Goal: Complete application form

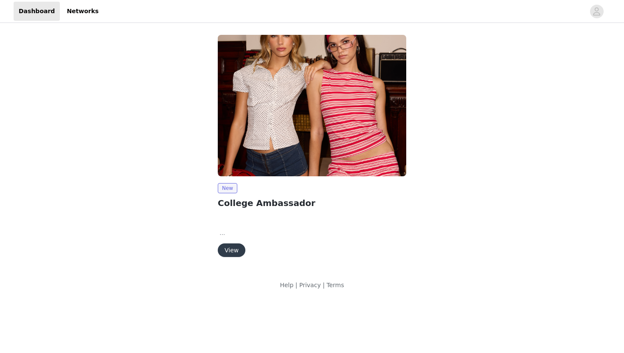
click at [230, 245] on button "View" at bounding box center [232, 250] width 28 height 14
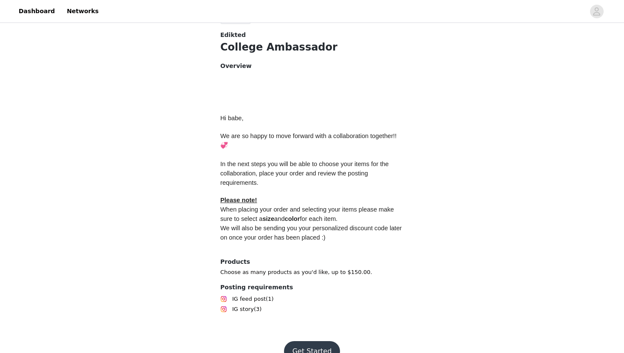
scroll to position [333, 0]
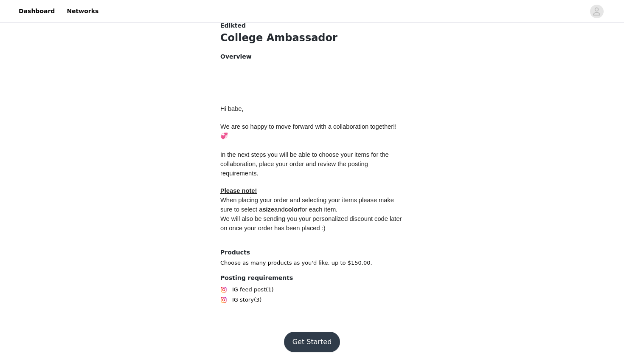
click at [302, 331] on button "Get Started" at bounding box center [312, 341] width 56 height 20
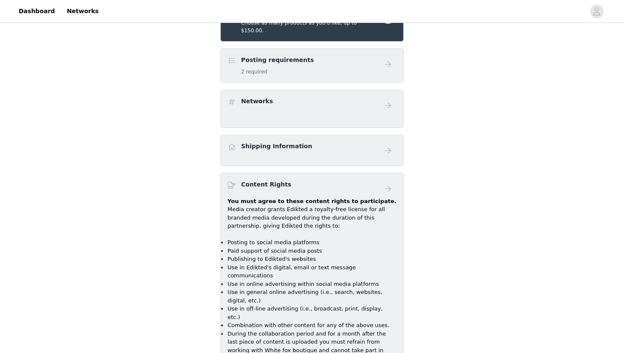
scroll to position [341, 0]
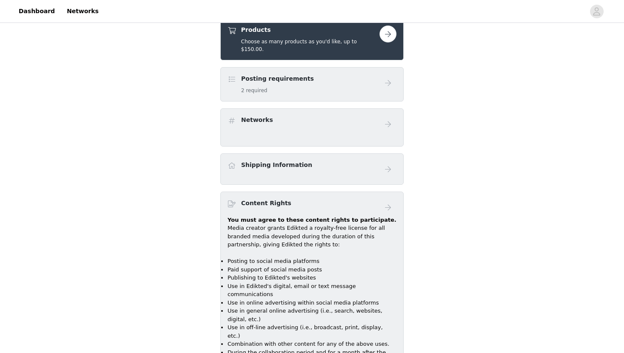
click at [333, 82] on div "Posting requirements 2 required" at bounding box center [303, 84] width 152 height 20
click at [389, 35] on button "button" at bounding box center [387, 33] width 17 height 17
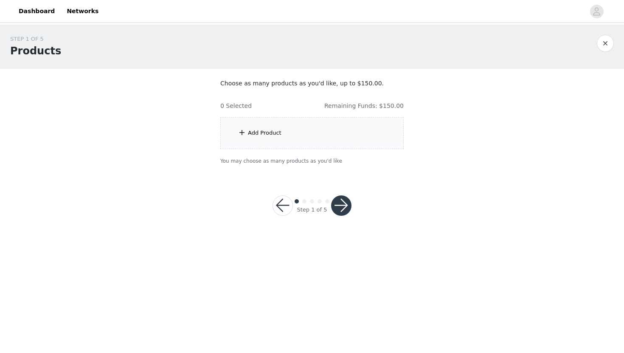
click at [266, 134] on div "Add Product" at bounding box center [265, 133] width 34 height 8
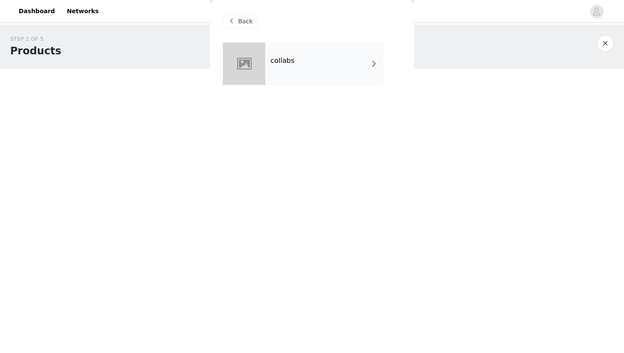
click at [310, 64] on div "collabs" at bounding box center [324, 63] width 118 height 42
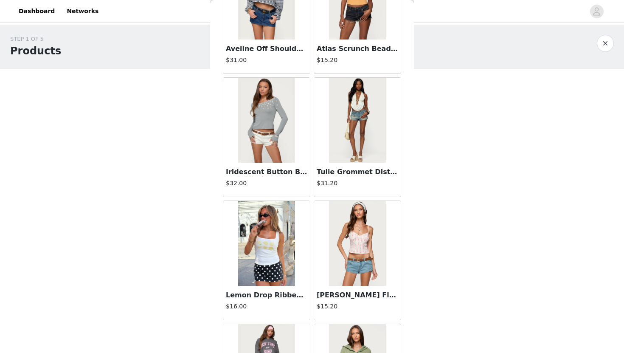
scroll to position [105, 0]
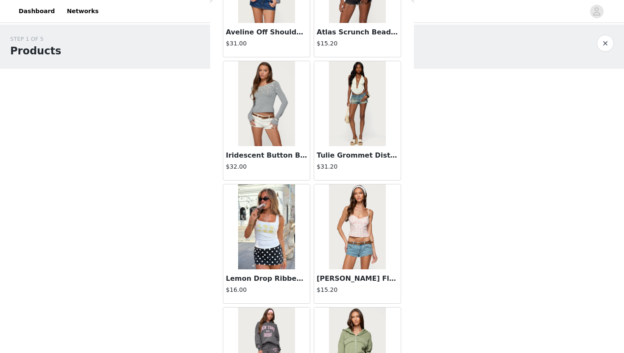
click at [266, 85] on img at bounding box center [266, 103] width 56 height 85
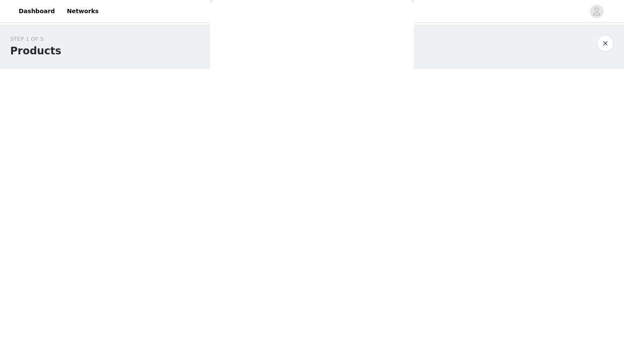
scroll to position [0, 0]
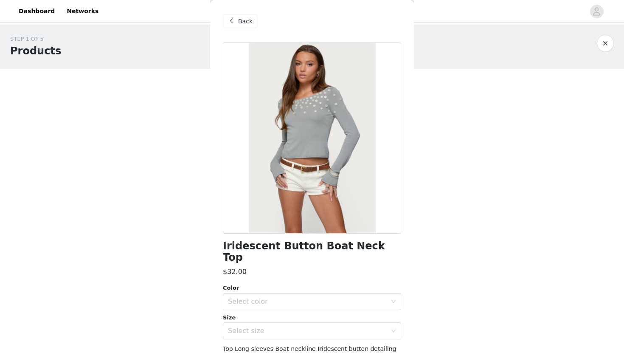
click at [239, 22] on span "Back" at bounding box center [245, 21] width 14 height 9
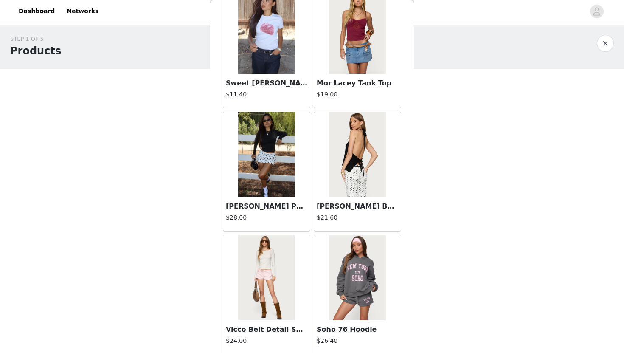
scroll to position [946, 0]
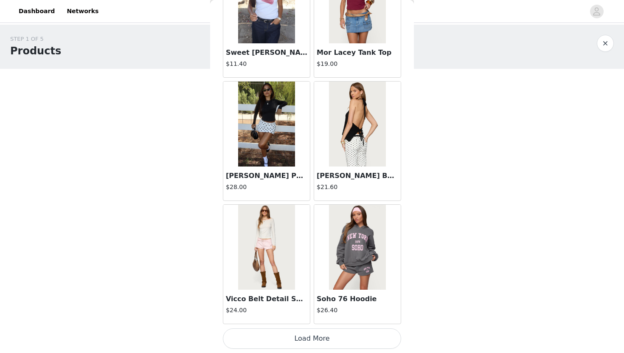
click at [297, 337] on button "Load More" at bounding box center [312, 338] width 178 height 20
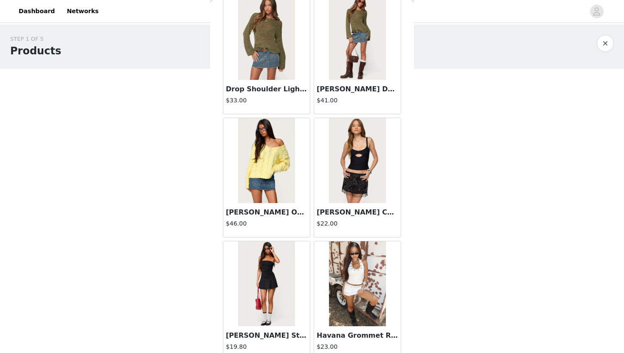
scroll to position [2176, 0]
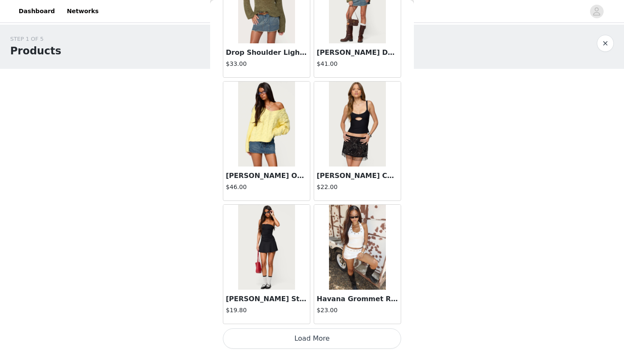
click at [295, 337] on button "Load More" at bounding box center [312, 338] width 178 height 20
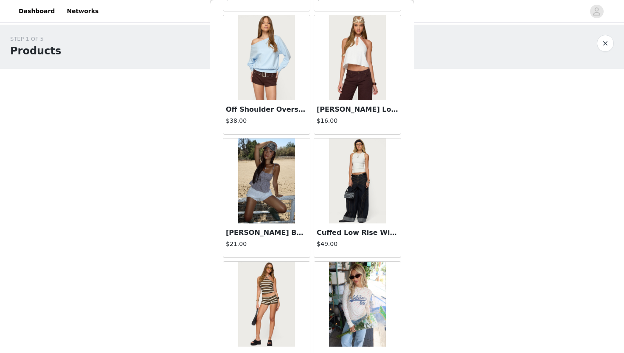
scroll to position [2897, 0]
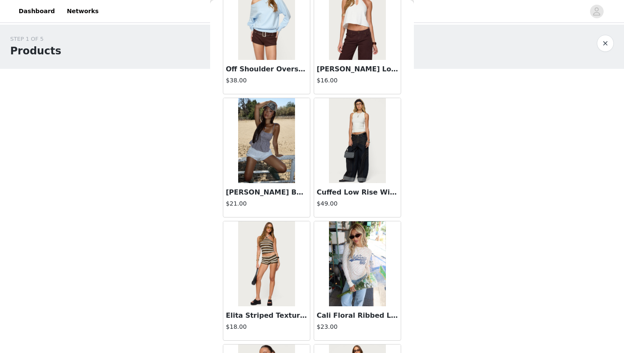
click at [283, 153] on img at bounding box center [266, 140] width 56 height 85
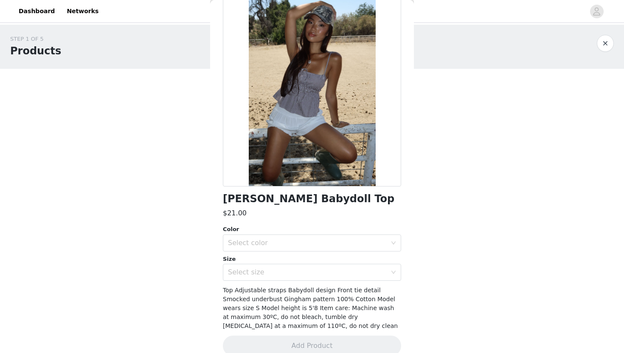
scroll to position [60, 0]
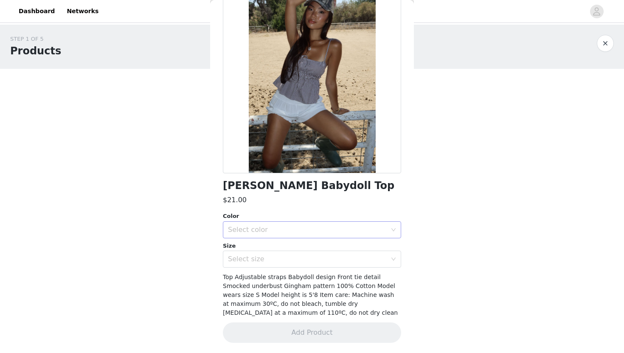
click at [288, 229] on div "Select color" at bounding box center [307, 229] width 159 height 8
click at [285, 246] on li "BROWN" at bounding box center [312, 248] width 178 height 14
click at [279, 261] on div "Select size" at bounding box center [307, 259] width 159 height 8
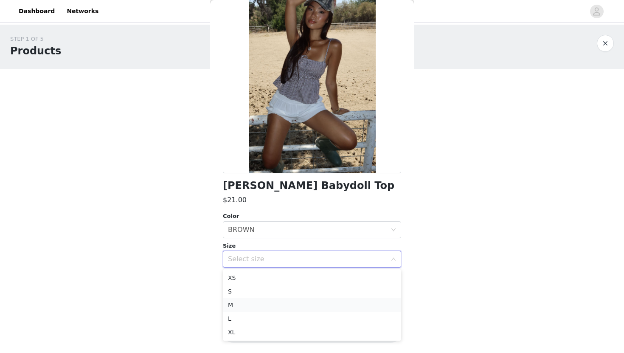
click at [273, 305] on li "M" at bounding box center [312, 305] width 178 height 14
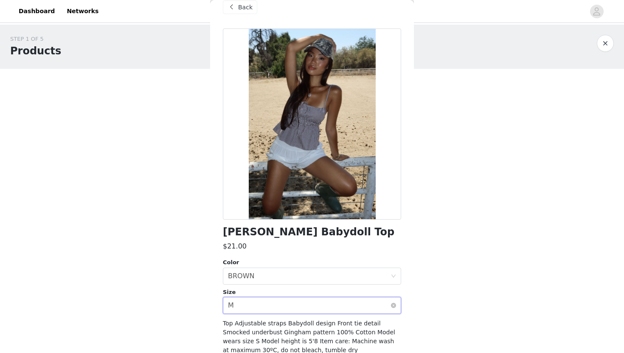
scroll to position [0, 0]
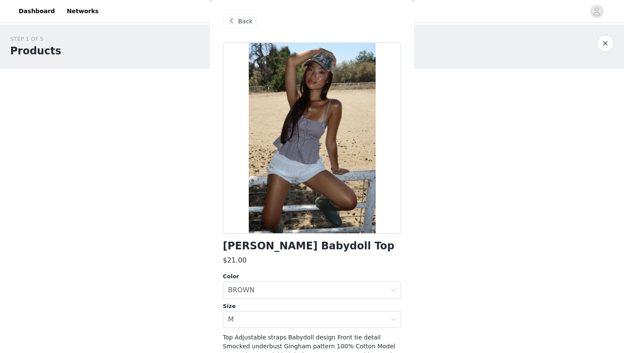
drag, startPoint x: 367, startPoint y: 245, endPoint x: 213, endPoint y: 243, distance: 154.4
click at [213, 243] on div "Back Zahara Gingham Babydoll Top $21.00 Color Select color BROWN Size Select si…" at bounding box center [312, 176] width 204 height 353
copy h1 "Zahara Gingham Babydoll Top"
click at [235, 21] on span at bounding box center [231, 21] width 10 height 10
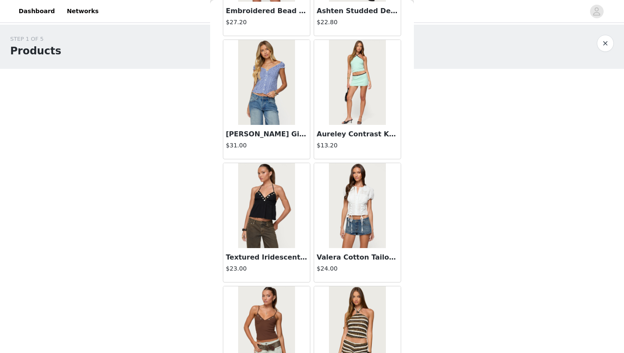
scroll to position [3406, 0]
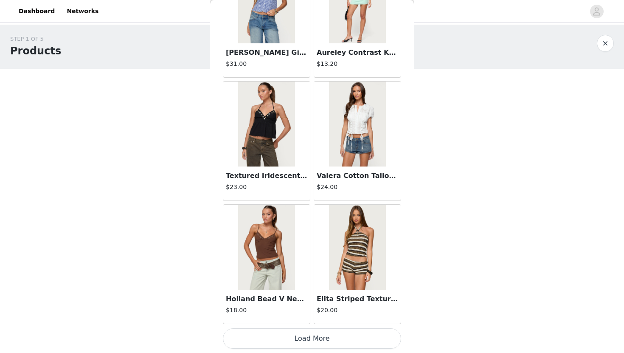
click at [289, 341] on button "Load More" at bounding box center [312, 338] width 178 height 20
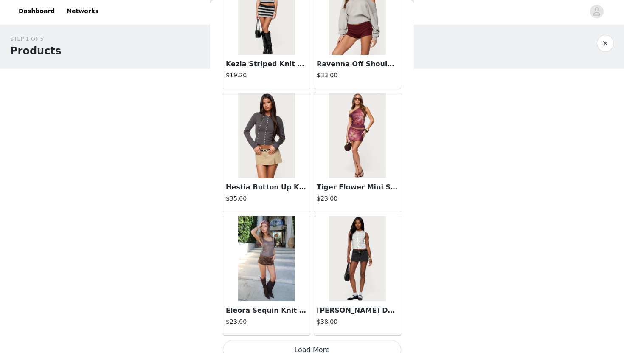
scroll to position [4636, 0]
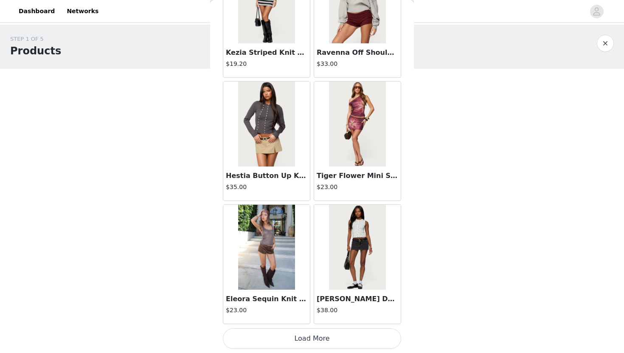
click at [280, 260] on img at bounding box center [266, 246] width 56 height 85
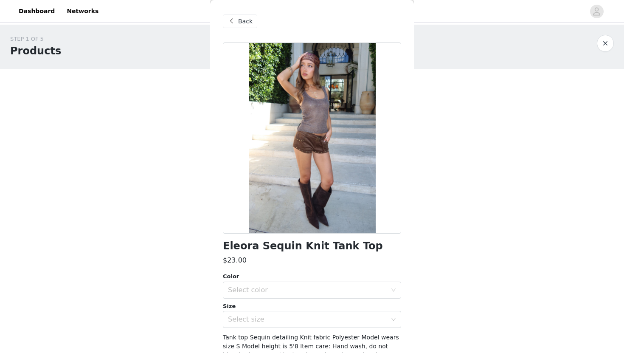
scroll to position [0, 0]
click at [231, 20] on span at bounding box center [231, 21] width 10 height 10
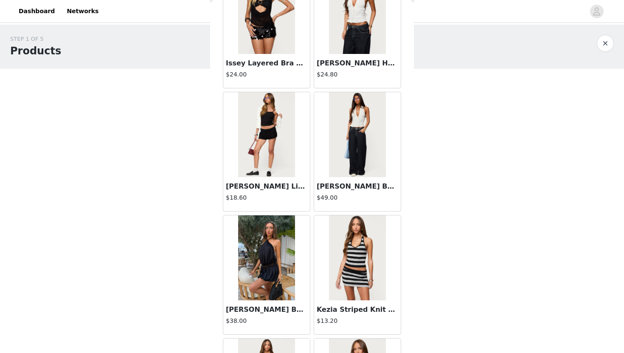
scroll to position [4636, 0]
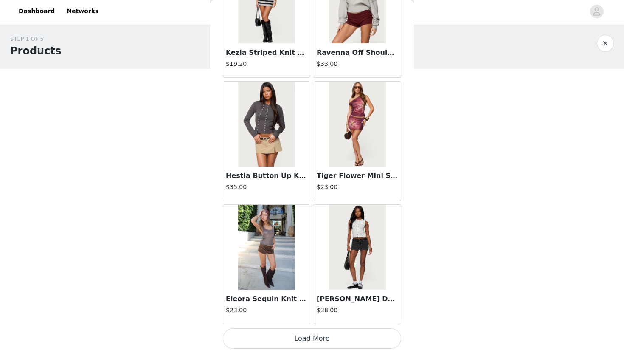
click at [348, 333] on button "Load More" at bounding box center [312, 338] width 178 height 20
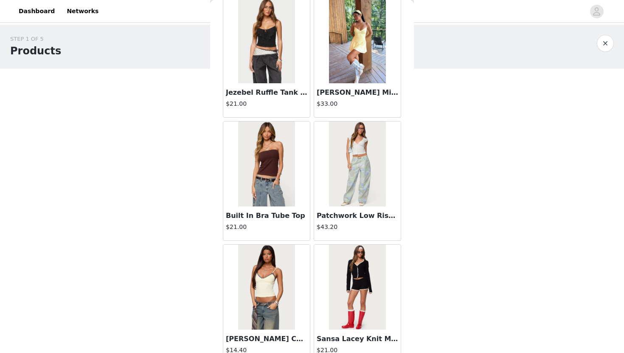
scroll to position [5866, 0]
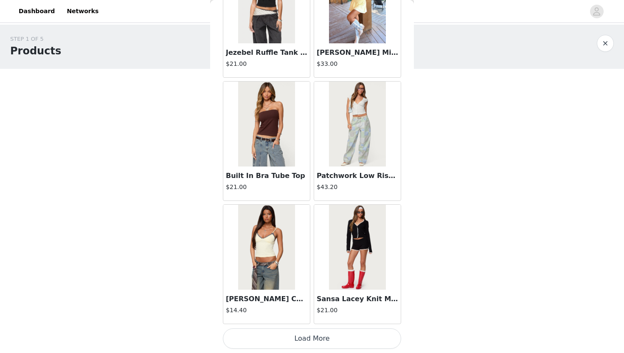
click at [317, 335] on button "Load More" at bounding box center [312, 338] width 178 height 20
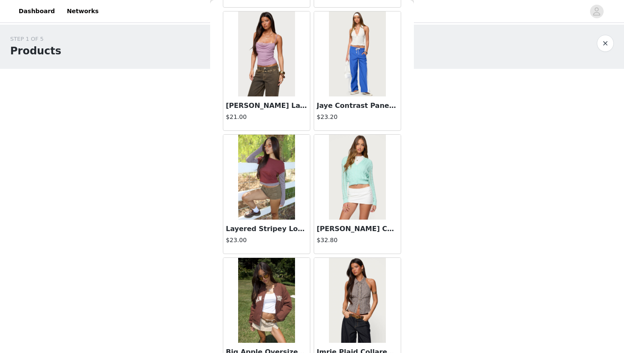
scroll to position [7096, 0]
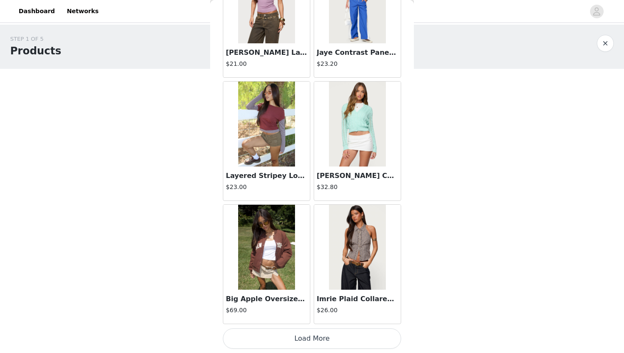
click at [323, 336] on button "Load More" at bounding box center [312, 338] width 178 height 20
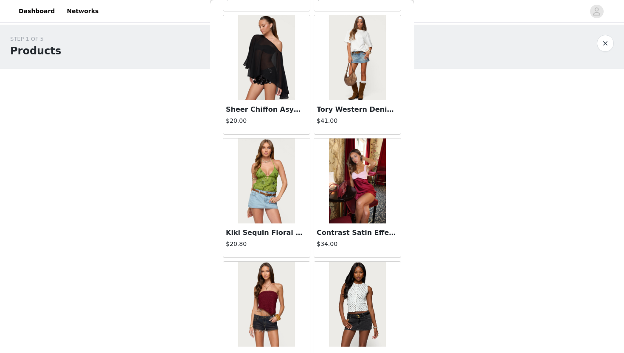
scroll to position [8326, 0]
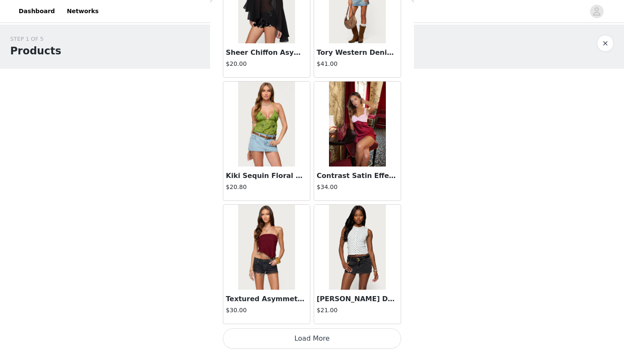
click at [341, 334] on button "Load More" at bounding box center [312, 338] width 178 height 20
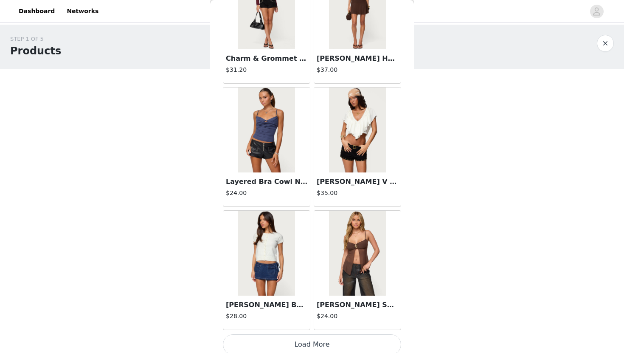
scroll to position [9550, 0]
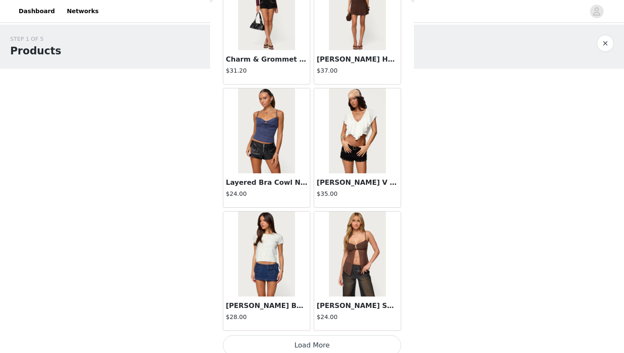
click at [369, 141] on img at bounding box center [357, 130] width 56 height 85
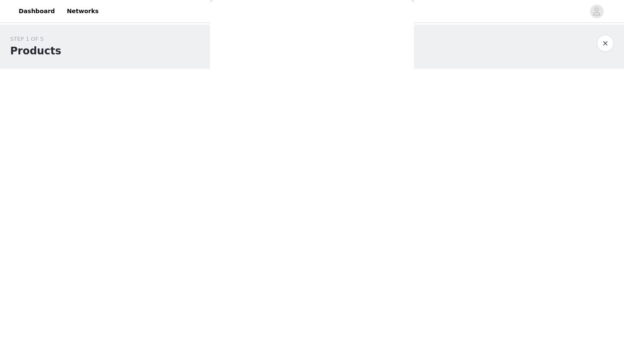
scroll to position [0, 0]
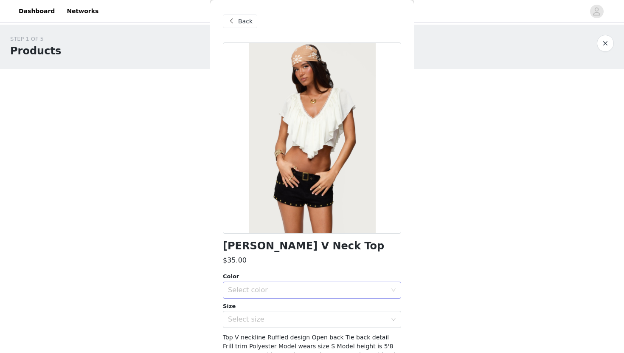
click at [291, 290] on div "Select color" at bounding box center [307, 289] width 159 height 8
click at [282, 311] on li "CREAM" at bounding box center [312, 309] width 178 height 14
click at [279, 322] on div "Select size" at bounding box center [307, 319] width 159 height 8
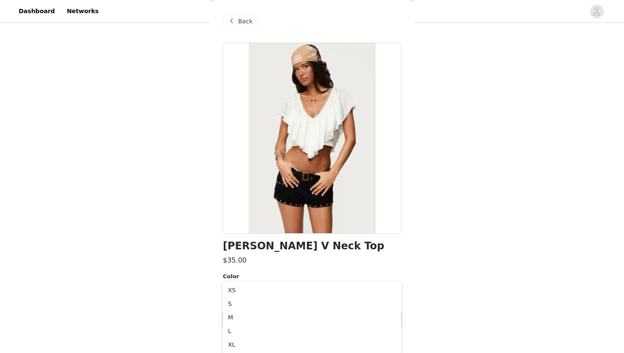
scroll to position [51, 0]
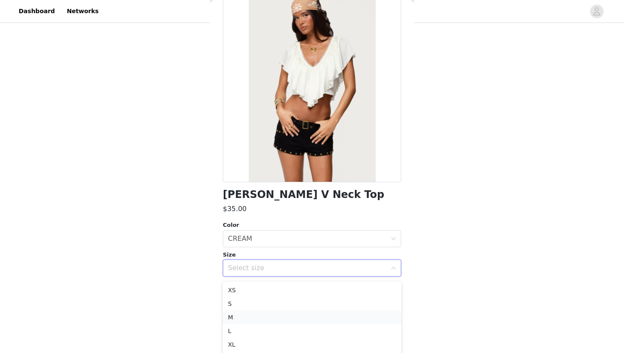
click at [269, 316] on li "M" at bounding box center [312, 317] width 178 height 14
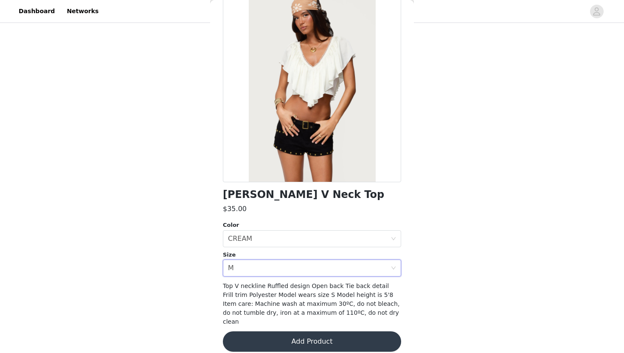
scroll to position [0, 0]
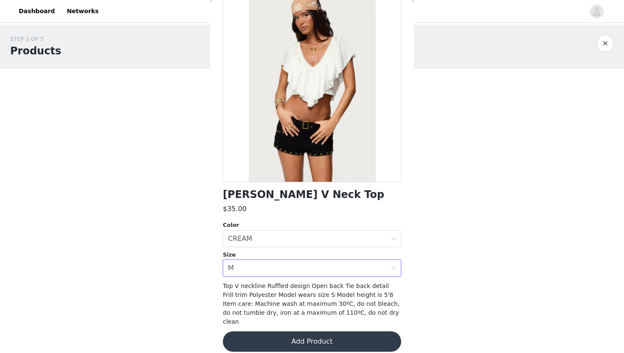
click at [285, 331] on button "Add Product" at bounding box center [312, 341] width 178 height 20
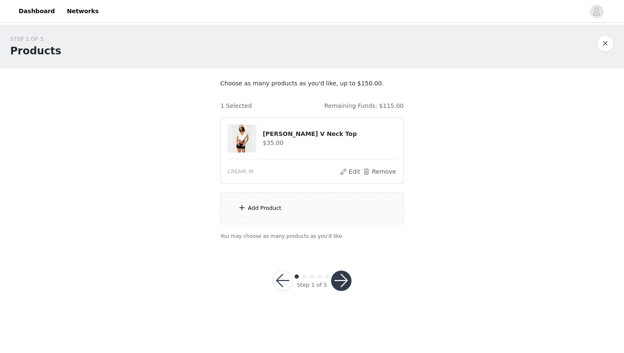
click at [312, 205] on div "Add Product" at bounding box center [311, 208] width 183 height 32
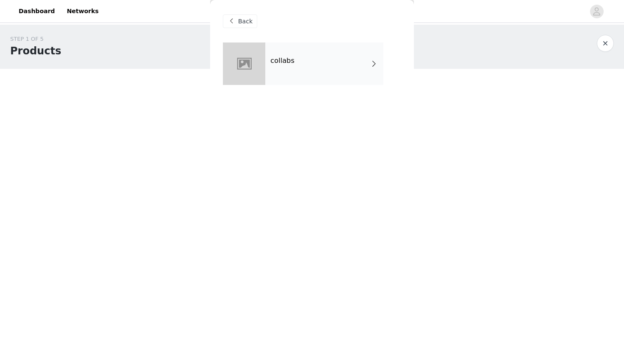
click at [322, 64] on div "collabs" at bounding box center [324, 63] width 118 height 42
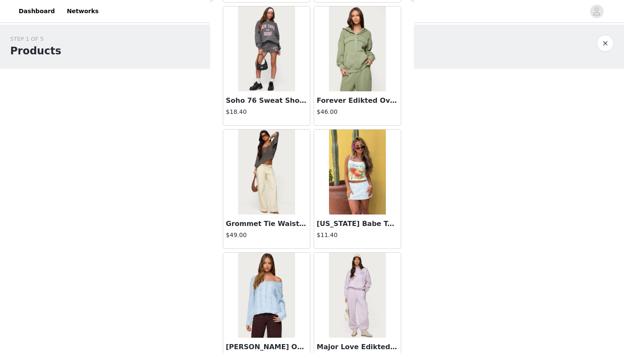
scroll to position [946, 0]
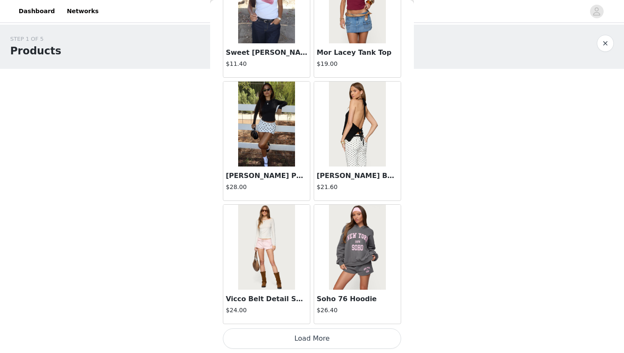
click at [364, 149] on img at bounding box center [357, 123] width 56 height 85
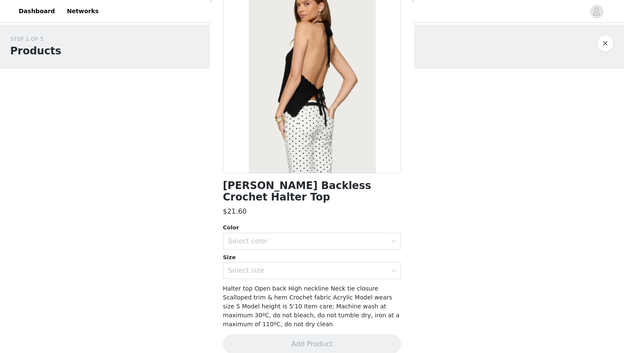
scroll to position [0, 0]
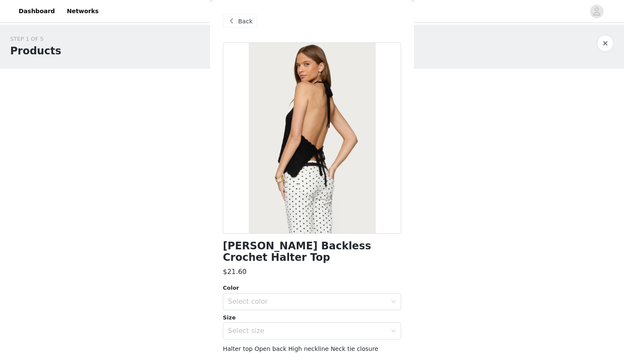
click at [238, 20] on div "Back" at bounding box center [240, 21] width 34 height 14
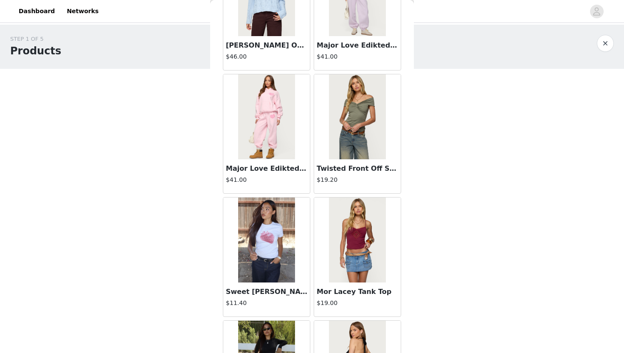
scroll to position [946, 0]
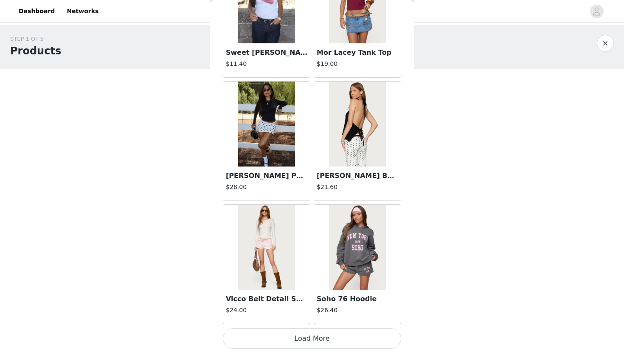
click at [297, 333] on button "Load More" at bounding box center [312, 338] width 178 height 20
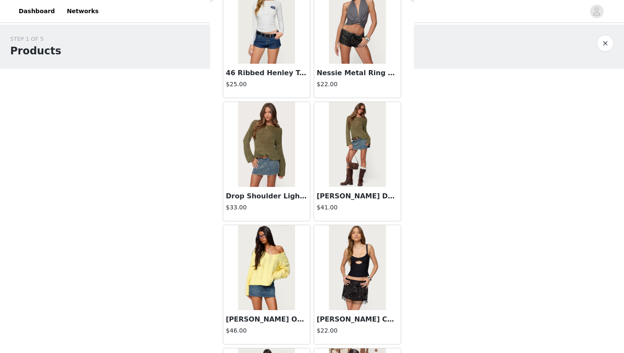
scroll to position [2176, 0]
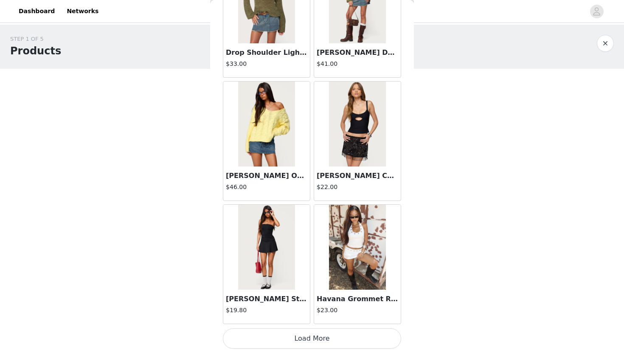
click at [305, 344] on button "Load More" at bounding box center [312, 338] width 178 height 20
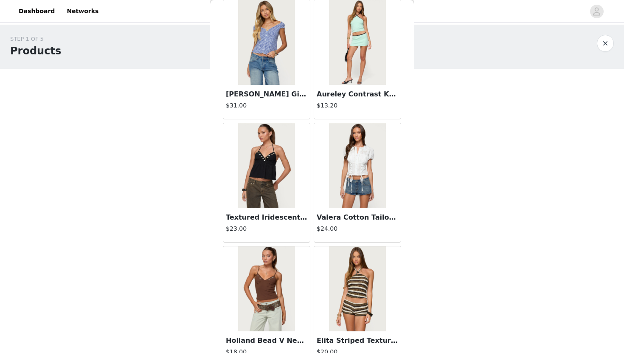
scroll to position [3406, 0]
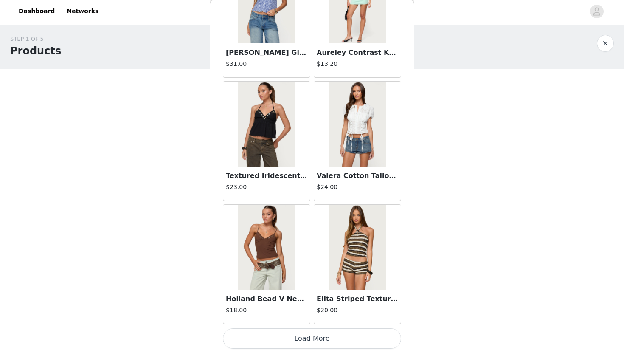
click at [309, 339] on button "Load More" at bounding box center [312, 338] width 178 height 20
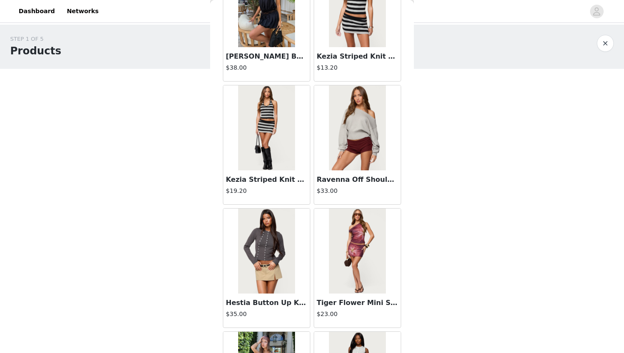
scroll to position [4636, 0]
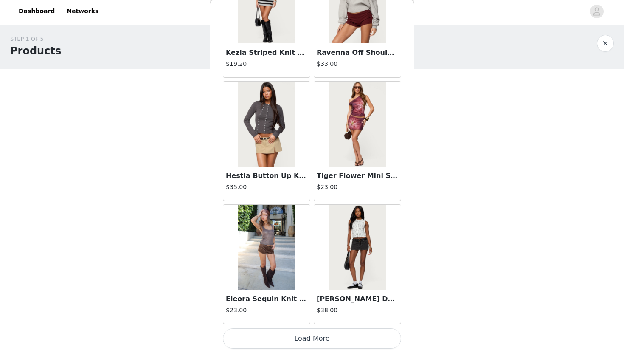
click at [283, 341] on button "Load More" at bounding box center [312, 338] width 178 height 20
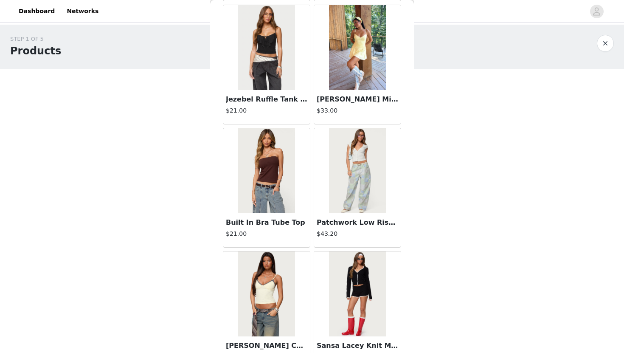
scroll to position [5866, 0]
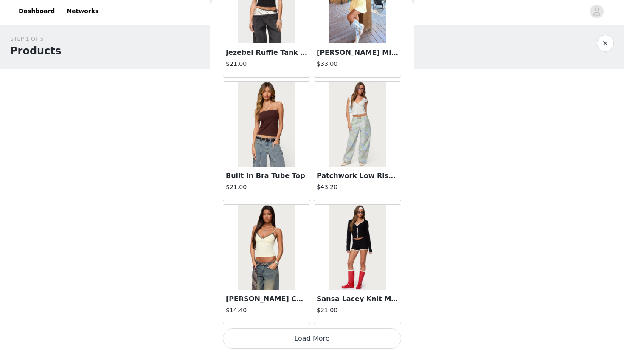
click at [297, 342] on button "Load More" at bounding box center [312, 338] width 178 height 20
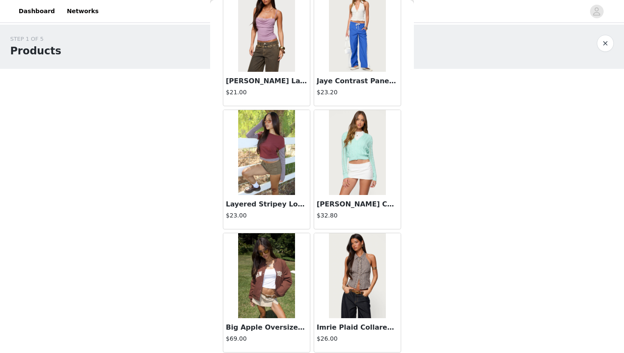
scroll to position [7046, 0]
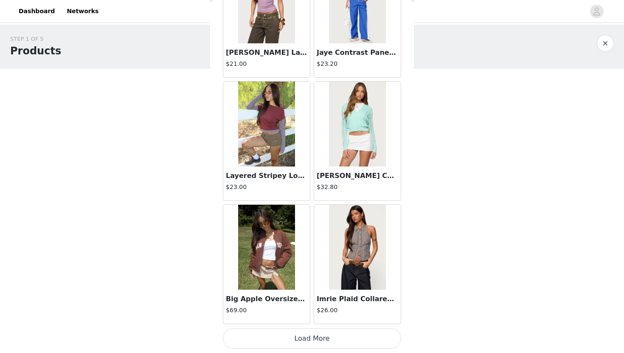
click at [319, 343] on button "Load More" at bounding box center [312, 338] width 178 height 20
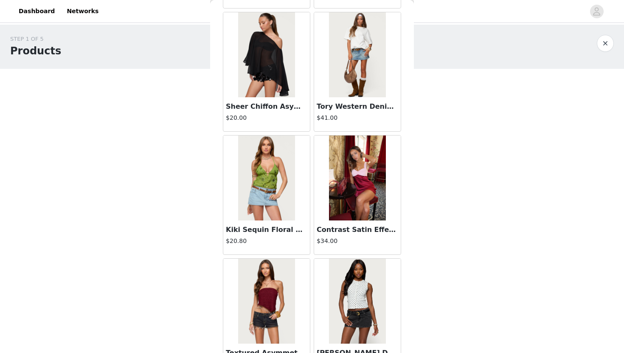
scroll to position [8326, 0]
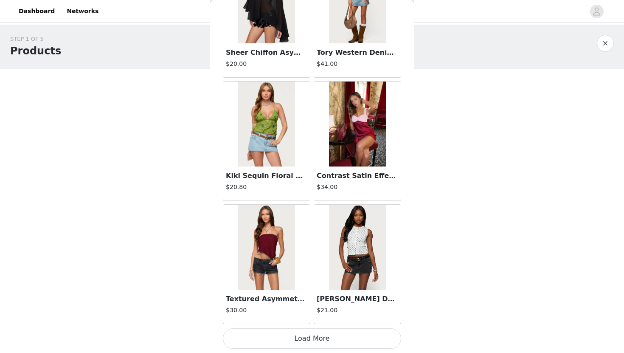
click at [322, 347] on button "Load More" at bounding box center [312, 338] width 178 height 20
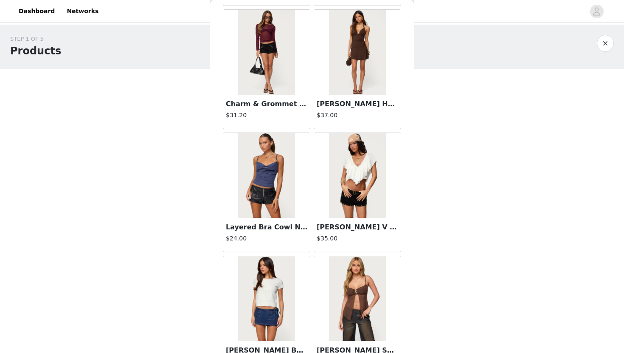
scroll to position [9557, 0]
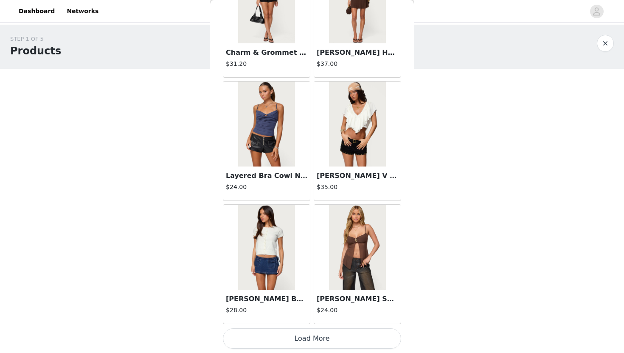
click at [303, 343] on button "Load More" at bounding box center [312, 338] width 178 height 20
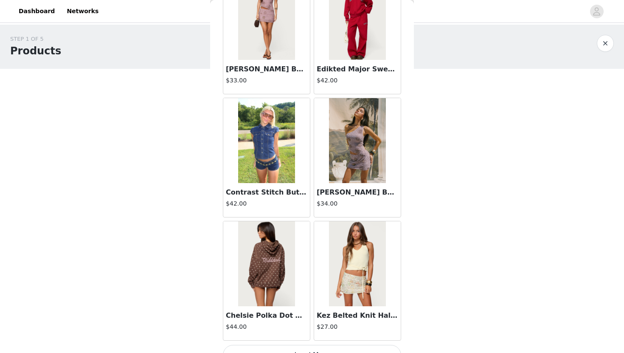
scroll to position [10787, 0]
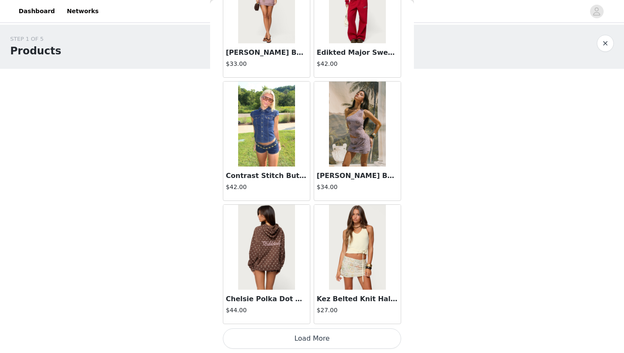
click at [308, 333] on button "Load More" at bounding box center [312, 338] width 178 height 20
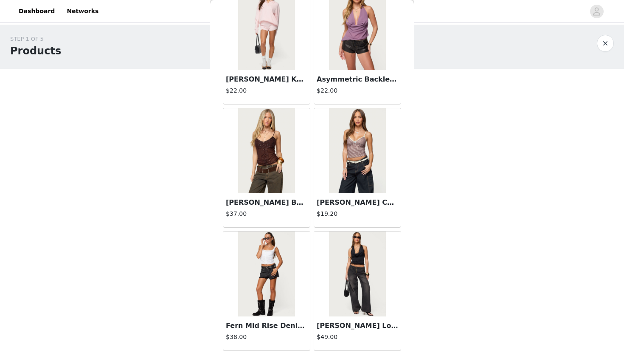
scroll to position [12017, 0]
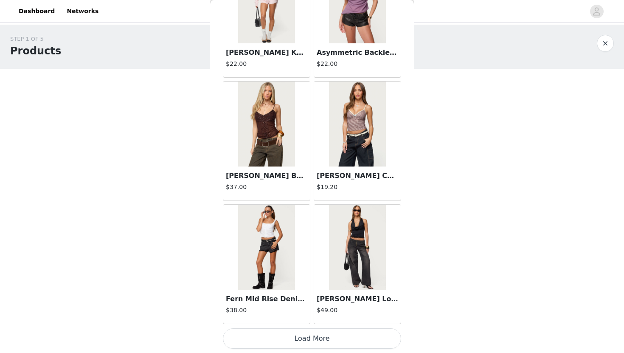
click at [327, 343] on button "Load More" at bounding box center [312, 338] width 178 height 20
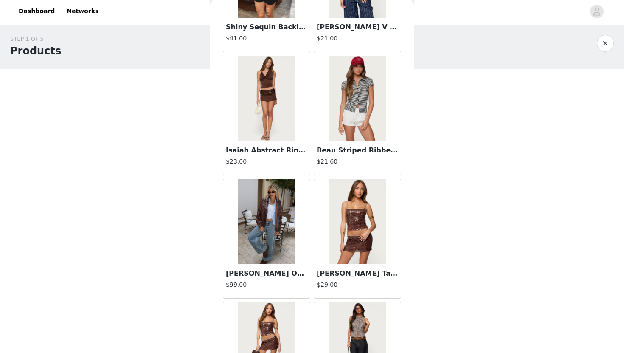
scroll to position [13027, 0]
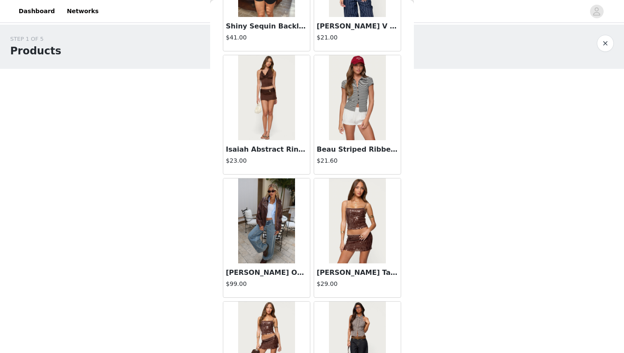
click at [364, 121] on img at bounding box center [357, 97] width 56 height 85
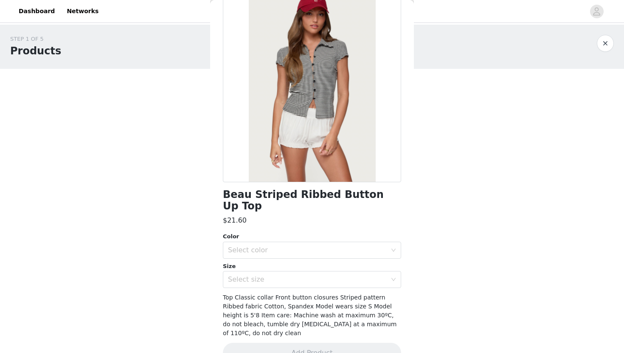
scroll to position [0, 0]
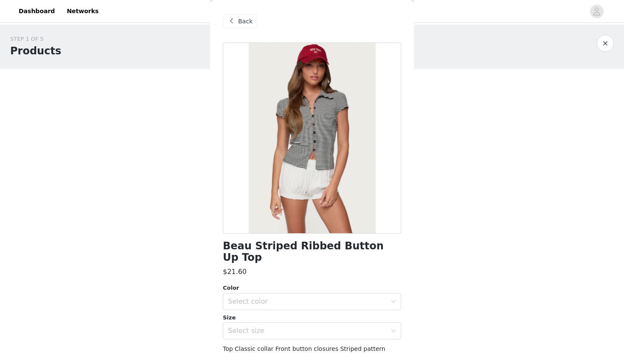
click at [248, 21] on span "Back" at bounding box center [245, 21] width 14 height 9
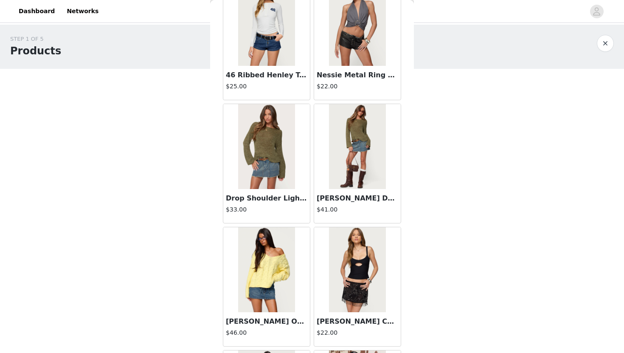
scroll to position [13247, 0]
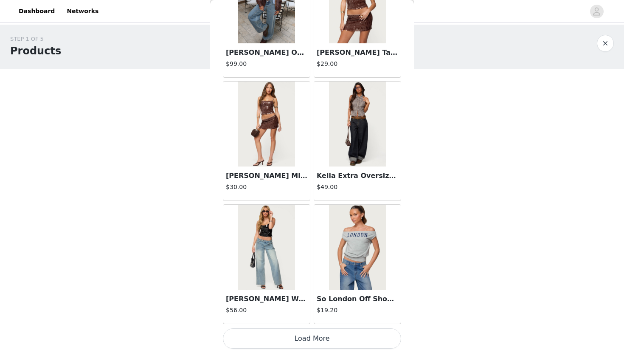
click at [355, 344] on button "Load More" at bounding box center [312, 338] width 178 height 20
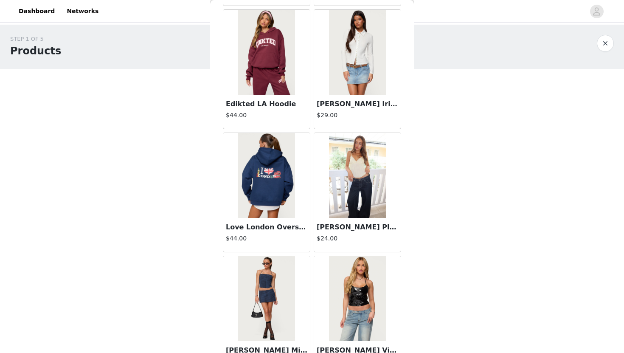
scroll to position [14477, 0]
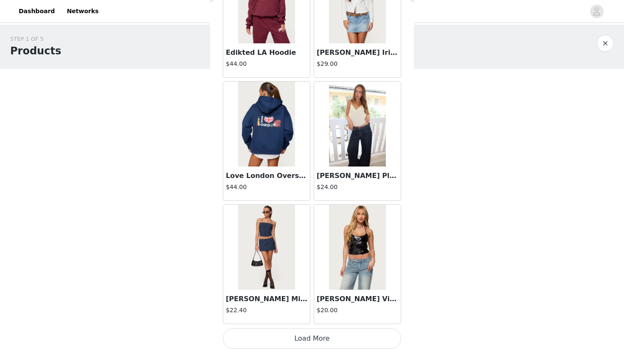
click at [338, 333] on button "Load More" at bounding box center [312, 338] width 178 height 20
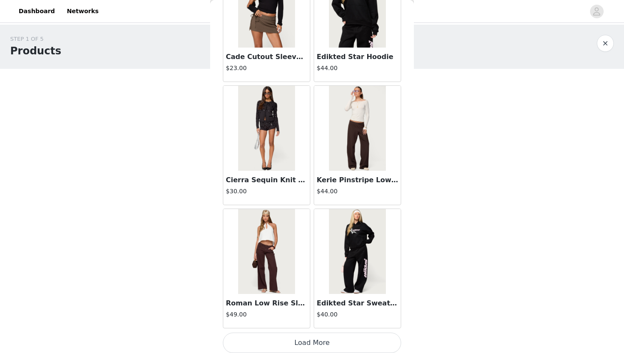
scroll to position [15707, 0]
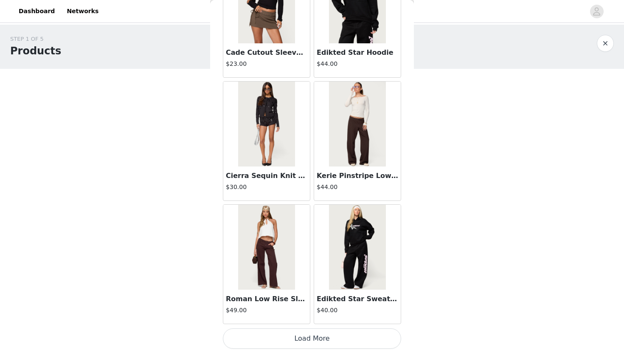
click at [326, 338] on button "Load More" at bounding box center [312, 338] width 178 height 20
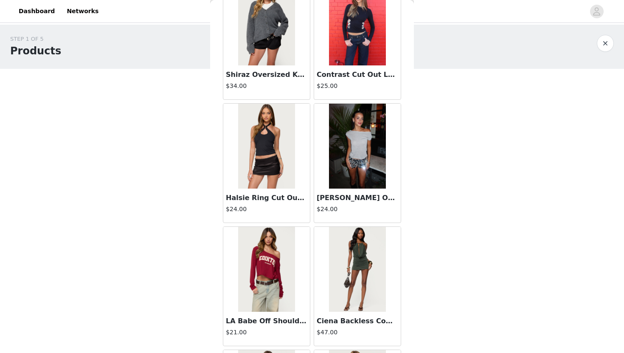
scroll to position [16429, 0]
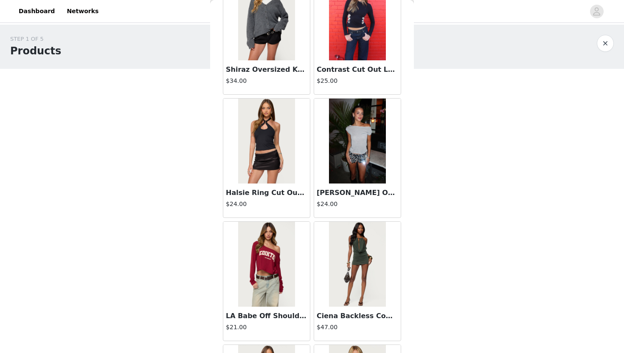
click at [363, 157] on img at bounding box center [357, 140] width 56 height 85
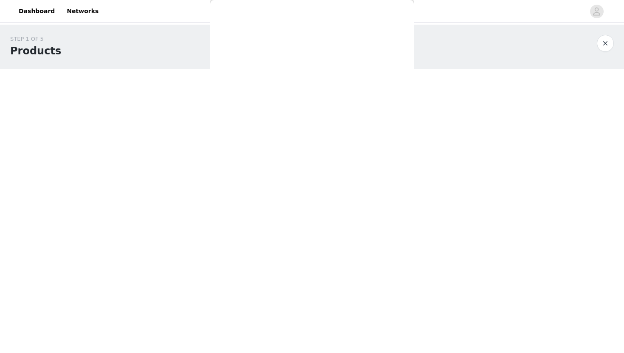
scroll to position [0, 0]
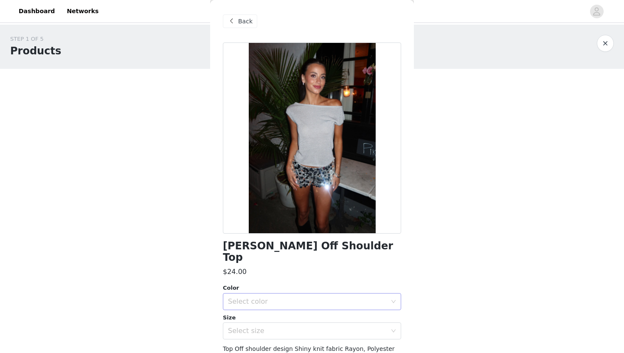
click at [326, 297] on div "Select color" at bounding box center [307, 301] width 159 height 8
click at [315, 308] on li "SILVER" at bounding box center [312, 309] width 178 height 14
click at [309, 326] on div "Select size" at bounding box center [307, 330] width 159 height 8
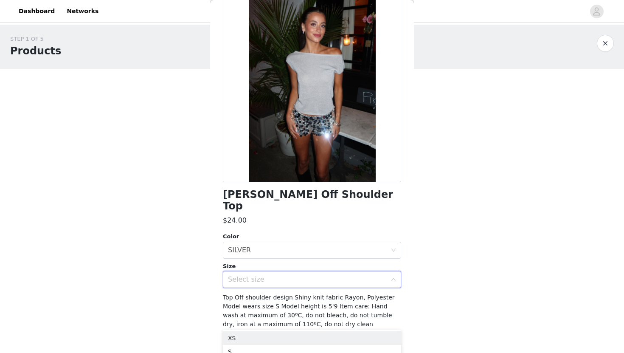
scroll to position [48, 0]
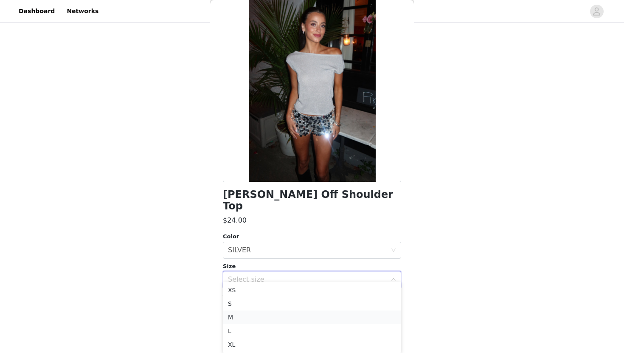
click at [279, 313] on li "M" at bounding box center [312, 317] width 178 height 14
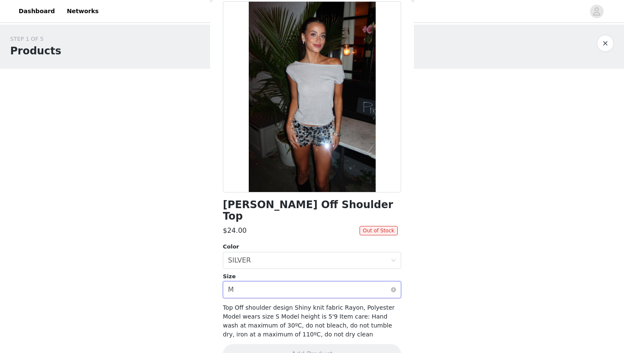
scroll to position [41, 0]
click at [309, 282] on div "Select size M" at bounding box center [309, 290] width 162 height 16
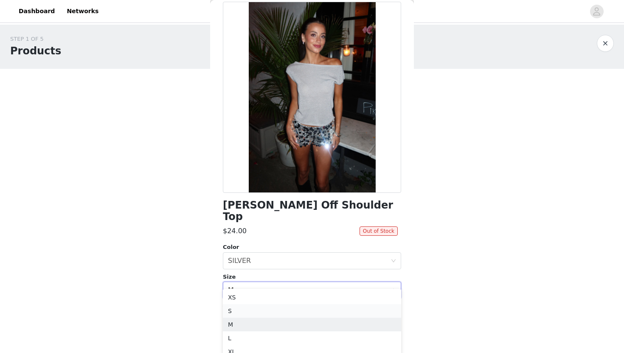
click at [276, 311] on li "S" at bounding box center [312, 311] width 178 height 14
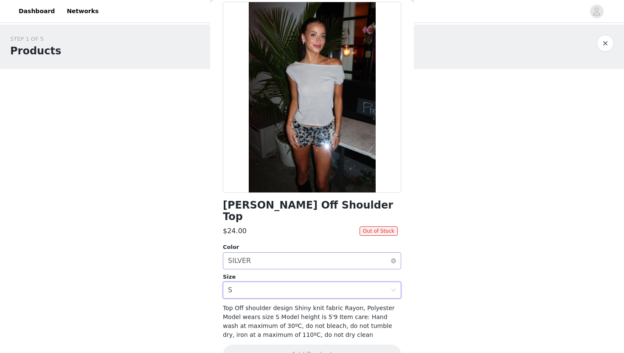
scroll to position [0, 0]
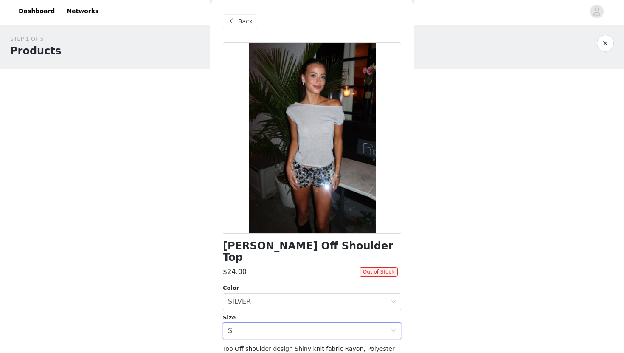
click at [243, 21] on span "Back" at bounding box center [245, 21] width 14 height 9
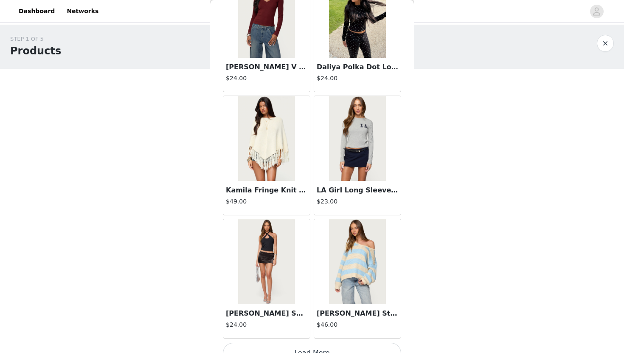
scroll to position [16938, 0]
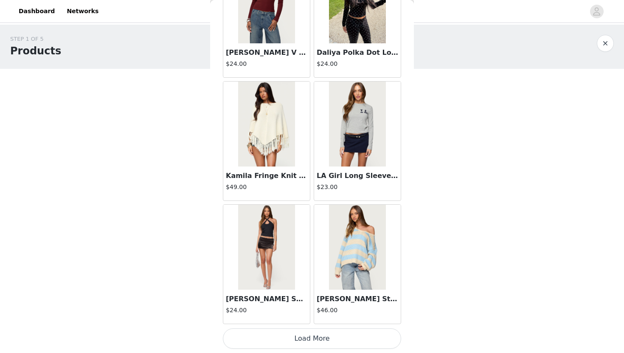
click at [304, 344] on button "Load More" at bounding box center [312, 338] width 178 height 20
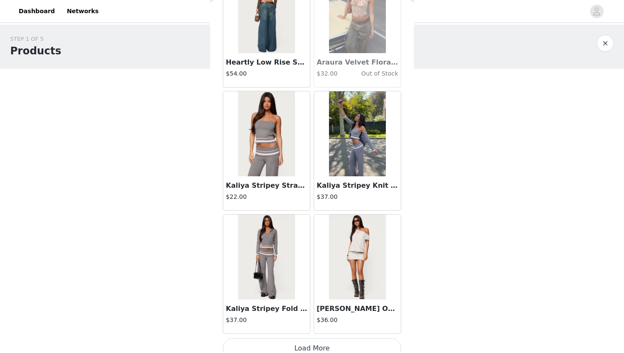
scroll to position [18168, 0]
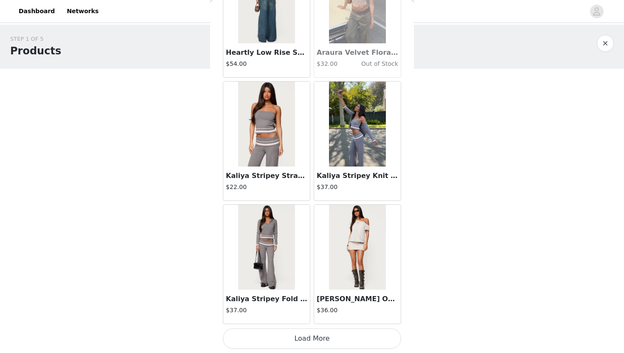
click at [345, 341] on button "Load More" at bounding box center [312, 338] width 178 height 20
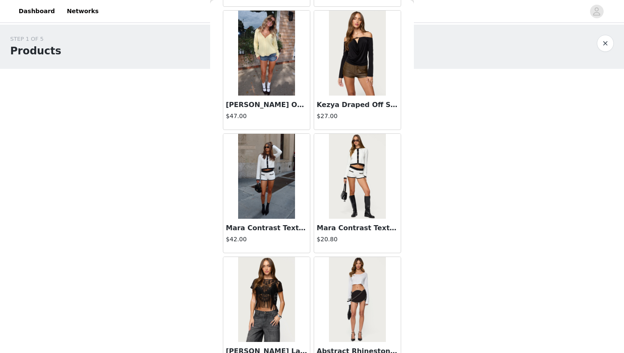
scroll to position [19398, 0]
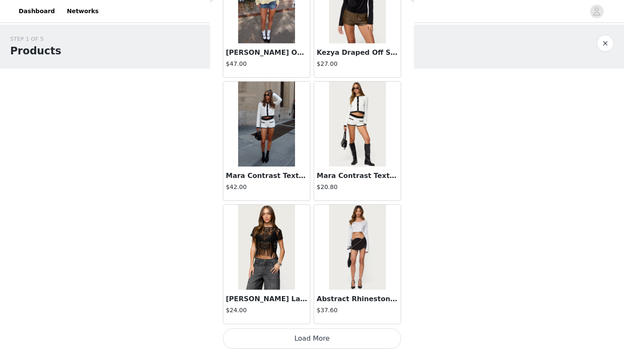
click at [283, 344] on button "Load More" at bounding box center [312, 338] width 178 height 20
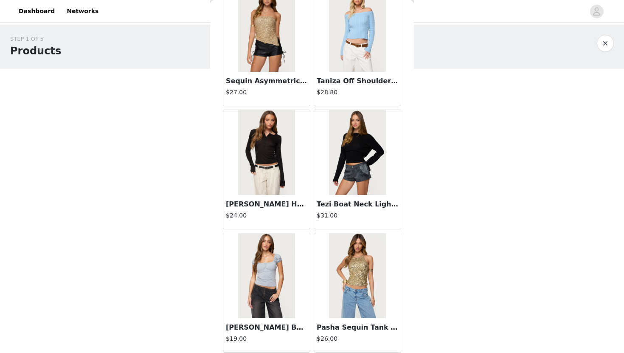
scroll to position [20628, 0]
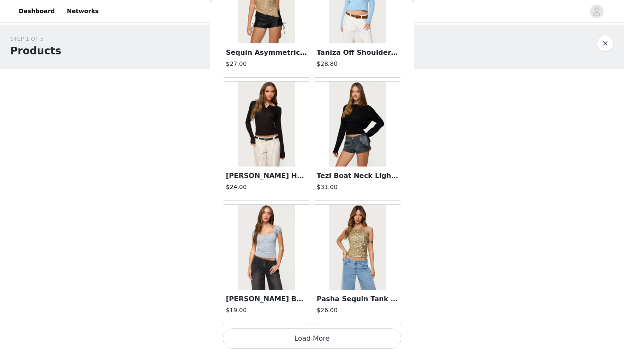
click at [279, 332] on button "Load More" at bounding box center [312, 338] width 178 height 20
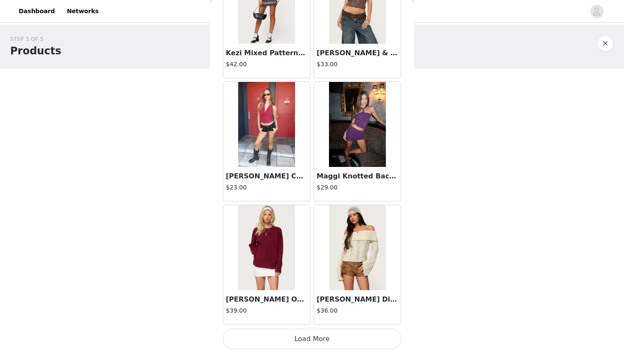
scroll to position [21858, 0]
click at [319, 335] on button "Load More" at bounding box center [312, 338] width 178 height 20
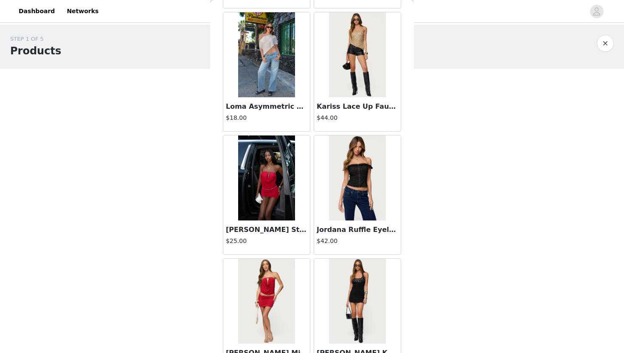
scroll to position [22900, 0]
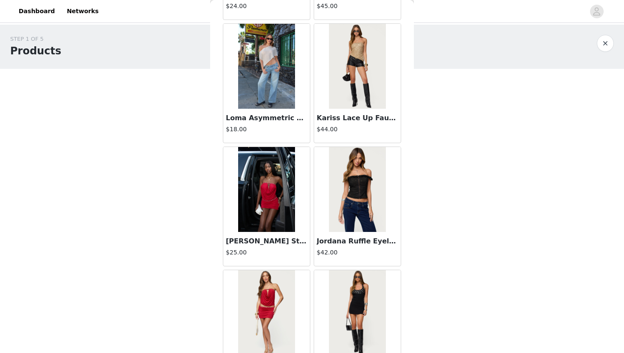
click at [280, 88] on img at bounding box center [266, 66] width 56 height 85
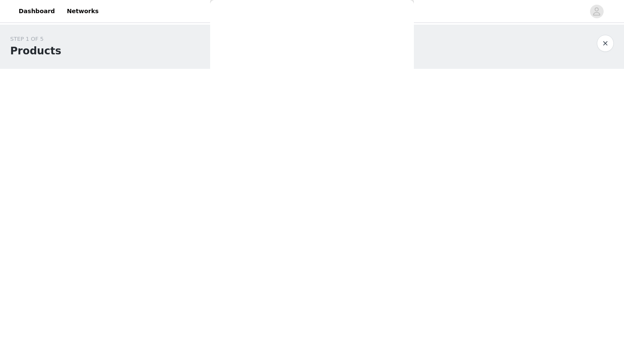
scroll to position [63, 0]
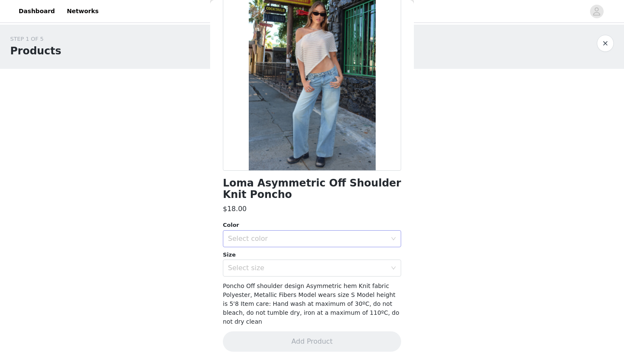
click at [350, 237] on div "Select color" at bounding box center [307, 238] width 159 height 8
click at [338, 268] on div "Select size" at bounding box center [307, 267] width 159 height 8
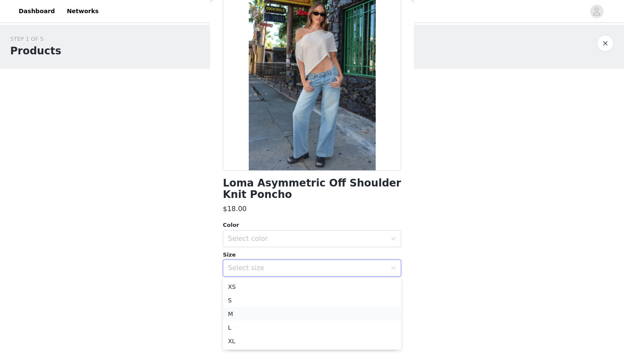
click at [333, 312] on li "M" at bounding box center [312, 314] width 178 height 14
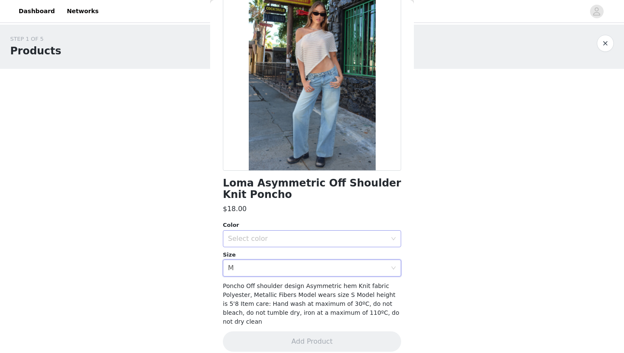
click at [330, 241] on div "Select color" at bounding box center [307, 238] width 159 height 8
click at [318, 262] on li "BEIGE" at bounding box center [312, 257] width 178 height 14
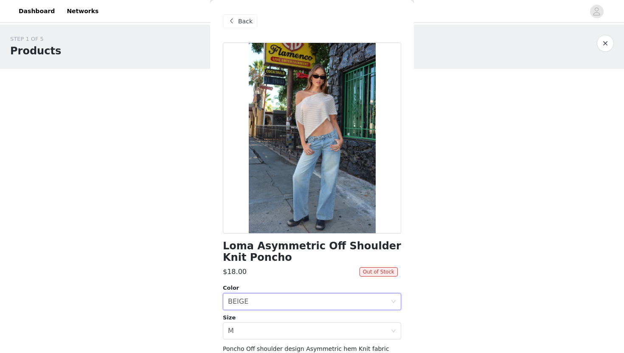
click at [229, 21] on span at bounding box center [231, 21] width 10 height 10
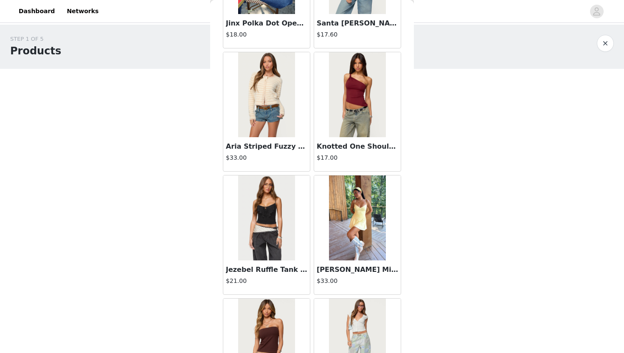
scroll to position [5655, 0]
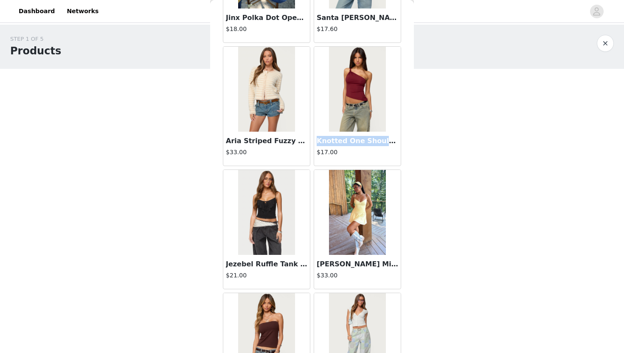
drag, startPoint x: 409, startPoint y: 90, endPoint x: 403, endPoint y: 141, distance: 51.7
click at [403, 145] on div "Back Aveline Off Shoulder Light Sweatshirt $31.00 Atlas Scrunch Bead Halter Top…" at bounding box center [312, 176] width 204 height 353
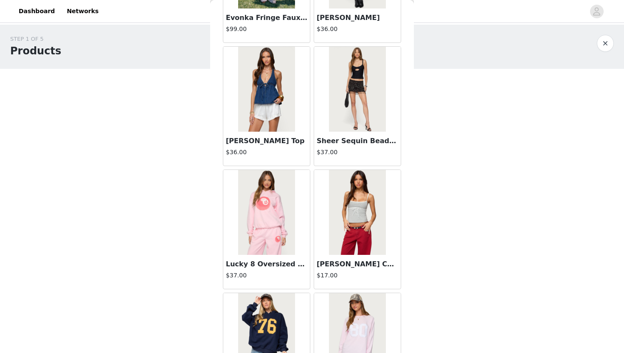
scroll to position [6522, 0]
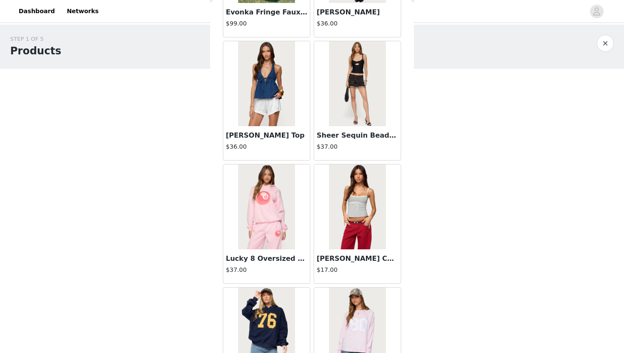
click at [423, 165] on div "STEP 1 OF 5 Products Choose as many products as you'd like, up to $150.00. 1 Se…" at bounding box center [312, 137] width 624 height 225
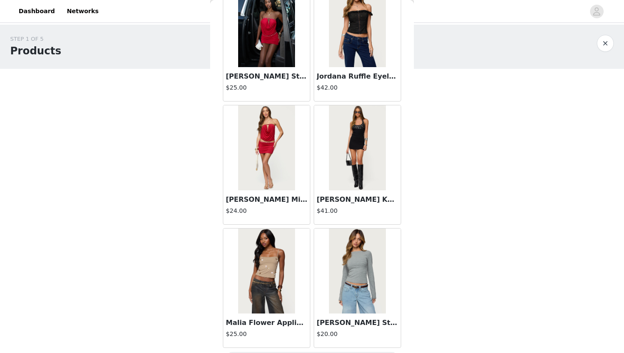
scroll to position [23088, 0]
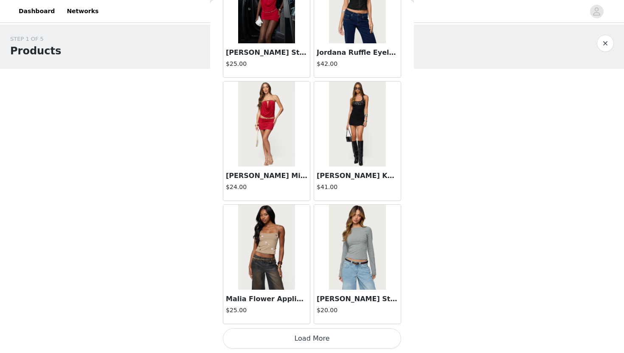
click at [308, 340] on button "Load More" at bounding box center [312, 338] width 178 height 20
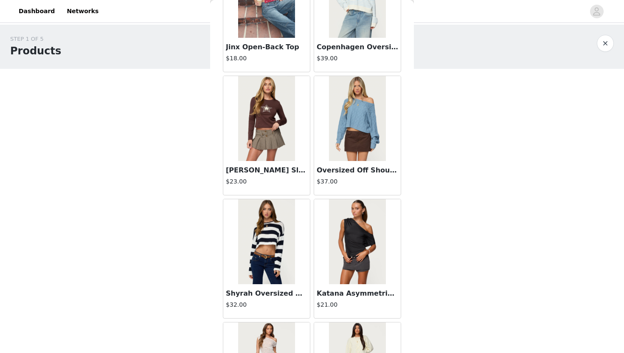
scroll to position [23587, 0]
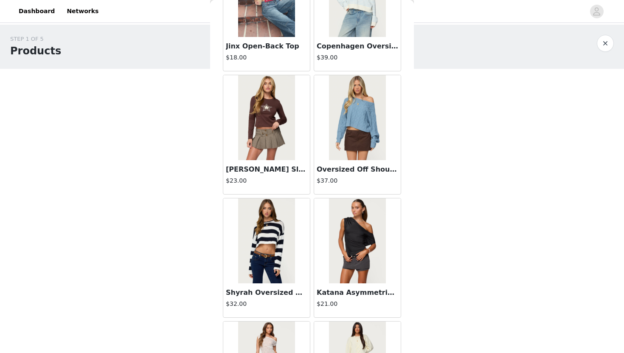
click at [356, 268] on img at bounding box center [357, 240] width 56 height 85
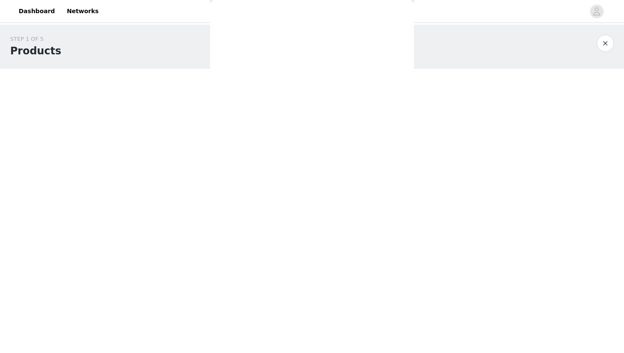
scroll to position [51, 0]
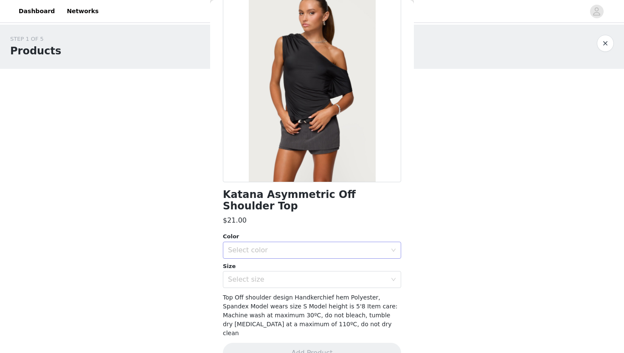
click at [289, 246] on div "Select color" at bounding box center [307, 250] width 159 height 8
click at [278, 256] on li "BLACK" at bounding box center [312, 257] width 178 height 14
click at [276, 275] on div "Select size" at bounding box center [307, 279] width 159 height 8
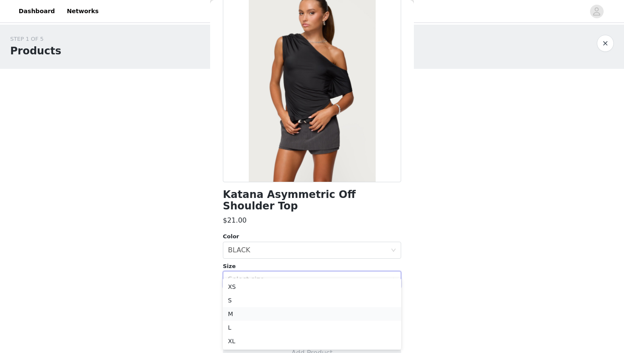
click at [264, 313] on li "M" at bounding box center [312, 314] width 178 height 14
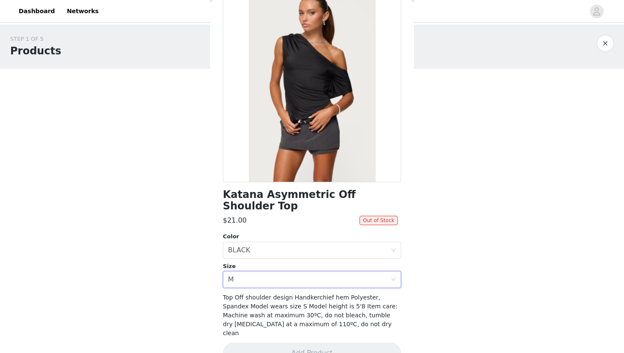
scroll to position [0, 0]
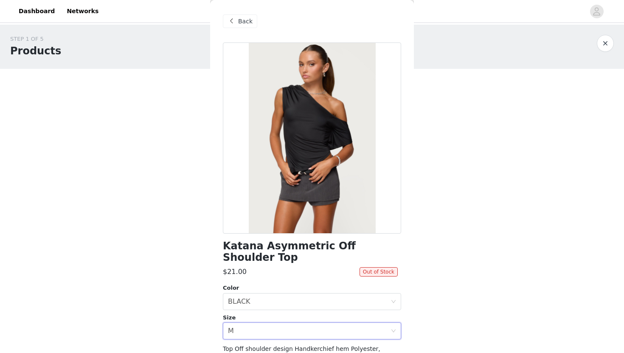
click at [245, 25] on span "Back" at bounding box center [245, 21] width 14 height 9
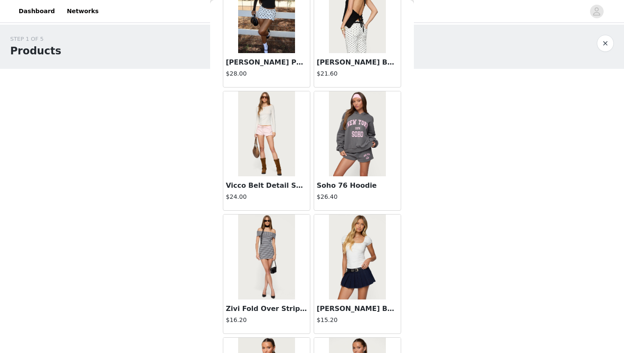
scroll to position [24319, 0]
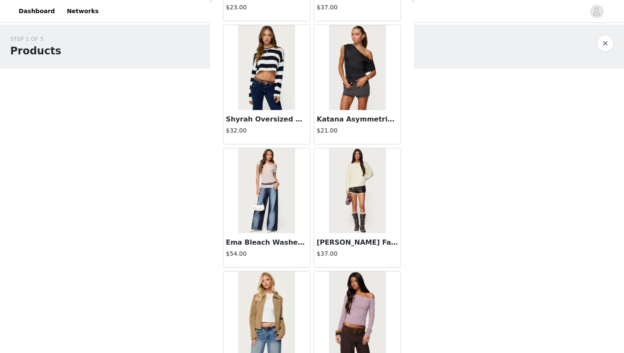
click at [279, 296] on img at bounding box center [266, 313] width 56 height 85
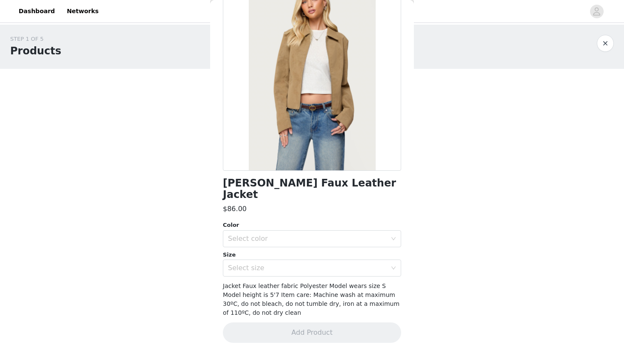
scroll to position [51, 0]
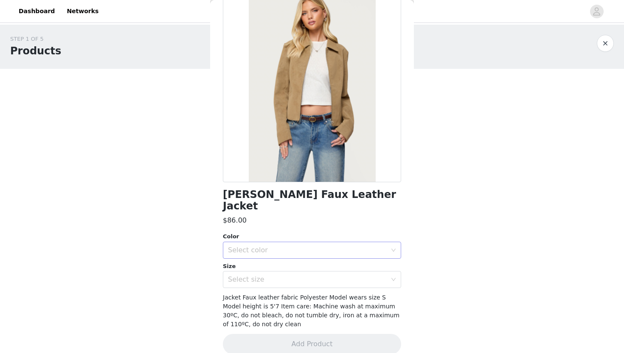
click at [283, 246] on div "Select color" at bounding box center [307, 250] width 159 height 8
click at [279, 255] on li "TAN" at bounding box center [312, 257] width 178 height 14
click at [278, 275] on div "Select size" at bounding box center [307, 279] width 159 height 8
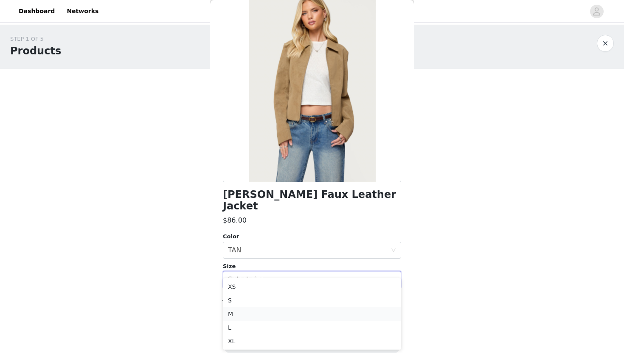
click at [270, 313] on li "M" at bounding box center [312, 314] width 178 height 14
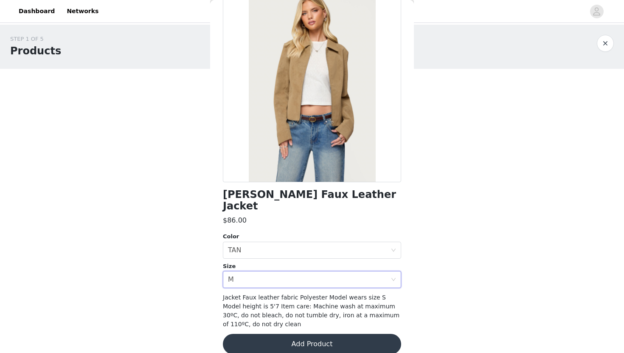
click at [283, 333] on button "Add Product" at bounding box center [312, 343] width 178 height 20
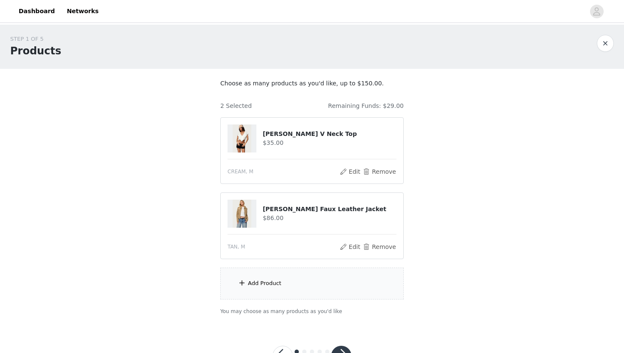
scroll to position [34, 0]
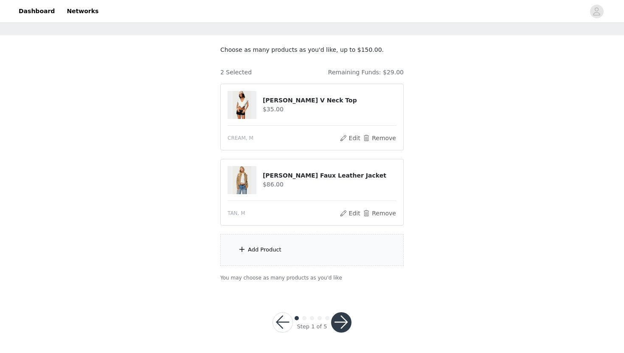
click at [325, 253] on div "Add Product" at bounding box center [311, 250] width 183 height 32
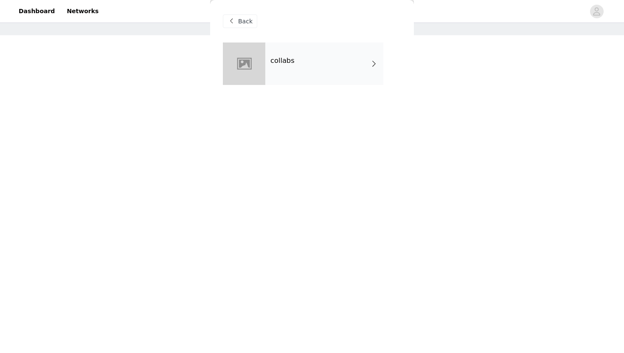
click at [365, 63] on div "collabs" at bounding box center [324, 63] width 118 height 42
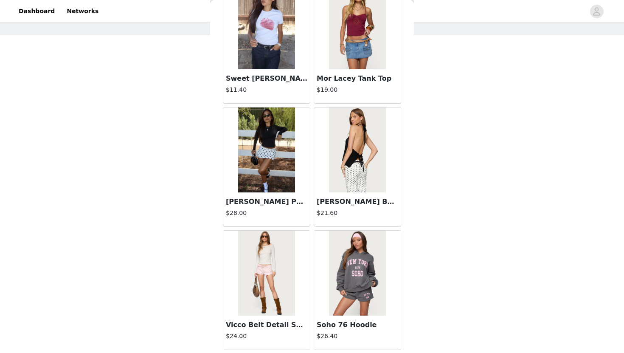
scroll to position [946, 0]
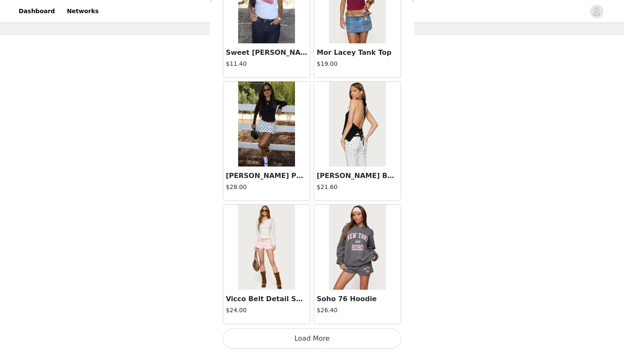
click at [296, 336] on button "Load More" at bounding box center [312, 338] width 178 height 20
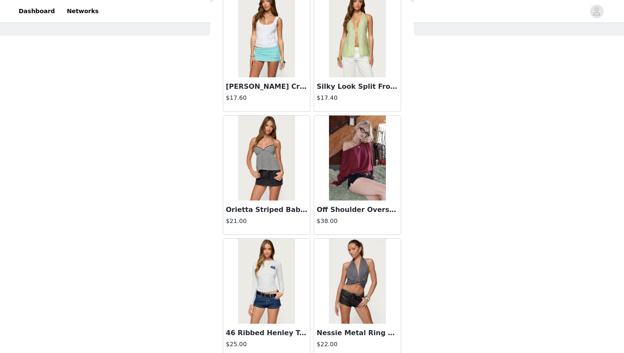
scroll to position [2176, 0]
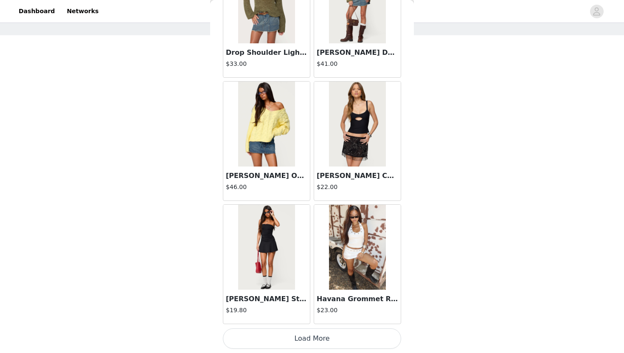
click at [357, 344] on button "Load More" at bounding box center [312, 338] width 178 height 20
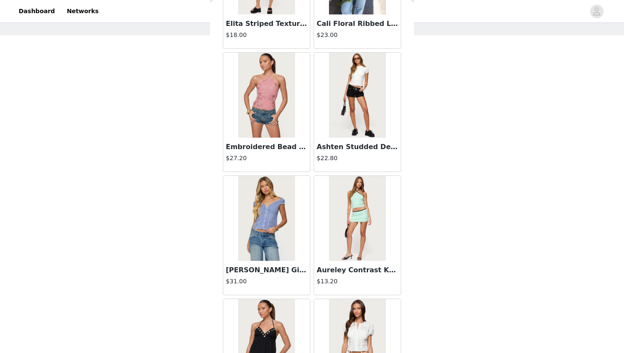
scroll to position [3406, 0]
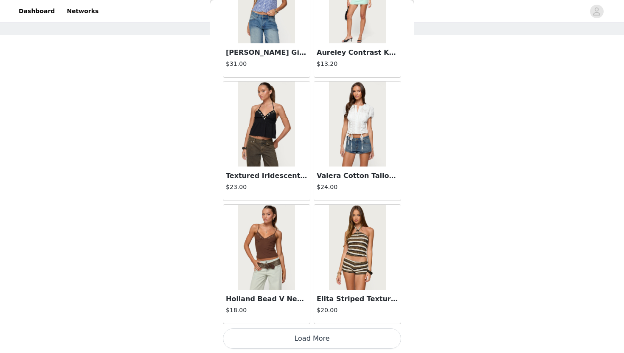
click at [325, 335] on button "Load More" at bounding box center [312, 338] width 178 height 20
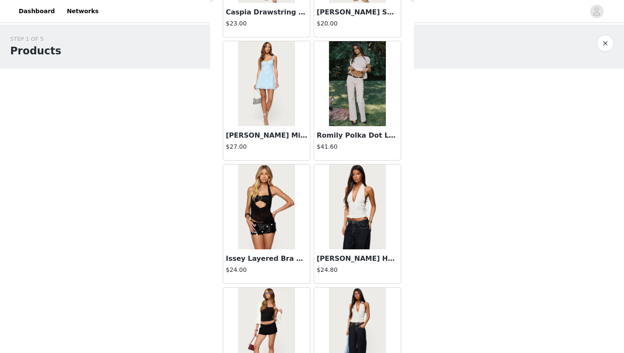
scroll to position [4068, 0]
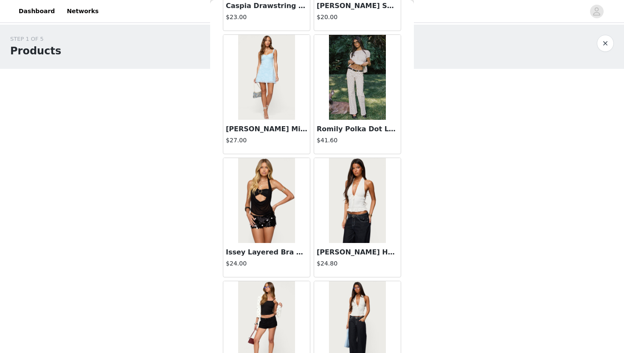
click at [357, 102] on img at bounding box center [357, 77] width 56 height 85
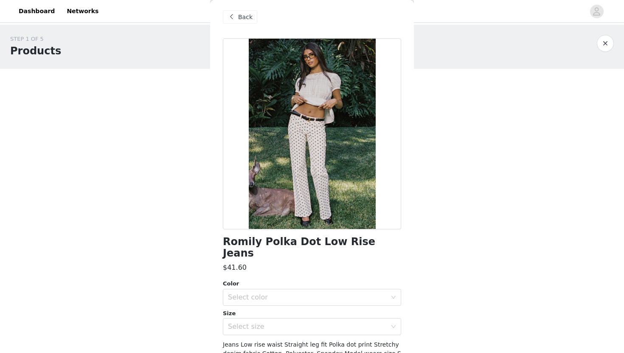
scroll to position [0, 0]
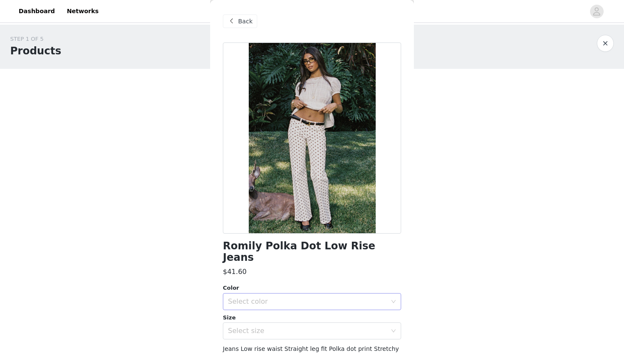
click at [259, 297] on div "Select color" at bounding box center [309, 301] width 162 height 16
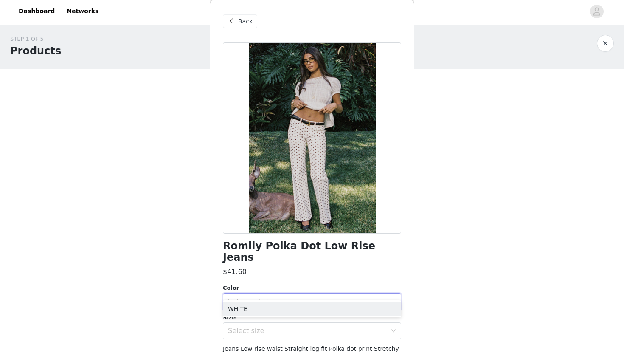
click at [260, 283] on div "Color" at bounding box center [312, 287] width 178 height 8
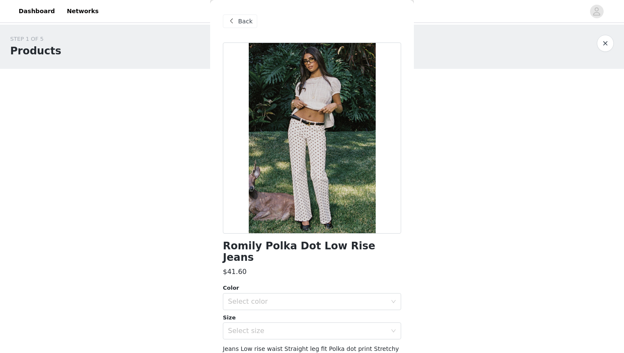
click at [234, 22] on span at bounding box center [231, 21] width 10 height 10
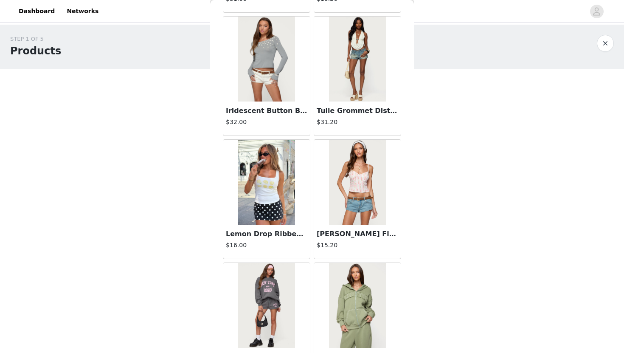
scroll to position [150, 0]
click at [262, 65] on img at bounding box center [266, 58] width 56 height 85
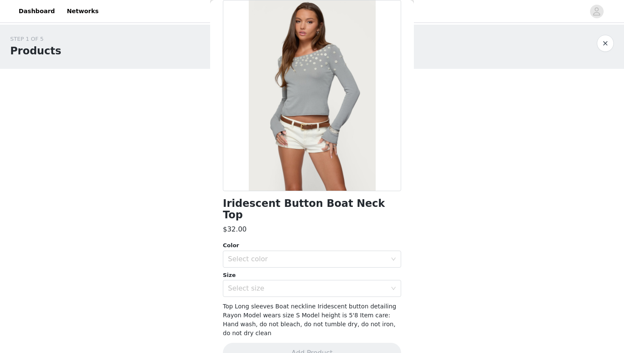
scroll to position [0, 0]
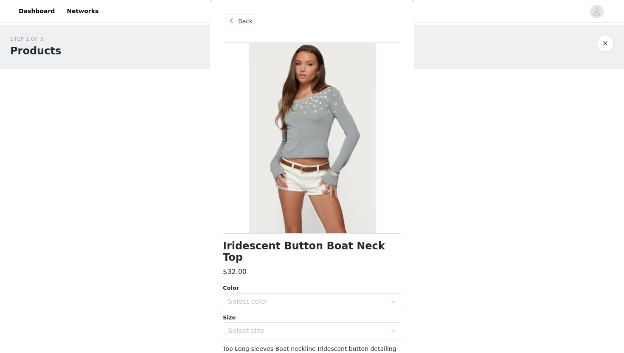
click at [229, 23] on span at bounding box center [231, 21] width 10 height 10
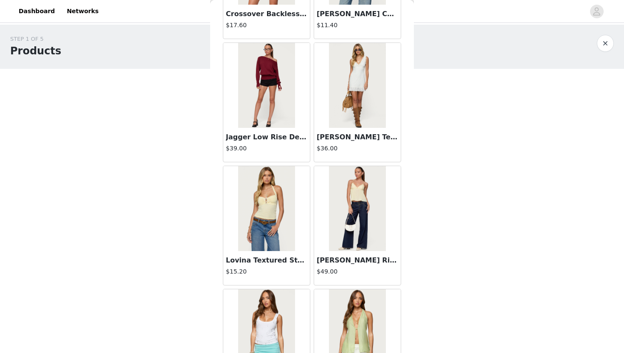
scroll to position [4636, 0]
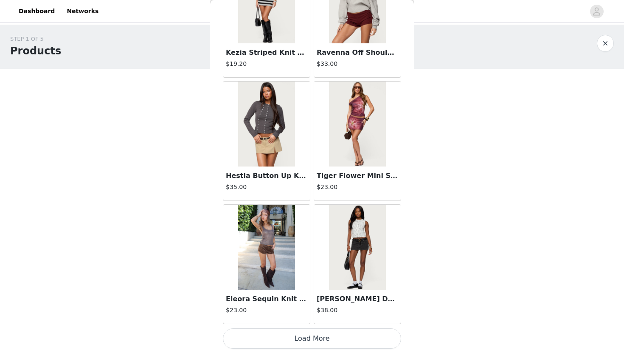
click at [343, 342] on button "Load More" at bounding box center [312, 338] width 178 height 20
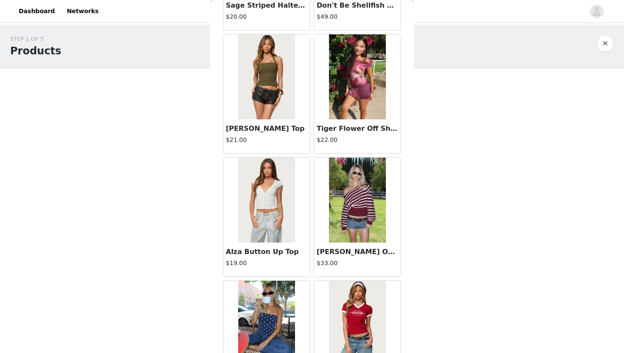
scroll to position [5866, 0]
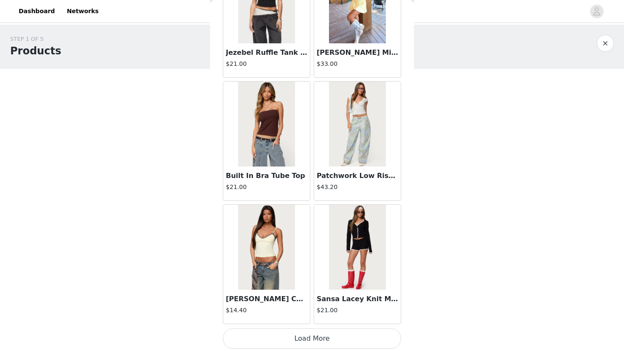
click at [379, 343] on button "Load More" at bounding box center [312, 338] width 178 height 20
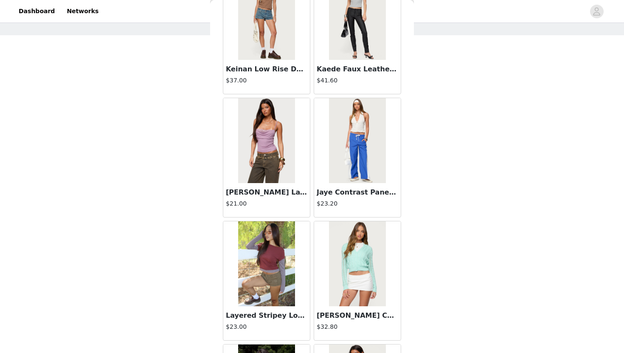
scroll to position [7096, 0]
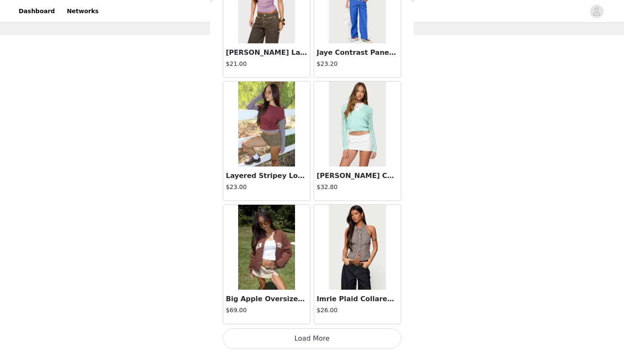
click at [352, 333] on button "Load More" at bounding box center [312, 338] width 178 height 20
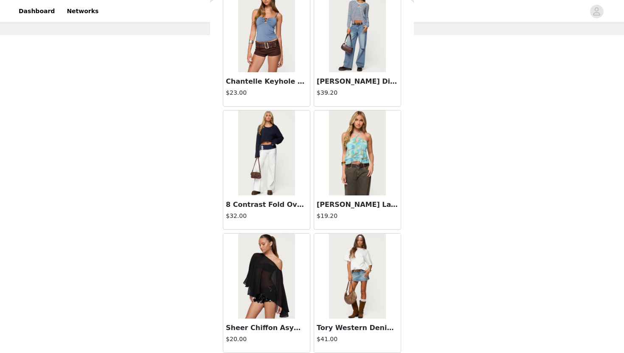
scroll to position [8326, 0]
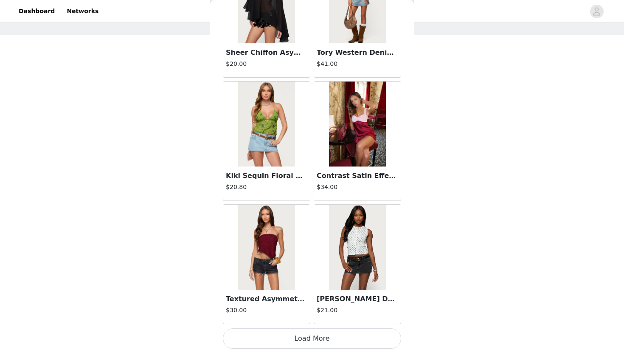
click at [333, 335] on button "Load More" at bounding box center [312, 338] width 178 height 20
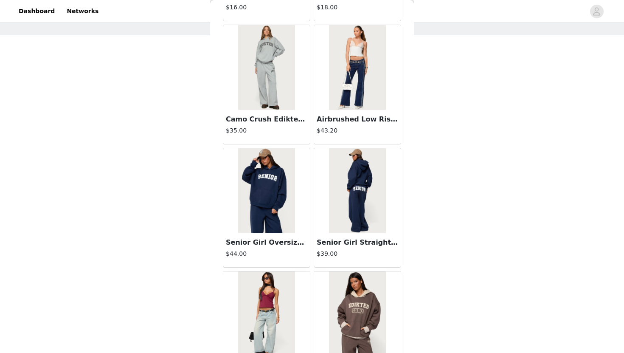
scroll to position [9557, 0]
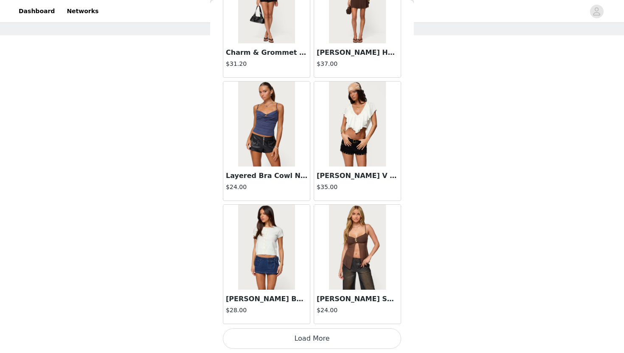
click at [327, 341] on button "Load More" at bounding box center [312, 338] width 178 height 20
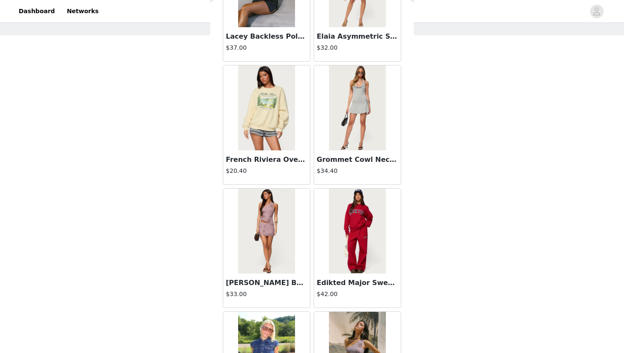
scroll to position [0, 0]
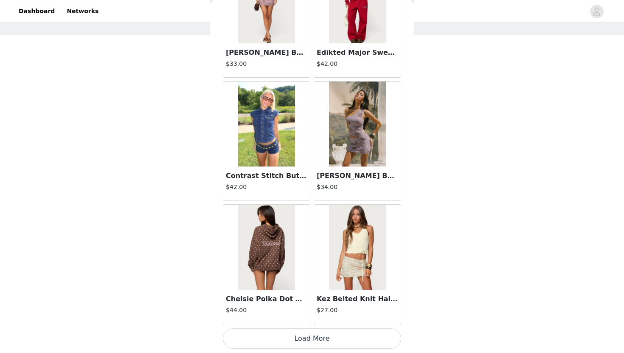
click at [299, 346] on button "Load More" at bounding box center [312, 338] width 178 height 20
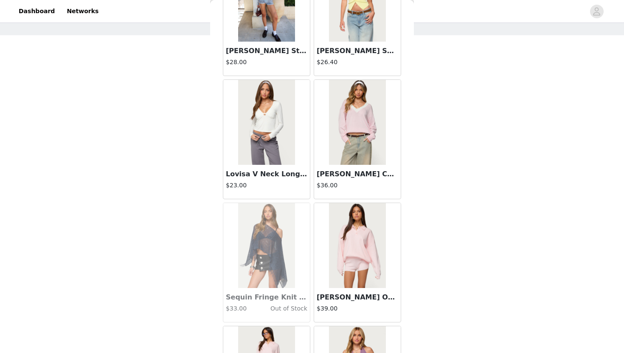
scroll to position [12017, 0]
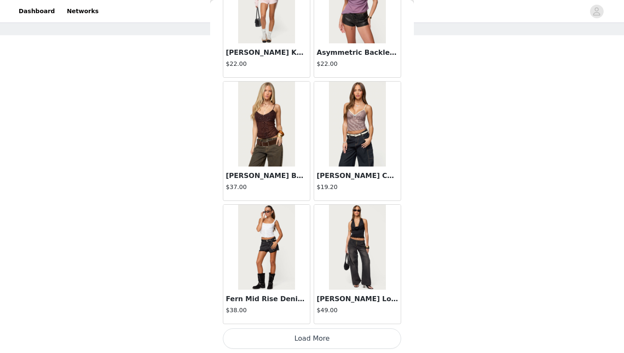
click at [313, 337] on button "Load More" at bounding box center [312, 338] width 178 height 20
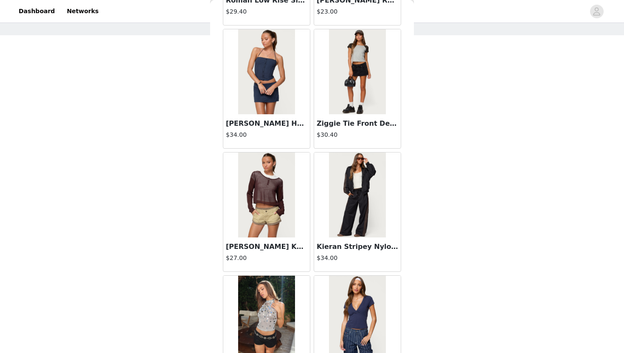
scroll to position [13247, 0]
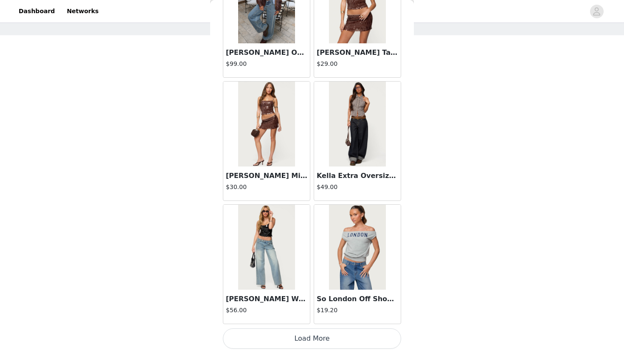
click at [326, 331] on button "Load More" at bounding box center [312, 338] width 178 height 20
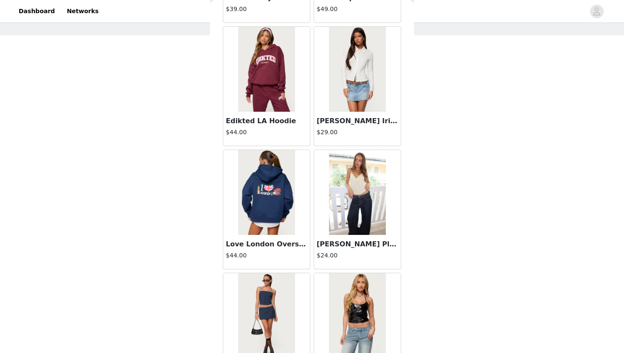
scroll to position [14477, 0]
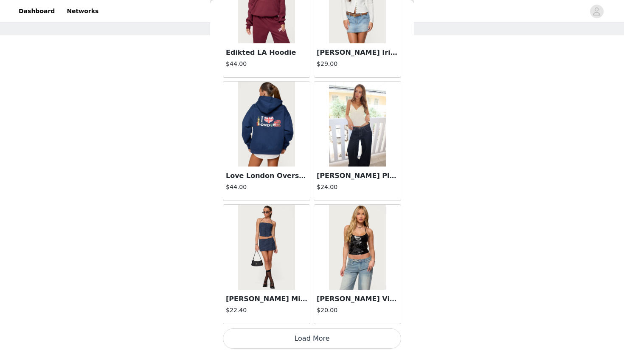
click at [312, 341] on button "Load More" at bounding box center [312, 338] width 178 height 20
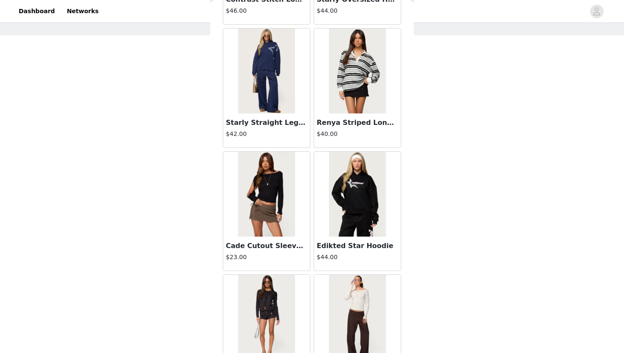
scroll to position [15707, 0]
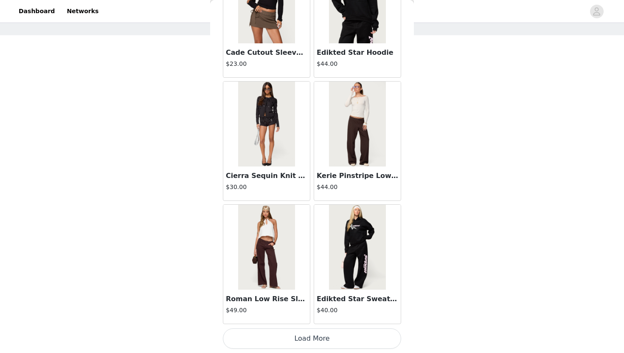
click at [302, 338] on button "Load More" at bounding box center [312, 338] width 178 height 20
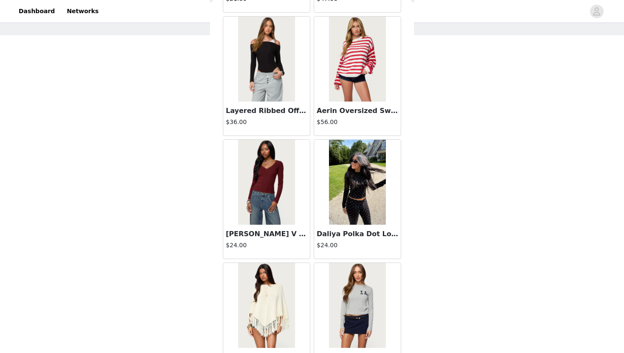
scroll to position [16938, 0]
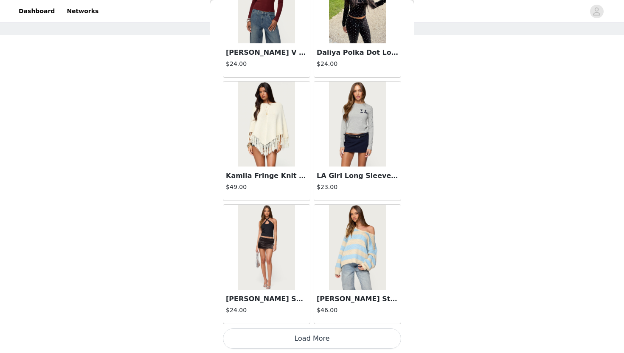
click at [321, 335] on button "Load More" at bounding box center [312, 338] width 178 height 20
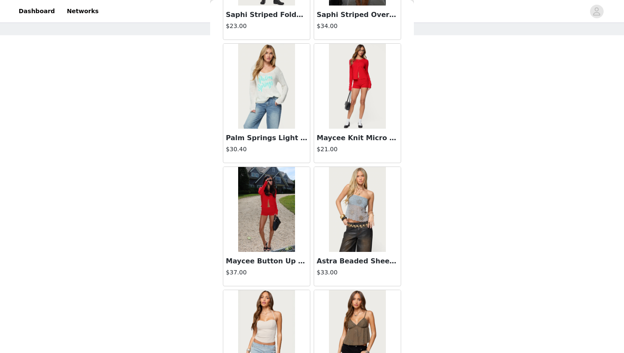
scroll to position [18168, 0]
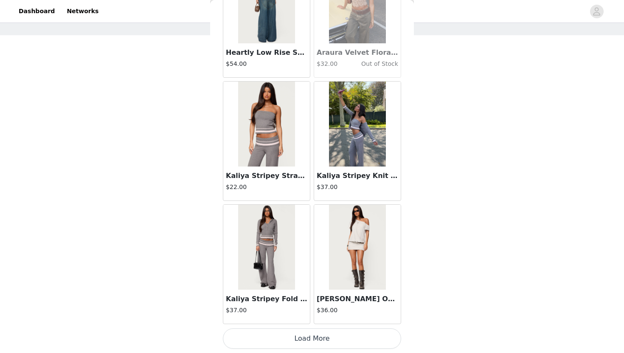
click at [313, 339] on button "Load More" at bounding box center [312, 338] width 178 height 20
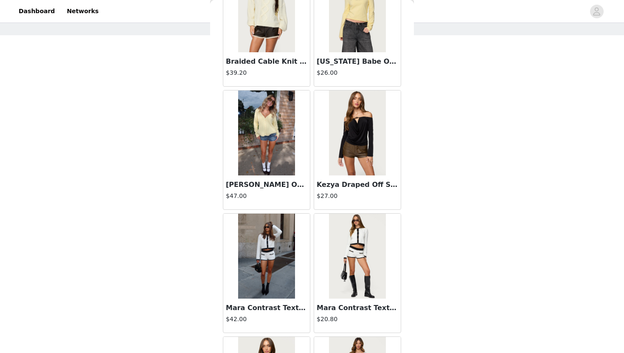
scroll to position [19398, 0]
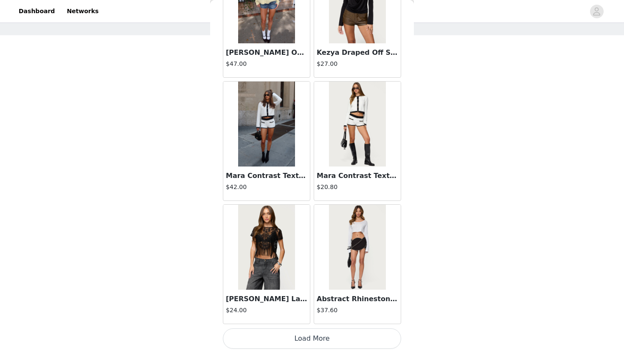
click at [315, 334] on button "Load More" at bounding box center [312, 338] width 178 height 20
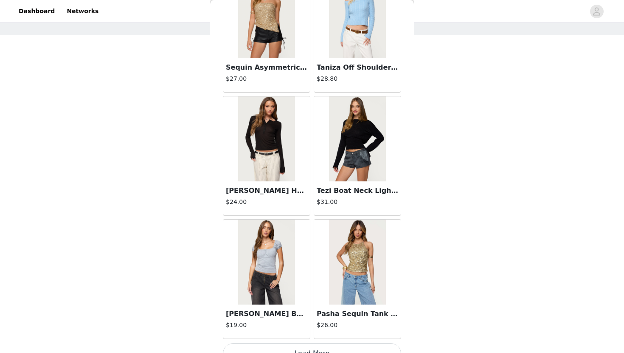
scroll to position [20628, 0]
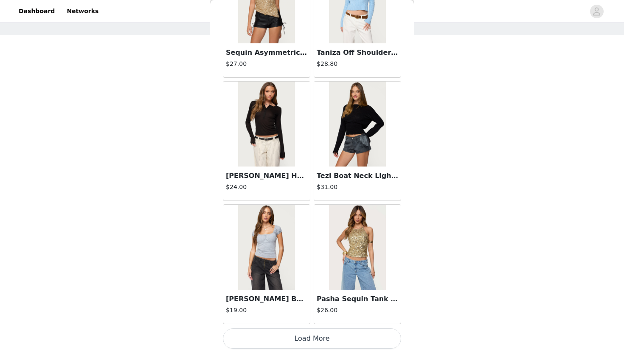
click at [378, 129] on img at bounding box center [357, 123] width 56 height 85
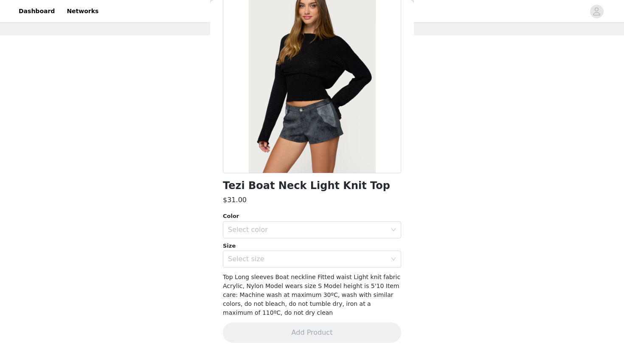
scroll to position [60, 0]
click at [333, 226] on div "Select color" at bounding box center [307, 229] width 159 height 8
click at [319, 242] on li "BLACK" at bounding box center [312, 248] width 178 height 14
click at [317, 254] on div "Select size" at bounding box center [309, 259] width 162 height 16
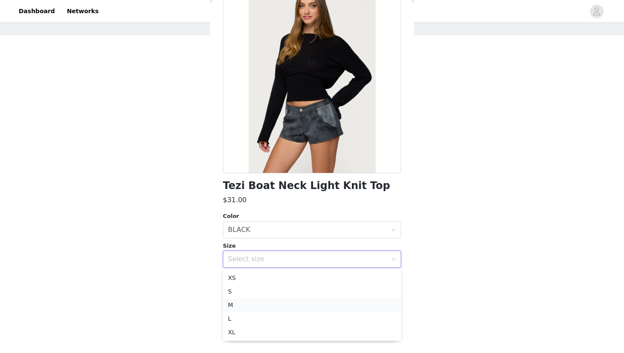
click at [302, 301] on li "M" at bounding box center [312, 305] width 178 height 14
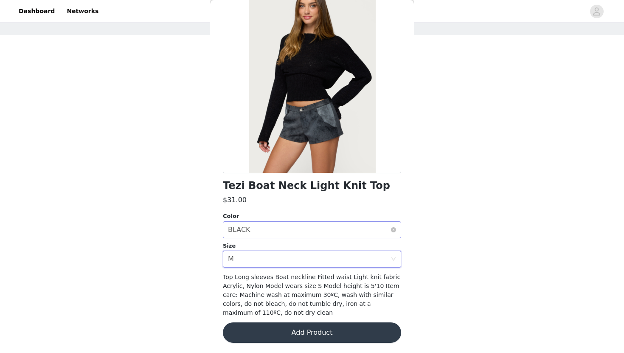
scroll to position [0, 0]
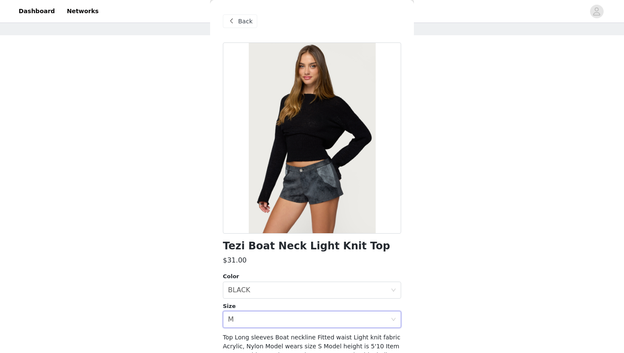
click at [235, 19] on span at bounding box center [231, 21] width 10 height 10
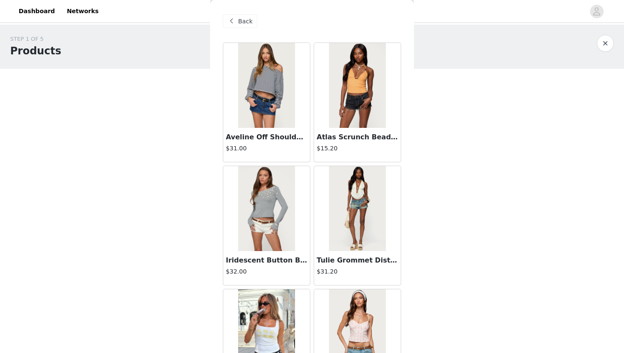
click at [241, 21] on span "Back" at bounding box center [245, 21] width 14 height 9
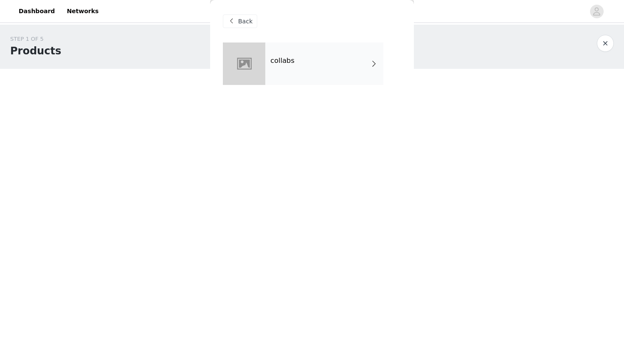
click at [308, 71] on div "collabs" at bounding box center [324, 63] width 118 height 42
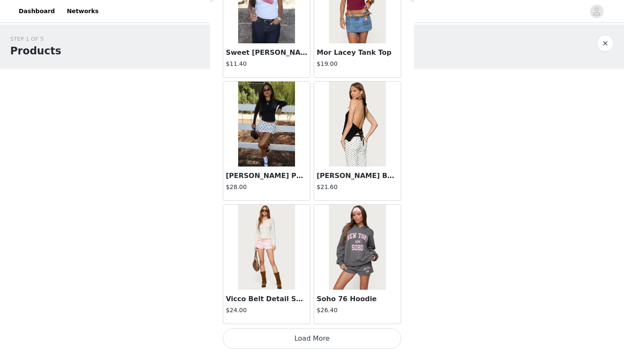
scroll to position [34, 0]
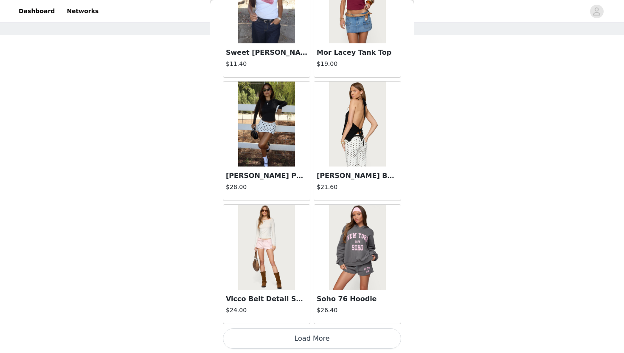
click at [302, 338] on button "Load More" at bounding box center [312, 338] width 178 height 20
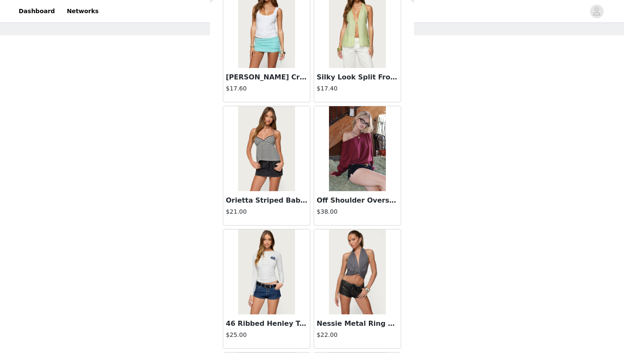
scroll to position [2176, 0]
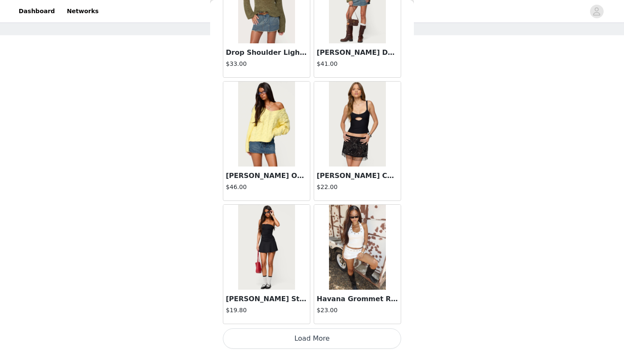
click at [302, 345] on button "Load More" at bounding box center [312, 338] width 178 height 20
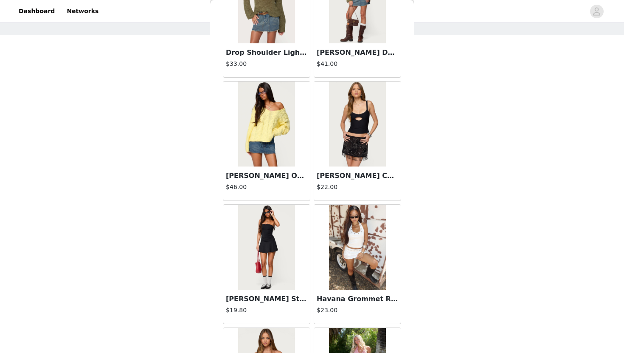
click at [347, 263] on img at bounding box center [357, 246] width 56 height 85
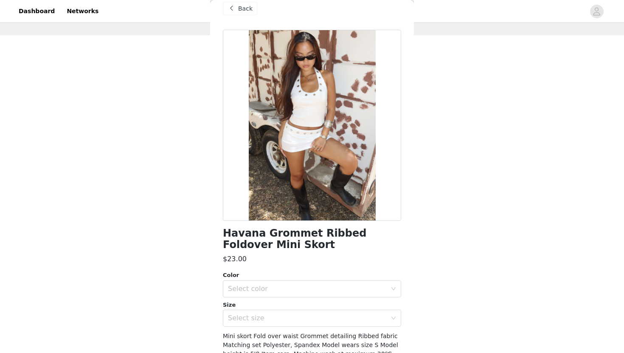
scroll to position [0, 0]
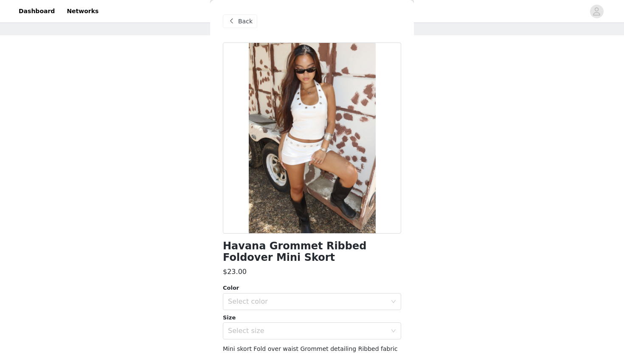
click at [233, 20] on span at bounding box center [231, 21] width 10 height 10
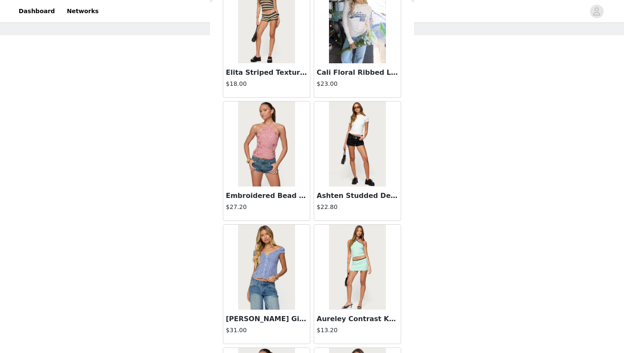
scroll to position [3406, 0]
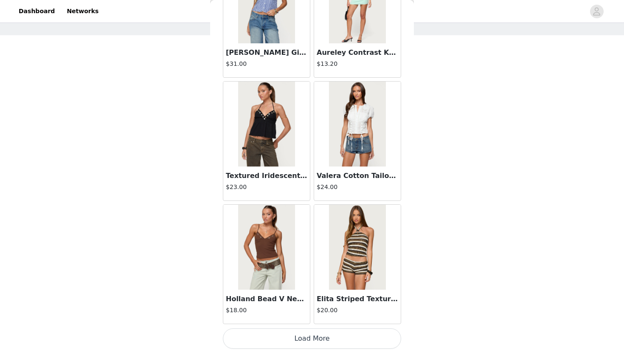
click at [284, 343] on button "Load More" at bounding box center [312, 338] width 178 height 20
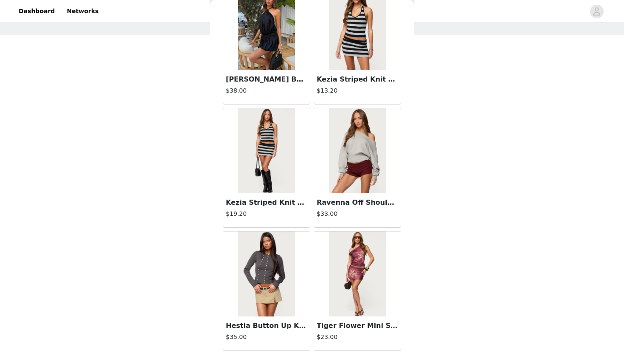
scroll to position [4636, 0]
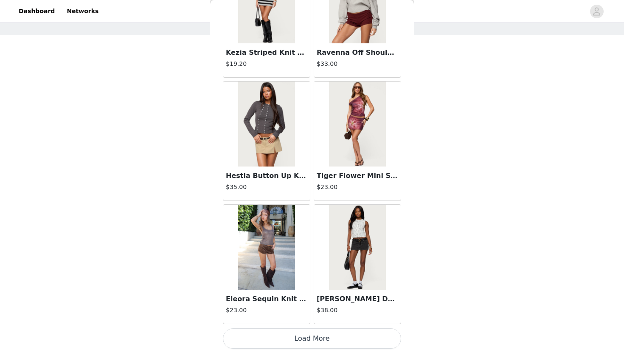
click at [304, 342] on button "Load More" at bounding box center [312, 338] width 178 height 20
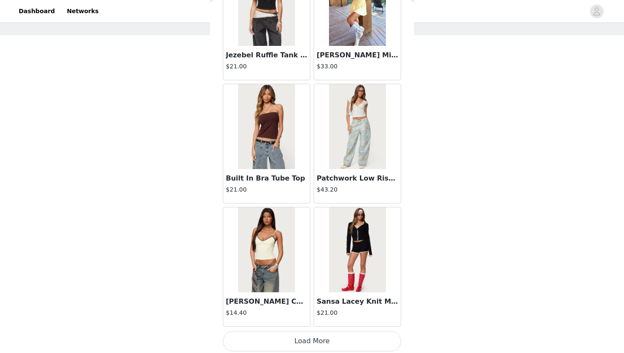
scroll to position [5866, 0]
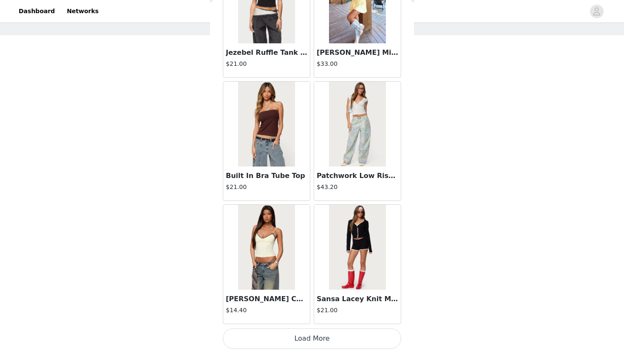
click at [304, 337] on button "Load More" at bounding box center [312, 338] width 178 height 20
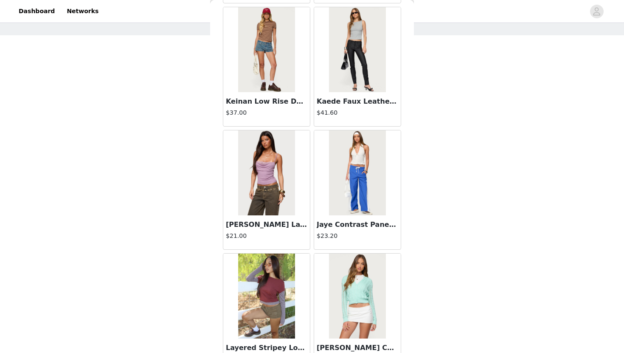
scroll to position [7096, 0]
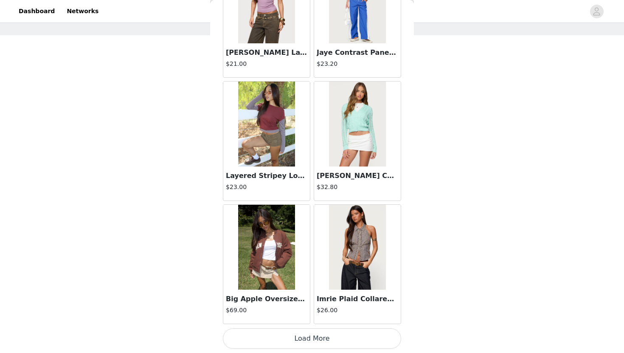
click at [304, 343] on button "Load More" at bounding box center [312, 338] width 178 height 20
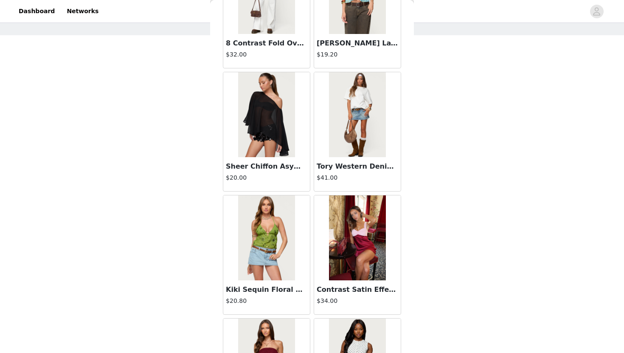
scroll to position [8326, 0]
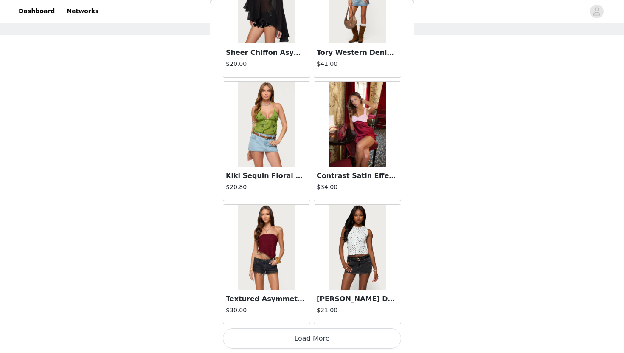
click at [311, 340] on button "Load More" at bounding box center [312, 338] width 178 height 20
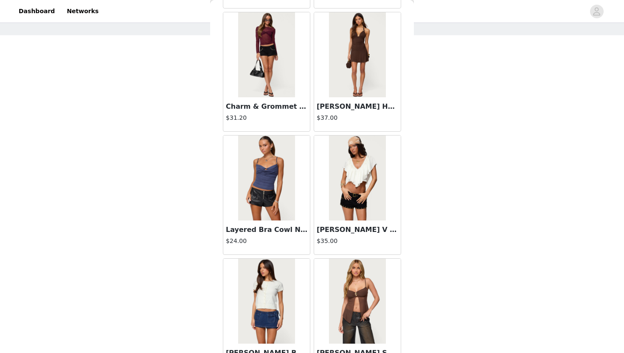
scroll to position [9557, 0]
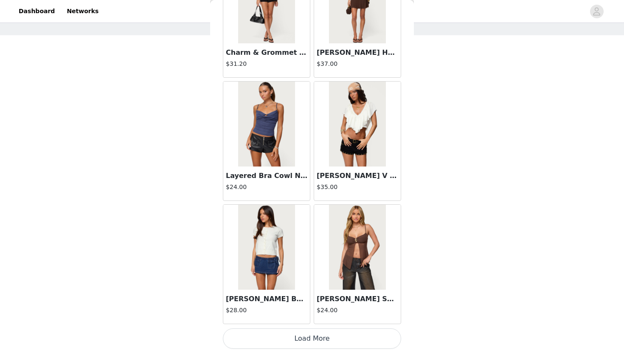
click at [321, 333] on button "Load More" at bounding box center [312, 338] width 178 height 20
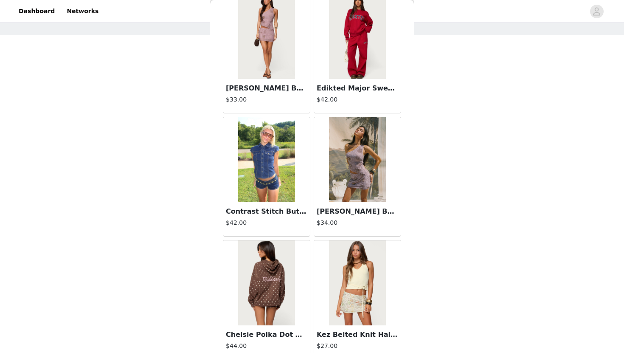
scroll to position [10787, 0]
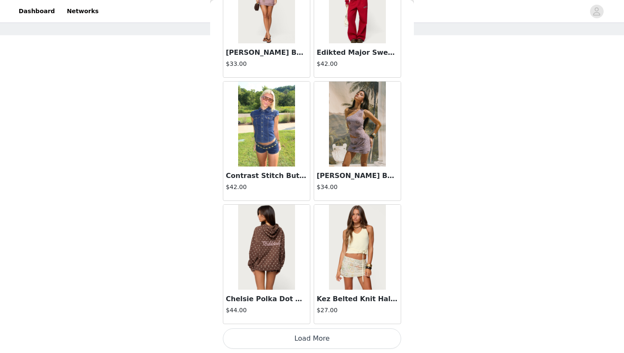
click at [311, 343] on button "Load More" at bounding box center [312, 338] width 178 height 20
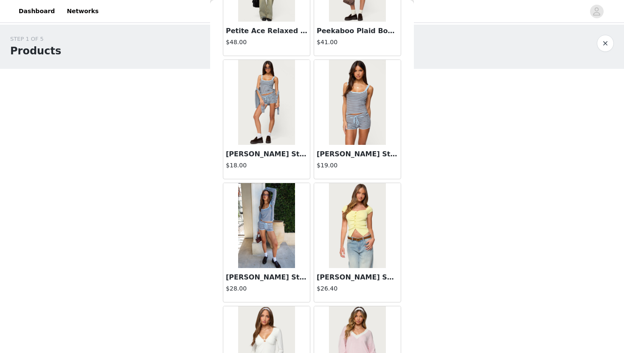
scroll to position [11430, 0]
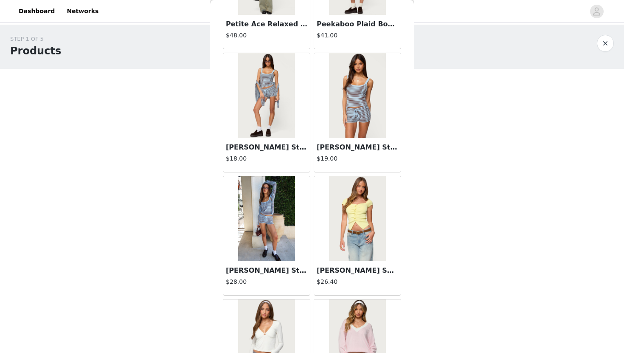
click at [288, 229] on img at bounding box center [266, 218] width 56 height 85
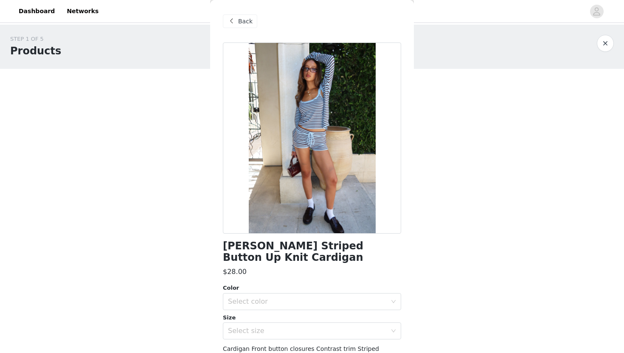
scroll to position [17, 0]
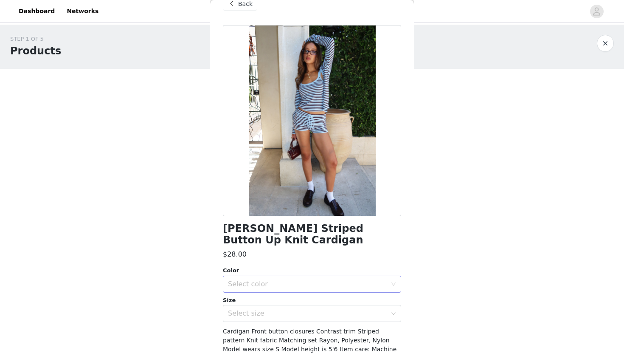
click at [318, 280] on div "Select color" at bounding box center [307, 284] width 159 height 8
click at [312, 292] on li "LIGHT BLUE" at bounding box center [312, 291] width 178 height 14
click at [306, 309] on div "Select size" at bounding box center [307, 313] width 159 height 8
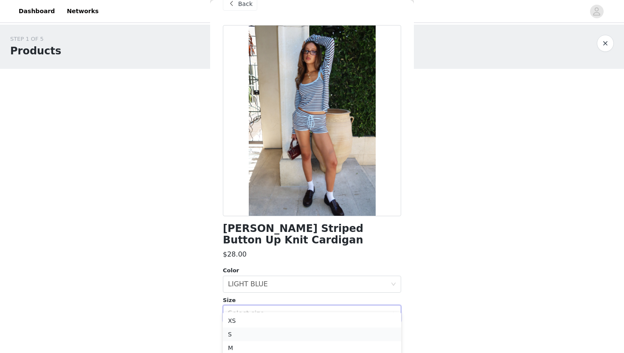
scroll to position [34, 0]
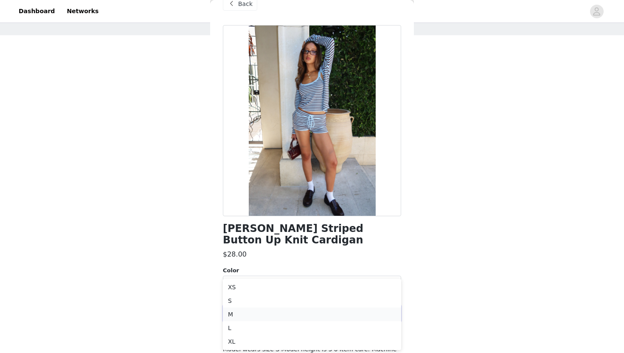
click at [295, 312] on li "M" at bounding box center [312, 314] width 178 height 14
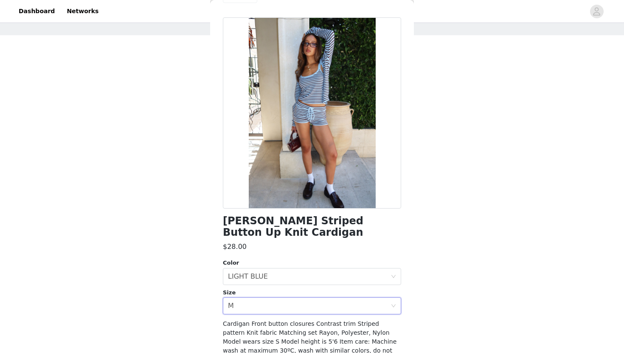
scroll to position [60, 0]
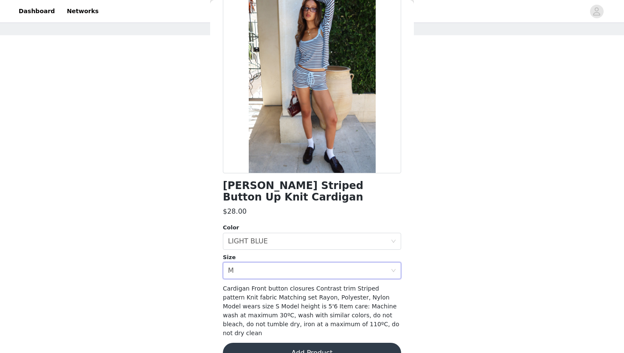
click at [308, 342] on button "Add Product" at bounding box center [312, 352] width 178 height 20
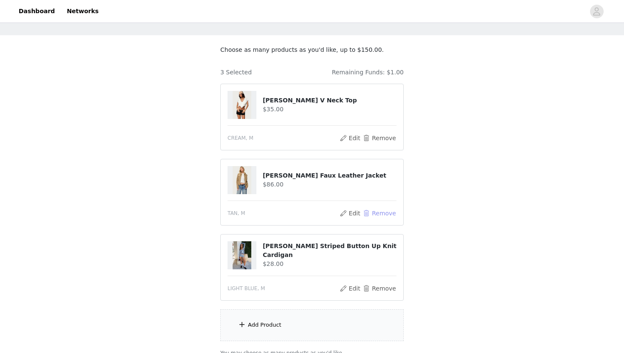
click at [378, 213] on button "Remove" at bounding box center [379, 213] width 34 height 10
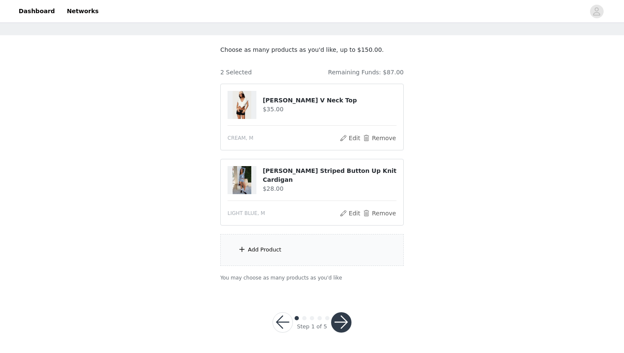
click at [318, 261] on div "Add Product" at bounding box center [311, 250] width 183 height 32
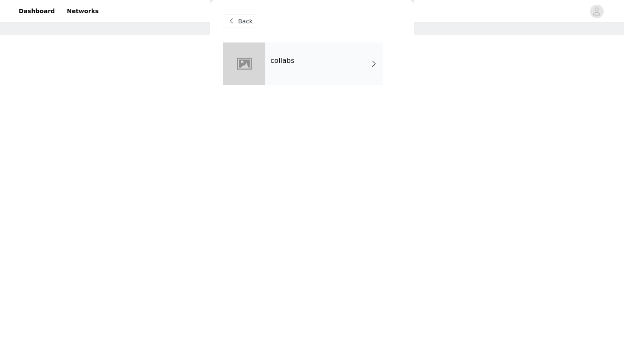
click at [275, 53] on div "collabs" at bounding box center [324, 63] width 118 height 42
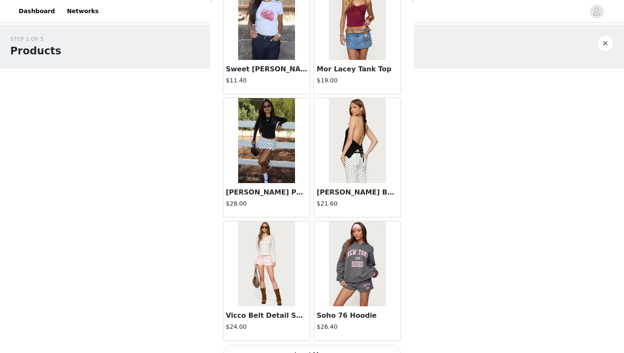
scroll to position [946, 0]
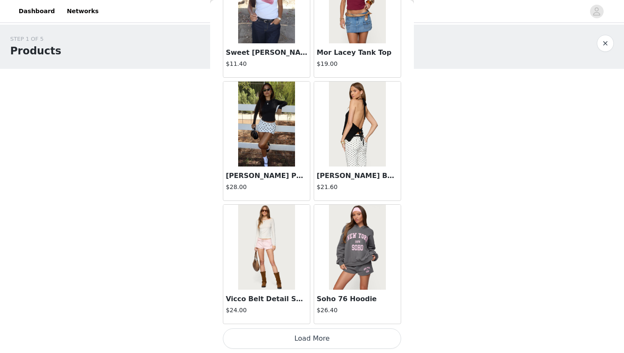
click at [294, 336] on button "Load More" at bounding box center [312, 338] width 178 height 20
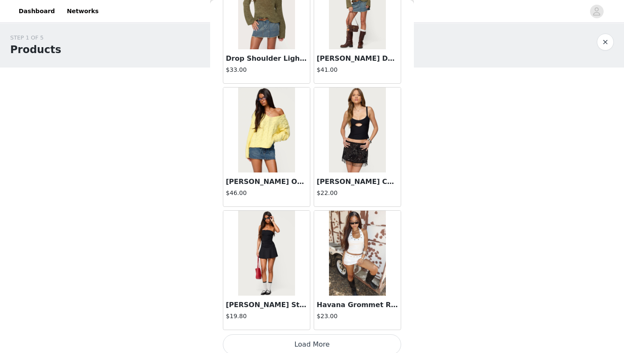
scroll to position [2176, 0]
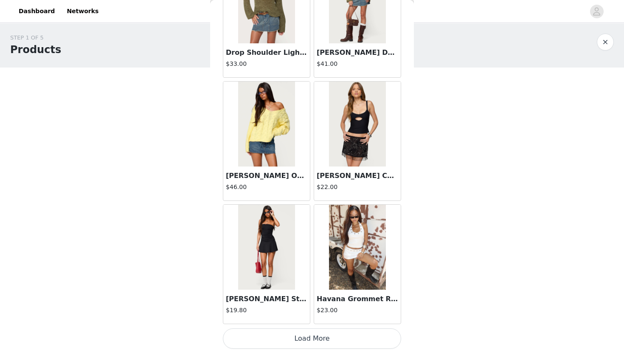
click at [282, 346] on button "Load More" at bounding box center [312, 338] width 178 height 20
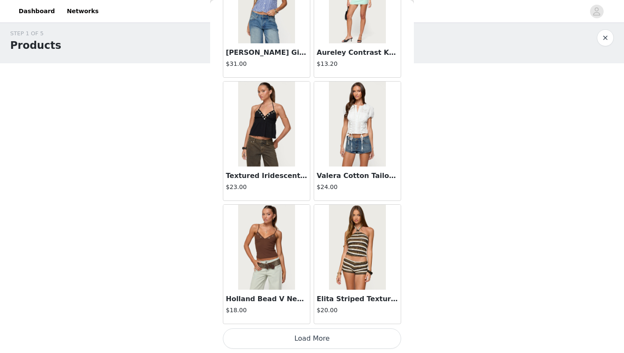
scroll to position [34, 0]
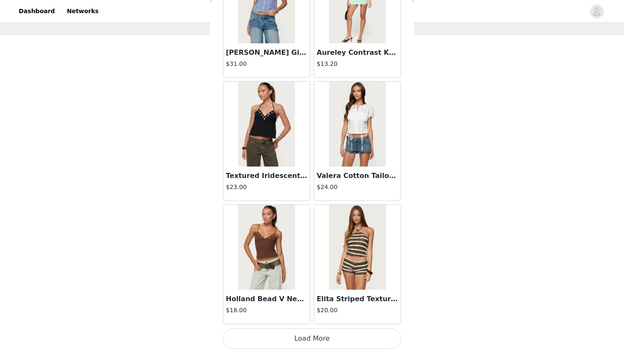
click at [327, 344] on button "Load More" at bounding box center [312, 338] width 178 height 20
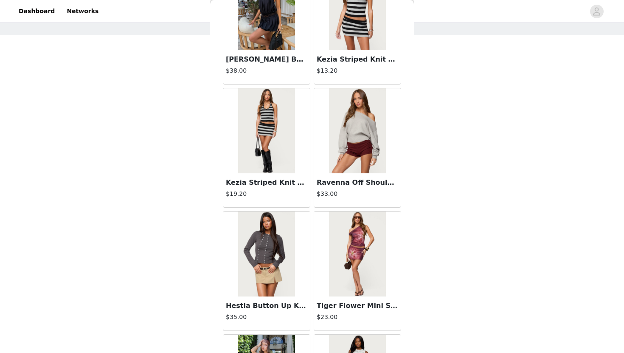
scroll to position [4636, 0]
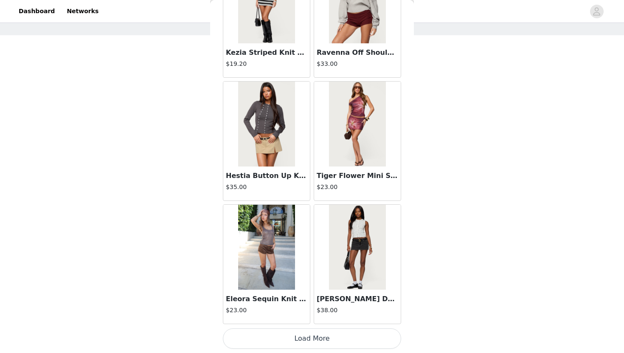
click at [269, 276] on img at bounding box center [266, 246] width 56 height 85
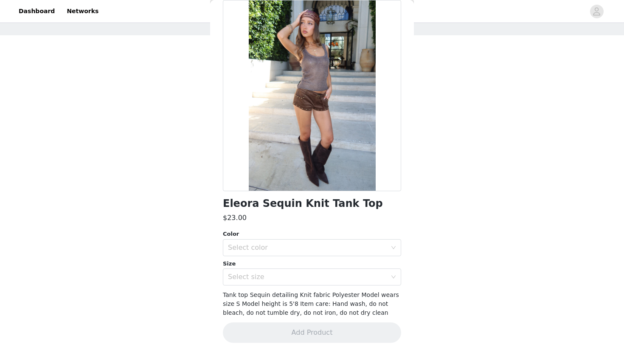
scroll to position [0, 0]
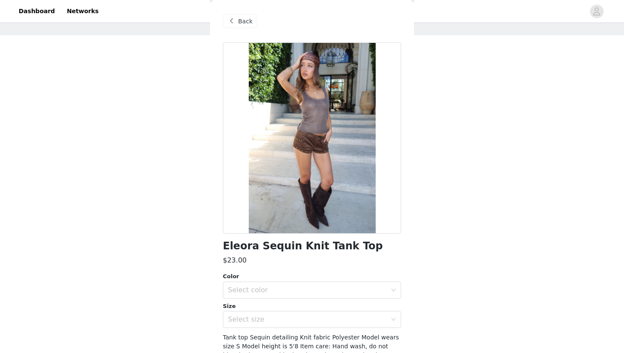
click at [231, 25] on span at bounding box center [231, 21] width 10 height 10
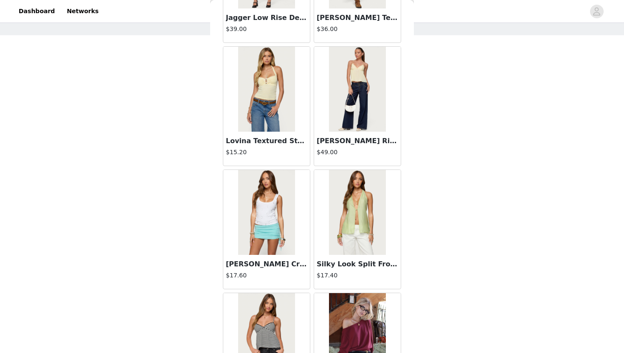
scroll to position [4636, 0]
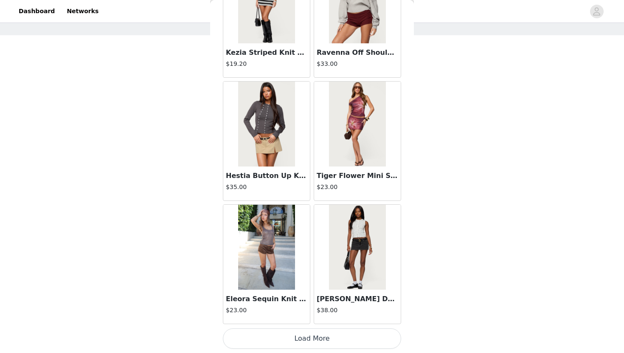
click at [341, 342] on button "Load More" at bounding box center [312, 338] width 178 height 20
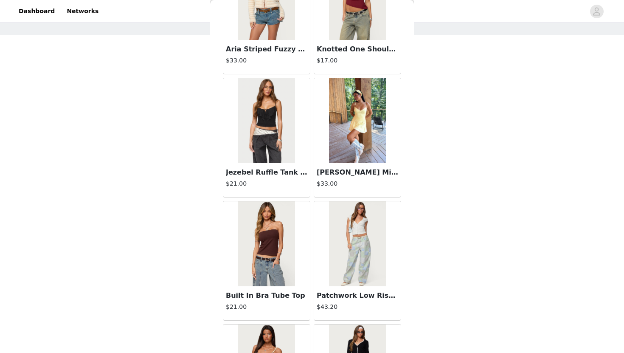
scroll to position [5866, 0]
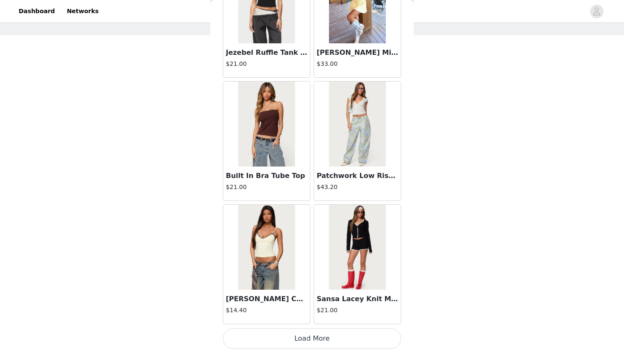
click at [332, 337] on button "Load More" at bounding box center [312, 338] width 178 height 20
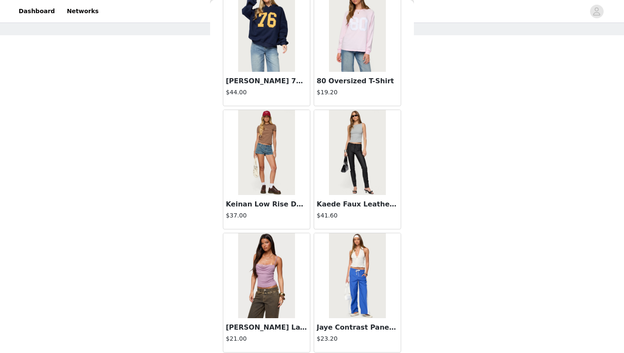
scroll to position [7096, 0]
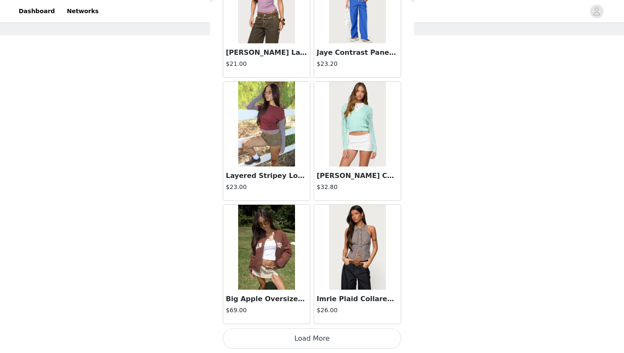
click at [329, 344] on button "Load More" at bounding box center [312, 338] width 178 height 20
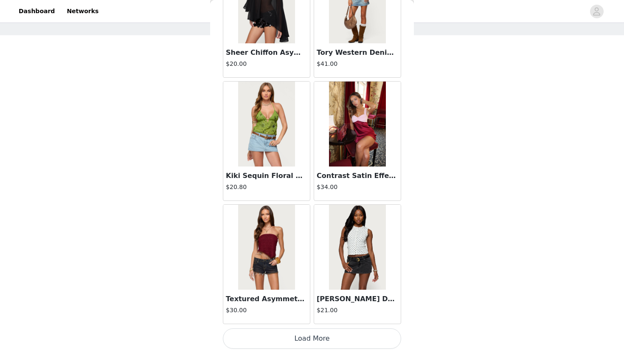
click at [329, 345] on button "Load More" at bounding box center [312, 338] width 178 height 20
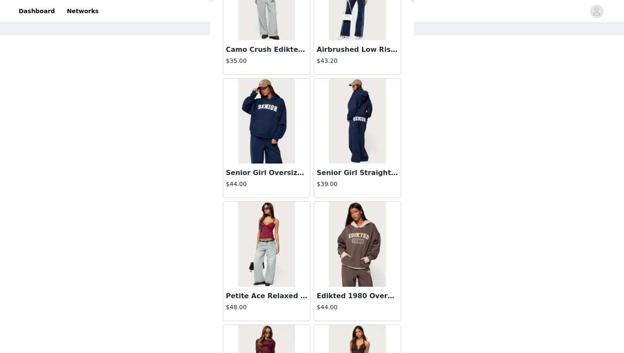
scroll to position [9557, 0]
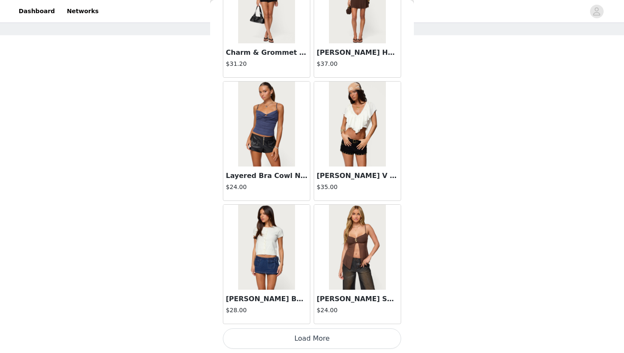
click at [327, 336] on button "Load More" at bounding box center [312, 338] width 178 height 20
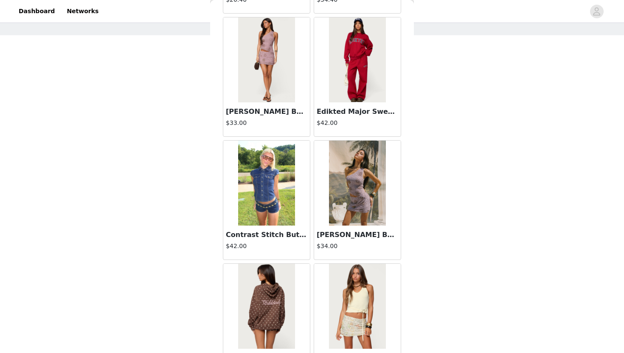
scroll to position [10787, 0]
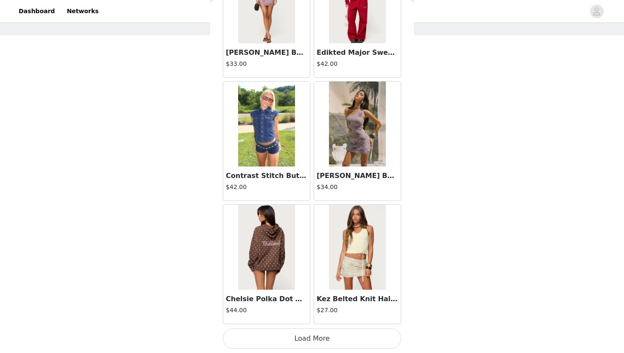
click at [314, 347] on button "Load More" at bounding box center [312, 338] width 178 height 20
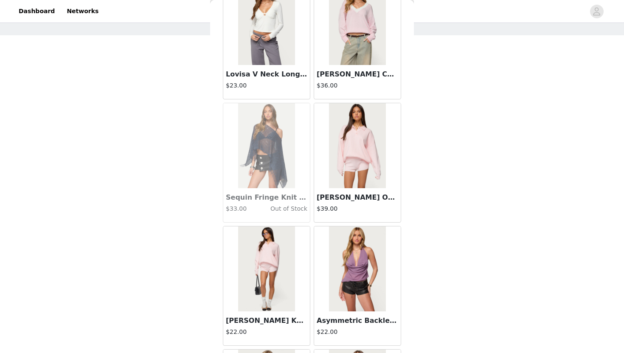
scroll to position [11678, 0]
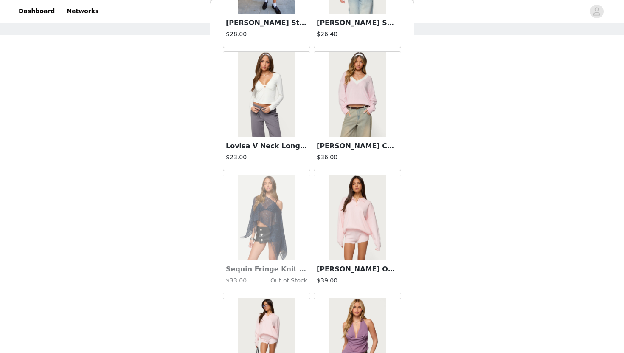
click at [359, 121] on img at bounding box center [357, 94] width 56 height 85
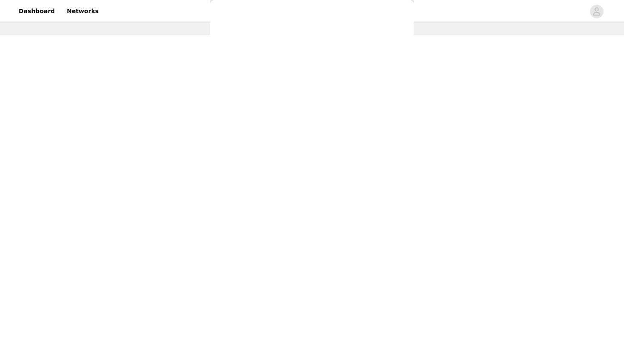
scroll to position [51, 0]
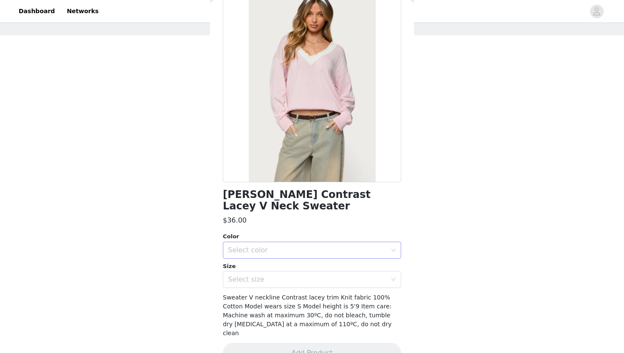
click at [289, 246] on div "Select color" at bounding box center [307, 250] width 159 height 8
click at [285, 252] on li "LIGHT PINK" at bounding box center [312, 257] width 178 height 14
click at [283, 275] on div "Select size" at bounding box center [307, 279] width 159 height 8
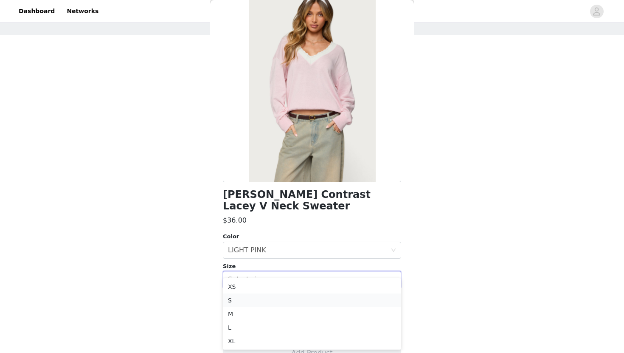
click at [271, 300] on li "S" at bounding box center [312, 300] width 178 height 14
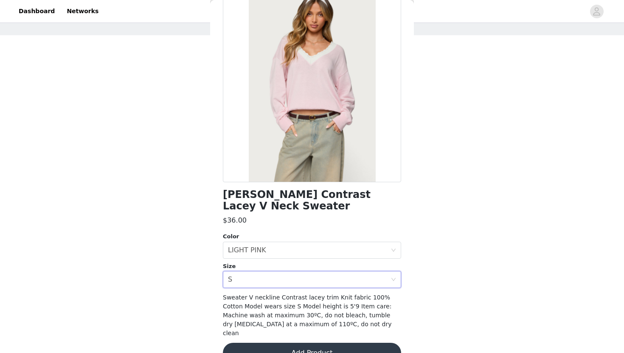
click at [269, 342] on button "Add Product" at bounding box center [312, 352] width 178 height 20
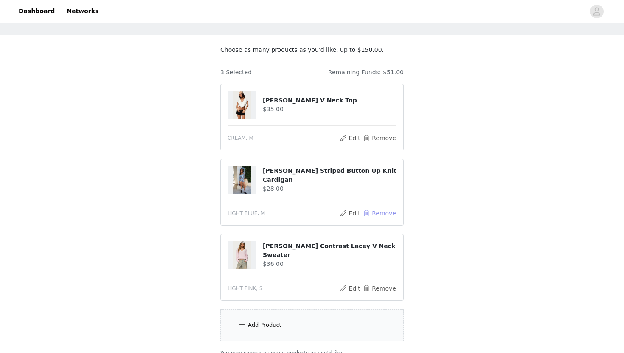
click at [382, 211] on button "Remove" at bounding box center [379, 213] width 34 height 10
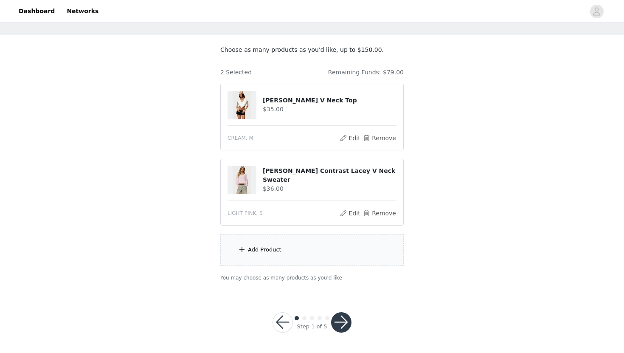
click at [265, 253] on div "Add Product" at bounding box center [265, 249] width 34 height 8
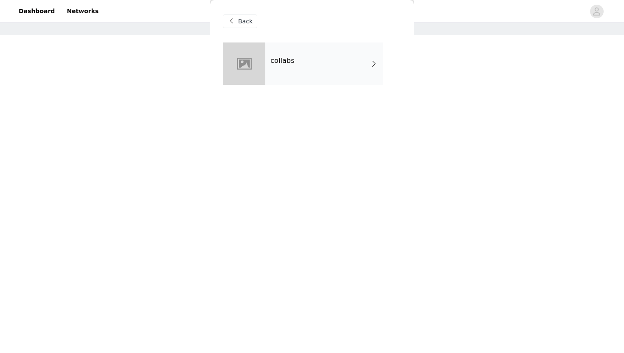
click at [288, 56] on div "collabs" at bounding box center [324, 63] width 118 height 42
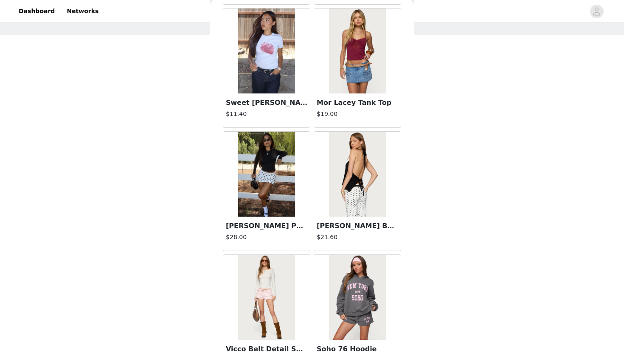
scroll to position [946, 0]
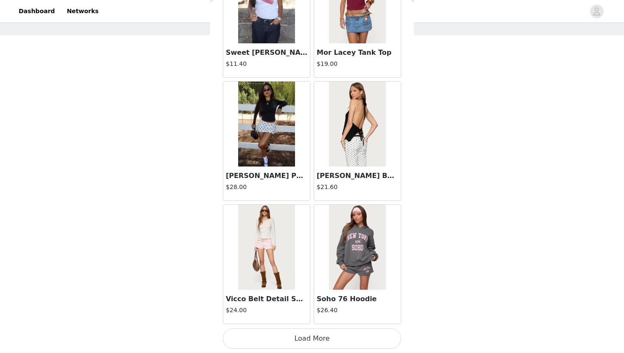
click at [297, 336] on button "Load More" at bounding box center [312, 338] width 178 height 20
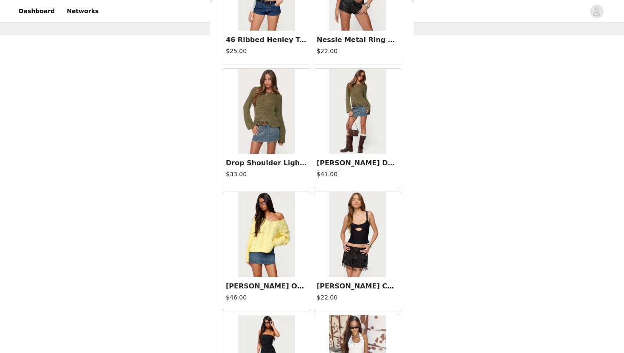
scroll to position [2176, 0]
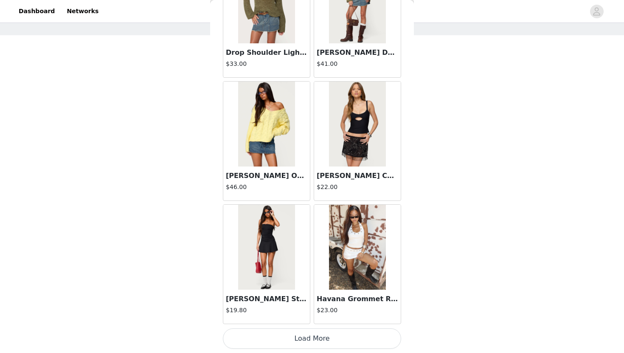
click at [306, 336] on button "Load More" at bounding box center [312, 338] width 178 height 20
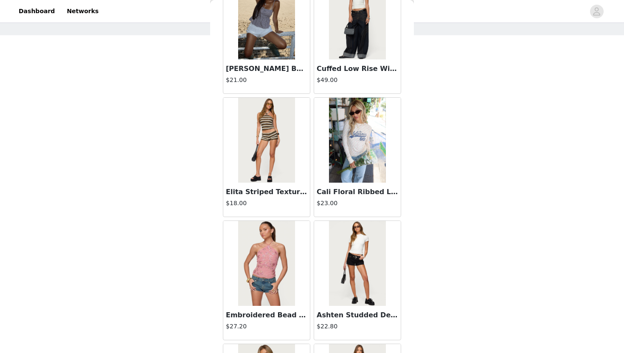
scroll to position [3406, 0]
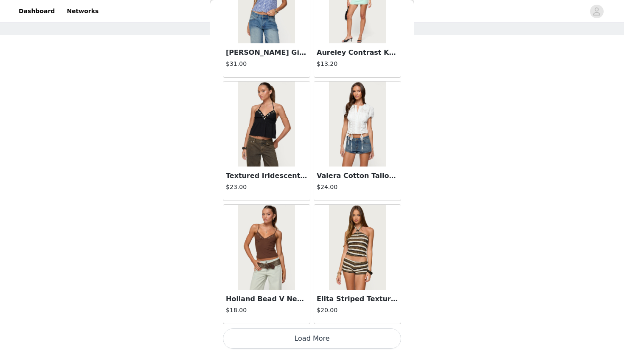
click at [299, 333] on button "Load More" at bounding box center [312, 338] width 178 height 20
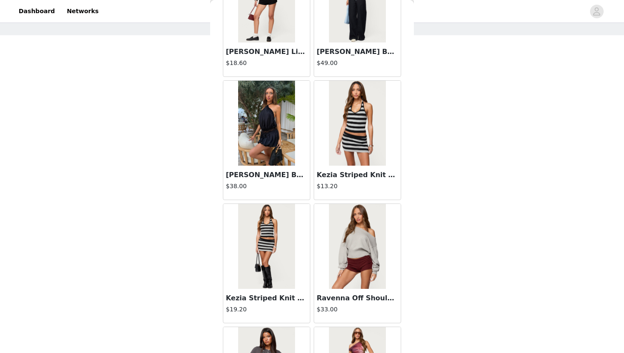
scroll to position [4398, 0]
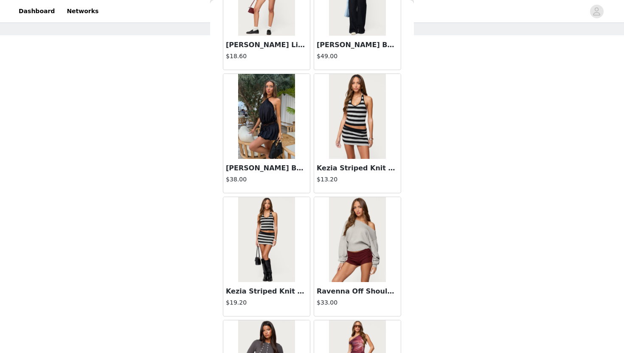
click at [347, 284] on div "Ravenna Off Shoulder Sweater $33.00" at bounding box center [357, 299] width 87 height 34
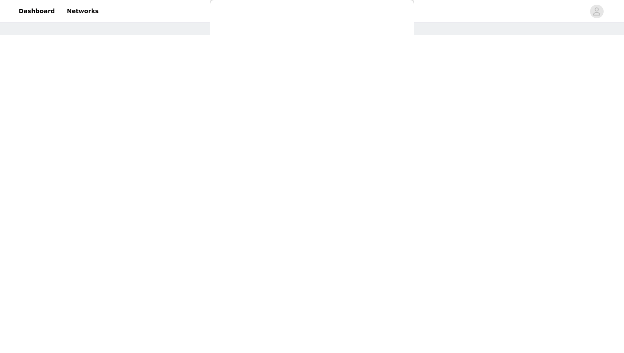
scroll to position [0, 0]
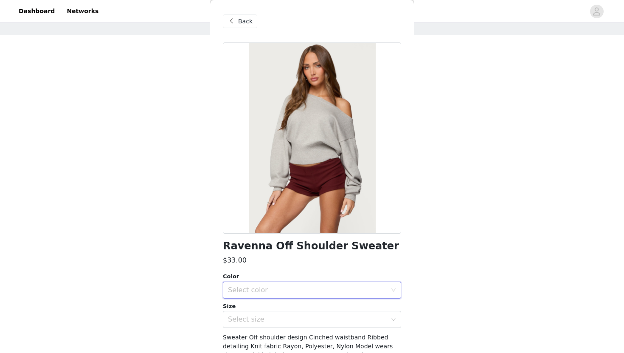
click at [315, 296] on div "Select color" at bounding box center [309, 290] width 162 height 16
click at [311, 305] on li "LIGHT GRAY MELANGE" at bounding box center [312, 309] width 178 height 14
click at [307, 319] on div "Select size" at bounding box center [307, 319] width 159 height 8
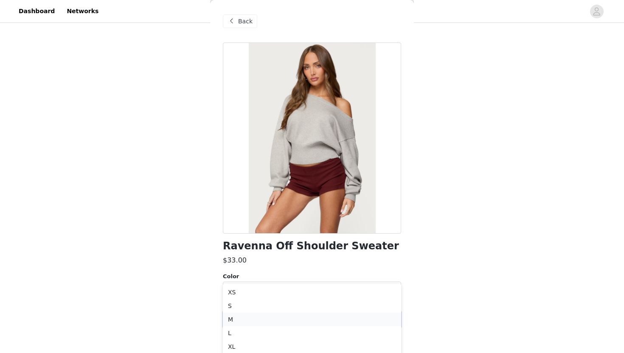
click at [304, 318] on li "M" at bounding box center [312, 319] width 178 height 14
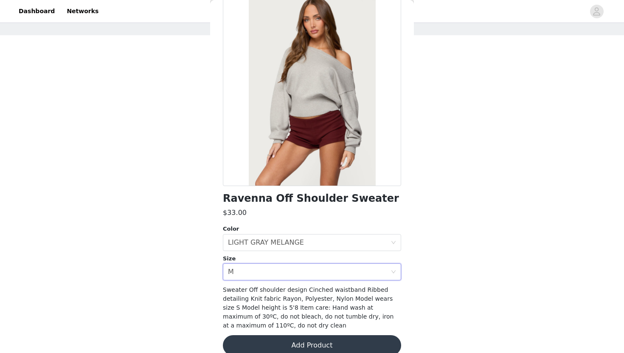
scroll to position [52, 0]
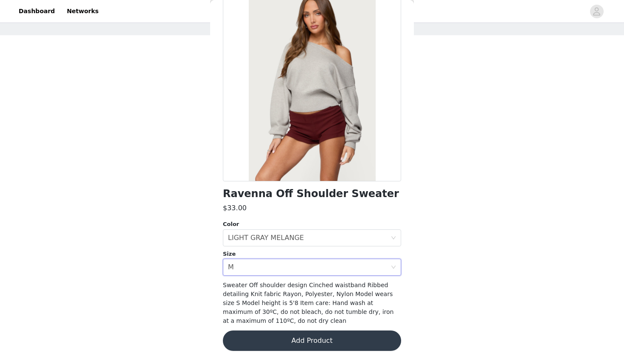
click at [310, 345] on button "Add Product" at bounding box center [312, 340] width 178 height 20
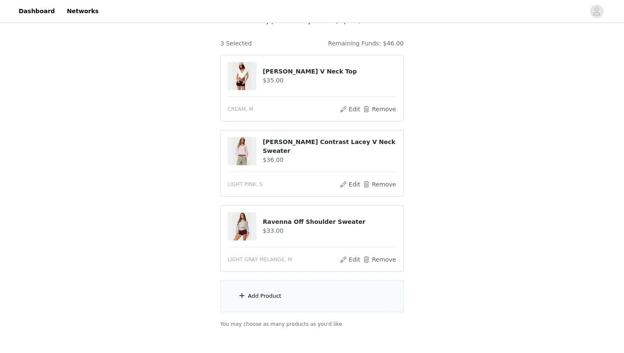
scroll to position [71, 0]
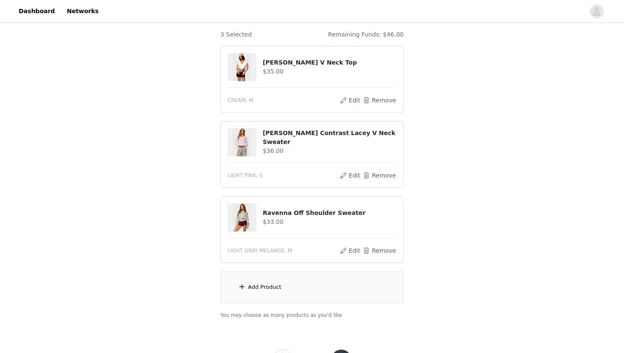
click at [276, 278] on div "Add Product" at bounding box center [311, 287] width 183 height 32
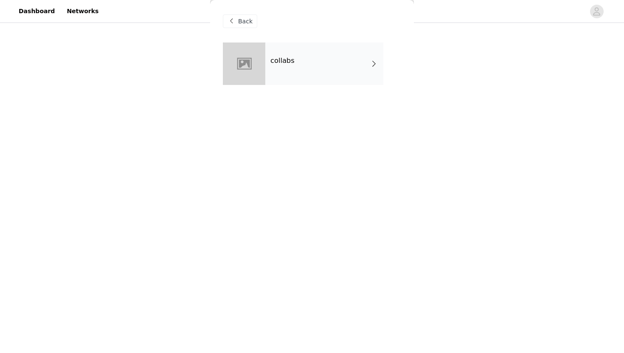
click at [319, 66] on div "collabs" at bounding box center [324, 63] width 118 height 42
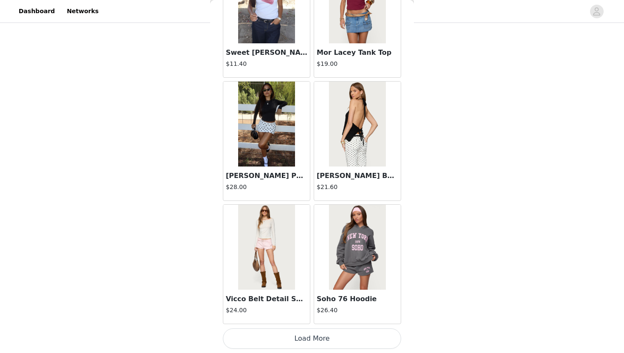
scroll to position [109, 0]
click at [327, 334] on button "Load More" at bounding box center [312, 338] width 178 height 20
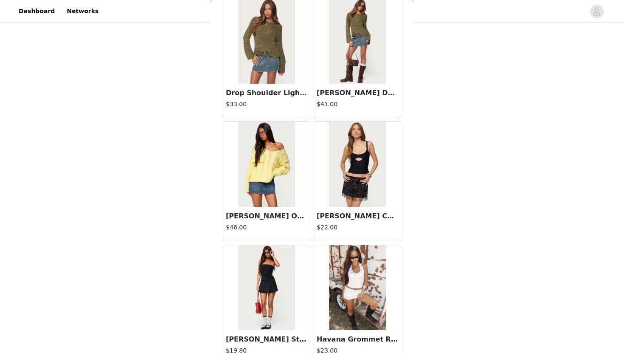
scroll to position [2176, 0]
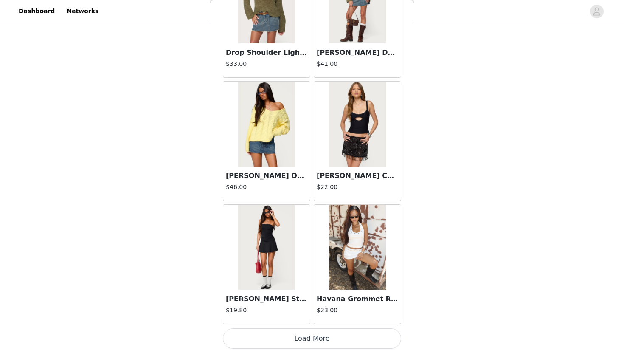
click at [330, 341] on button "Load More" at bounding box center [312, 338] width 178 height 20
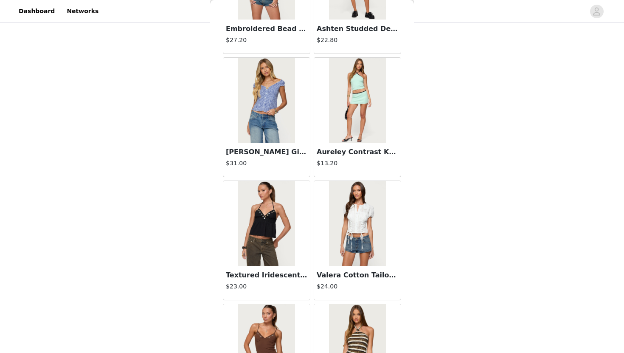
scroll to position [3406, 0]
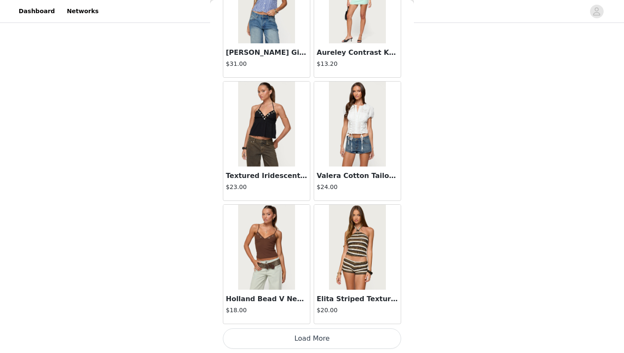
click at [312, 341] on button "Load More" at bounding box center [312, 338] width 178 height 20
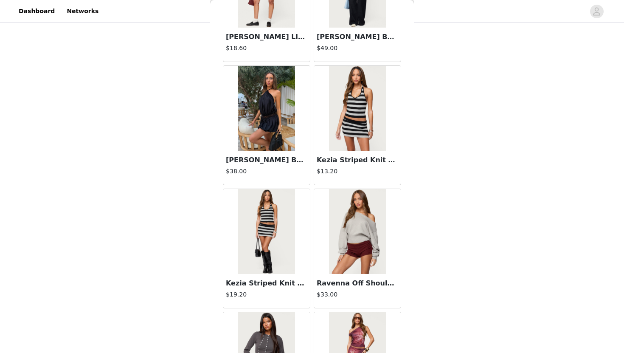
scroll to position [4636, 0]
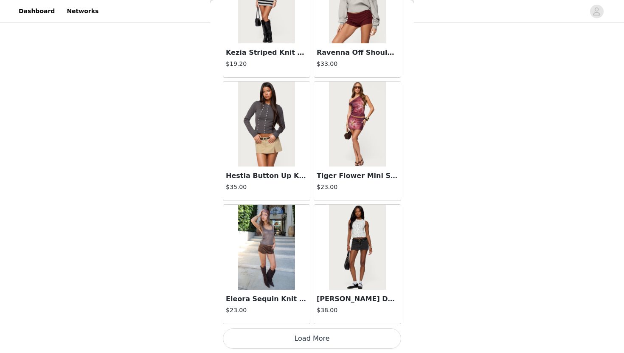
click at [331, 338] on button "Load More" at bounding box center [312, 338] width 178 height 20
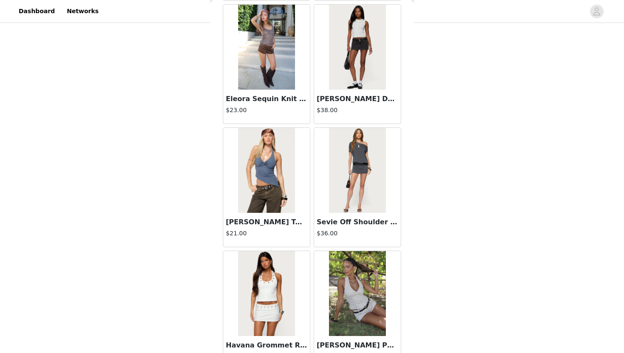
scroll to position [4783, 0]
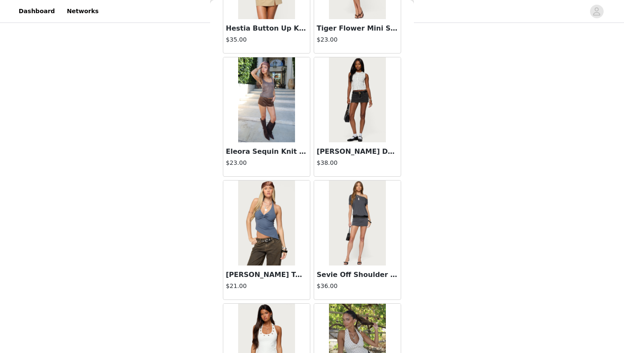
click at [363, 113] on img at bounding box center [357, 99] width 56 height 85
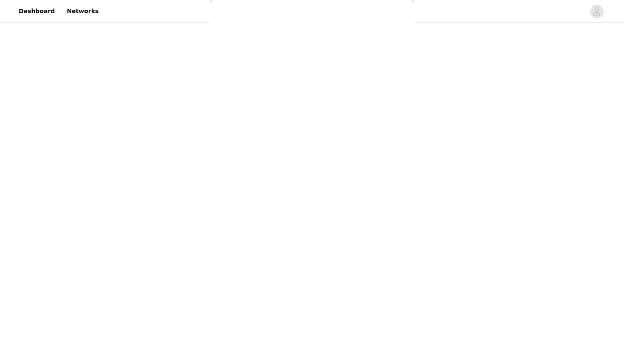
scroll to position [51, 0]
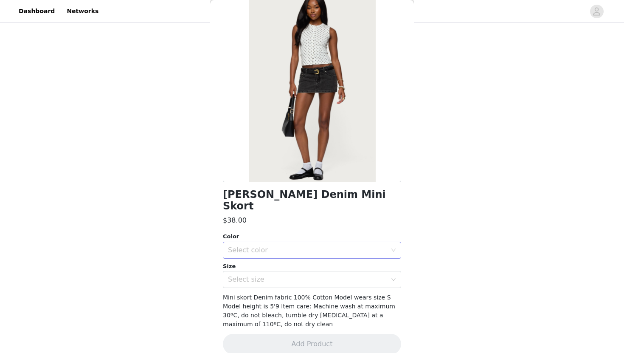
click at [311, 246] on div "Select color" at bounding box center [307, 250] width 159 height 8
click at [306, 118] on div at bounding box center [312, 86] width 178 height 191
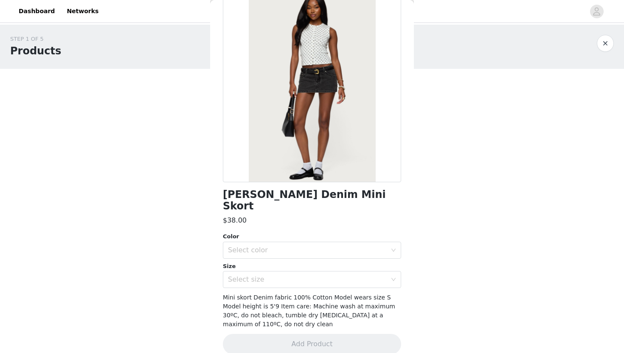
scroll to position [0, 0]
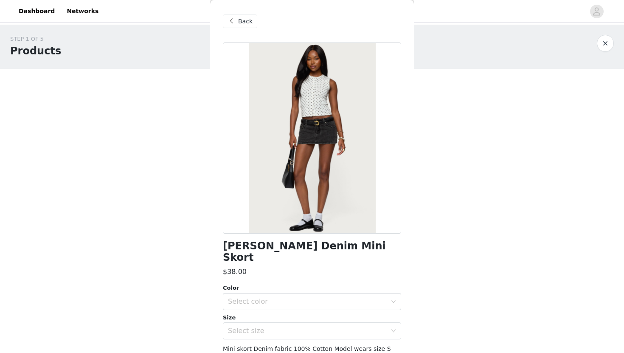
click at [245, 21] on span "Back" at bounding box center [245, 21] width 14 height 9
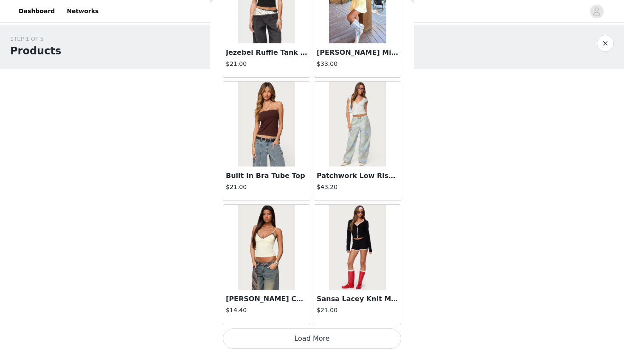
scroll to position [109, 0]
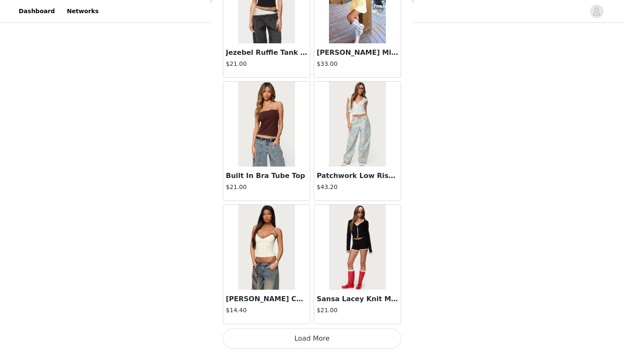
click at [257, 337] on button "Load More" at bounding box center [312, 338] width 178 height 20
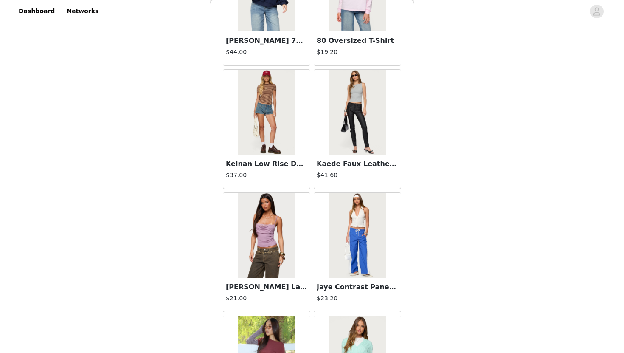
scroll to position [7096, 0]
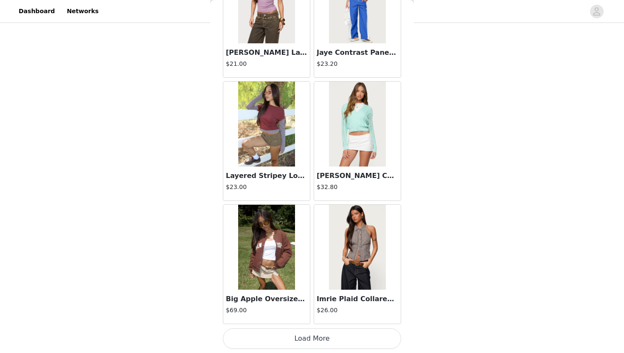
click at [289, 341] on button "Load More" at bounding box center [312, 338] width 178 height 20
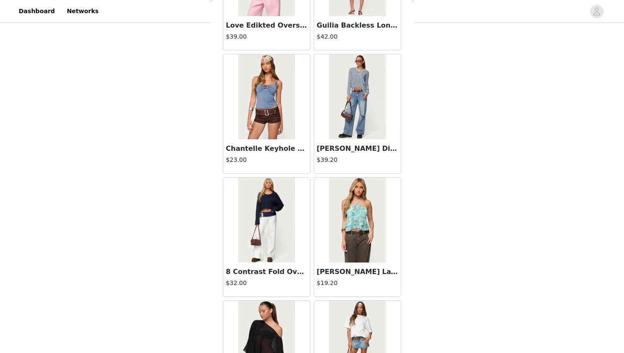
scroll to position [8326, 0]
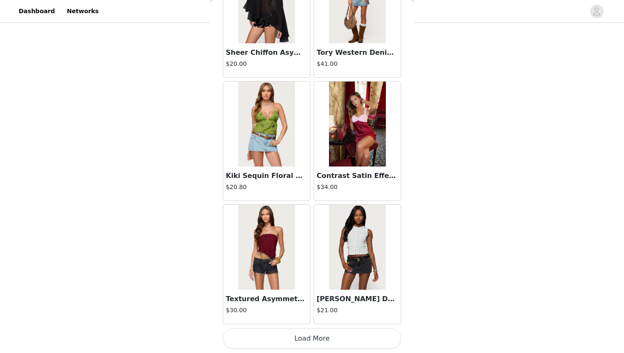
click at [313, 344] on button "Load More" at bounding box center [312, 338] width 178 height 20
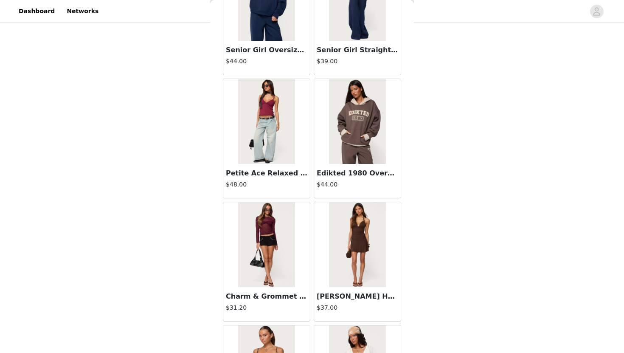
scroll to position [9557, 0]
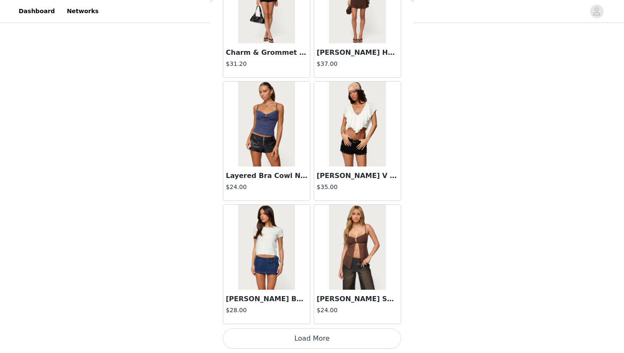
click at [295, 345] on button "Load More" at bounding box center [312, 338] width 178 height 20
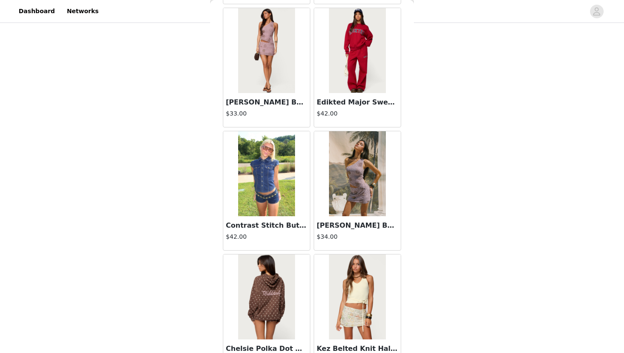
scroll to position [10787, 0]
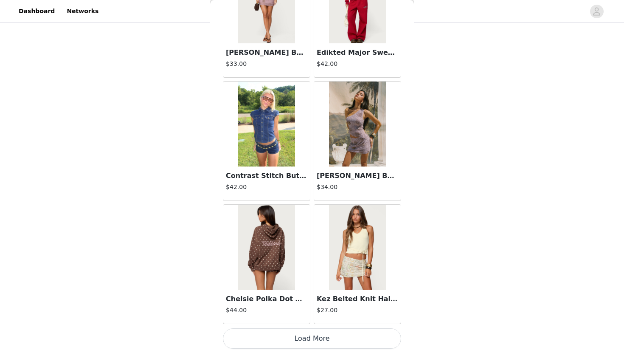
click at [293, 336] on button "Load More" at bounding box center [312, 338] width 178 height 20
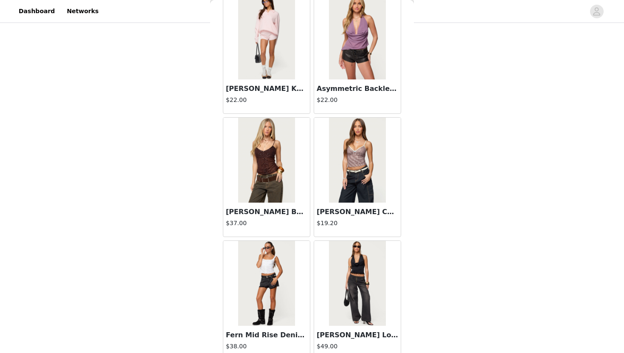
scroll to position [12017, 0]
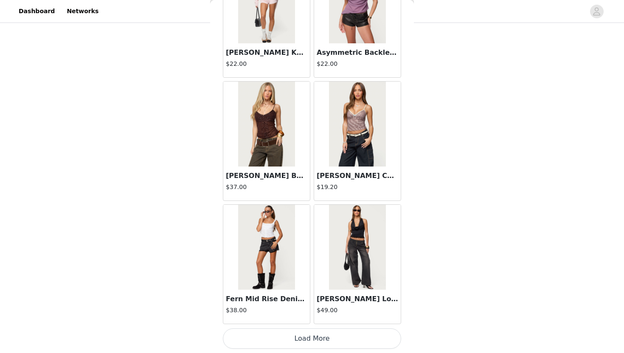
click at [291, 339] on button "Load More" at bounding box center [312, 338] width 178 height 20
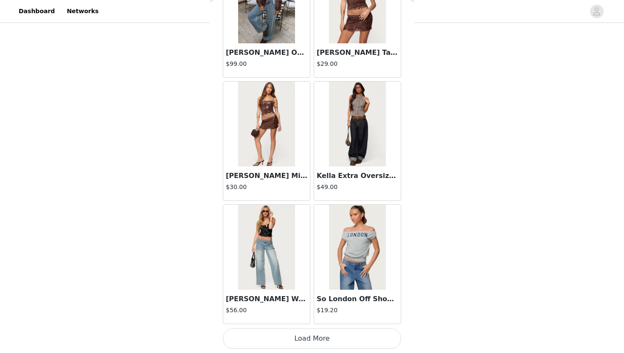
scroll to position [109, 0]
click at [327, 330] on button "Load More" at bounding box center [312, 338] width 178 height 20
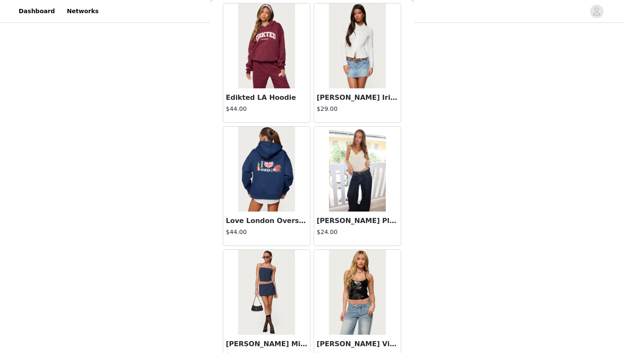
scroll to position [14477, 0]
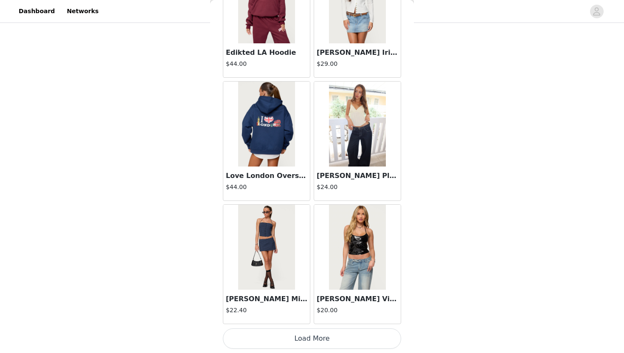
click at [264, 337] on button "Load More" at bounding box center [312, 338] width 178 height 20
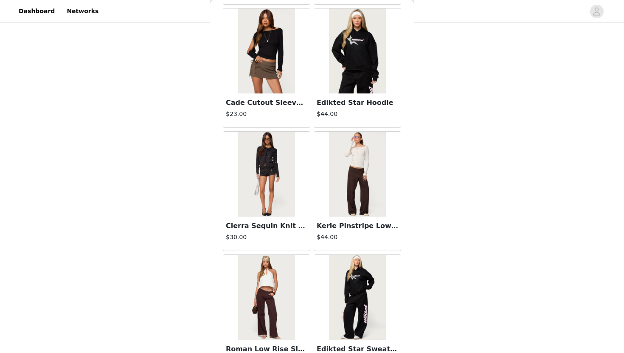
scroll to position [15707, 0]
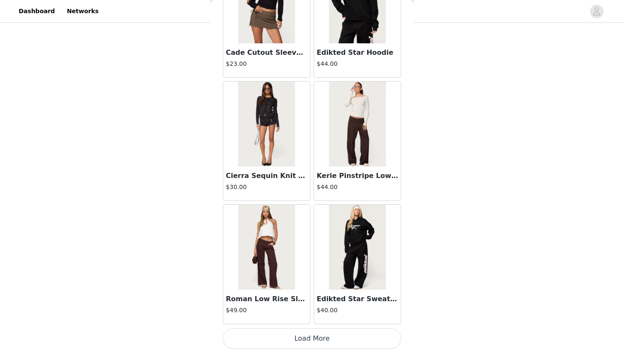
click at [324, 341] on button "Load More" at bounding box center [312, 338] width 178 height 20
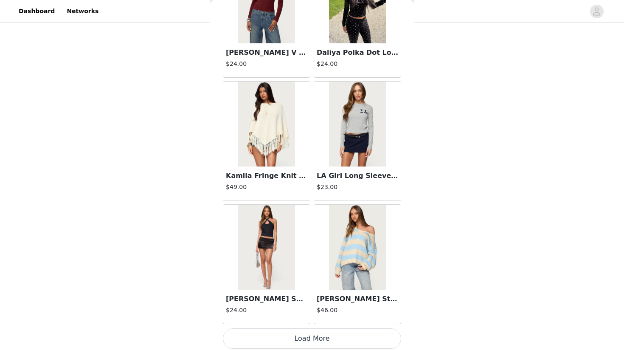
scroll to position [16937, 0]
click at [322, 341] on button "Load More" at bounding box center [312, 338] width 178 height 20
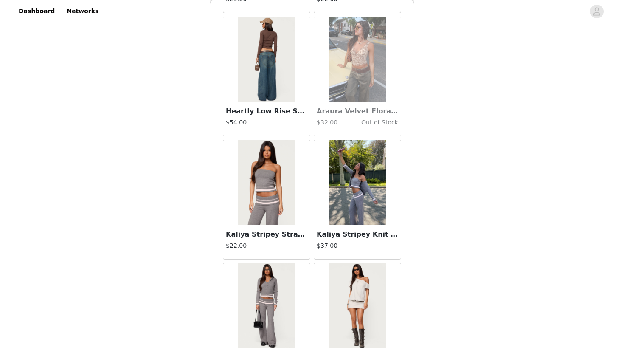
scroll to position [18168, 0]
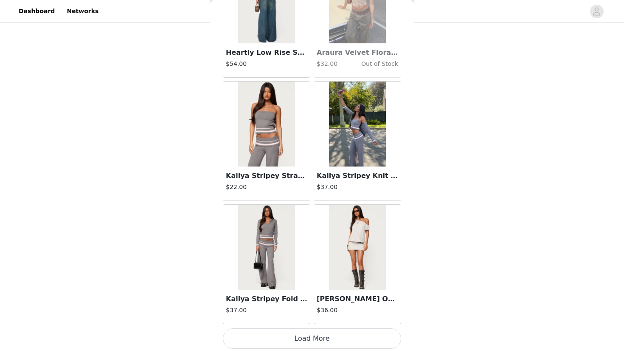
click at [330, 339] on button "Load More" at bounding box center [312, 338] width 178 height 20
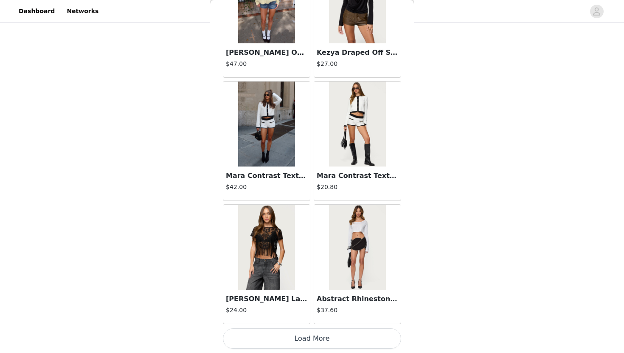
click at [329, 344] on button "Load More" at bounding box center [312, 338] width 178 height 20
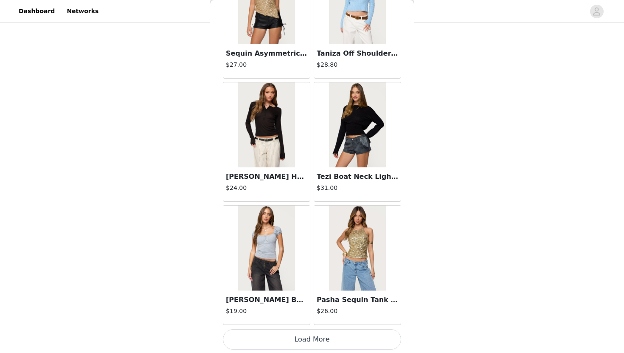
scroll to position [20628, 0]
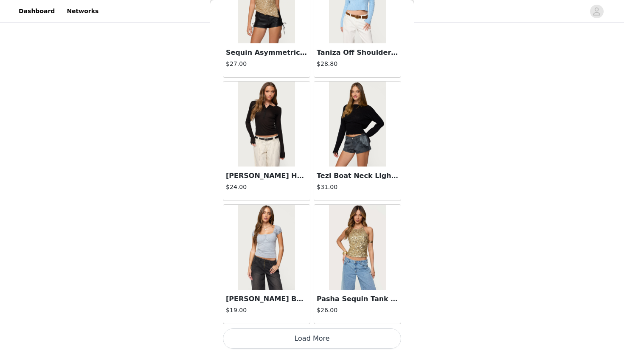
click at [316, 337] on button "Load More" at bounding box center [312, 338] width 178 height 20
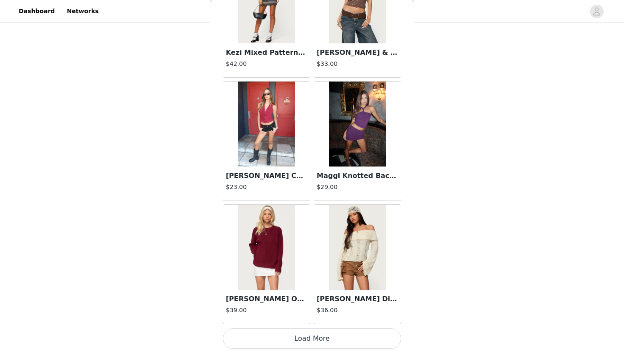
scroll to position [108, 0]
click at [283, 331] on button "Load More" at bounding box center [312, 338] width 178 height 20
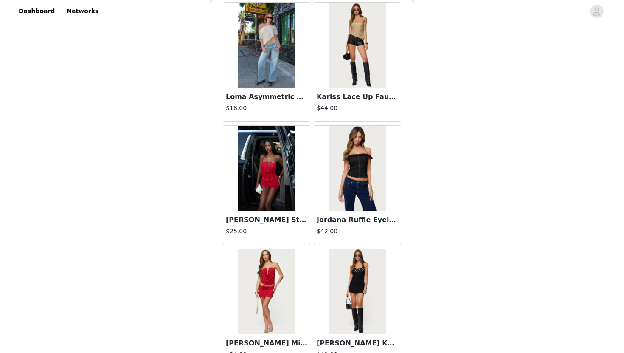
scroll to position [23088, 0]
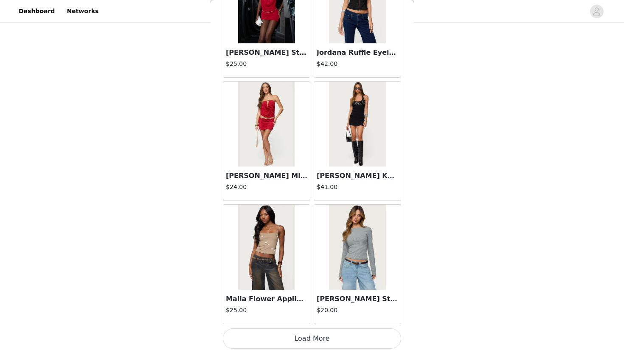
click at [296, 339] on button "Load More" at bounding box center [312, 338] width 178 height 20
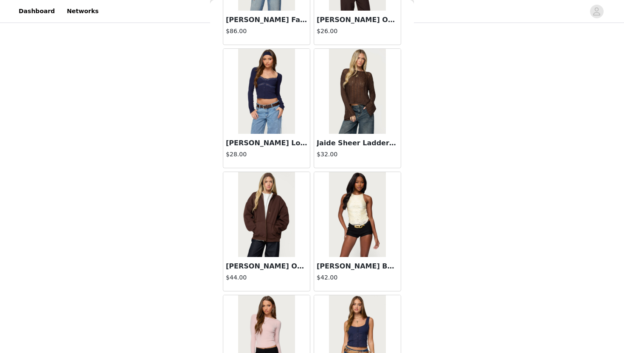
scroll to position [24319, 0]
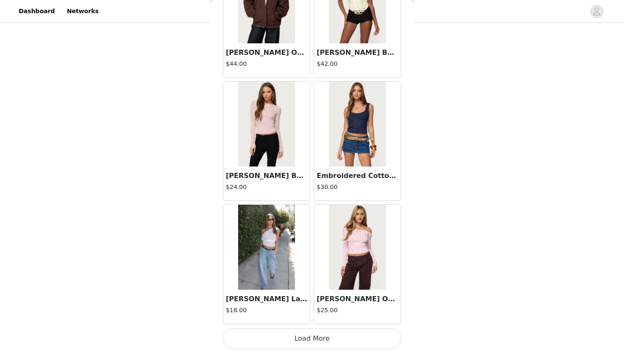
click at [307, 339] on button "Load More" at bounding box center [312, 338] width 178 height 20
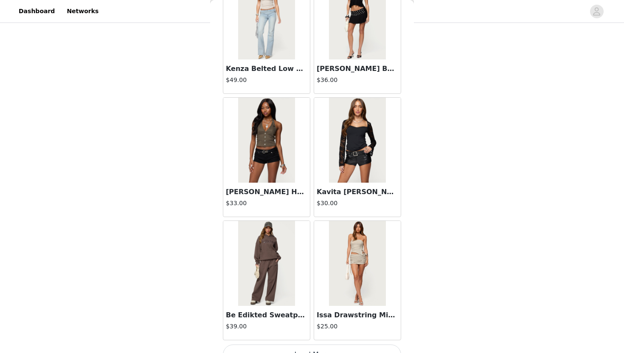
scroll to position [25549, 0]
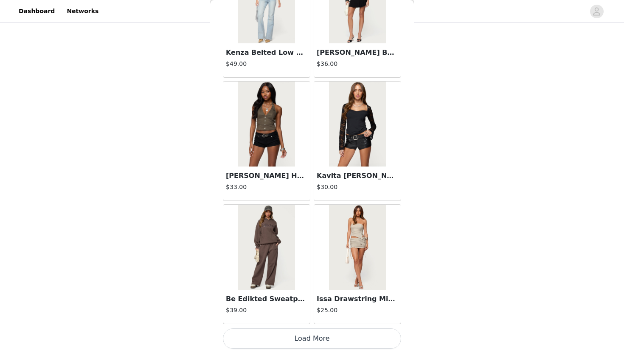
click at [312, 336] on button "Load More" at bounding box center [312, 338] width 178 height 20
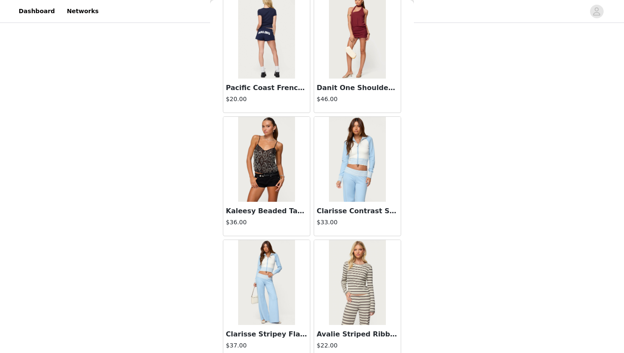
scroll to position [26779, 0]
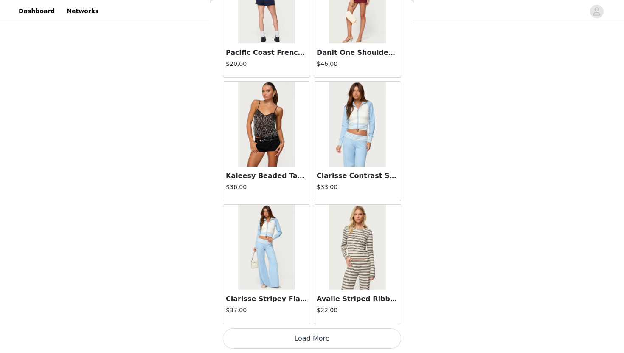
click at [323, 338] on button "Load More" at bounding box center [312, 338] width 178 height 20
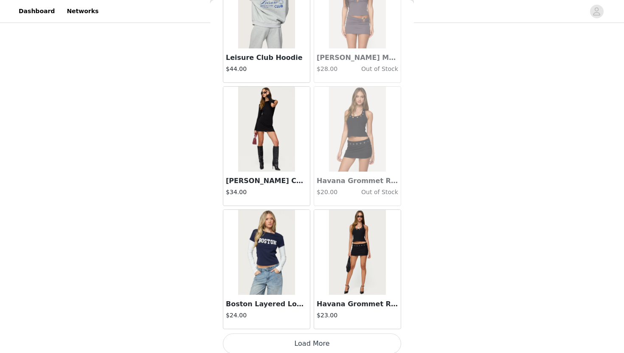
scroll to position [28009, 0]
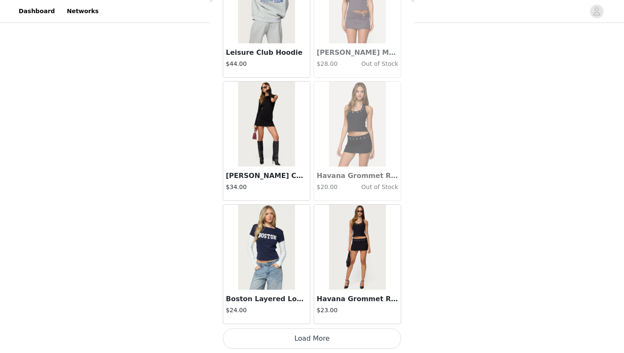
click at [358, 341] on button "Load More" at bounding box center [312, 338] width 178 height 20
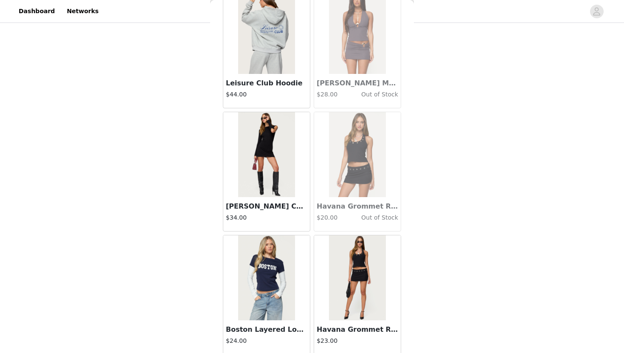
scroll to position [28046, 0]
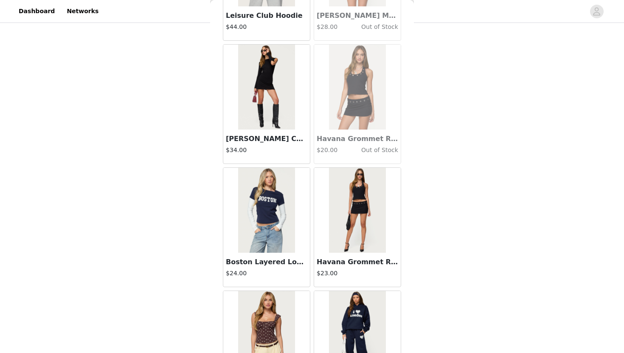
click at [365, 234] on img at bounding box center [357, 210] width 56 height 85
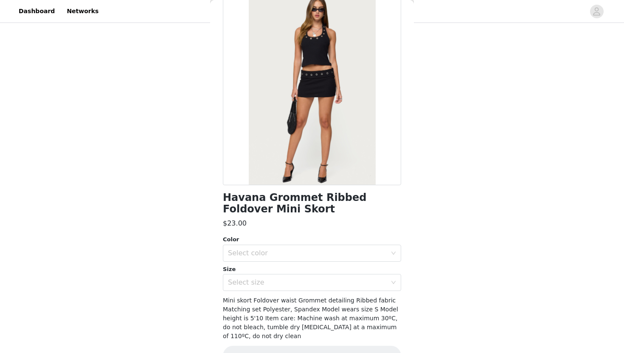
scroll to position [0, 0]
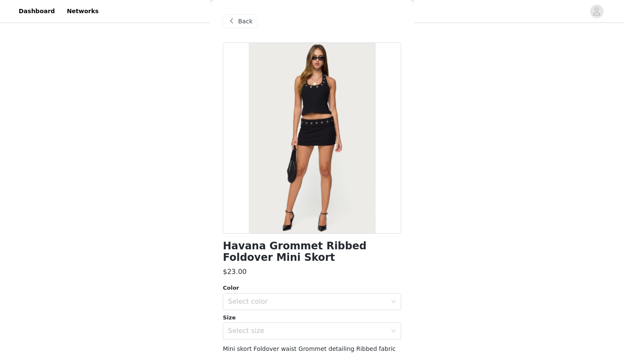
click at [239, 20] on span "Back" at bounding box center [245, 21] width 14 height 9
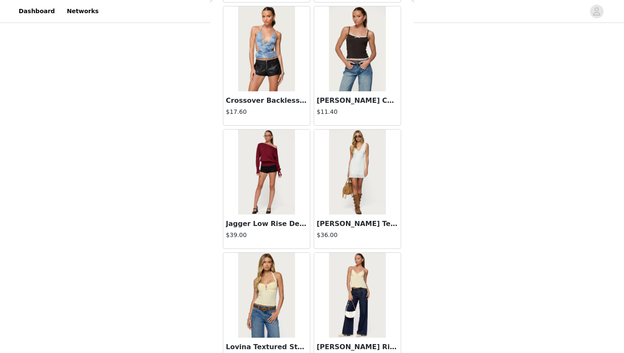
scroll to position [1398, 0]
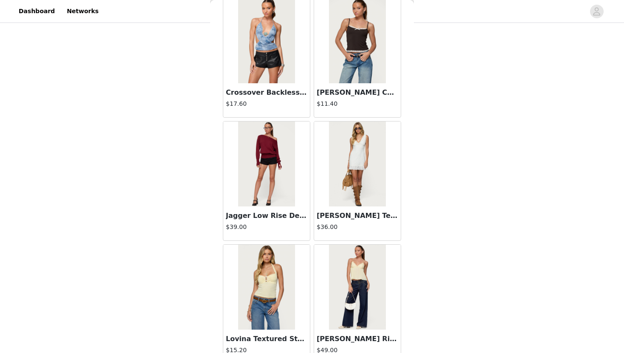
click at [269, 189] on img at bounding box center [266, 163] width 56 height 85
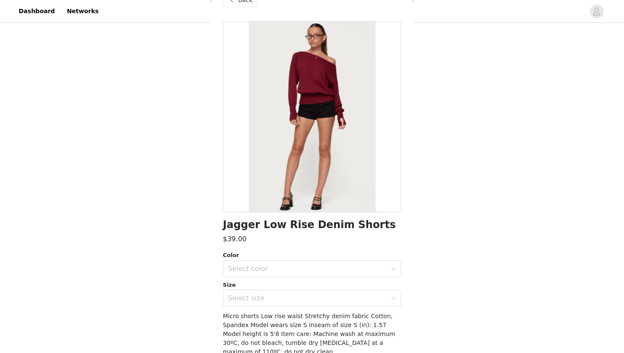
scroll to position [0, 0]
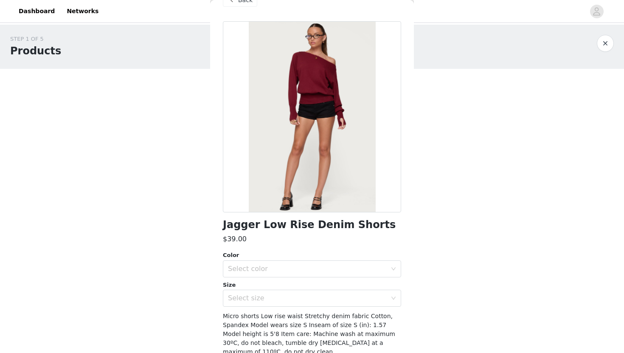
click at [250, 3] on span "Back" at bounding box center [245, 0] width 14 height 9
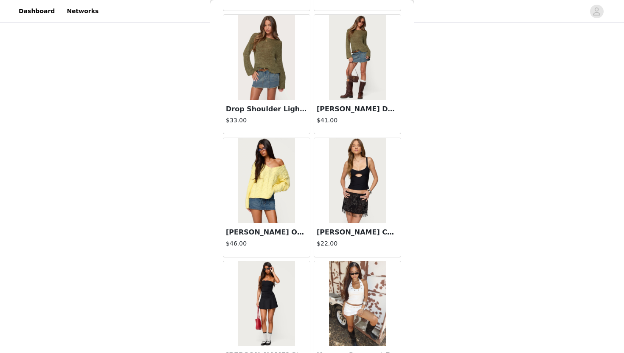
scroll to position [2108, 0]
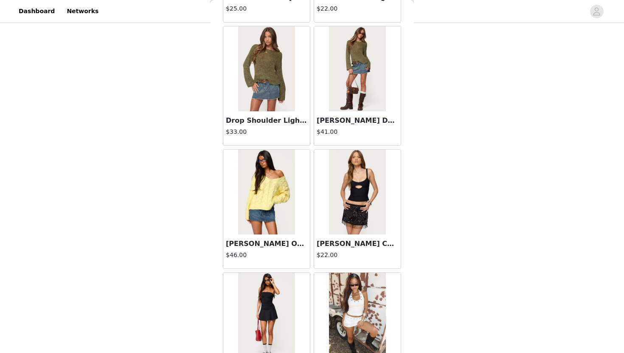
click at [359, 82] on img at bounding box center [357, 68] width 56 height 85
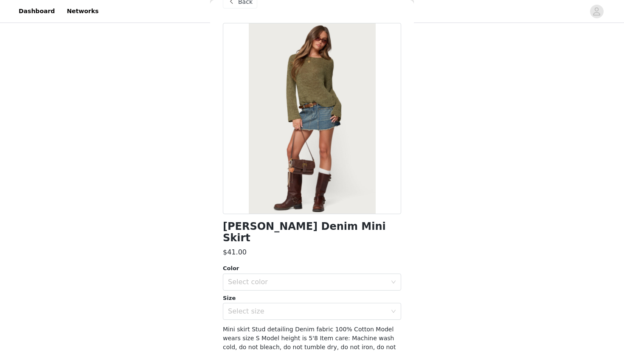
scroll to position [0, 0]
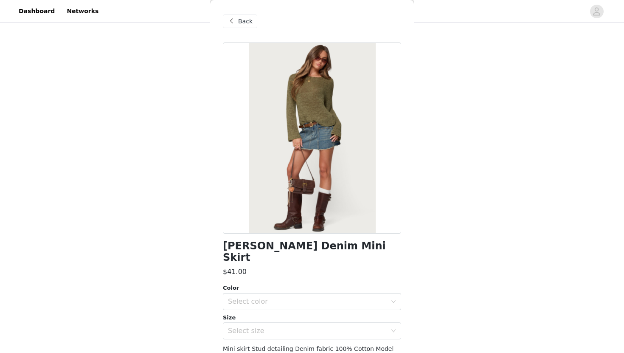
click at [233, 20] on span at bounding box center [231, 21] width 10 height 10
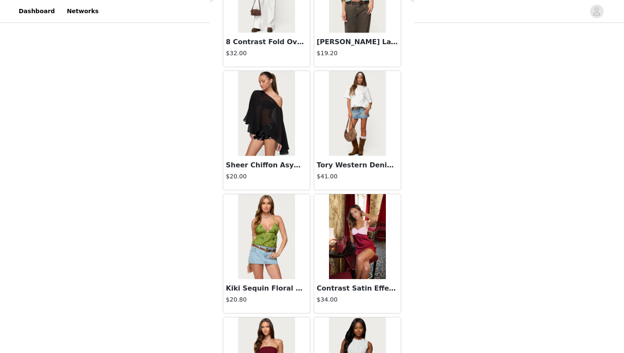
scroll to position [8228, 0]
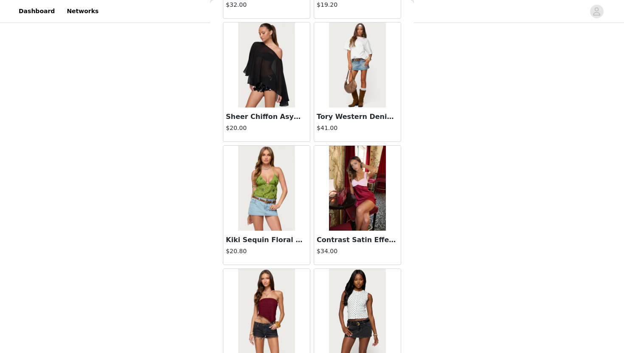
click at [377, 90] on img at bounding box center [357, 64] width 56 height 85
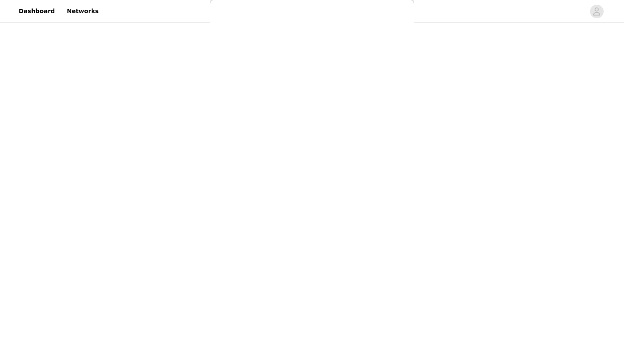
scroll to position [51, 0]
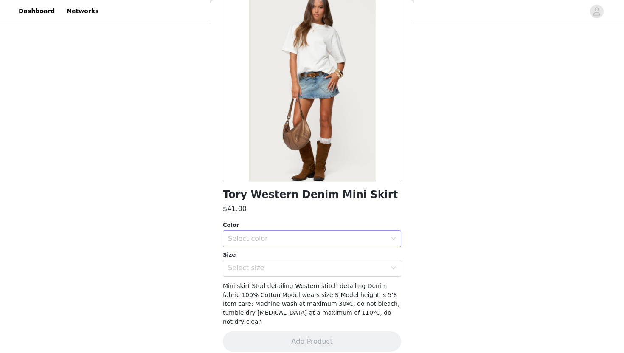
click at [319, 235] on div "Select color" at bounding box center [307, 238] width 159 height 8
click at [319, 252] on li "BLUE" at bounding box center [312, 257] width 178 height 14
click at [316, 260] on div "Select size" at bounding box center [309, 268] width 162 height 16
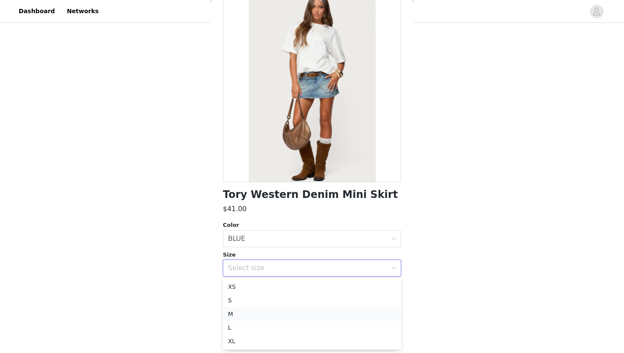
click at [299, 310] on li "M" at bounding box center [312, 314] width 178 height 14
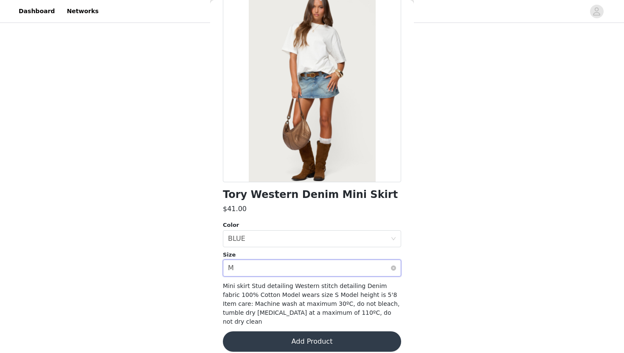
click at [272, 271] on div "Select size M" at bounding box center [309, 268] width 162 height 16
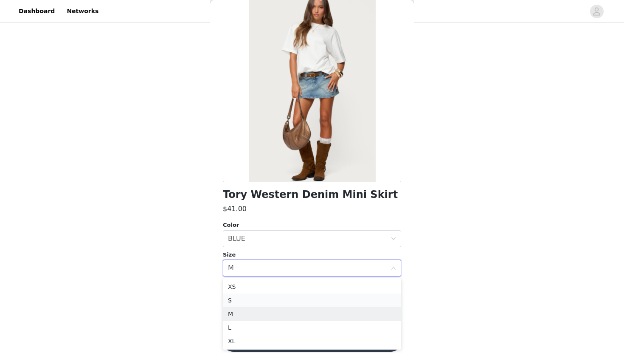
click at [263, 302] on li "S" at bounding box center [312, 300] width 178 height 14
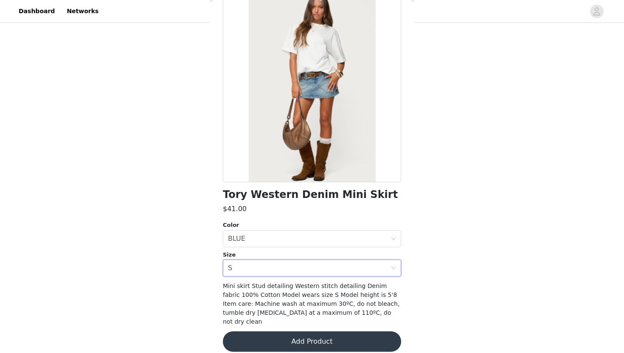
click at [302, 331] on button "Add Product" at bounding box center [312, 341] width 178 height 20
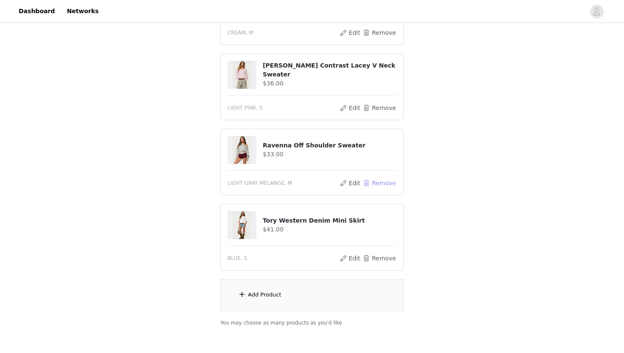
scroll to position [137, 0]
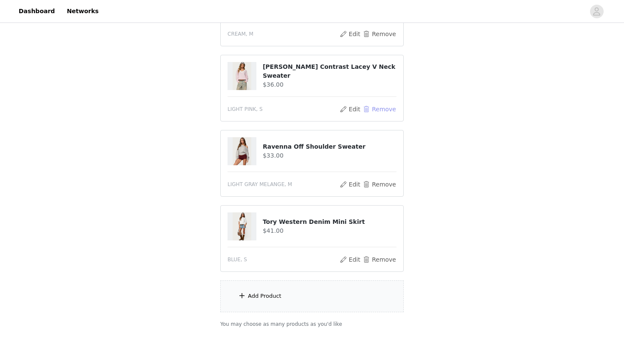
click at [381, 109] on button "Remove" at bounding box center [379, 109] width 34 height 10
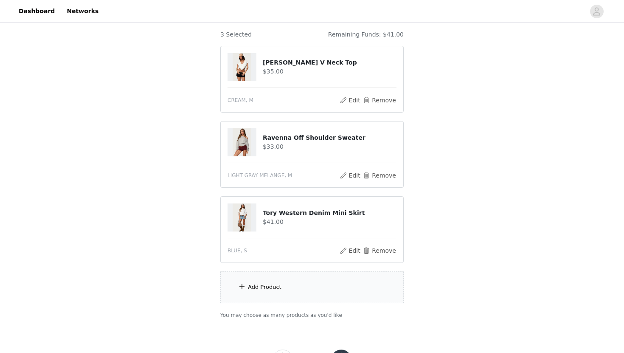
scroll to position [74, 0]
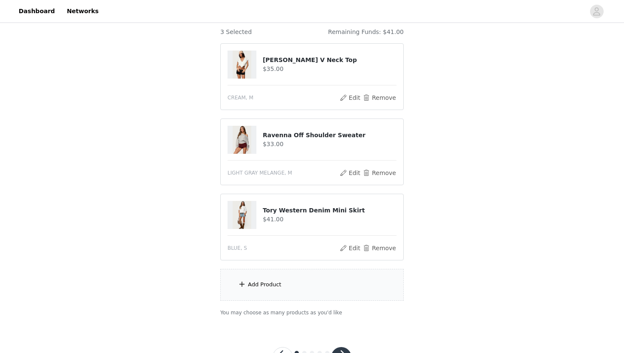
click at [276, 280] on div "Add Product" at bounding box center [265, 284] width 34 height 8
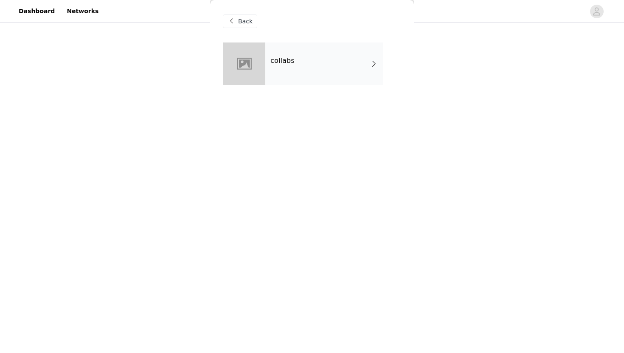
click at [316, 67] on div "collabs" at bounding box center [324, 63] width 118 height 42
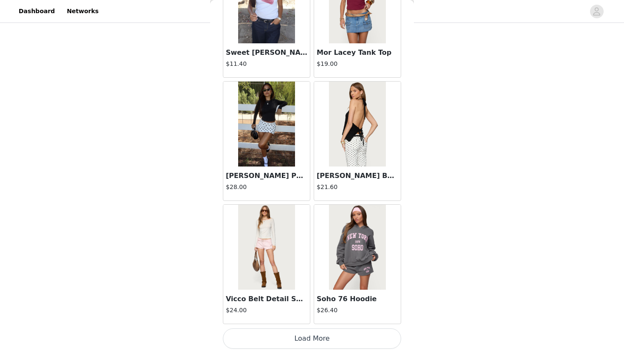
scroll to position [109, 0]
click at [318, 335] on button "Load More" at bounding box center [312, 338] width 178 height 20
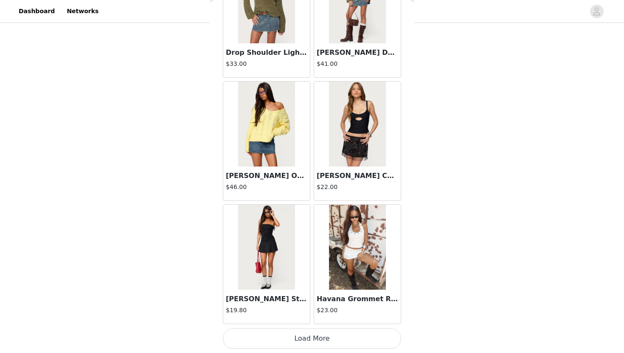
scroll to position [106, 0]
click at [292, 343] on button "Load More" at bounding box center [312, 338] width 178 height 20
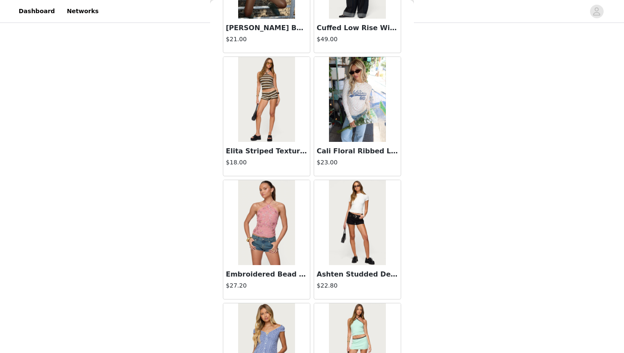
scroll to position [3406, 0]
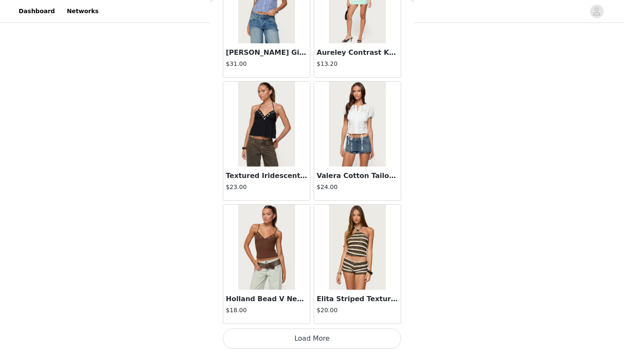
click at [297, 344] on button "Load More" at bounding box center [312, 338] width 178 height 20
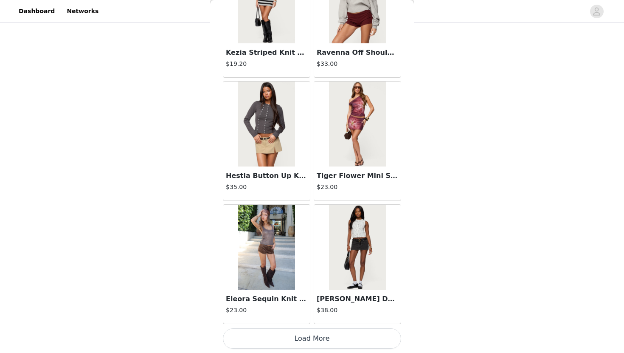
click at [293, 341] on button "Load More" at bounding box center [312, 338] width 178 height 20
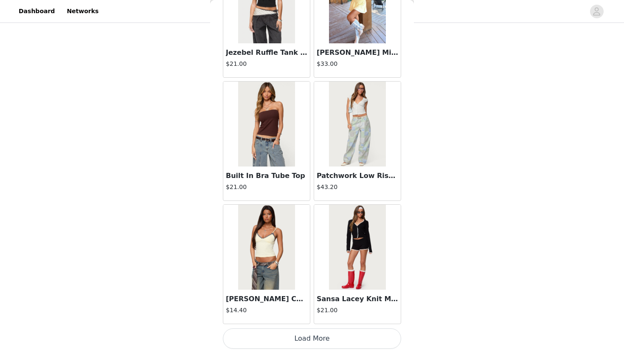
click at [293, 341] on button "Load More" at bounding box center [312, 338] width 178 height 20
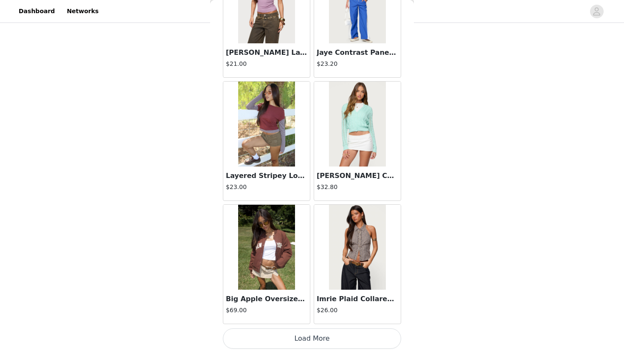
click at [293, 348] on button "Load More" at bounding box center [312, 338] width 178 height 20
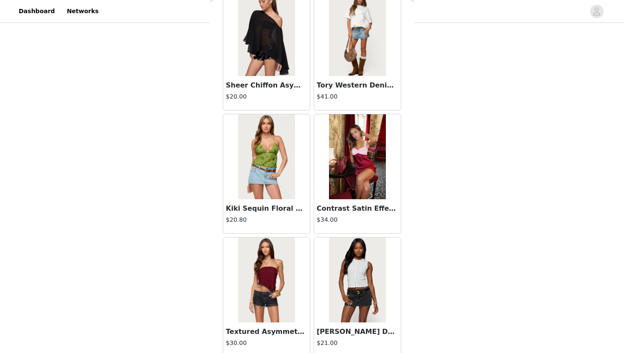
scroll to position [8326, 0]
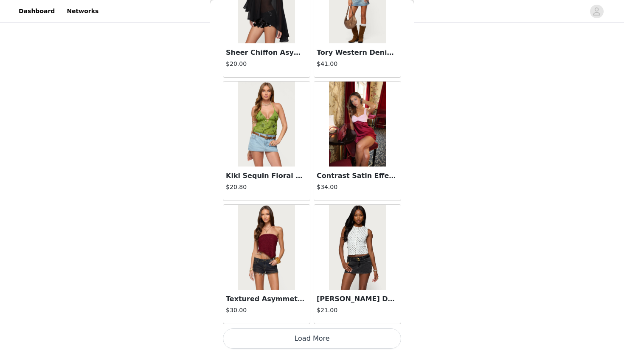
click at [302, 337] on button "Load More" at bounding box center [312, 338] width 178 height 20
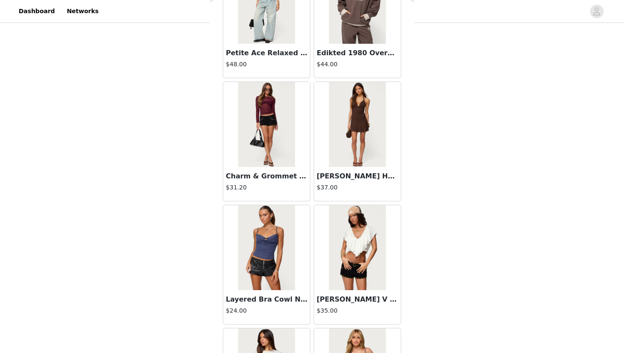
scroll to position [9557, 0]
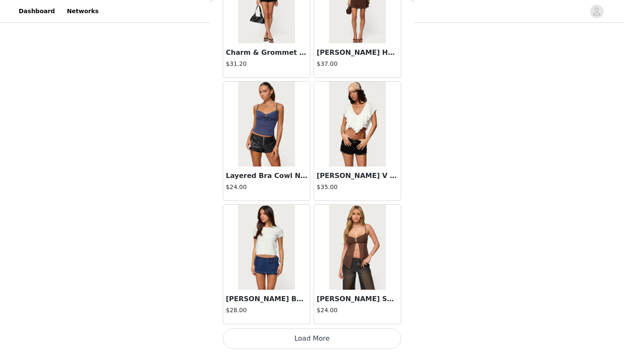
click at [325, 336] on button "Load More" at bounding box center [312, 338] width 178 height 20
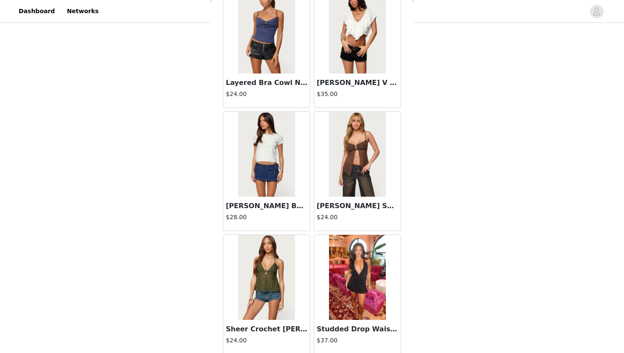
scroll to position [9652, 0]
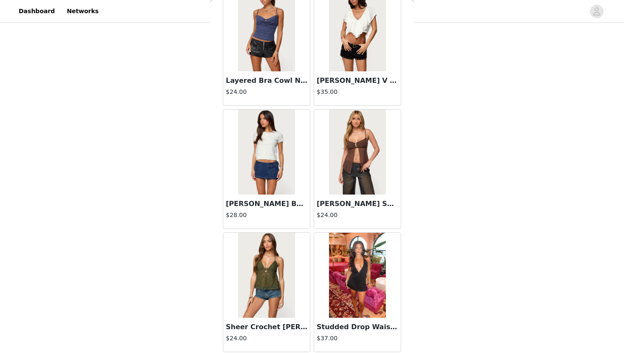
click at [267, 173] on img at bounding box center [266, 151] width 56 height 85
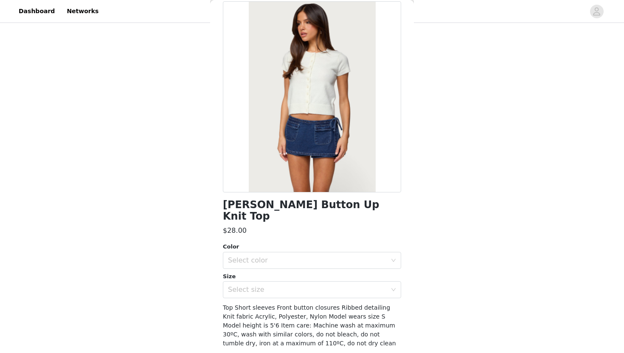
scroll to position [44, 0]
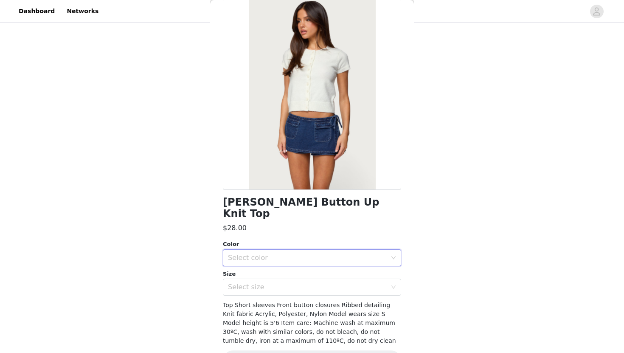
click at [309, 253] on div "Select color" at bounding box center [309, 257] width 162 height 16
click at [295, 260] on li "WHITE" at bounding box center [312, 265] width 178 height 14
click at [294, 279] on div "Select size" at bounding box center [309, 287] width 162 height 16
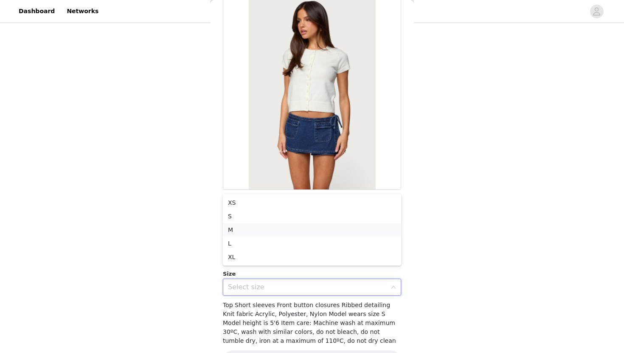
click at [293, 225] on li "M" at bounding box center [312, 230] width 178 height 14
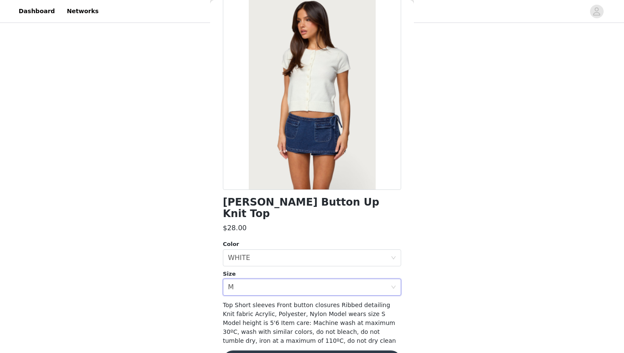
scroll to position [60, 0]
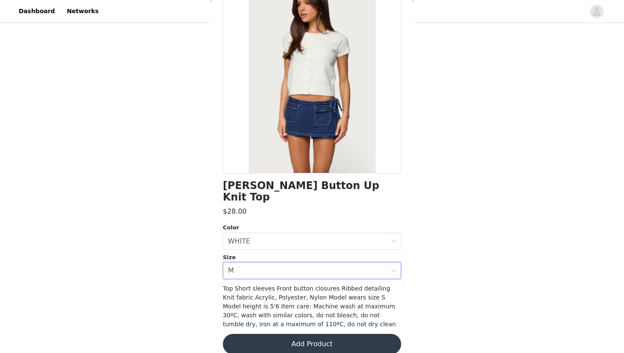
click at [299, 333] on button "Add Product" at bounding box center [312, 343] width 178 height 20
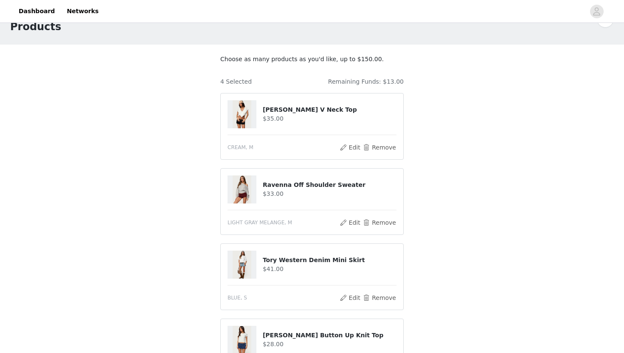
scroll to position [184, 0]
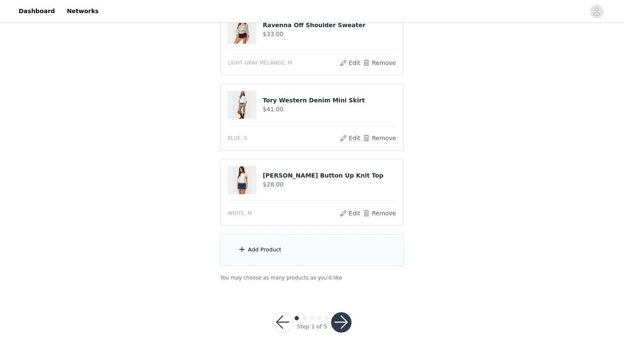
click at [300, 251] on div "Add Product" at bounding box center [311, 250] width 183 height 32
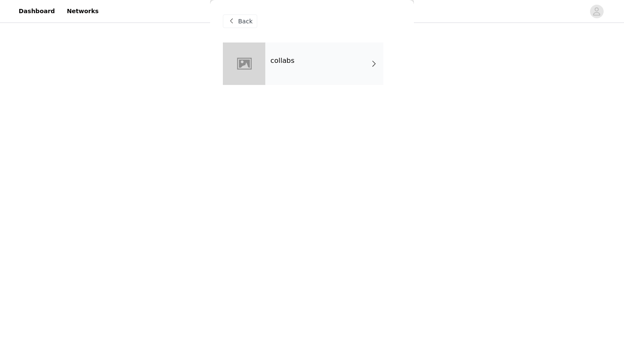
click at [317, 64] on div "collabs" at bounding box center [324, 63] width 118 height 42
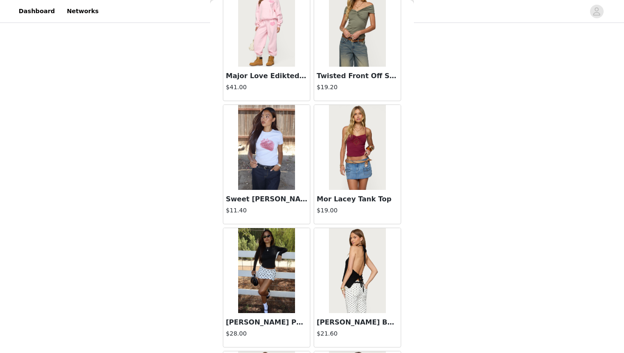
scroll to position [946, 0]
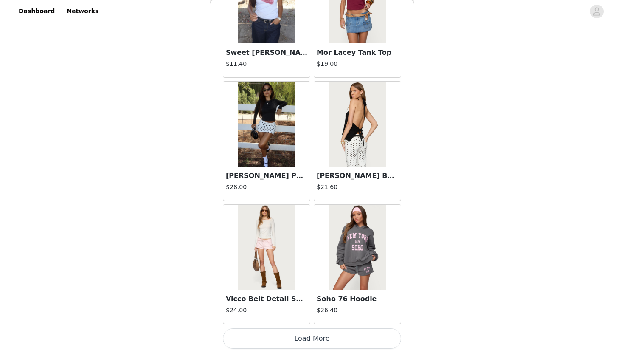
click at [330, 336] on button "Load More" at bounding box center [312, 338] width 178 height 20
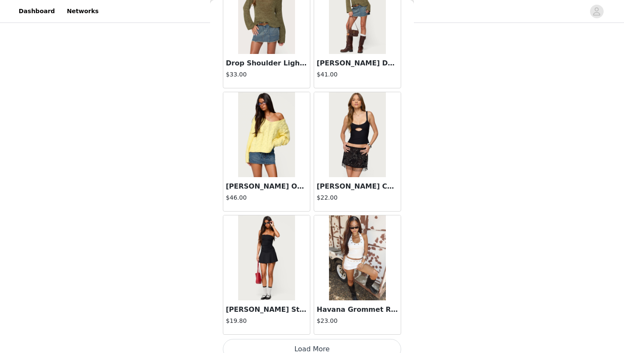
scroll to position [2176, 0]
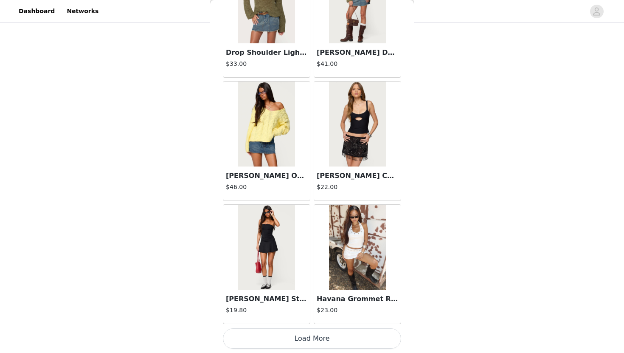
click at [326, 336] on button "Load More" at bounding box center [312, 338] width 178 height 20
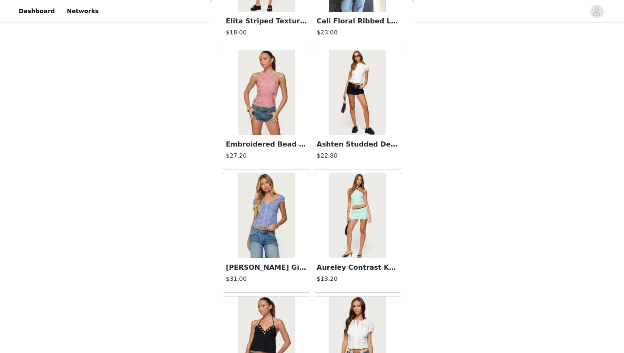
scroll to position [3406, 0]
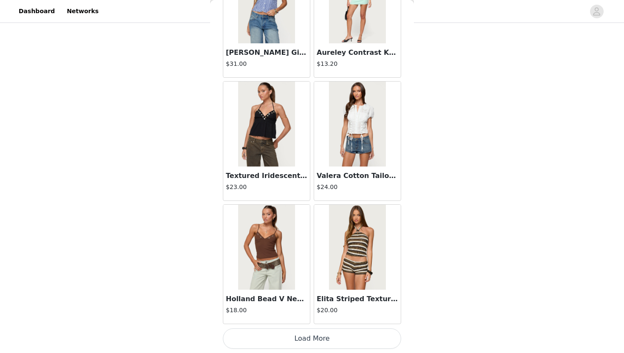
click at [341, 334] on button "Load More" at bounding box center [312, 338] width 178 height 20
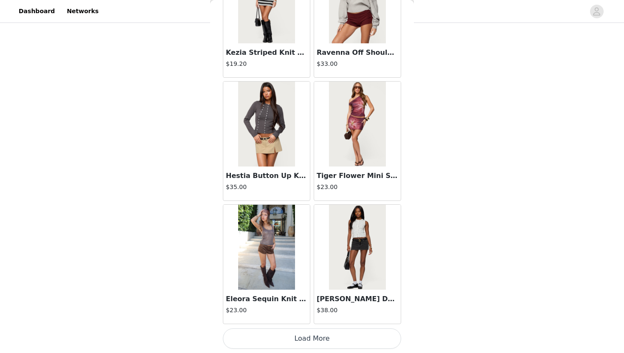
scroll to position [184, 0]
click at [340, 339] on button "Load More" at bounding box center [312, 338] width 178 height 20
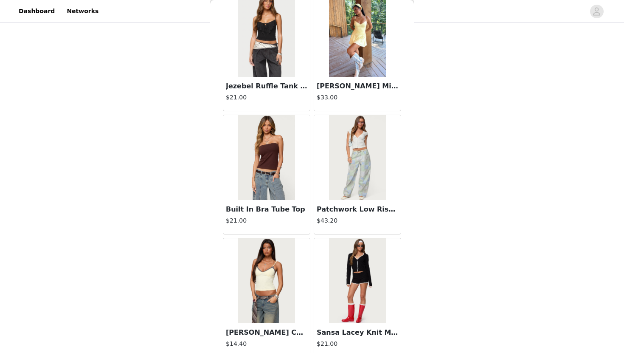
scroll to position [5866, 0]
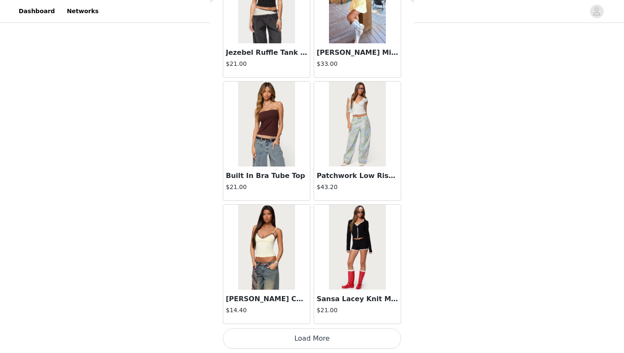
click at [309, 339] on button "Load More" at bounding box center [312, 338] width 178 height 20
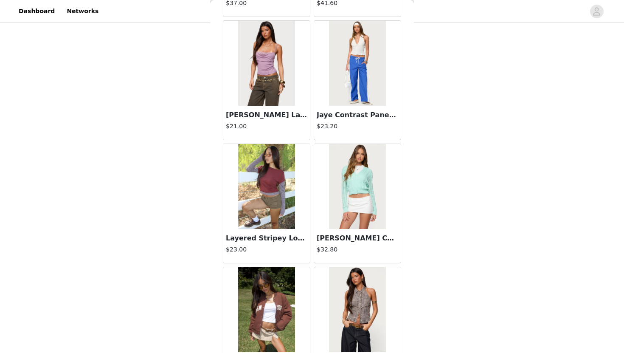
scroll to position [7096, 0]
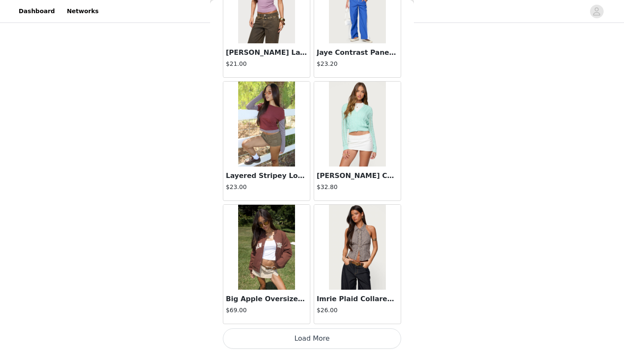
click at [308, 339] on button "Load More" at bounding box center [312, 338] width 178 height 20
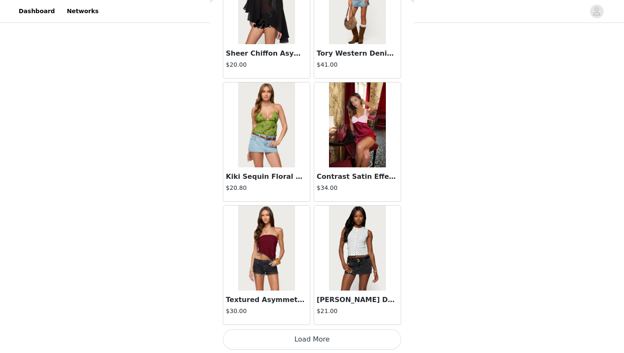
scroll to position [8326, 0]
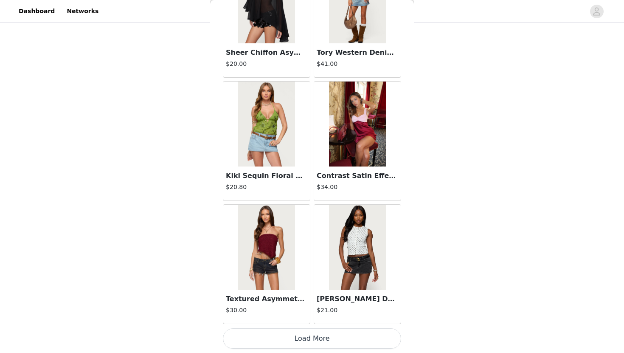
click at [283, 337] on button "Load More" at bounding box center [312, 338] width 178 height 20
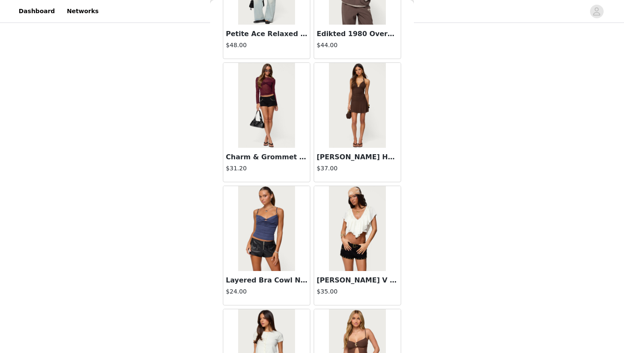
scroll to position [9557, 0]
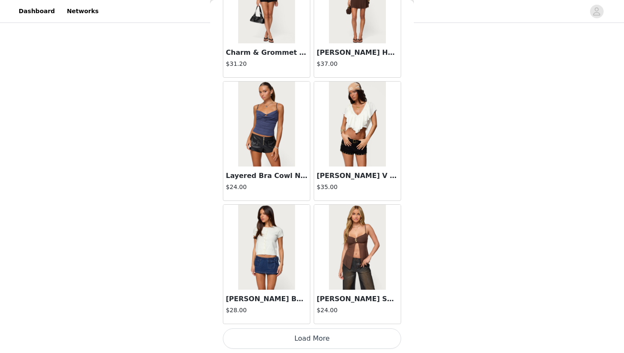
click at [289, 339] on button "Load More" at bounding box center [312, 338] width 178 height 20
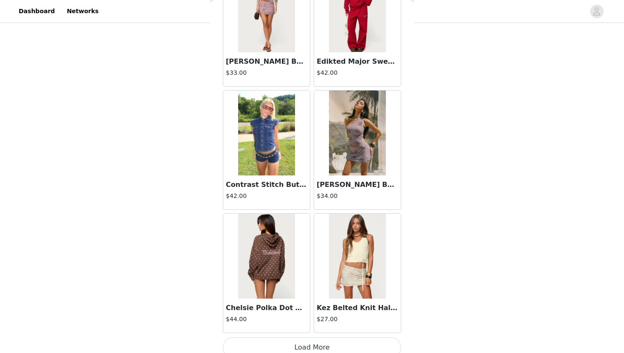
scroll to position [10787, 0]
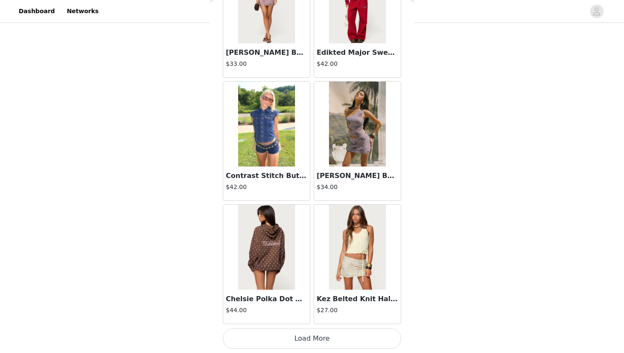
click at [314, 337] on button "Load More" at bounding box center [312, 338] width 178 height 20
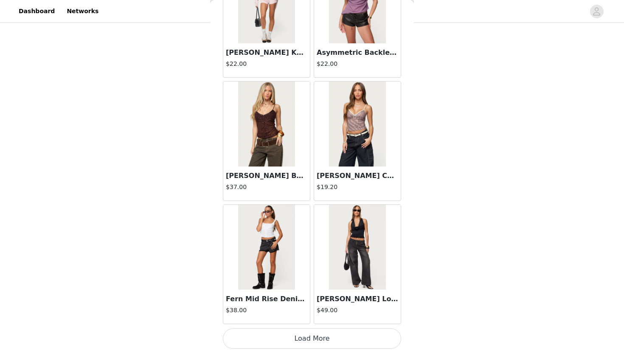
scroll to position [183, 0]
click at [327, 335] on button "Load More" at bounding box center [312, 338] width 178 height 20
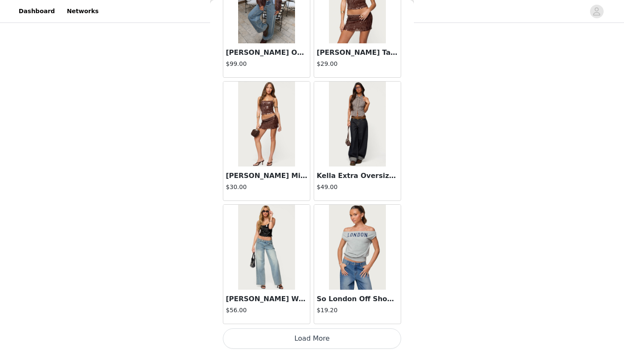
scroll to position [184, 0]
click at [333, 334] on button "Load More" at bounding box center [312, 338] width 178 height 20
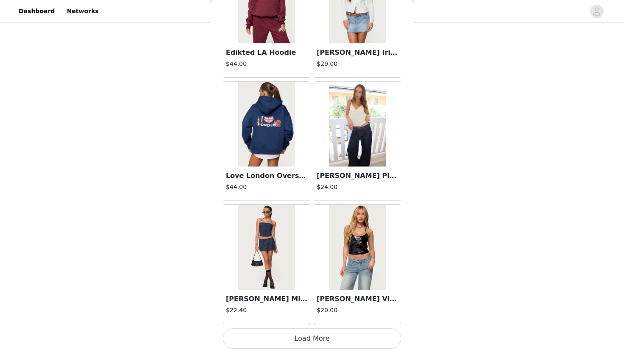
scroll to position [14477, 0]
click at [322, 345] on button "Load More" at bounding box center [312, 338] width 178 height 20
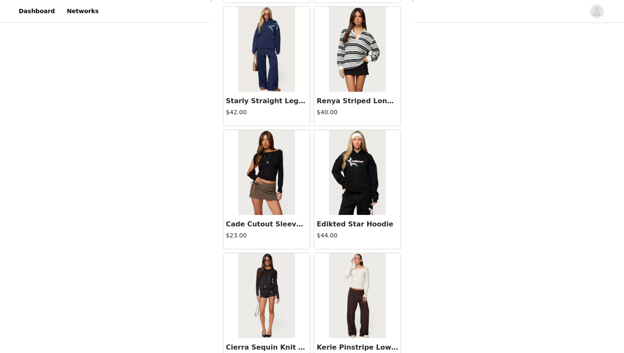
scroll to position [15707, 0]
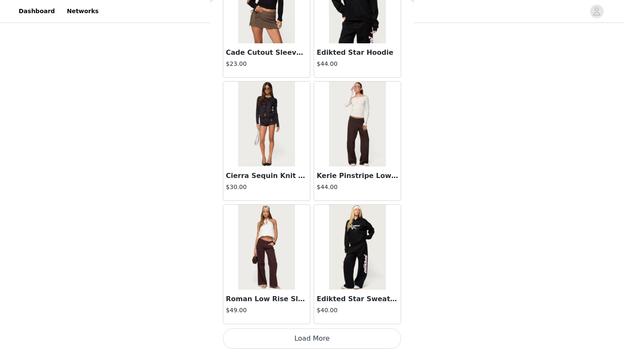
click at [343, 336] on button "Load More" at bounding box center [312, 338] width 178 height 20
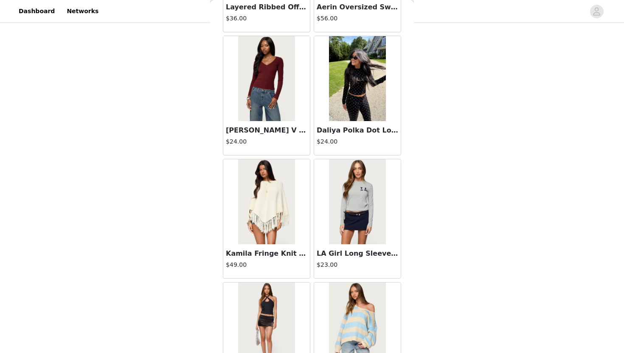
scroll to position [16938, 0]
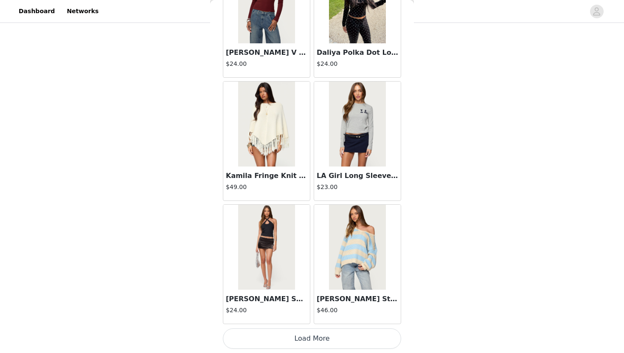
click at [342, 337] on button "Load More" at bounding box center [312, 338] width 178 height 20
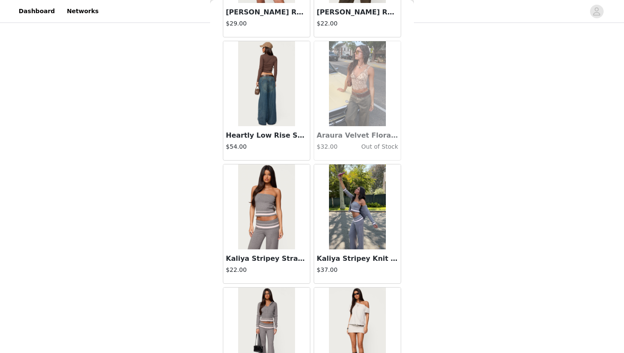
scroll to position [18168, 0]
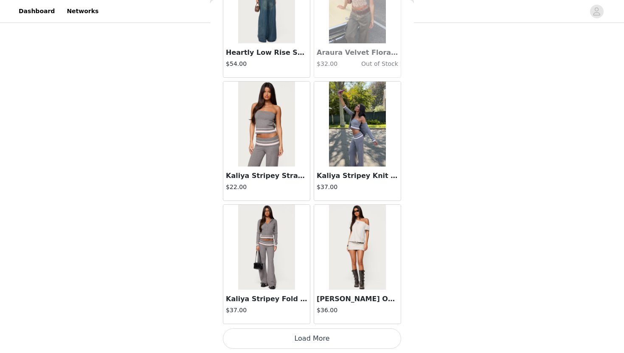
click at [289, 335] on button "Load More" at bounding box center [312, 338] width 178 height 20
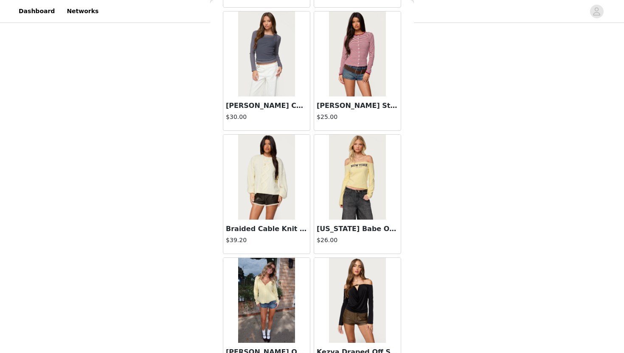
scroll to position [19098, 0]
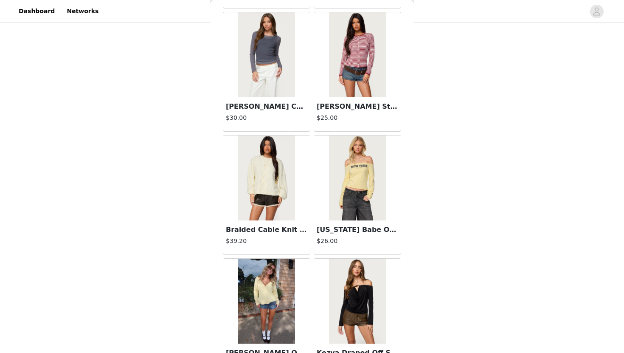
click at [369, 82] on img at bounding box center [357, 54] width 56 height 85
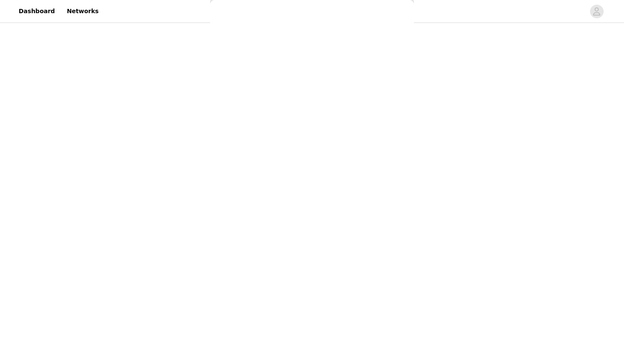
scroll to position [0, 0]
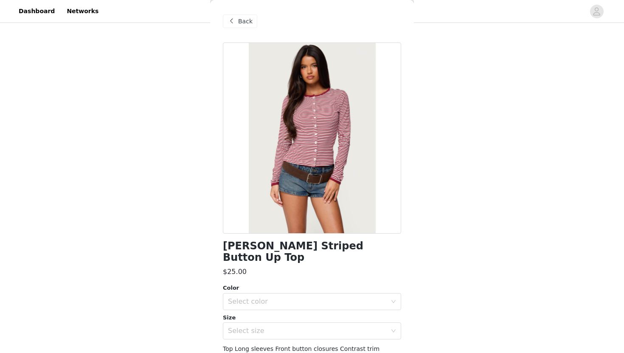
click at [235, 31] on div "Back" at bounding box center [312, 21] width 178 height 42
click at [235, 18] on span at bounding box center [231, 21] width 10 height 10
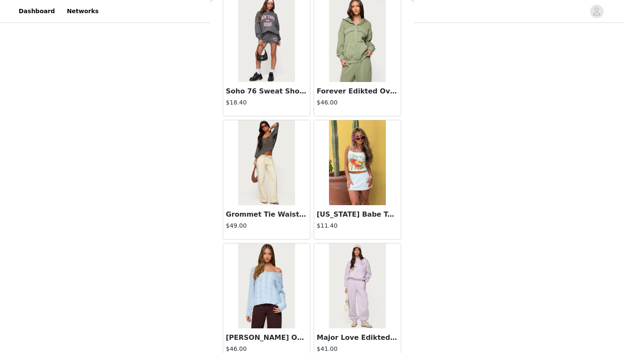
scroll to position [414, 0]
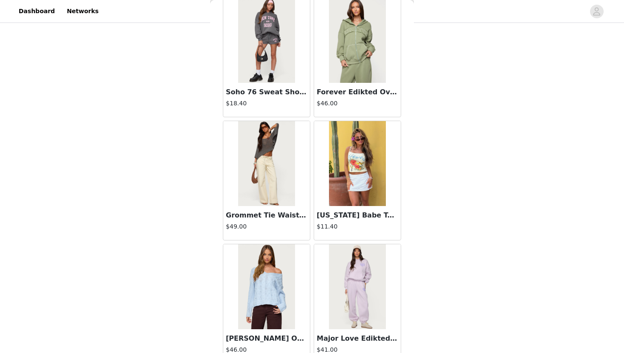
click at [268, 184] on img at bounding box center [266, 163] width 56 height 85
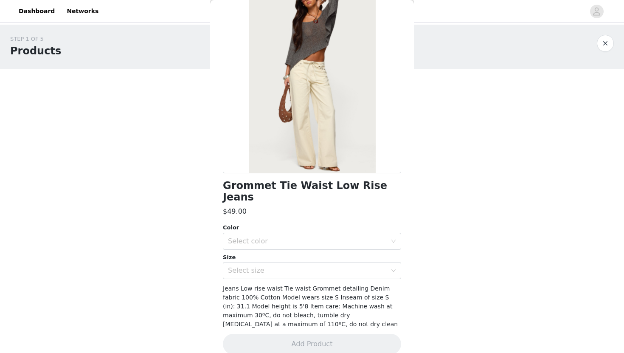
scroll to position [0, 0]
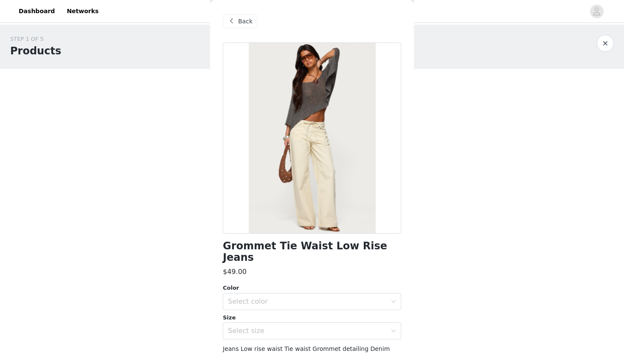
click at [234, 24] on span at bounding box center [231, 21] width 10 height 10
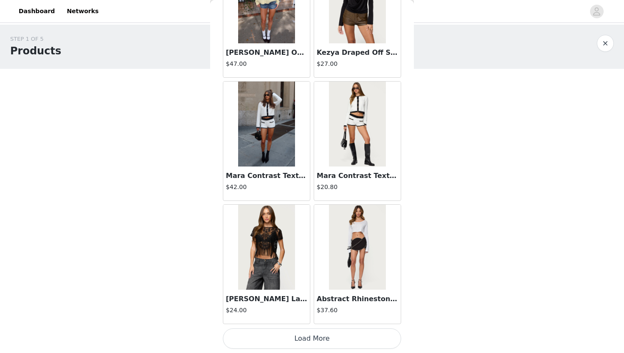
scroll to position [184, 0]
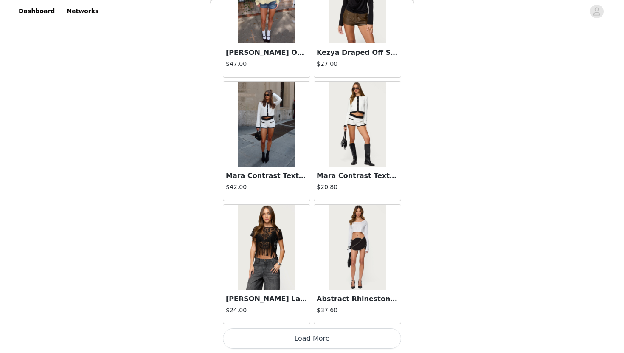
click at [304, 337] on button "Load More" at bounding box center [312, 338] width 178 height 20
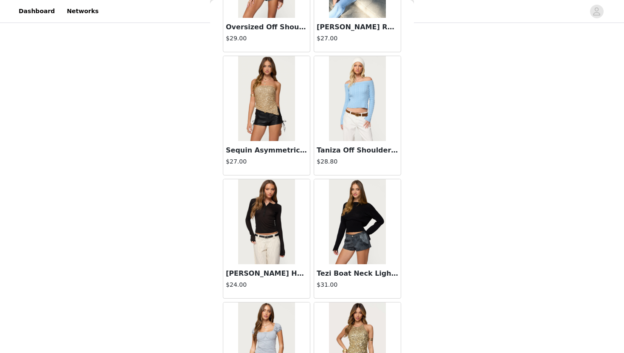
scroll to position [20628, 0]
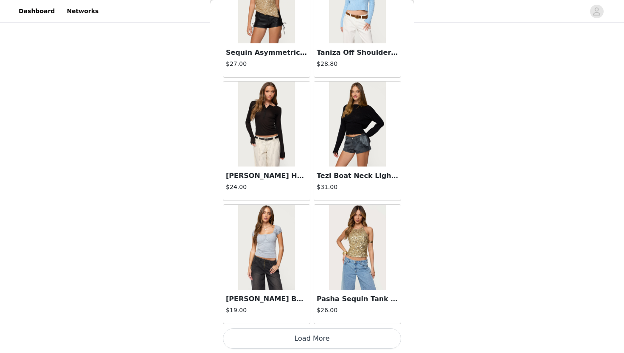
click at [311, 341] on button "Load More" at bounding box center [312, 338] width 178 height 20
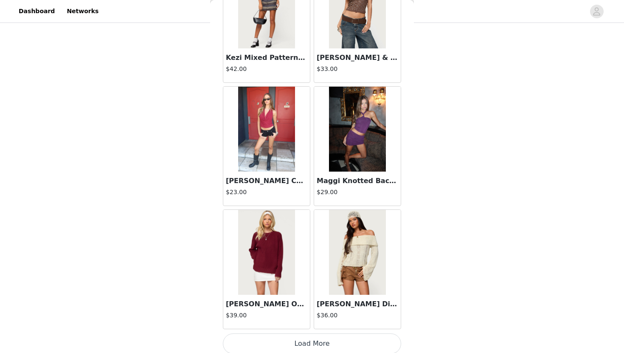
scroll to position [21858, 0]
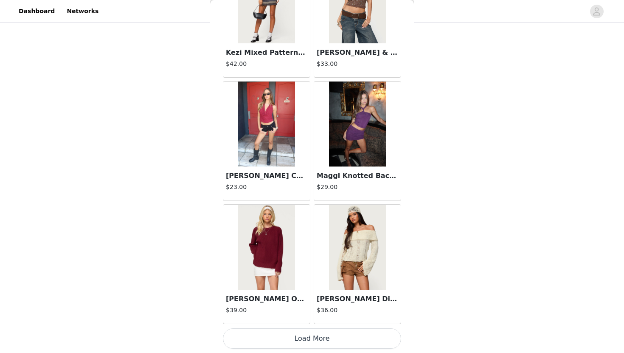
click at [315, 334] on button "Load More" at bounding box center [312, 338] width 178 height 20
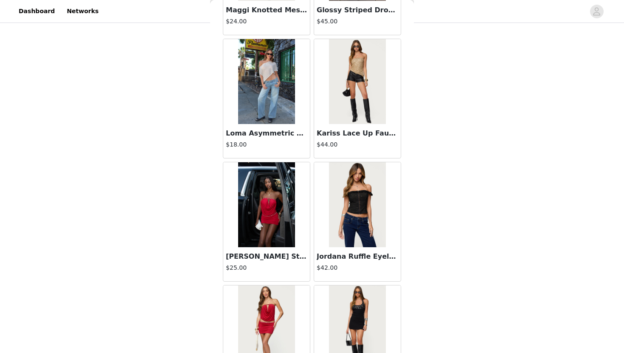
scroll to position [23088, 0]
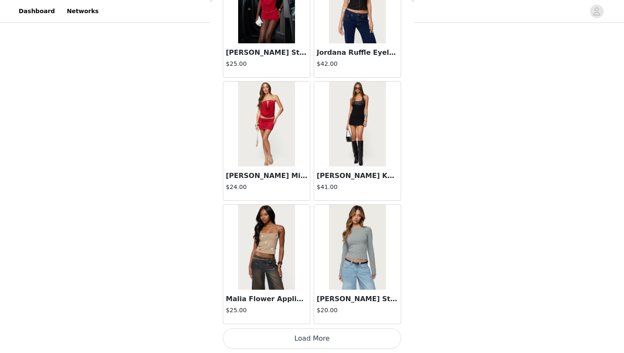
click at [338, 334] on button "Load More" at bounding box center [312, 338] width 178 height 20
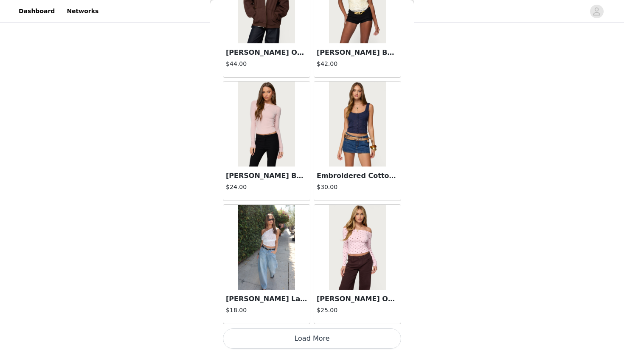
scroll to position [182, 0]
click at [342, 332] on button "Load More" at bounding box center [312, 338] width 178 height 20
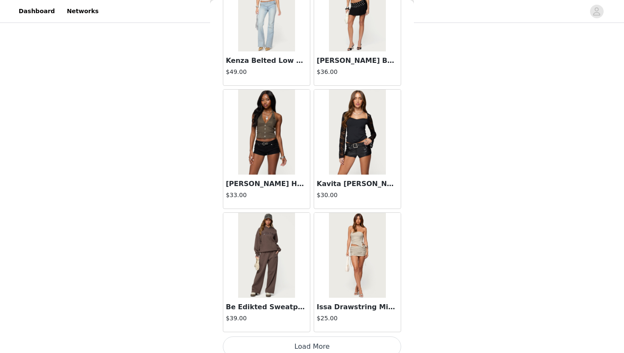
scroll to position [25549, 0]
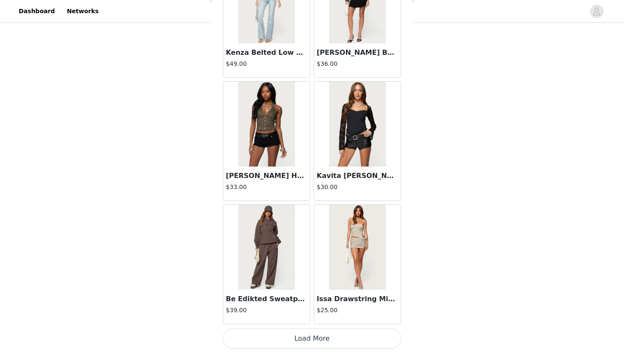
click at [328, 342] on button "Load More" at bounding box center [312, 338] width 178 height 20
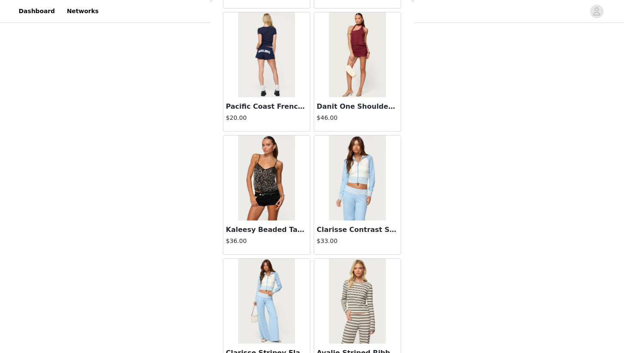
scroll to position [26779, 0]
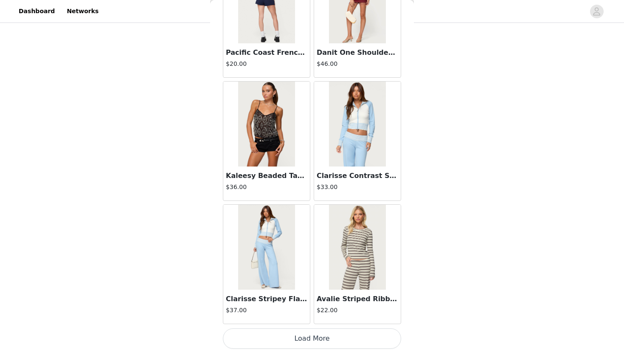
click at [327, 342] on button "Load More" at bounding box center [312, 338] width 178 height 20
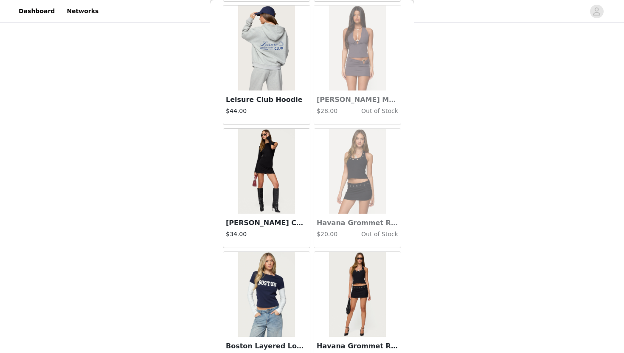
scroll to position [28009, 0]
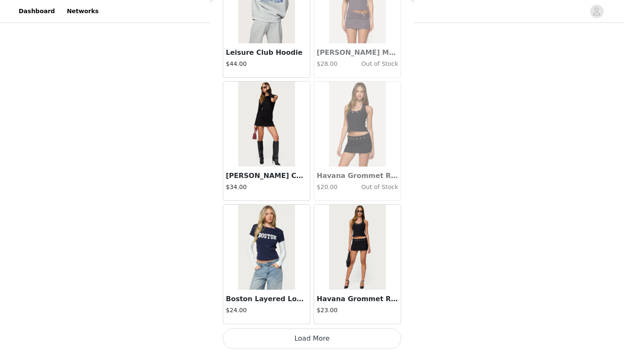
click at [338, 332] on button "Load More" at bounding box center [312, 338] width 178 height 20
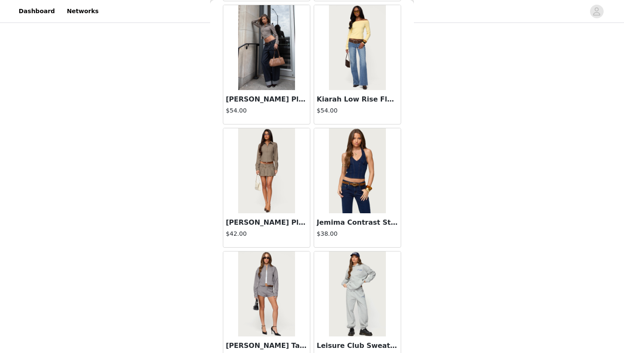
scroll to position [29089, 0]
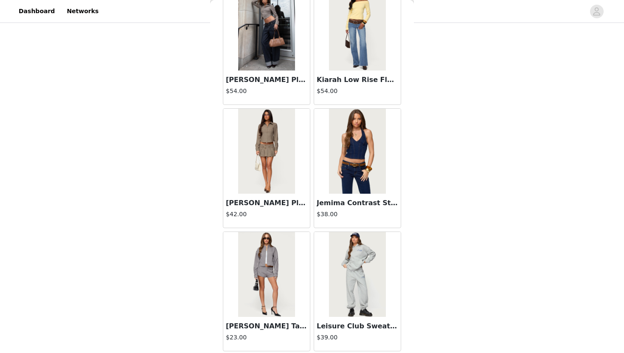
click at [271, 269] on img at bounding box center [266, 274] width 56 height 85
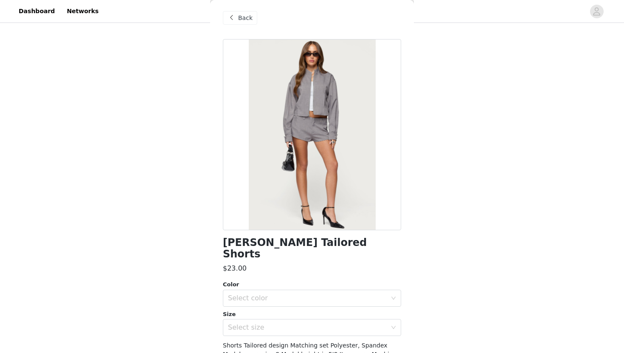
scroll to position [3, 0]
click at [238, 20] on span "Back" at bounding box center [245, 18] width 14 height 9
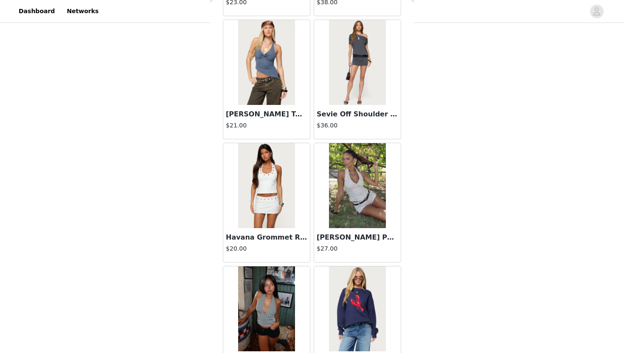
scroll to position [4945, 0]
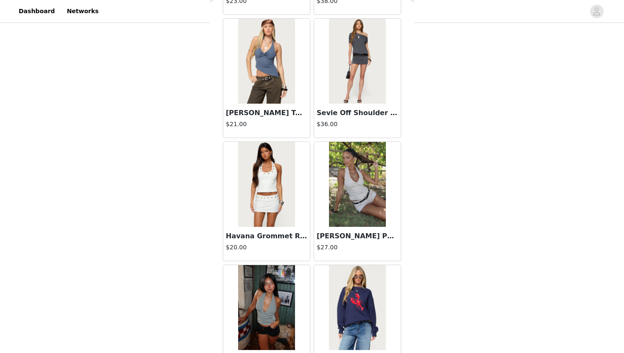
click at [367, 198] on img at bounding box center [357, 184] width 56 height 85
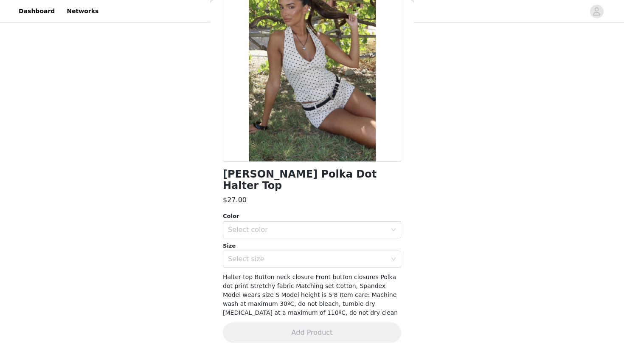
scroll to position [60, 0]
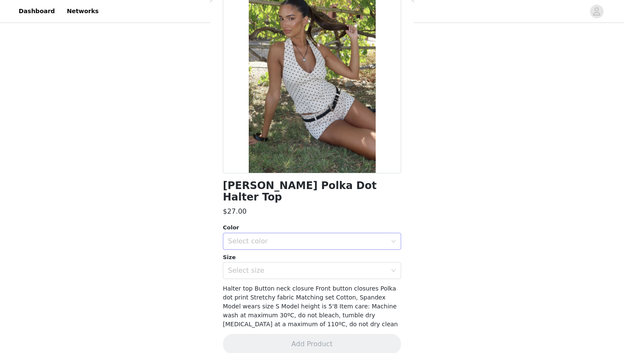
click at [311, 237] on div "Select color" at bounding box center [307, 241] width 159 height 8
click at [308, 246] on li "CREAM" at bounding box center [312, 248] width 178 height 14
click at [306, 266] on div "Select size" at bounding box center [307, 270] width 159 height 8
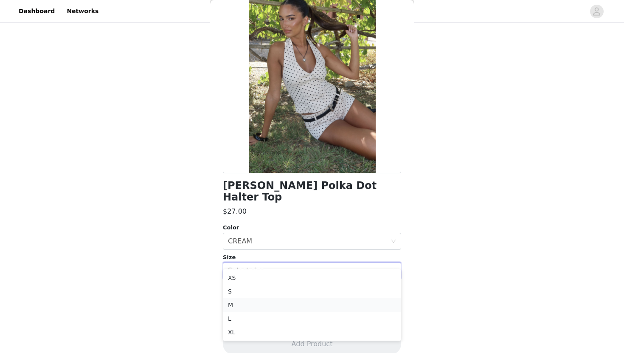
click at [283, 305] on li "M" at bounding box center [312, 305] width 178 height 14
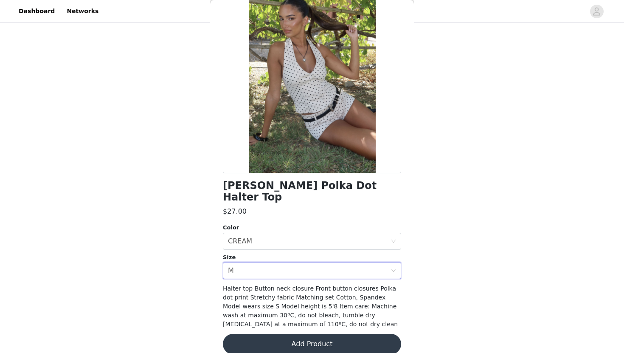
click at [287, 333] on button "Add Product" at bounding box center [312, 343] width 178 height 20
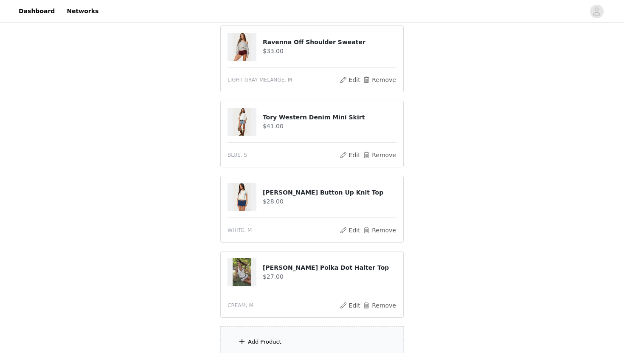
click at [458, 140] on div "STEP 1 OF 5 Products Choose as many products as you'd like, up to $150.00. 5 Se…" at bounding box center [312, 121] width 624 height 526
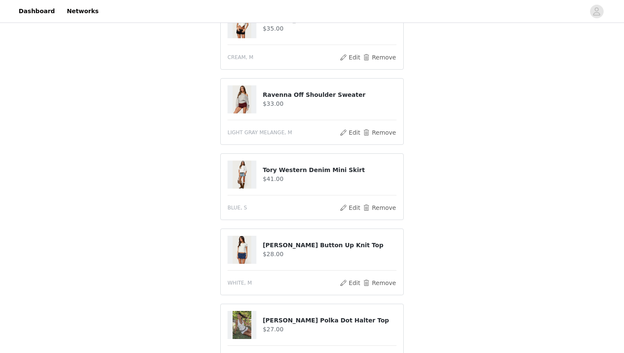
scroll to position [65, 0]
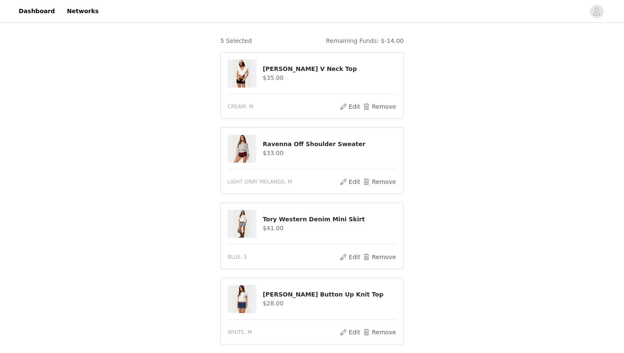
click at [437, 115] on div "STEP 1 OF 5 Products Choose as many products as you'd like, up to $150.00. 5 Se…" at bounding box center [312, 223] width 624 height 526
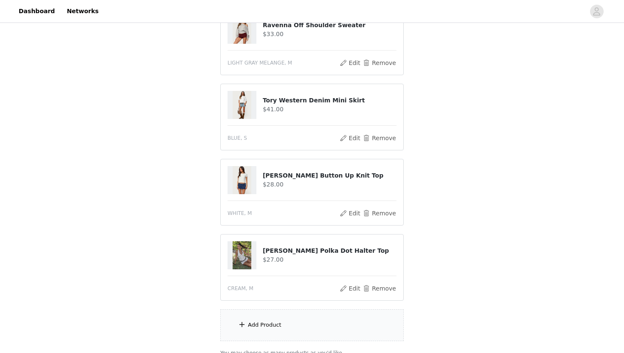
scroll to position [186, 0]
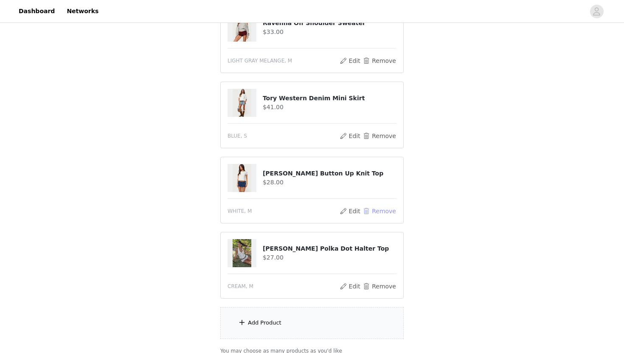
click at [385, 210] on button "Remove" at bounding box center [379, 211] width 34 height 10
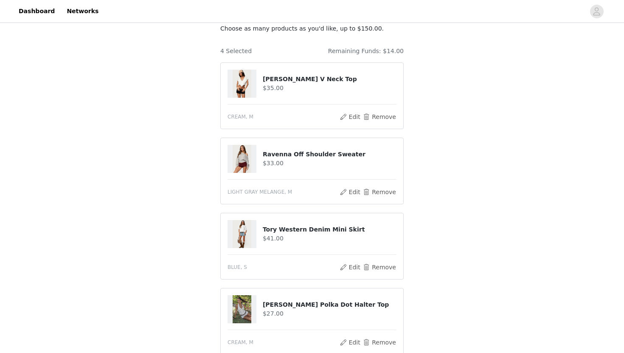
click at [427, 179] on div "STEP 1 OF 5 Products Choose as many products as you'd like, up to $150.00. 4 Se…" at bounding box center [312, 195] width 624 height 450
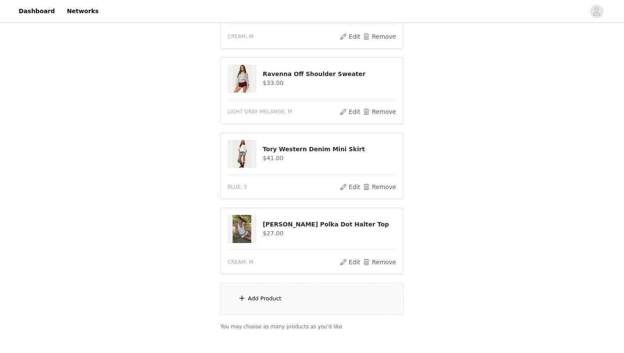
scroll to position [184, 0]
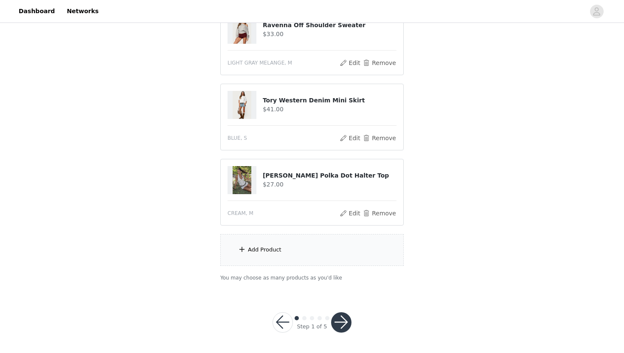
click at [309, 257] on div "Add Product" at bounding box center [311, 250] width 183 height 32
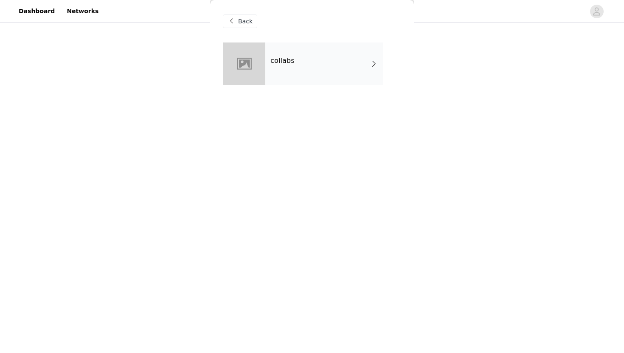
click at [342, 54] on div "collabs" at bounding box center [324, 63] width 118 height 42
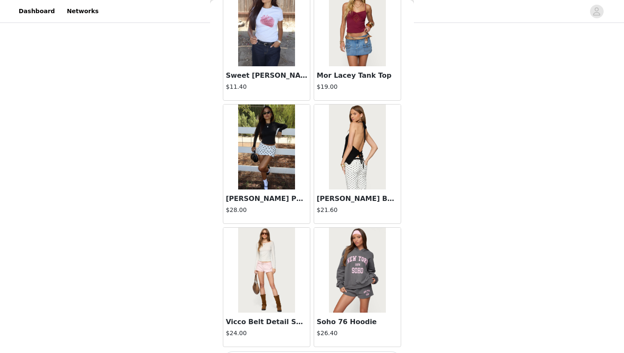
scroll to position [946, 0]
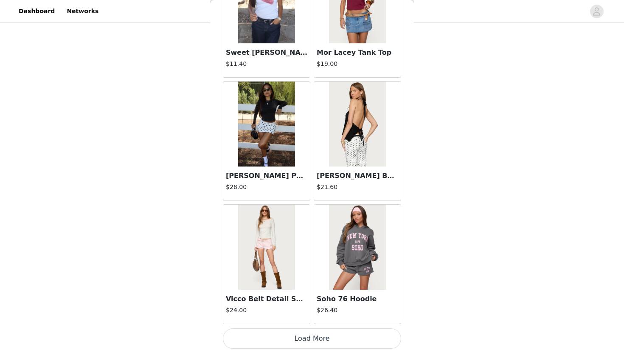
click at [304, 340] on button "Load More" at bounding box center [312, 338] width 178 height 20
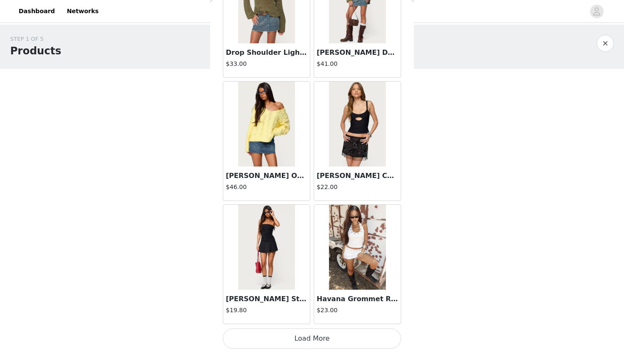
scroll to position [184, 0]
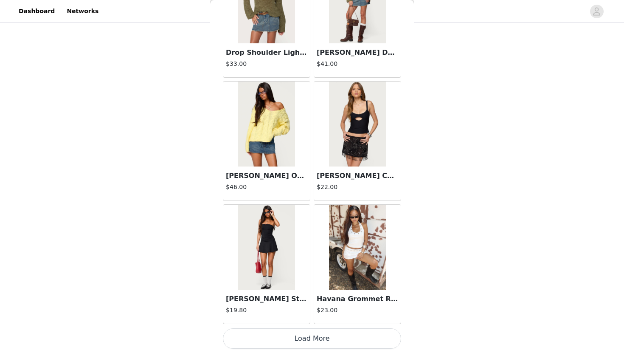
click at [288, 344] on button "Load More" at bounding box center [312, 338] width 178 height 20
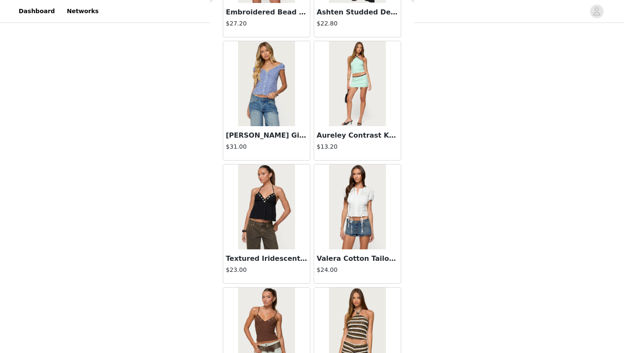
scroll to position [3406, 0]
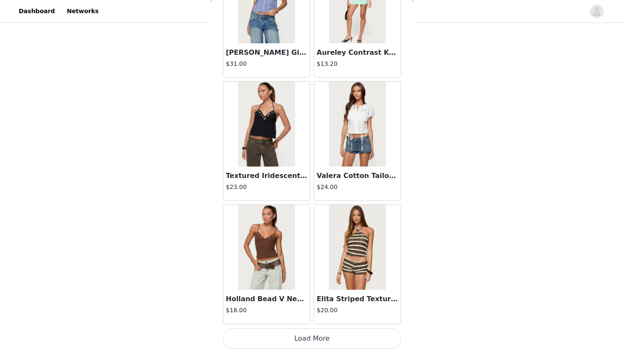
click at [299, 341] on button "Load More" at bounding box center [312, 338] width 178 height 20
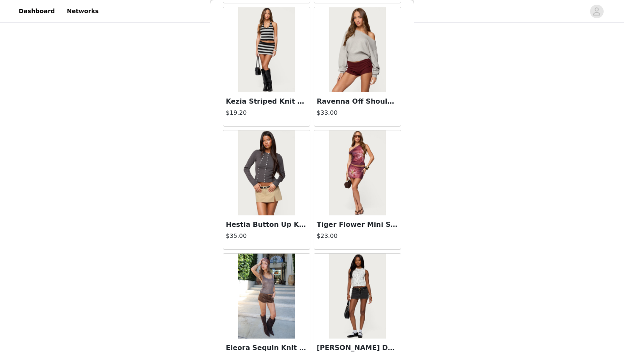
scroll to position [4636, 0]
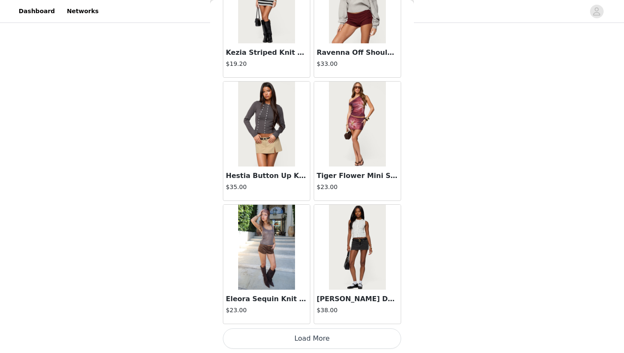
click at [291, 336] on button "Load More" at bounding box center [312, 338] width 178 height 20
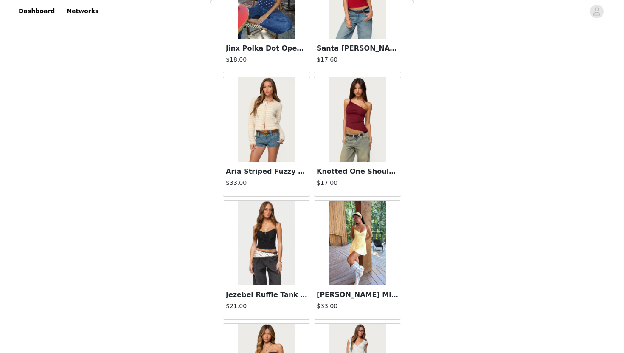
scroll to position [5866, 0]
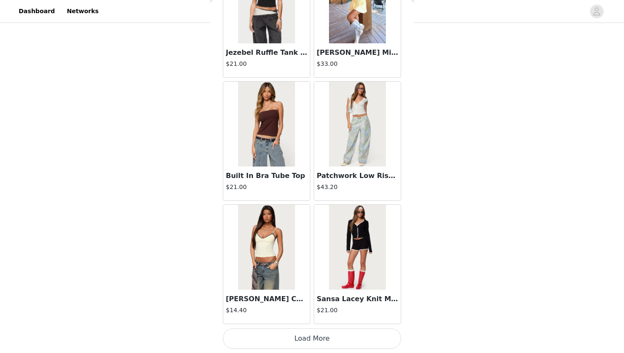
click at [288, 346] on button "Load More" at bounding box center [312, 338] width 178 height 20
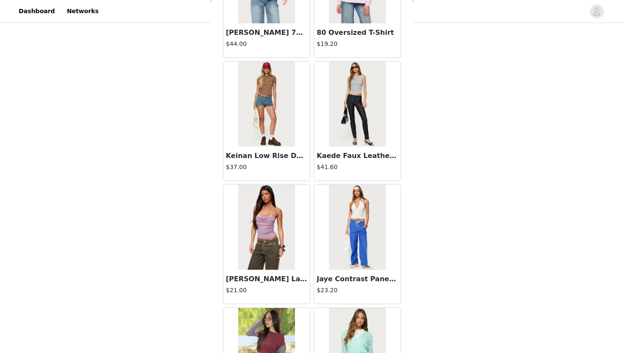
scroll to position [7096, 0]
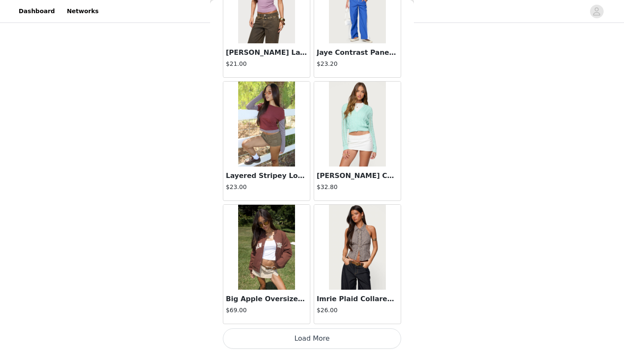
click at [287, 332] on button "Load More" at bounding box center [312, 338] width 178 height 20
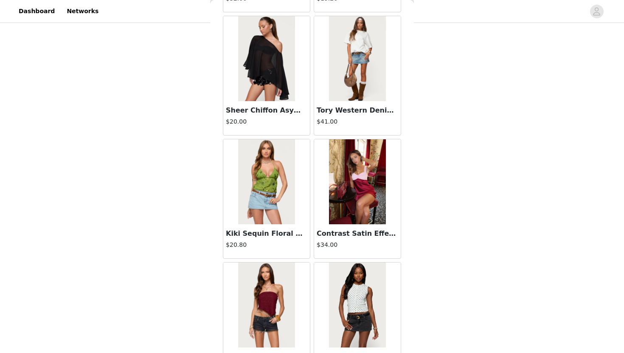
scroll to position [8326, 0]
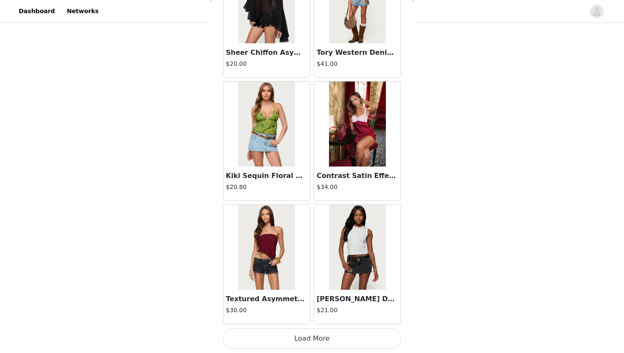
click at [298, 341] on button "Load More" at bounding box center [312, 338] width 178 height 20
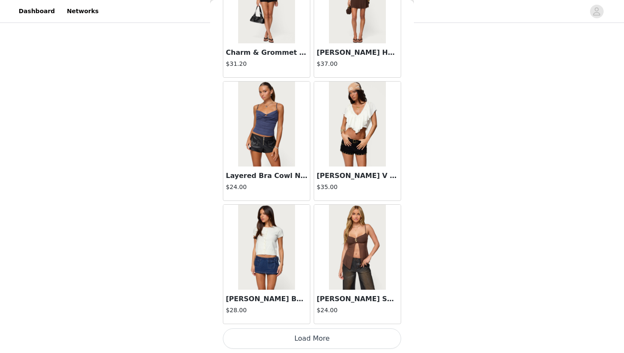
scroll to position [184, 0]
click at [298, 341] on button "Load More" at bounding box center [312, 338] width 178 height 20
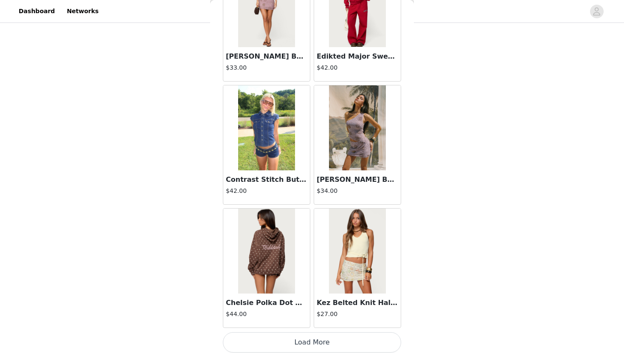
scroll to position [10787, 0]
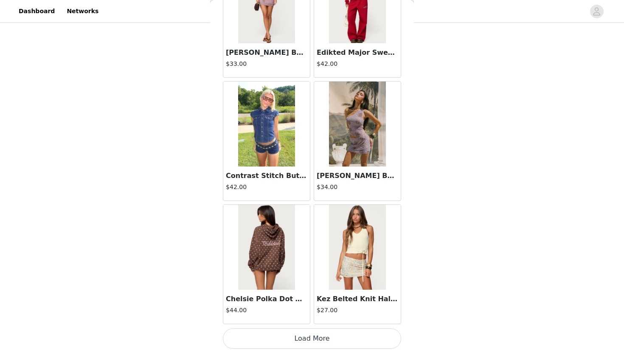
click at [294, 341] on button "Load More" at bounding box center [312, 338] width 178 height 20
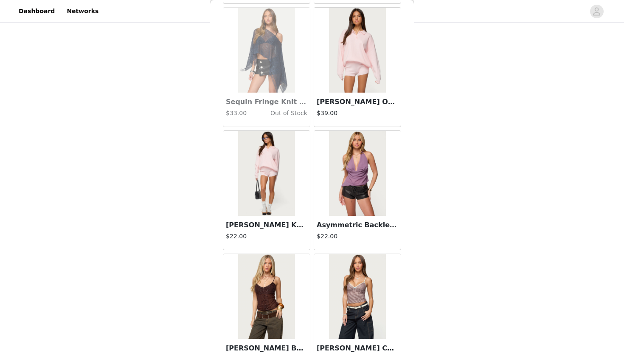
scroll to position [12017, 0]
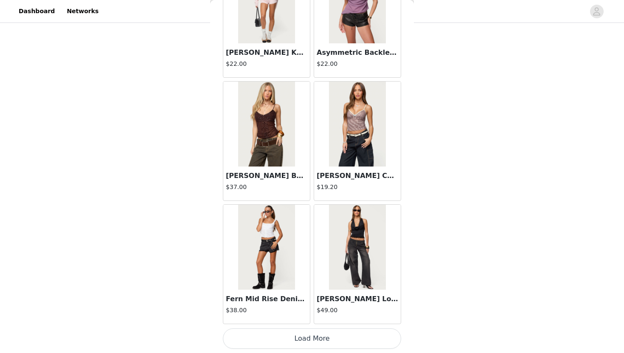
click at [294, 339] on button "Load More" at bounding box center [312, 338] width 178 height 20
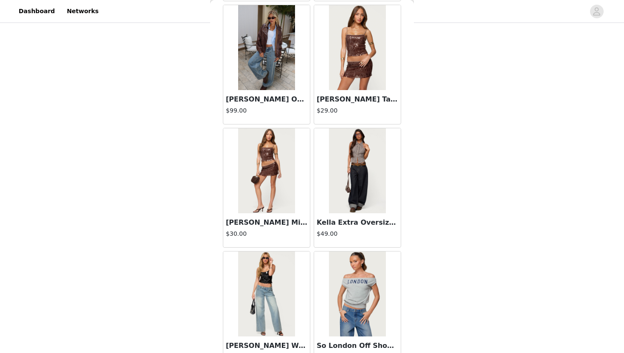
scroll to position [13247, 0]
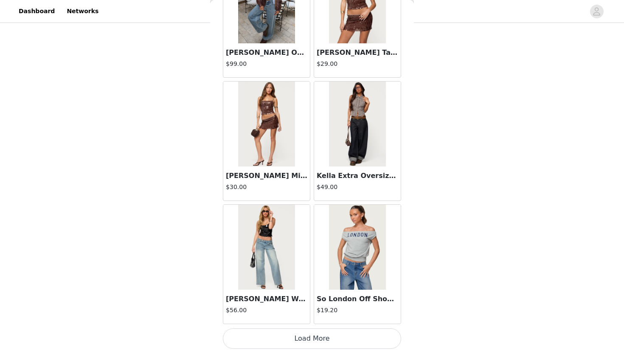
click at [294, 343] on button "Load More" at bounding box center [312, 338] width 178 height 20
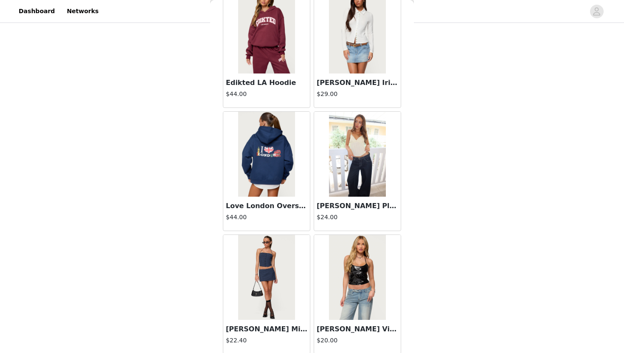
scroll to position [14477, 0]
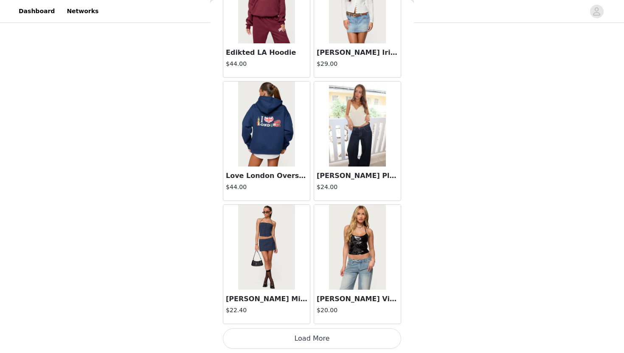
click at [303, 341] on button "Load More" at bounding box center [312, 338] width 178 height 20
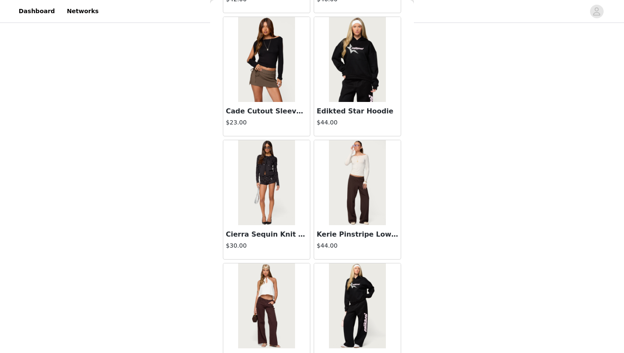
scroll to position [15707, 0]
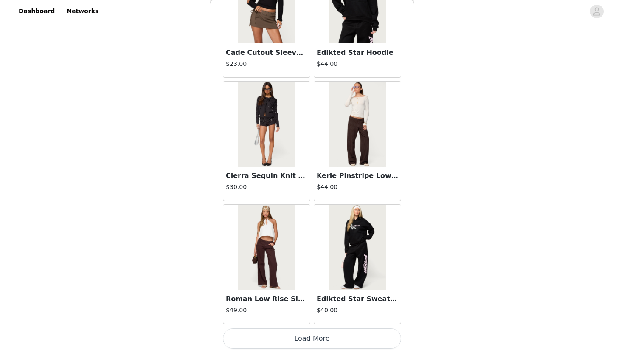
click at [315, 346] on button "Load More" at bounding box center [312, 338] width 178 height 20
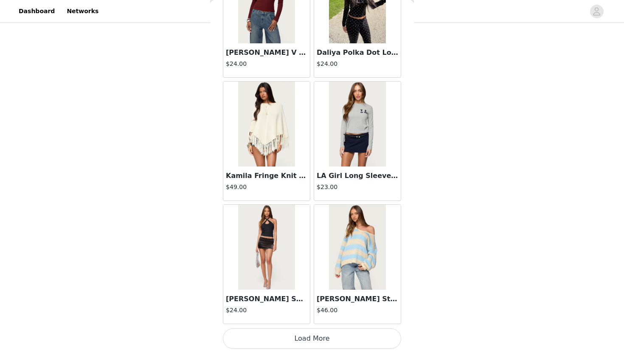
scroll to position [184, 0]
click at [307, 340] on button "Load More" at bounding box center [312, 338] width 178 height 20
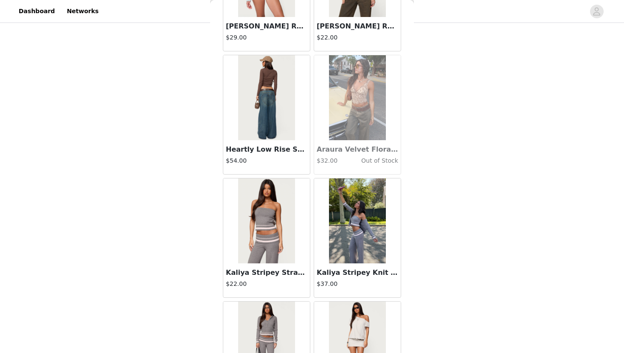
scroll to position [18168, 0]
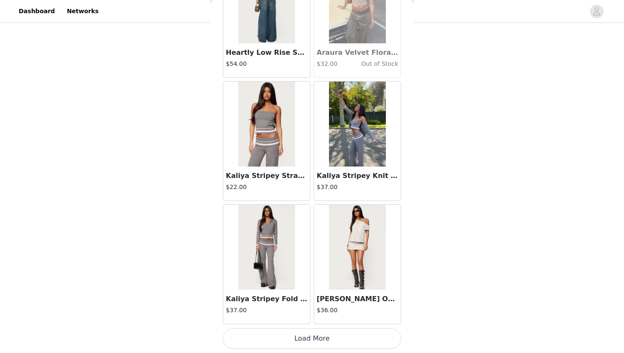
click at [322, 336] on button "Load More" at bounding box center [312, 338] width 178 height 20
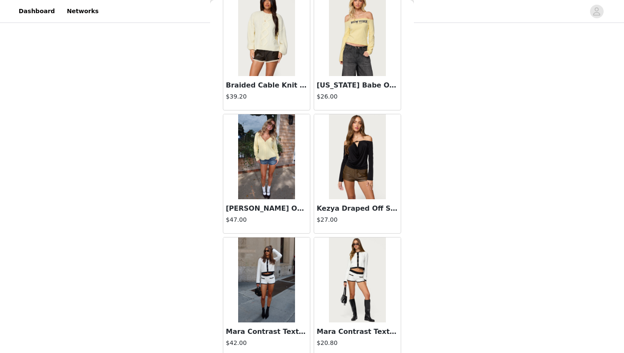
scroll to position [19398, 0]
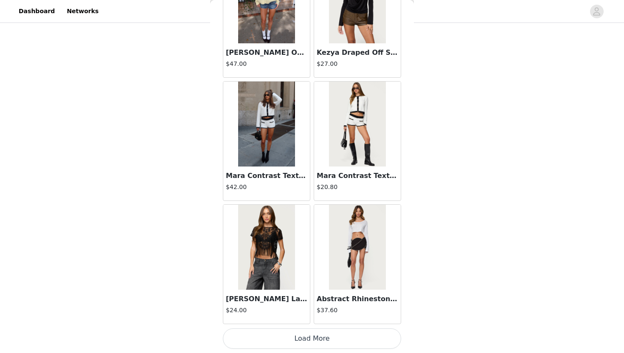
click at [318, 334] on button "Load More" at bounding box center [312, 338] width 178 height 20
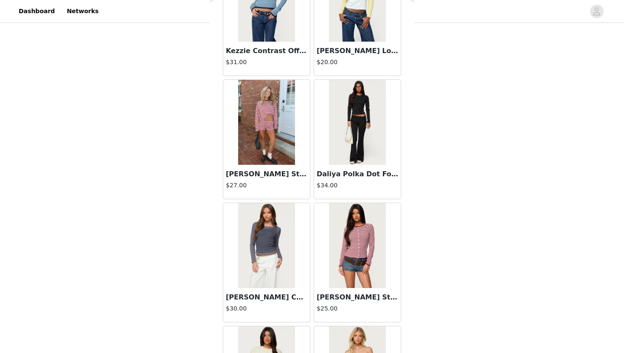
scroll to position [18928, 0]
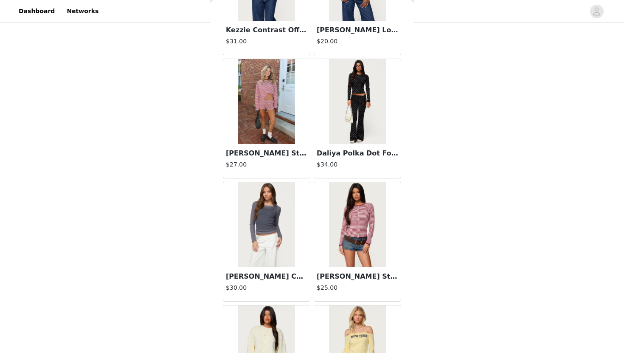
click at [272, 156] on h3 "Jainee Striped Long Sleeve T Shirt" at bounding box center [266, 153] width 81 height 10
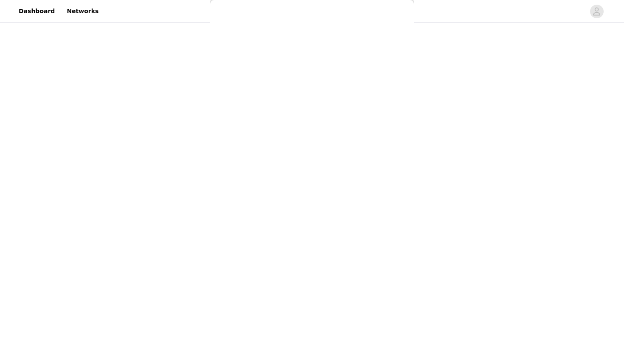
scroll to position [60, 0]
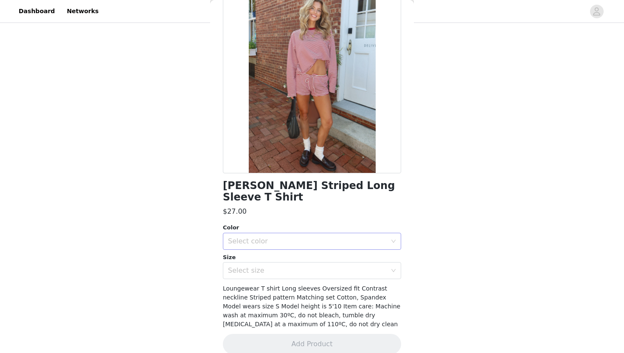
click at [317, 237] on div "Select color" at bounding box center [307, 241] width 159 height 8
click at [307, 248] on li "BURGUNDY" at bounding box center [312, 248] width 178 height 14
click at [302, 266] on div "Select size" at bounding box center [307, 270] width 159 height 8
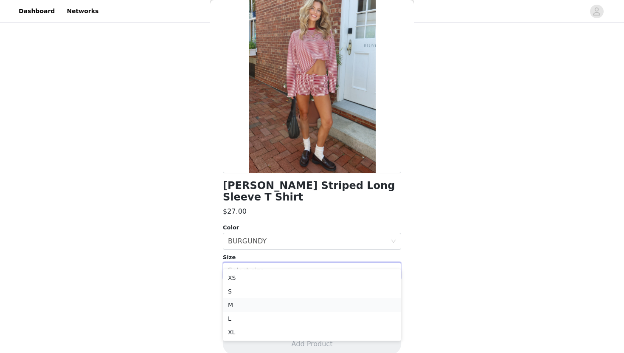
click at [291, 301] on li "M" at bounding box center [312, 305] width 178 height 14
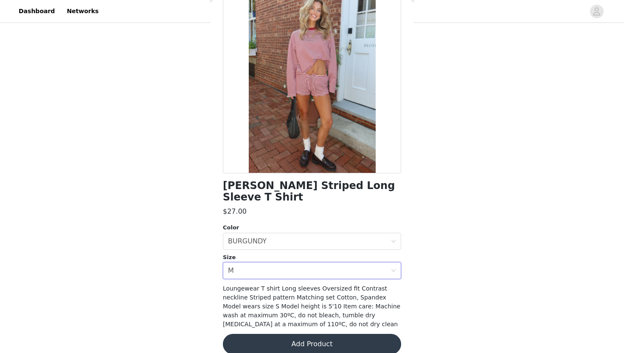
click at [298, 333] on button "Add Product" at bounding box center [312, 343] width 178 height 20
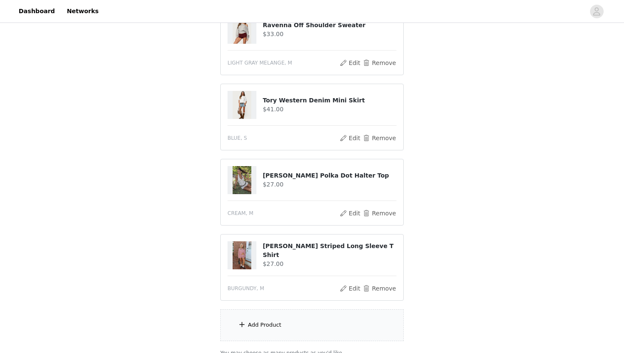
click at [280, 322] on div "Add Product" at bounding box center [311, 325] width 183 height 32
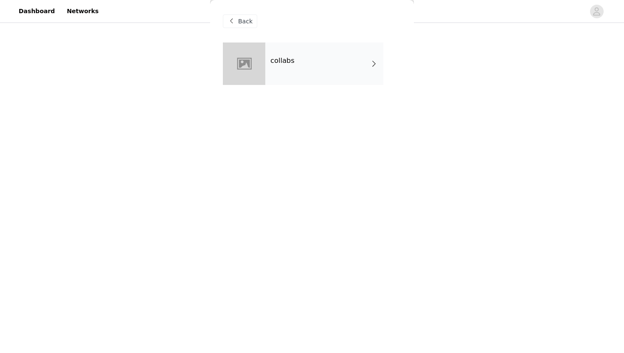
click at [335, 77] on div "collabs" at bounding box center [324, 63] width 118 height 42
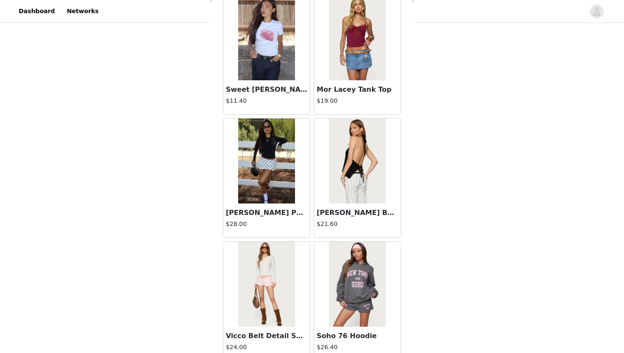
scroll to position [946, 0]
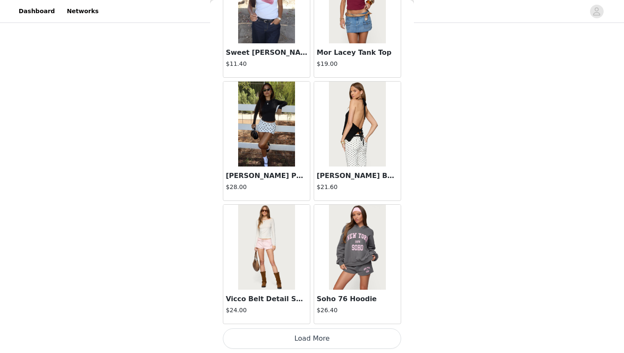
click at [311, 335] on button "Load More" at bounding box center [312, 338] width 178 height 20
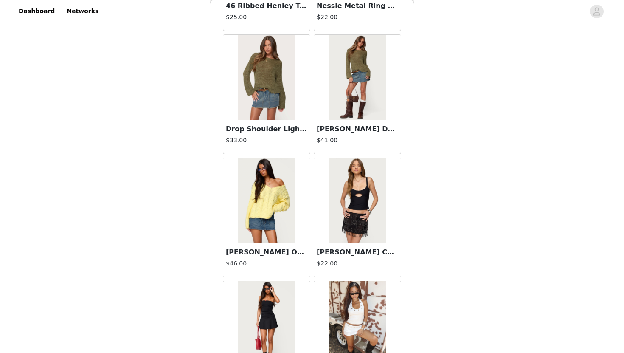
scroll to position [2176, 0]
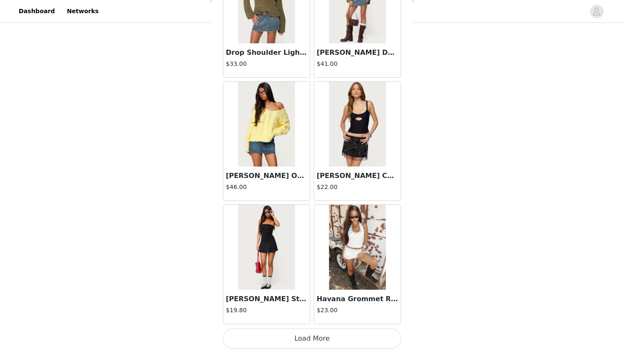
click at [299, 330] on button "Load More" at bounding box center [312, 338] width 178 height 20
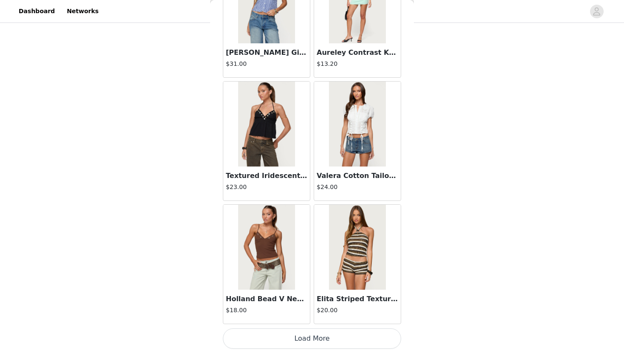
click at [299, 335] on button "Load More" at bounding box center [312, 338] width 178 height 20
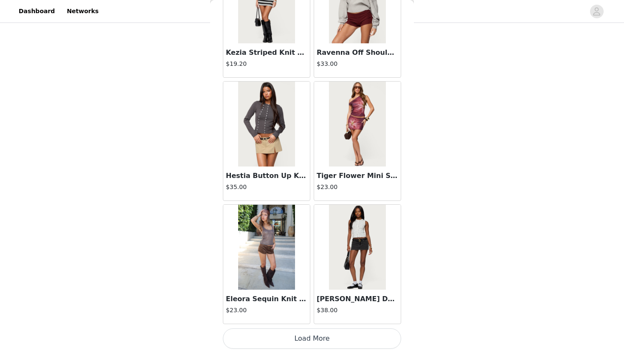
click at [298, 340] on button "Load More" at bounding box center [312, 338] width 178 height 20
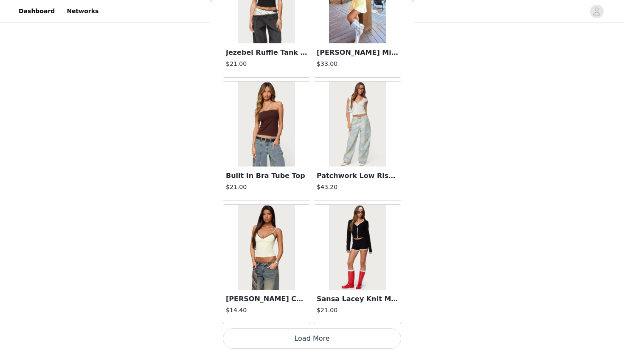
click at [298, 340] on button "Load More" at bounding box center [312, 338] width 178 height 20
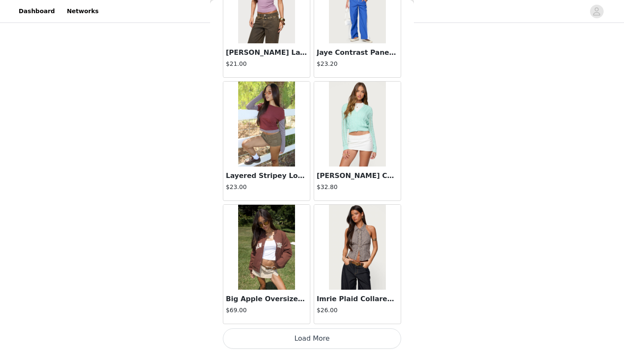
click at [298, 341] on button "Load More" at bounding box center [312, 338] width 178 height 20
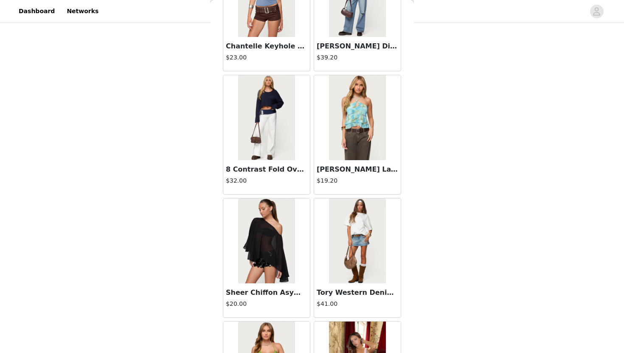
scroll to position [8326, 0]
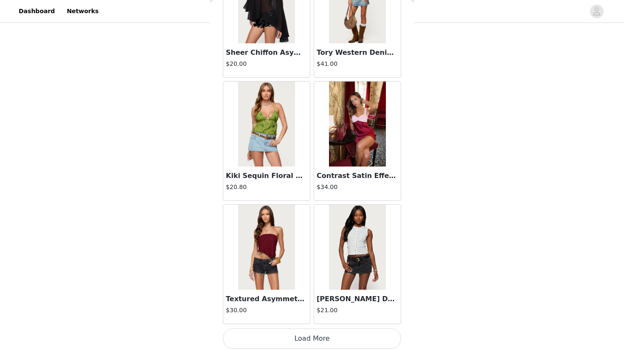
click at [327, 329] on button "Load More" at bounding box center [312, 338] width 178 height 20
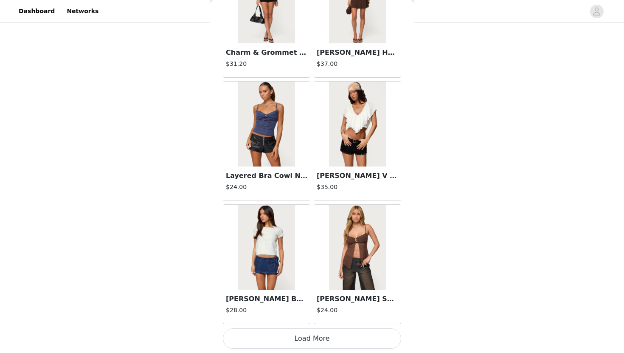
click at [326, 339] on button "Load More" at bounding box center [312, 338] width 178 height 20
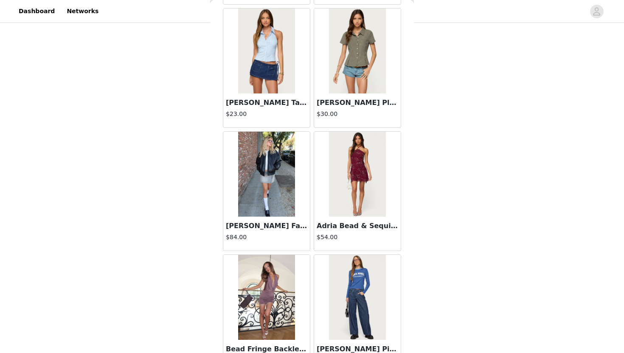
scroll to position [10787, 0]
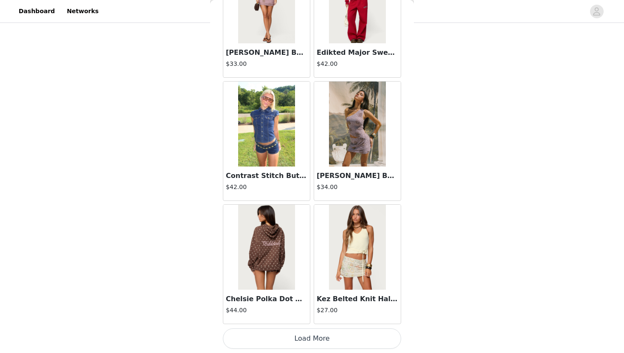
click at [325, 344] on button "Load More" at bounding box center [312, 338] width 178 height 20
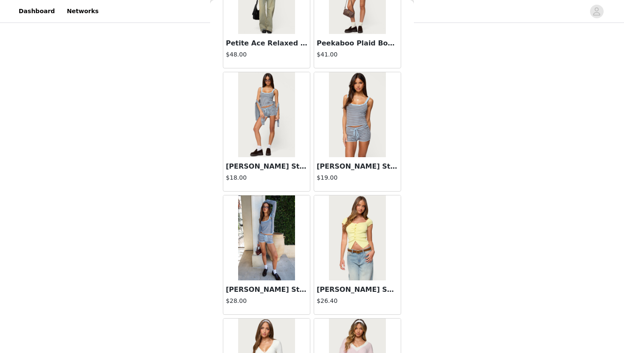
scroll to position [12017, 0]
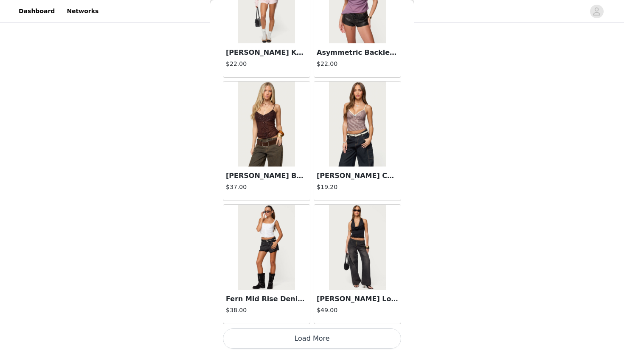
click at [305, 340] on button "Load More" at bounding box center [312, 338] width 178 height 20
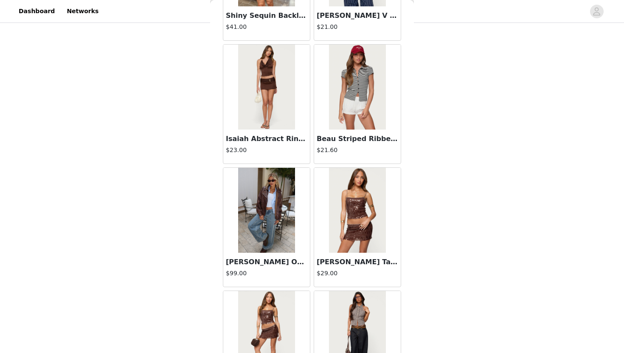
scroll to position [13247, 0]
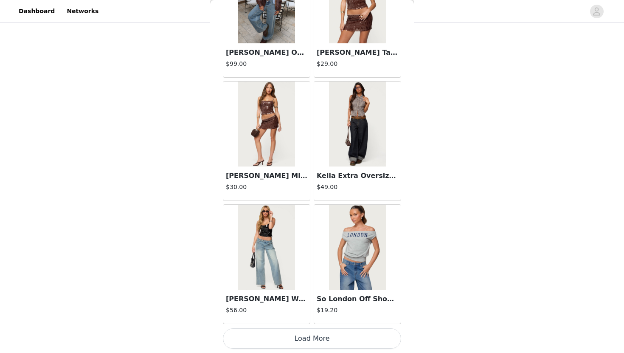
click at [329, 337] on button "Load More" at bounding box center [312, 338] width 178 height 20
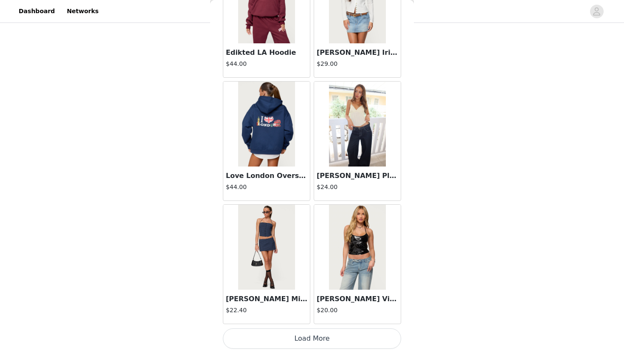
click at [329, 337] on button "Load More" at bounding box center [312, 338] width 178 height 20
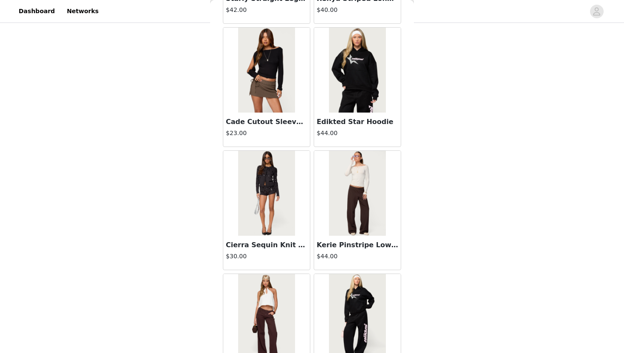
scroll to position [15707, 0]
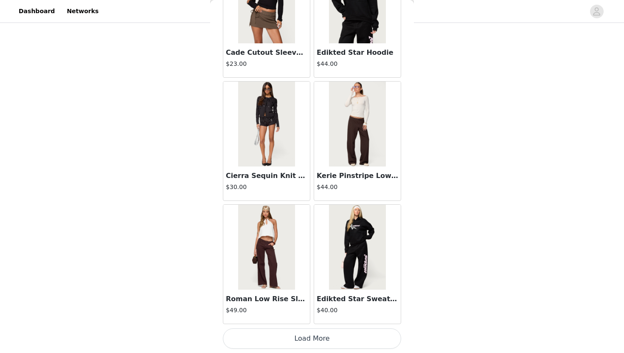
click at [328, 341] on button "Load More" at bounding box center [312, 338] width 178 height 20
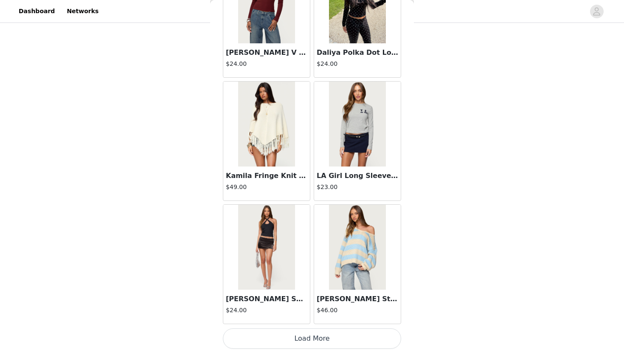
scroll to position [259, 0]
click at [323, 337] on button "Load More" at bounding box center [312, 338] width 178 height 20
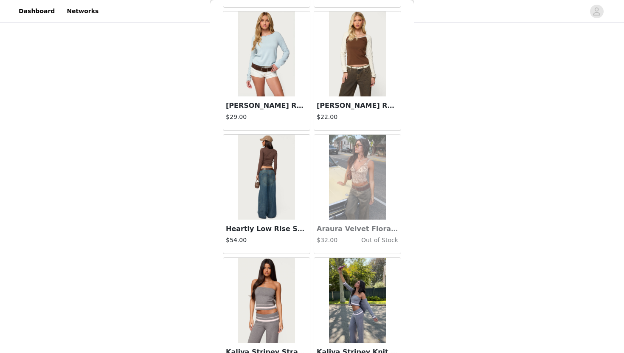
scroll to position [18168, 0]
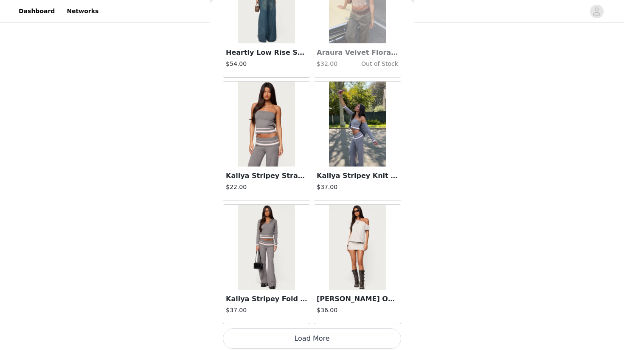
click at [322, 340] on button "Load More" at bounding box center [312, 338] width 178 height 20
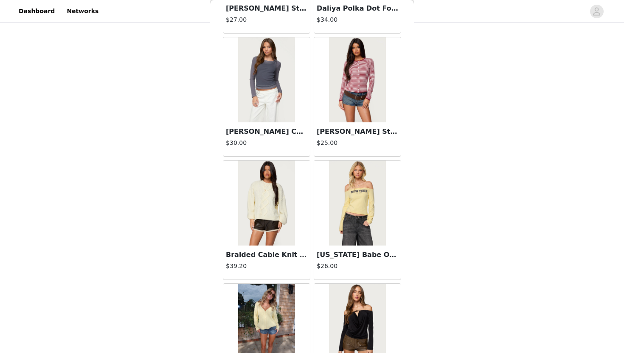
scroll to position [34, 0]
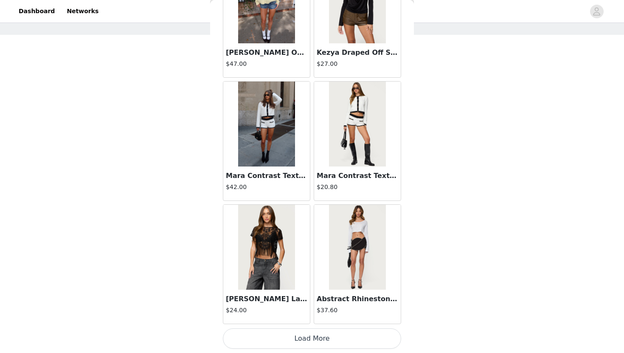
click at [323, 344] on button "Load More" at bounding box center [312, 338] width 178 height 20
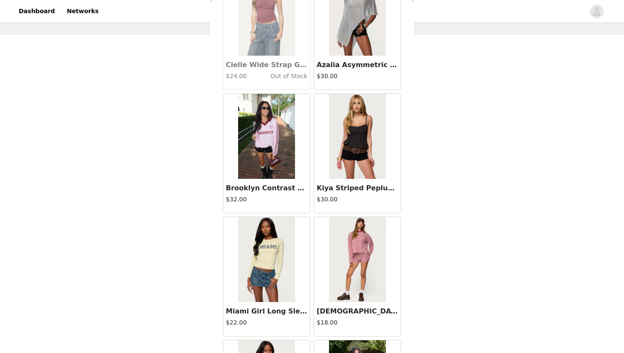
click at [348, 287] on img at bounding box center [357, 259] width 56 height 85
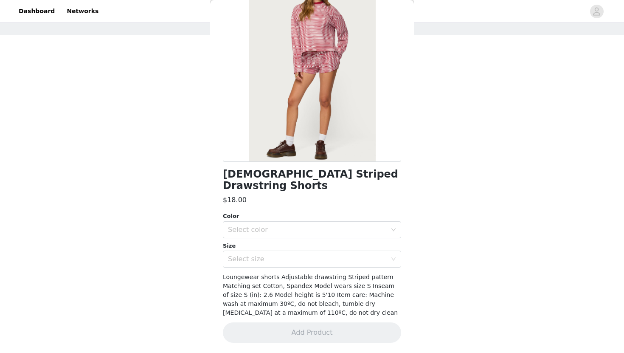
scroll to position [60, 0]
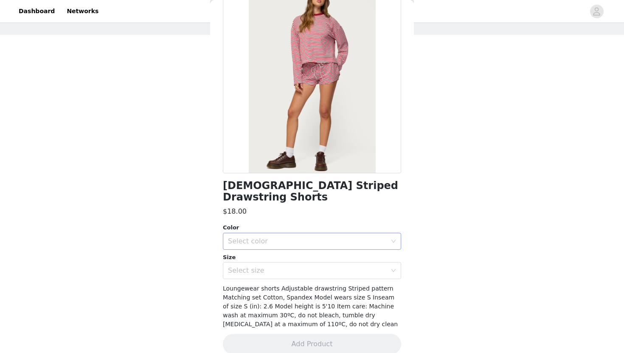
click at [327, 237] on div "Select color" at bounding box center [307, 241] width 159 height 8
click at [317, 244] on li "BURGUNDY" at bounding box center [312, 248] width 178 height 14
click at [315, 266] on div "Select size" at bounding box center [307, 270] width 159 height 8
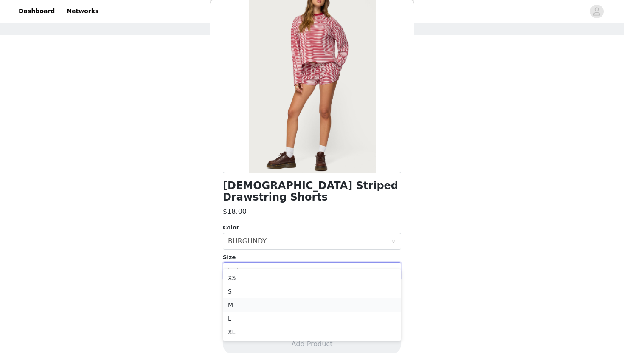
click at [305, 305] on li "M" at bounding box center [312, 305] width 178 height 14
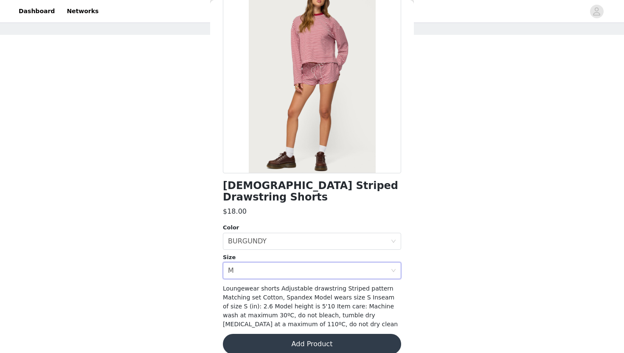
click at [308, 333] on button "Add Product" at bounding box center [312, 343] width 178 height 20
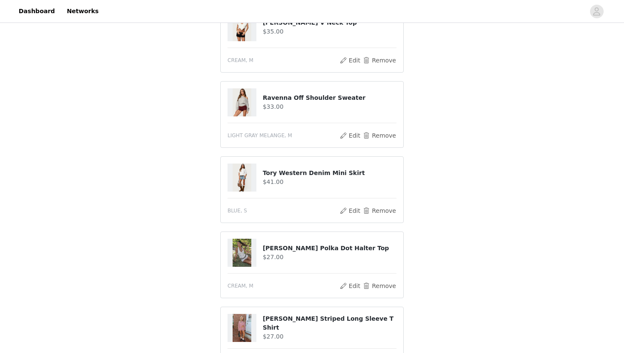
scroll to position [112, 0]
click at [385, 285] on button "Remove" at bounding box center [379, 285] width 34 height 10
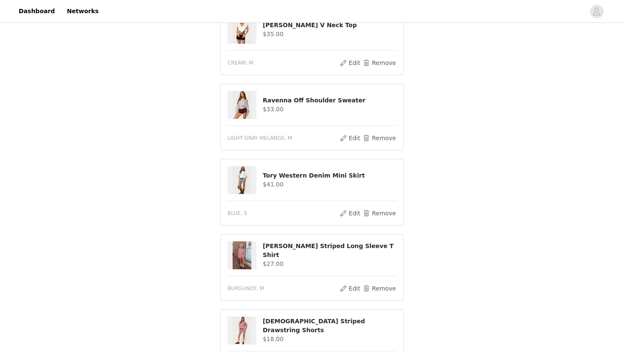
scroll to position [259, 0]
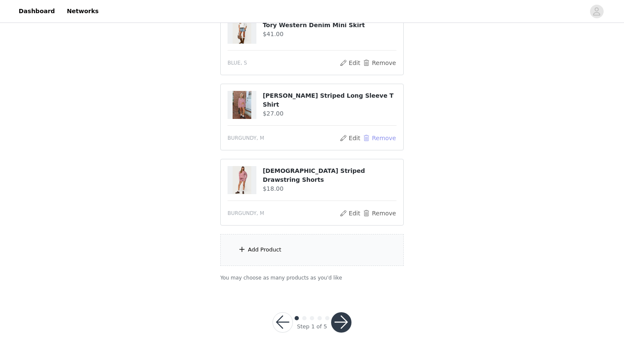
click at [381, 138] on button "Remove" at bounding box center [379, 138] width 34 height 10
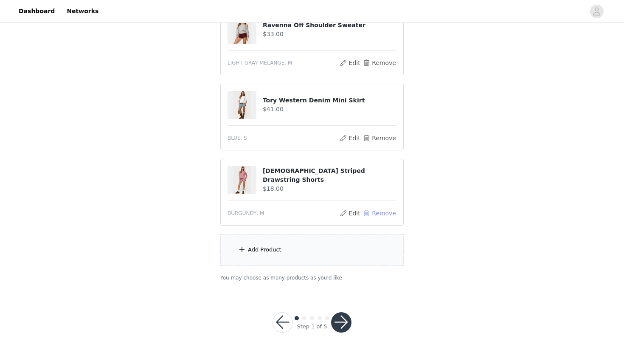
click at [375, 212] on button "Remove" at bounding box center [379, 213] width 34 height 10
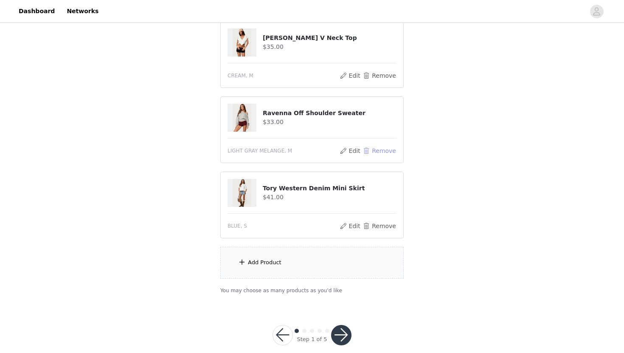
scroll to position [109, 0]
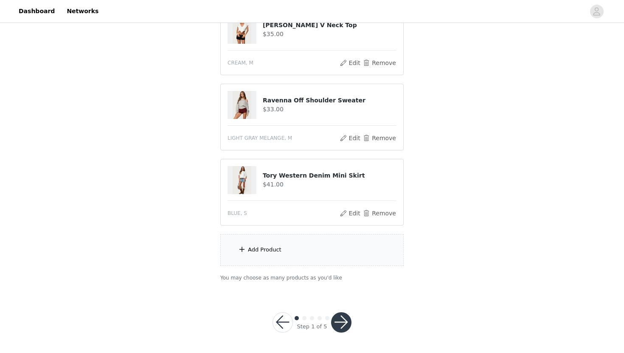
click at [303, 253] on div "Add Product" at bounding box center [311, 250] width 183 height 32
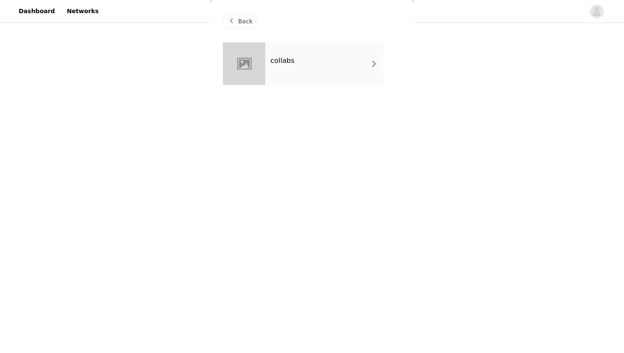
click at [312, 80] on div "collabs" at bounding box center [324, 63] width 118 height 42
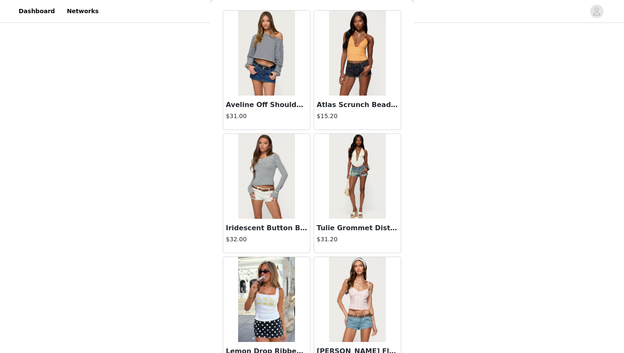
scroll to position [29, 0]
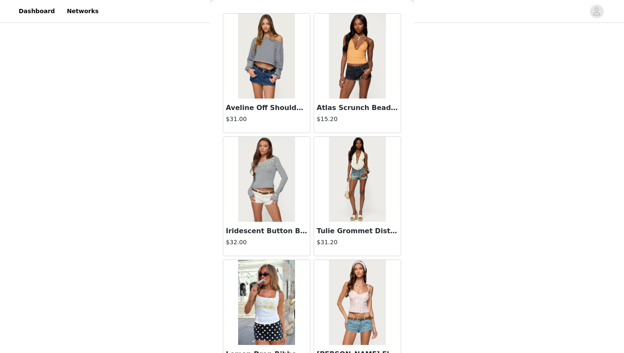
click at [257, 81] on img at bounding box center [266, 56] width 56 height 85
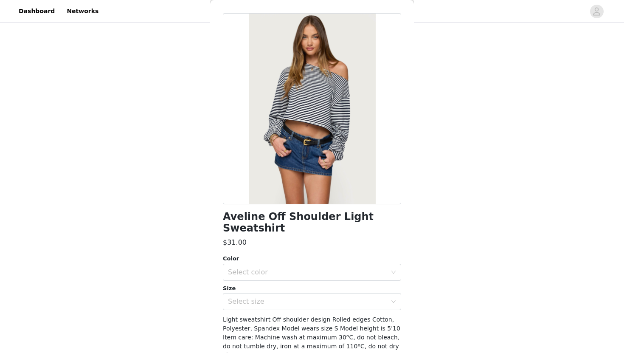
scroll to position [0, 0]
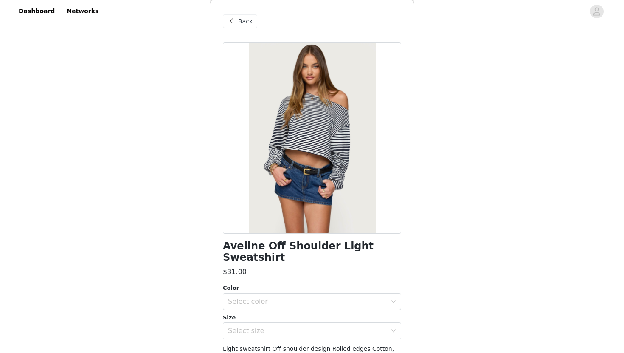
click at [236, 22] on div "Back" at bounding box center [240, 21] width 34 height 14
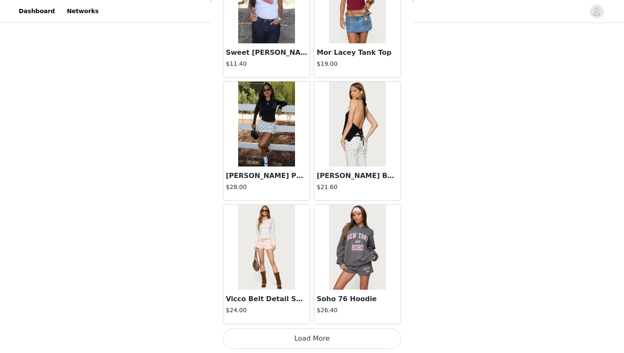
scroll to position [945, 0]
click at [313, 341] on button "Load More" at bounding box center [312, 338] width 178 height 20
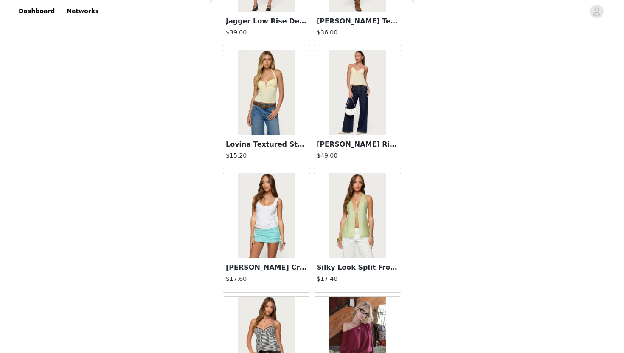
scroll to position [1593, 0]
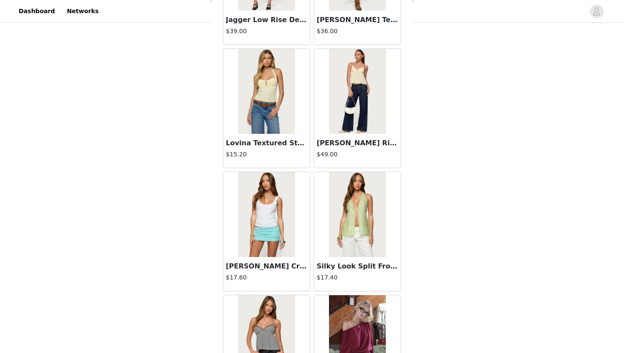
click at [369, 128] on img at bounding box center [357, 91] width 56 height 85
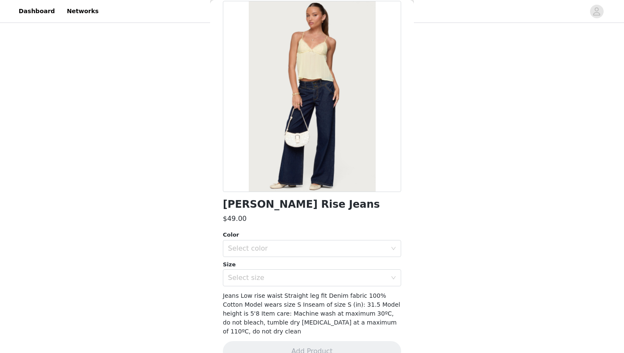
scroll to position [51, 0]
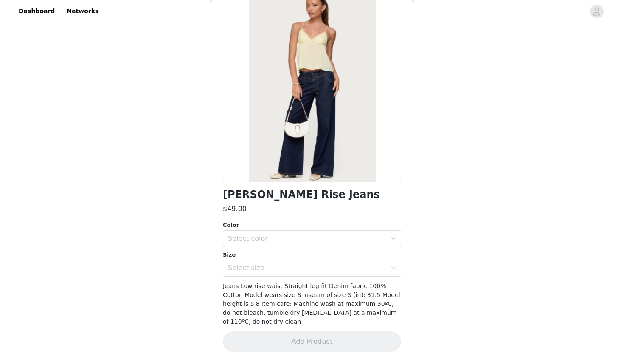
click at [333, 229] on div "Color Select color" at bounding box center [312, 234] width 178 height 26
click at [332, 237] on div "Select color" at bounding box center [307, 238] width 159 height 8
click at [314, 257] on li "BLUE" at bounding box center [312, 257] width 178 height 14
click at [312, 266] on div "Select size" at bounding box center [307, 267] width 159 height 8
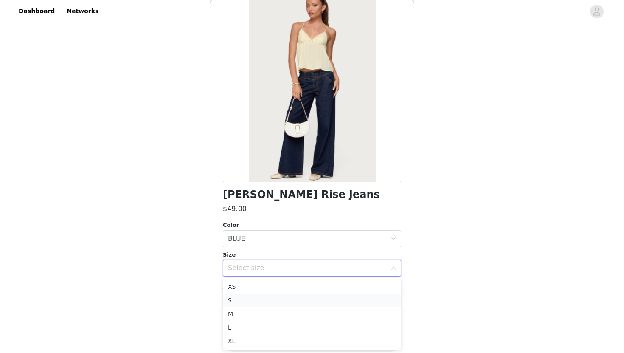
click at [294, 301] on li "S" at bounding box center [312, 300] width 178 height 14
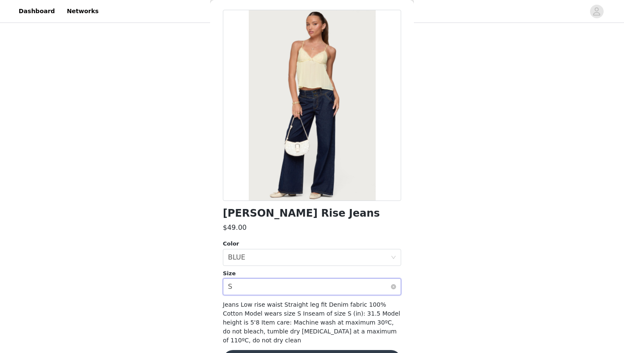
scroll to position [33, 0]
click at [292, 349] on button "Add Product" at bounding box center [312, 359] width 178 height 20
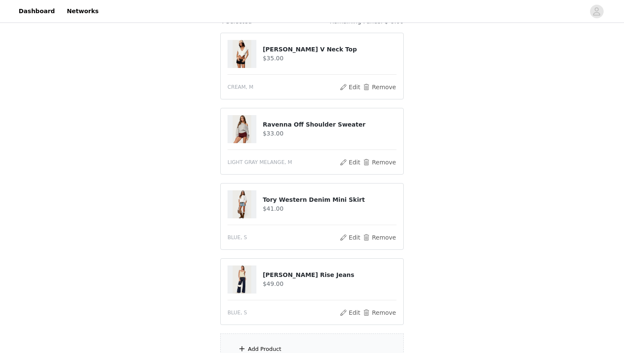
scroll to position [184, 0]
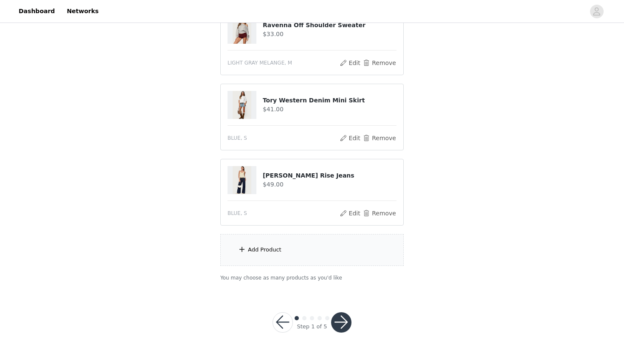
click at [285, 252] on div "Add Product" at bounding box center [311, 250] width 183 height 32
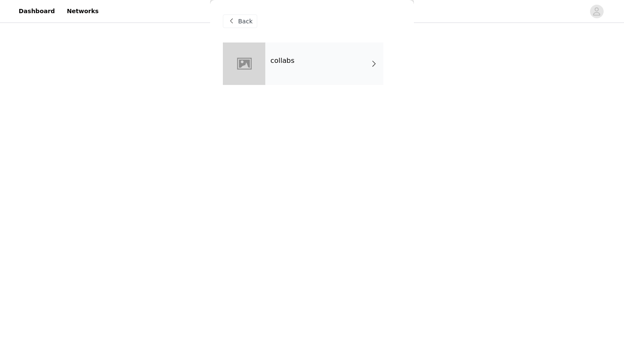
click at [306, 63] on div "collabs" at bounding box center [324, 63] width 118 height 42
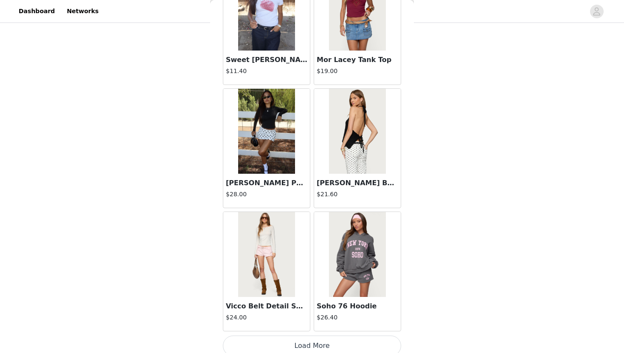
scroll to position [946, 0]
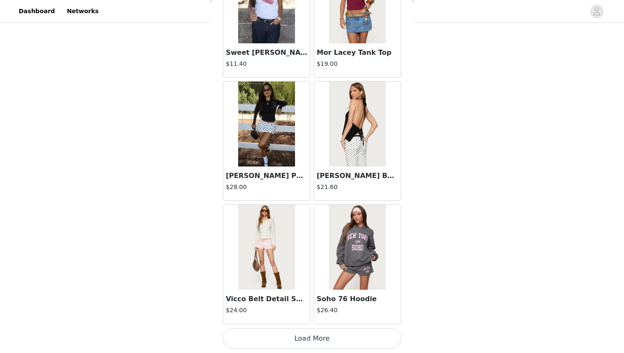
click at [312, 338] on button "Load More" at bounding box center [312, 338] width 178 height 20
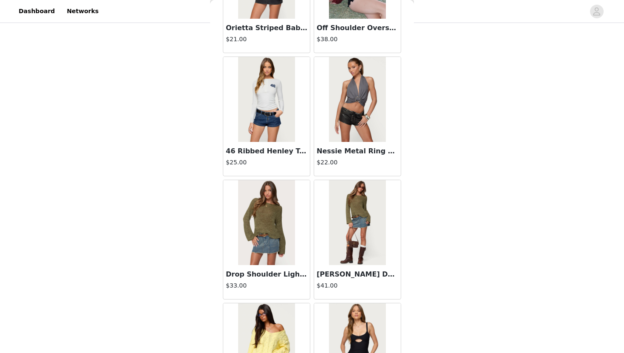
scroll to position [1983, 0]
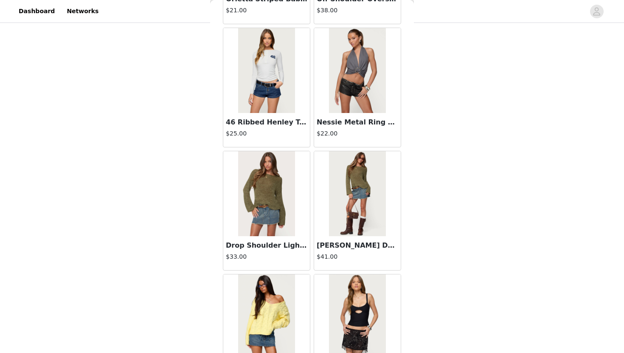
click at [354, 221] on img at bounding box center [357, 193] width 56 height 85
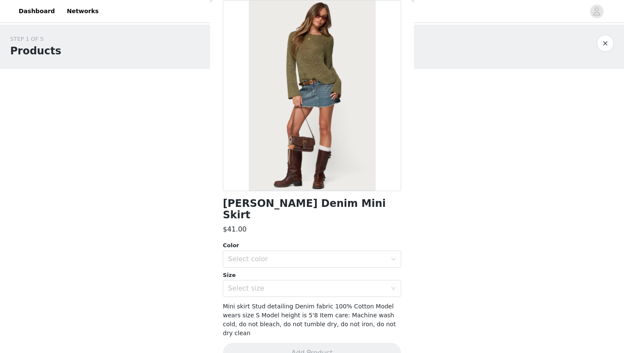
scroll to position [0, 0]
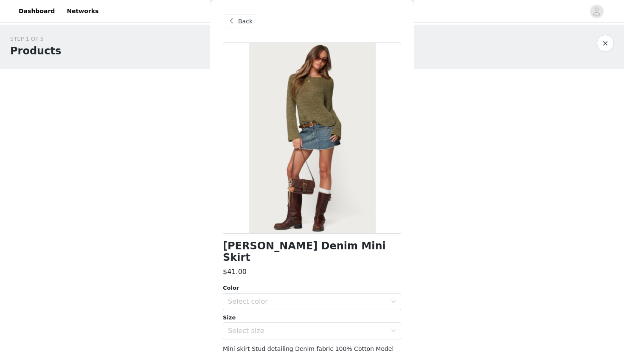
click at [252, 16] on div "Back" at bounding box center [240, 21] width 34 height 14
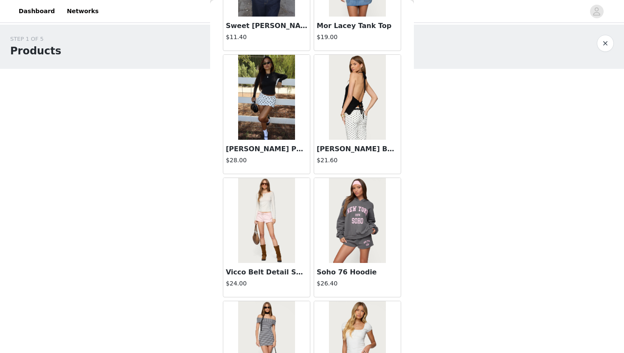
scroll to position [972, 0]
click at [283, 126] on img at bounding box center [266, 97] width 56 height 85
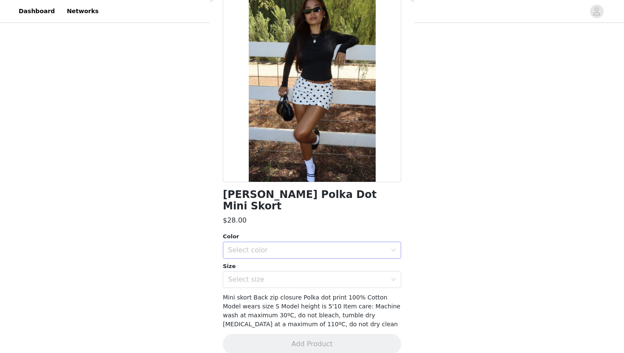
scroll to position [55, 0]
click at [316, 242] on div "Select color" at bounding box center [309, 250] width 162 height 16
click at [300, 257] on li "WHITE AND BLACK" at bounding box center [312, 257] width 178 height 14
click at [300, 275] on div "Select size" at bounding box center [307, 279] width 159 height 8
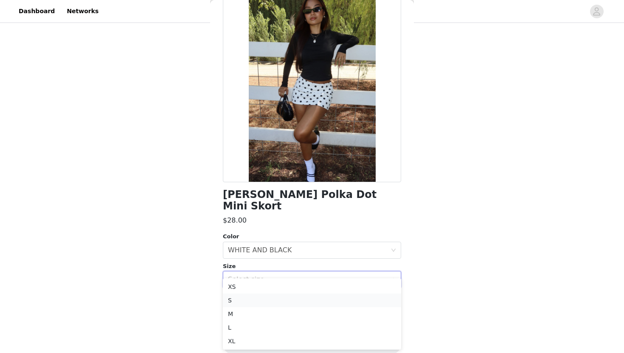
click at [288, 302] on li "S" at bounding box center [312, 300] width 178 height 14
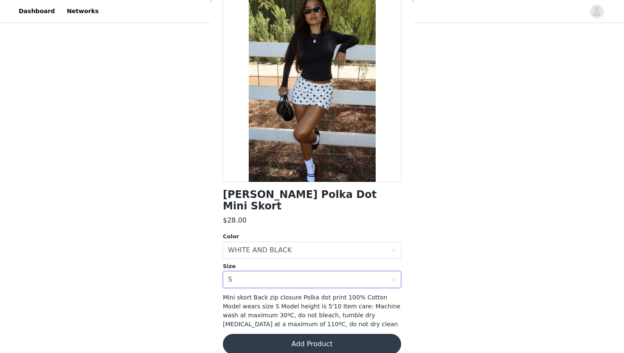
scroll to position [0, 0]
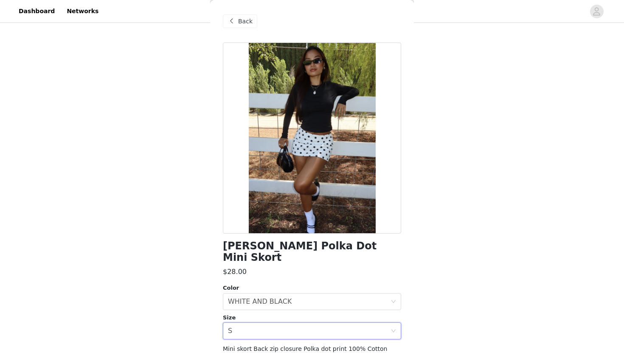
click at [244, 11] on div "Back" at bounding box center [312, 21] width 178 height 42
click at [244, 16] on div "Back" at bounding box center [240, 21] width 34 height 14
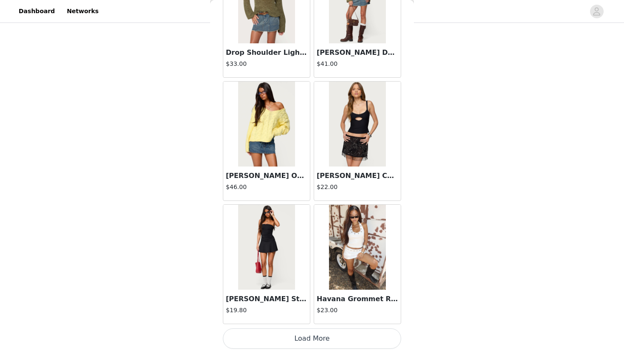
scroll to position [2175, 0]
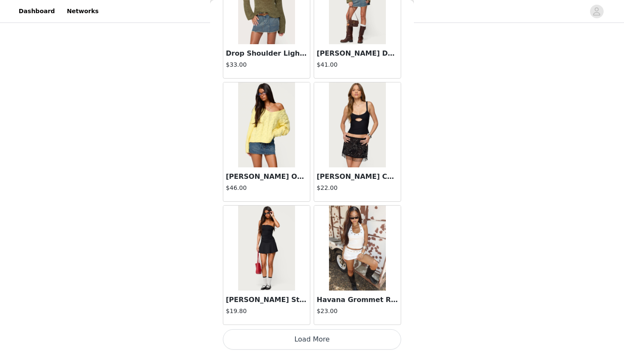
click at [290, 338] on button "Load More" at bounding box center [312, 339] width 178 height 20
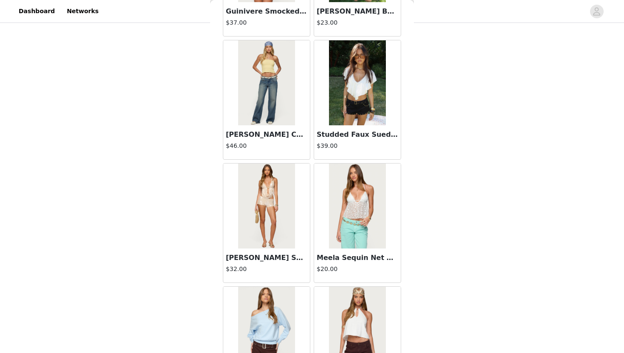
scroll to position [2584, 0]
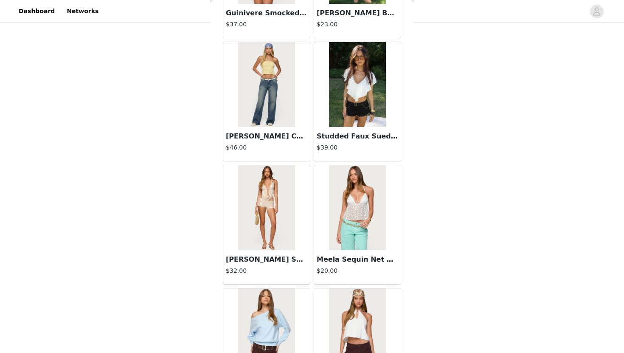
click at [376, 108] on img at bounding box center [357, 84] width 56 height 85
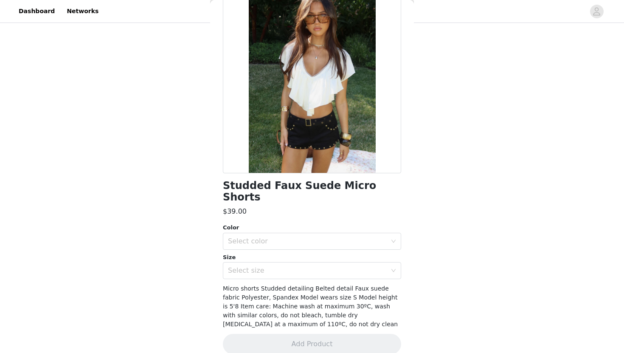
scroll to position [0, 0]
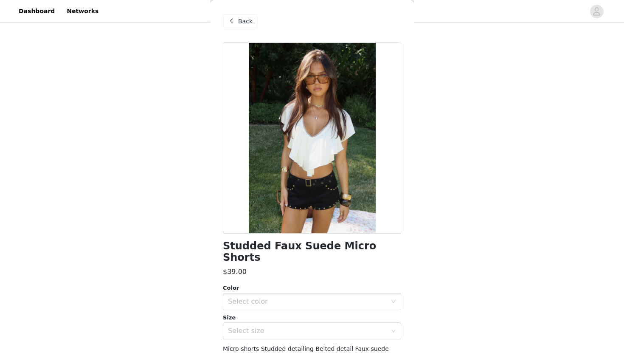
click at [240, 22] on span "Back" at bounding box center [245, 21] width 14 height 9
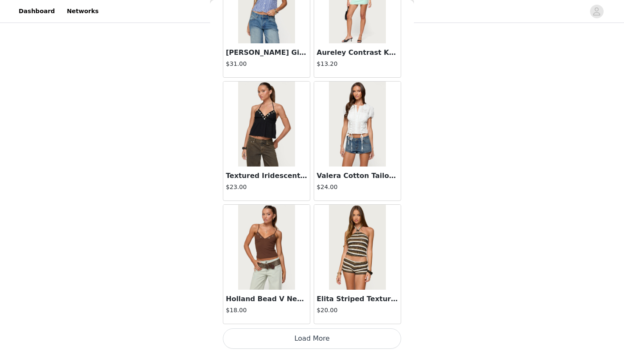
scroll to position [103, 0]
click at [284, 339] on button "Load More" at bounding box center [312, 338] width 178 height 20
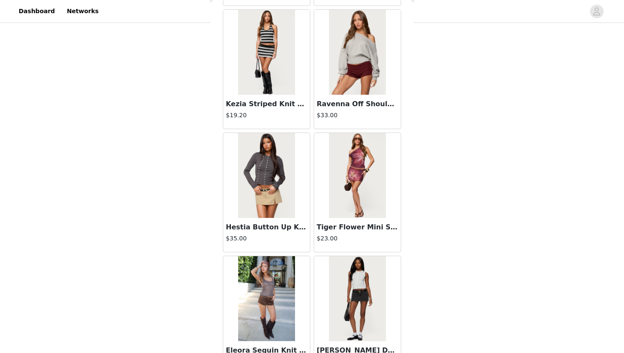
scroll to position [4636, 0]
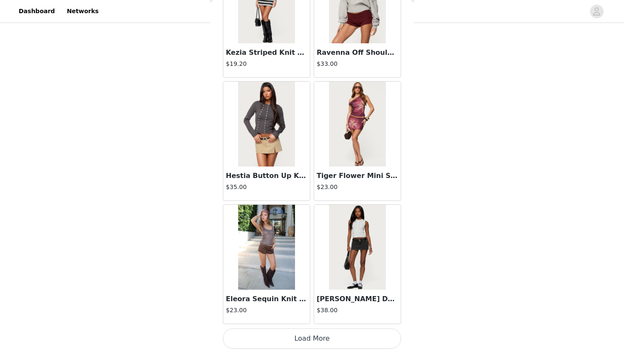
click at [291, 344] on button "Load More" at bounding box center [312, 338] width 178 height 20
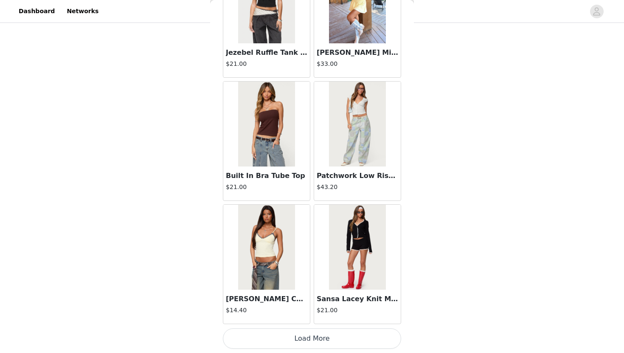
scroll to position [5866, 0]
click at [312, 336] on button "Load More" at bounding box center [312, 338] width 178 height 20
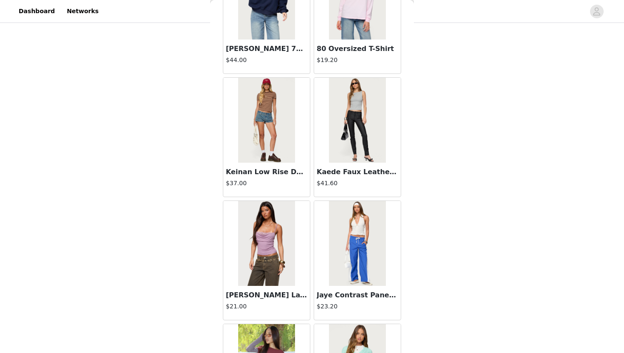
scroll to position [6857, 0]
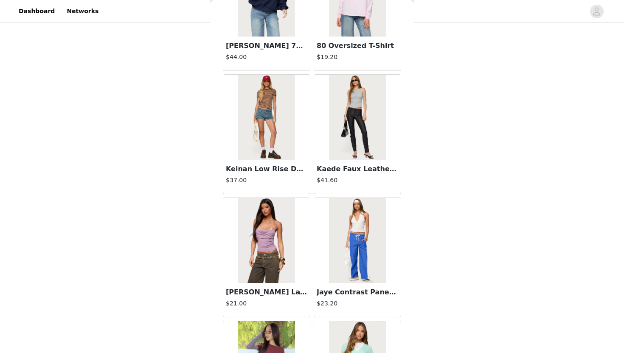
click at [274, 144] on img at bounding box center [266, 117] width 56 height 85
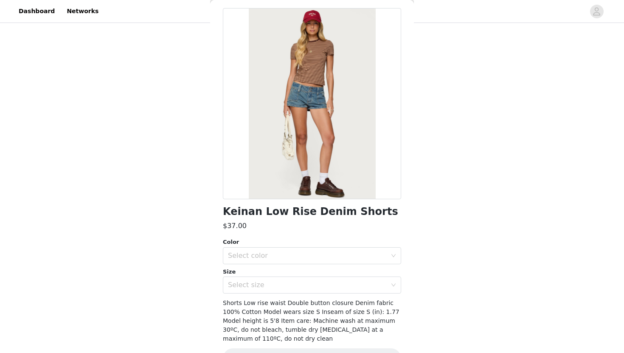
scroll to position [29, 0]
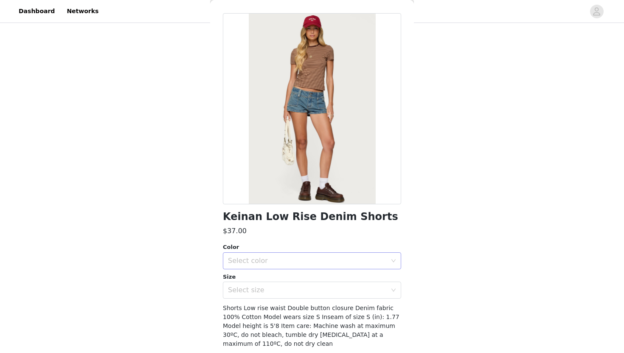
click at [258, 265] on div "Select color" at bounding box center [309, 260] width 162 height 16
click at [259, 283] on li "BLUE WASHED" at bounding box center [312, 279] width 178 height 14
click at [259, 290] on div "Select size" at bounding box center [307, 289] width 159 height 8
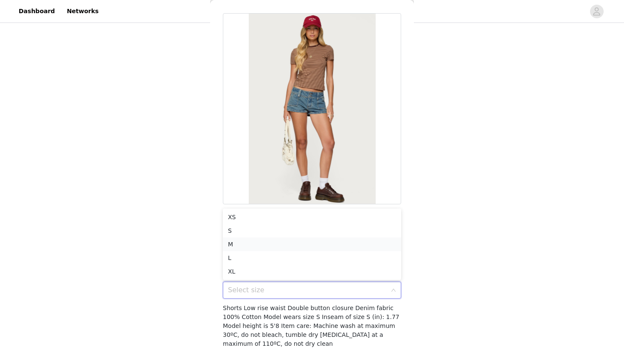
click at [258, 245] on li "M" at bounding box center [312, 244] width 178 height 14
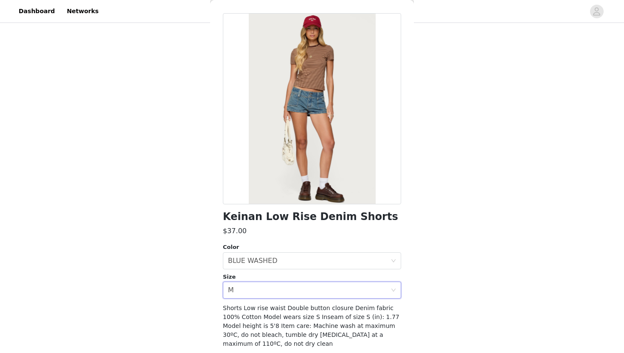
scroll to position [0, 0]
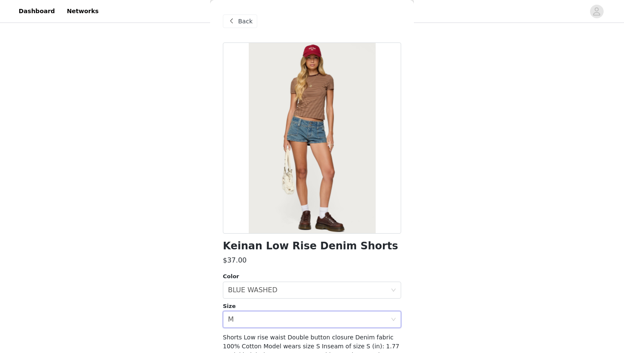
click at [235, 20] on span at bounding box center [231, 21] width 10 height 10
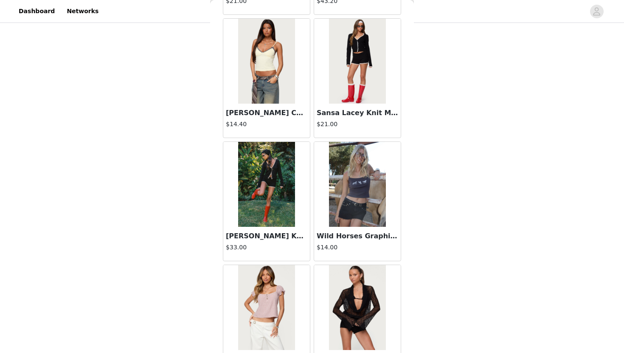
scroll to position [6049, 0]
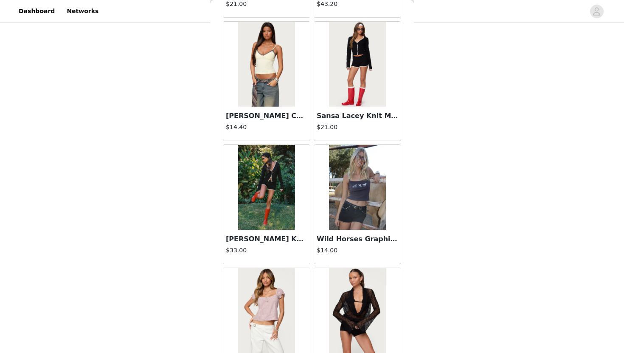
click at [356, 97] on img at bounding box center [357, 64] width 56 height 85
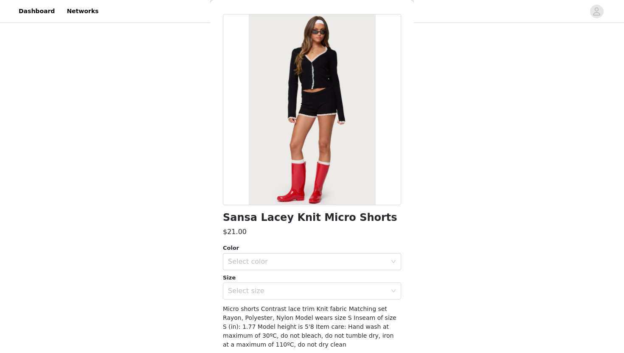
scroll to position [20, 0]
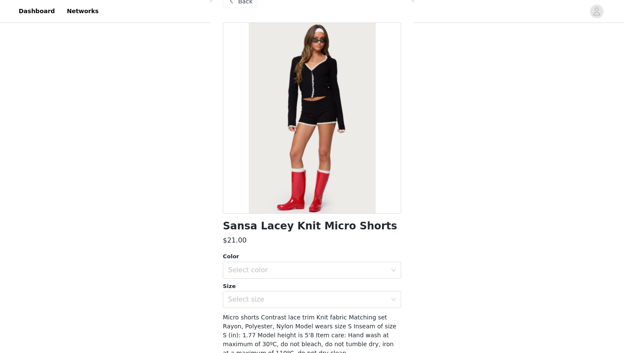
click at [244, 6] on div "Back" at bounding box center [240, 1] width 34 height 14
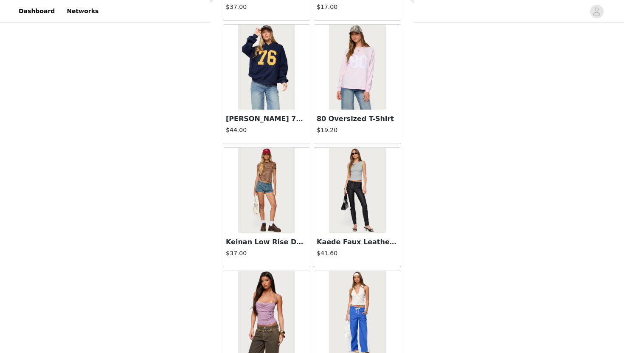
scroll to position [7096, 0]
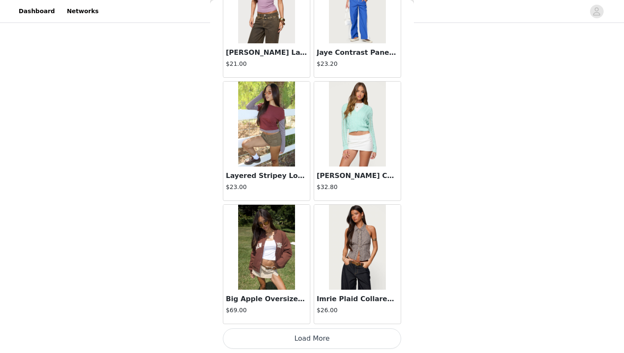
click at [329, 338] on button "Load More" at bounding box center [312, 338] width 178 height 20
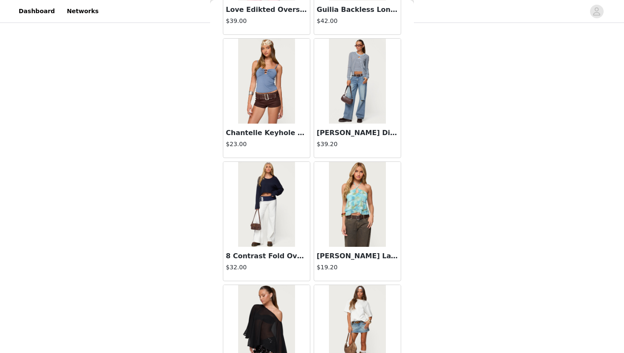
scroll to position [8002, 0]
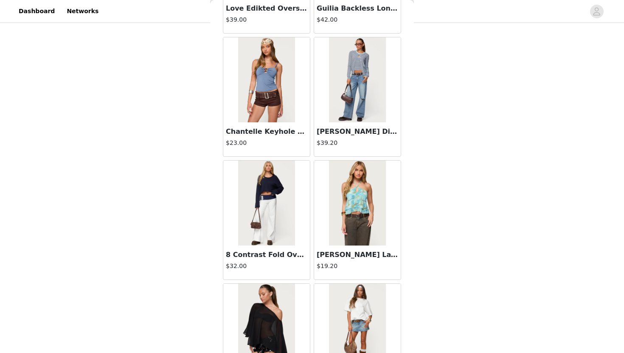
click at [340, 121] on img at bounding box center [357, 79] width 56 height 85
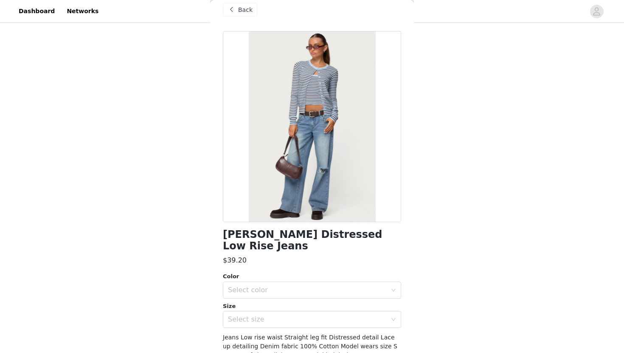
scroll to position [0, 0]
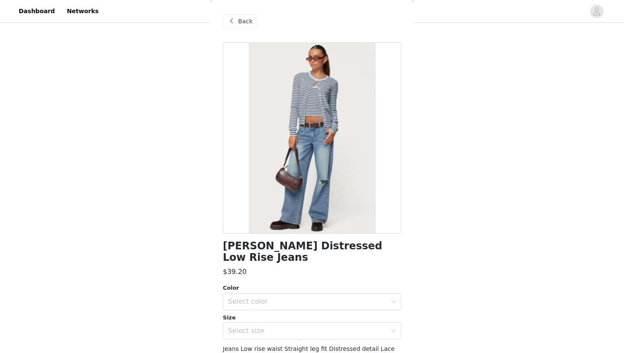
click at [239, 23] on span "Back" at bounding box center [245, 21] width 14 height 9
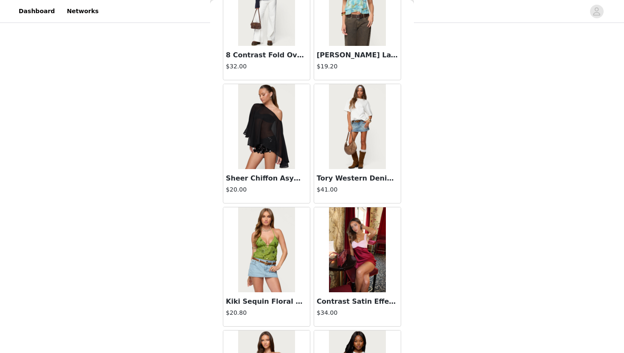
scroll to position [8326, 0]
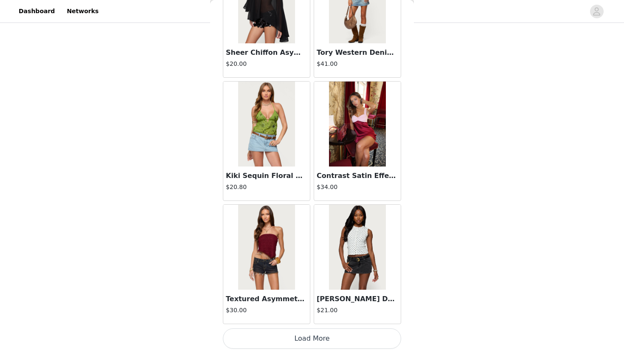
click at [314, 339] on button "Load More" at bounding box center [312, 338] width 178 height 20
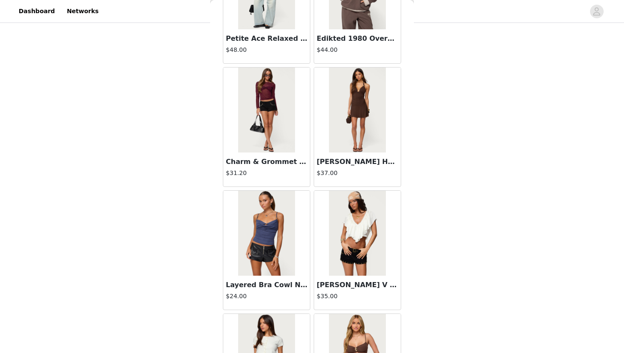
scroll to position [9557, 0]
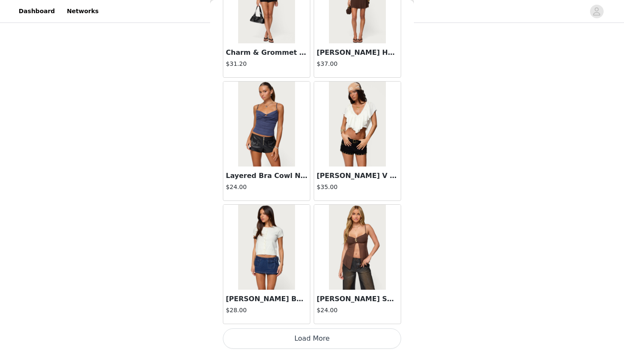
click at [320, 334] on button "Load More" at bounding box center [312, 338] width 178 height 20
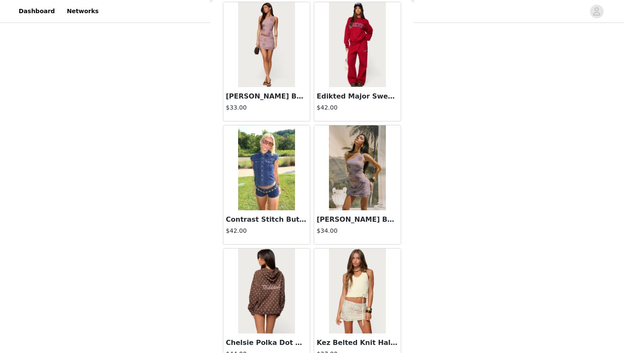
scroll to position [10787, 0]
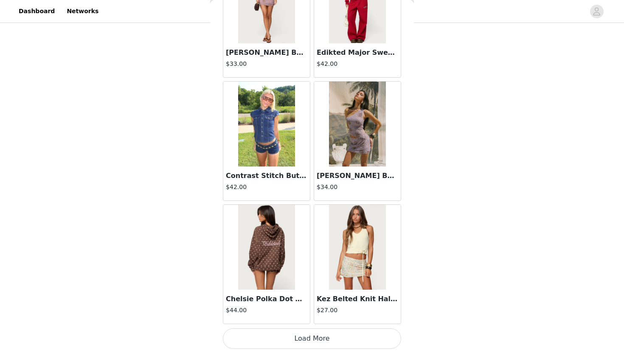
click at [313, 338] on button "Load More" at bounding box center [312, 338] width 178 height 20
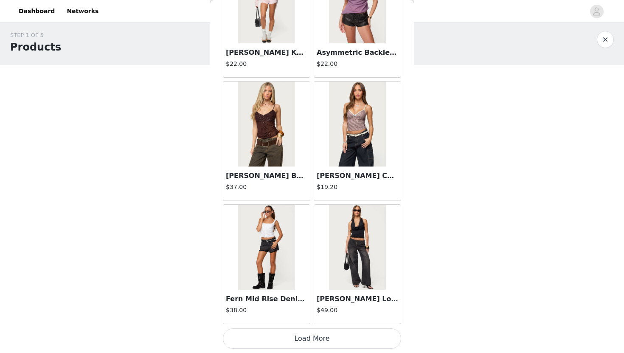
scroll to position [4, 0]
click at [356, 333] on button "Load More" at bounding box center [312, 338] width 178 height 20
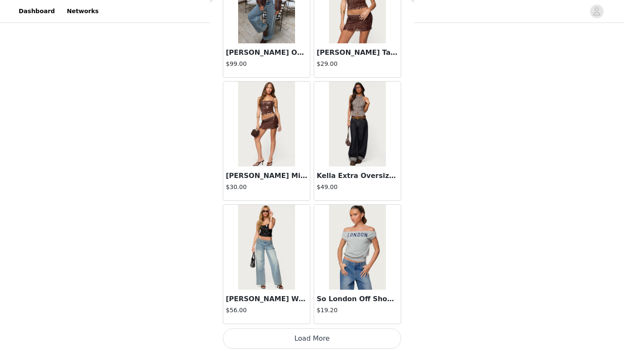
scroll to position [79, 0]
click at [280, 280] on img at bounding box center [266, 246] width 56 height 85
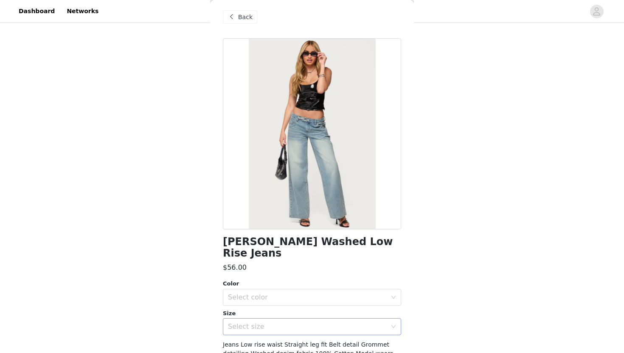
scroll to position [4, 0]
click at [245, 20] on span "Back" at bounding box center [245, 17] width 14 height 9
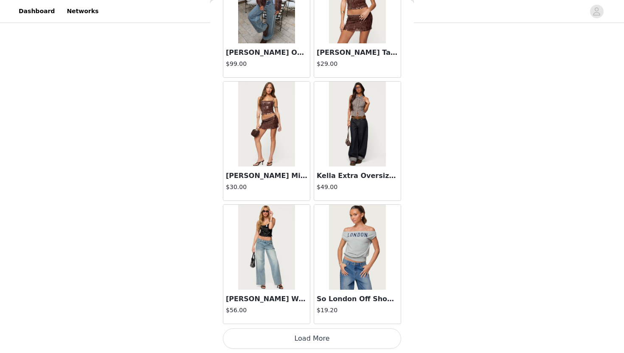
scroll to position [184, 0]
click at [273, 340] on button "Load More" at bounding box center [312, 338] width 178 height 20
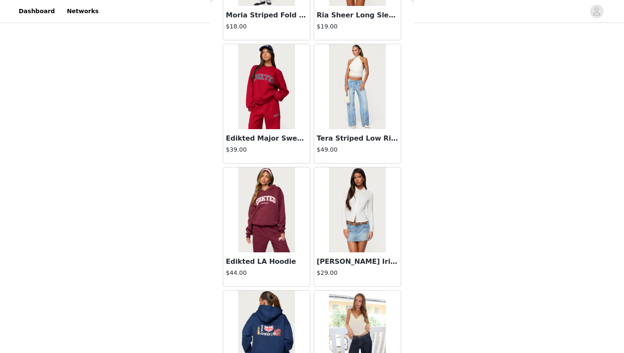
scroll to position [14477, 0]
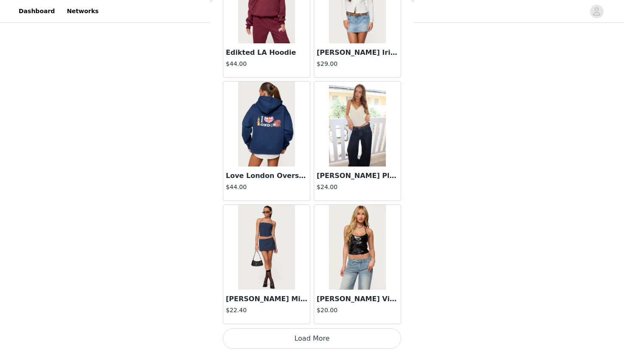
click at [332, 337] on button "Load More" at bounding box center [312, 338] width 178 height 20
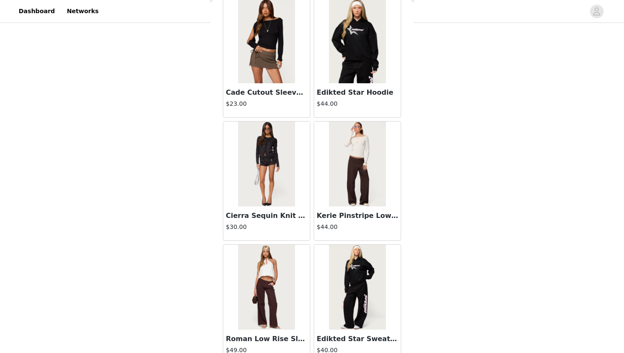
scroll to position [15707, 0]
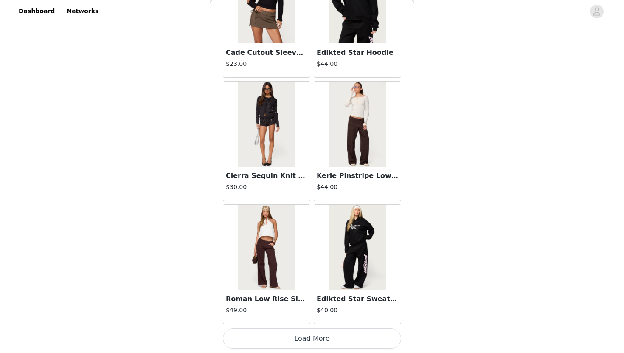
click at [333, 340] on button "Load More" at bounding box center [312, 338] width 178 height 20
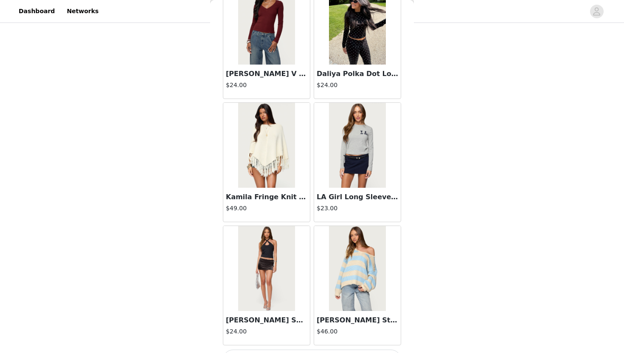
scroll to position [16938, 0]
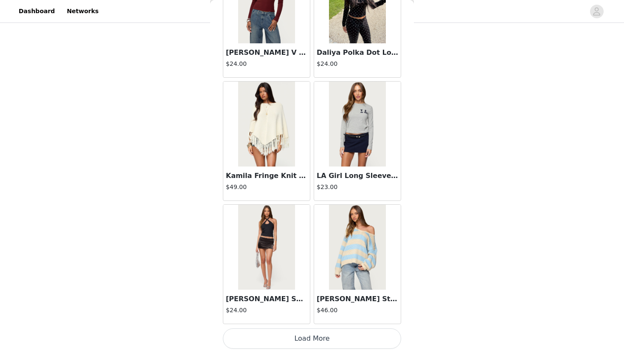
click at [339, 336] on button "Load More" at bounding box center [312, 338] width 178 height 20
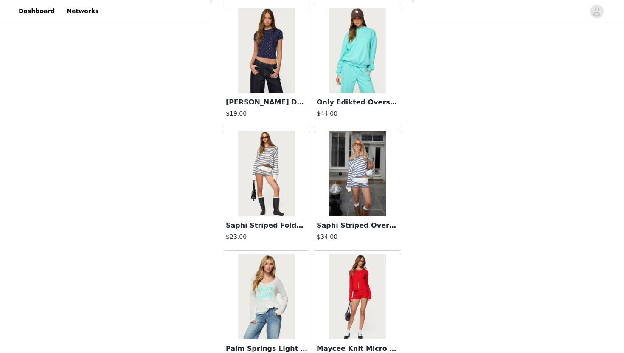
scroll to position [17380, 0]
click at [346, 203] on img at bounding box center [357, 173] width 56 height 85
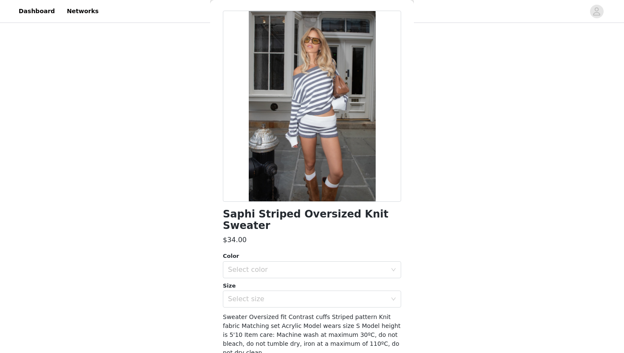
scroll to position [40, 0]
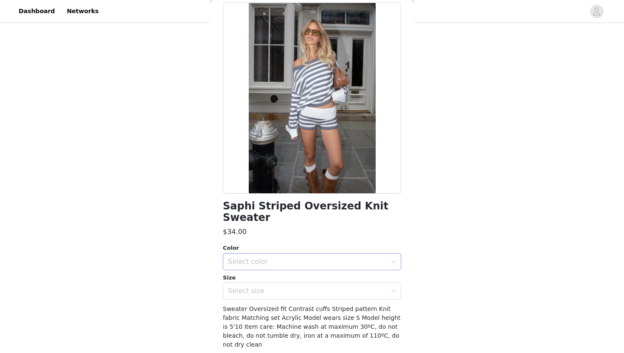
click at [314, 257] on div "Select color" at bounding box center [307, 261] width 159 height 8
click at [309, 266] on li "GRAY-AND-WHITE" at bounding box center [312, 269] width 178 height 14
click at [309, 283] on div "Select size" at bounding box center [309, 291] width 162 height 16
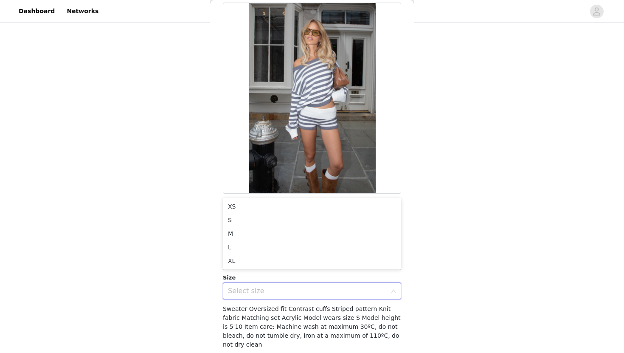
click at [320, 160] on div at bounding box center [312, 98] width 178 height 191
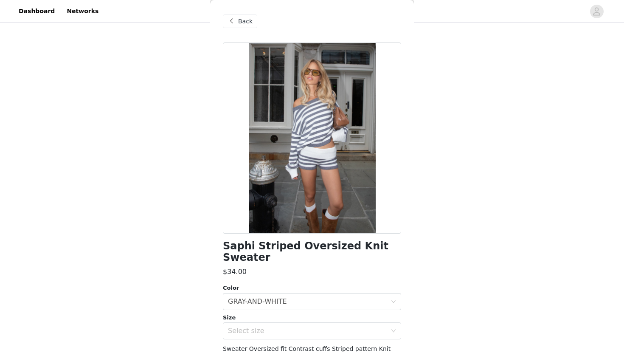
scroll to position [29, 0]
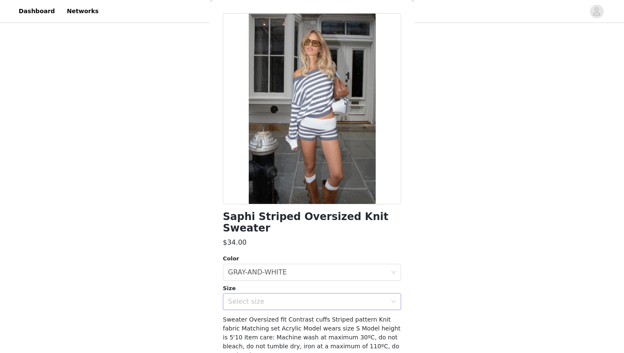
click at [282, 297] on div "Select size" at bounding box center [307, 301] width 159 height 8
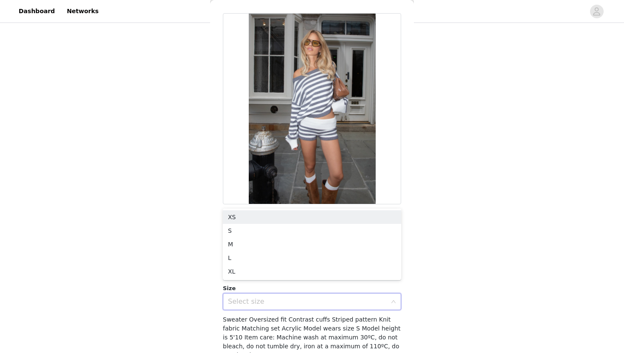
click at [297, 177] on div at bounding box center [312, 108] width 178 height 191
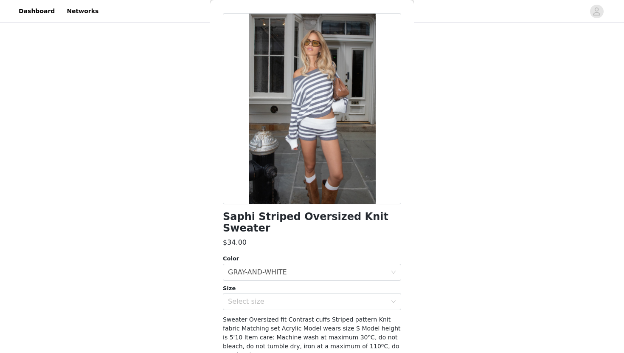
scroll to position [0, 0]
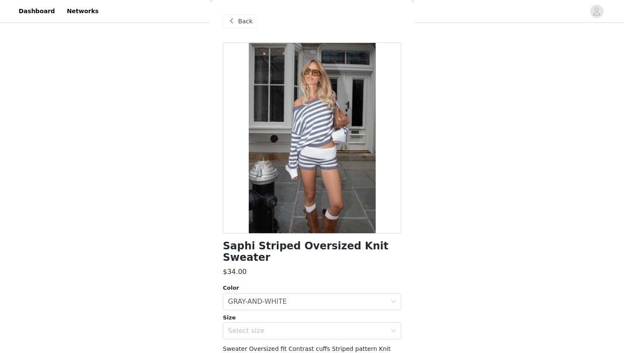
click at [243, 24] on span "Back" at bounding box center [245, 21] width 14 height 9
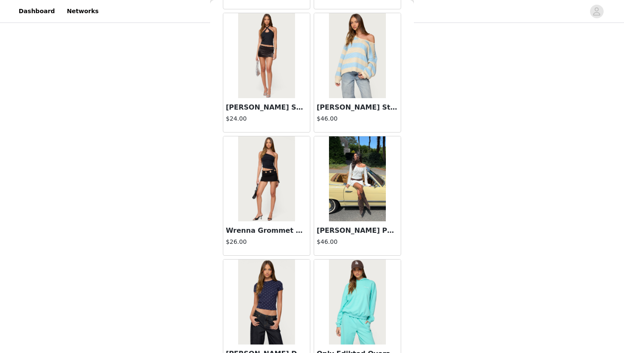
scroll to position [17136, 0]
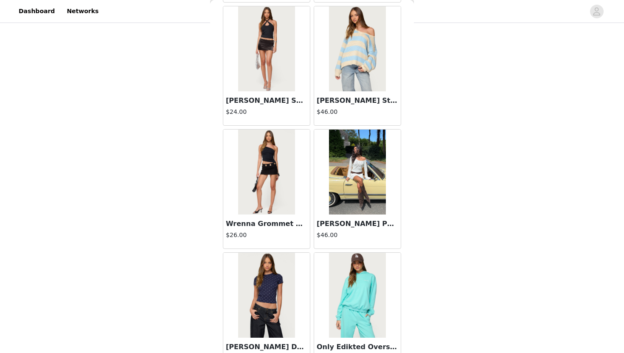
click at [352, 168] on img at bounding box center [357, 171] width 56 height 85
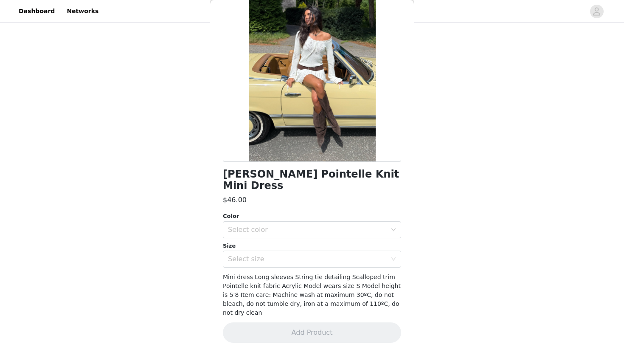
scroll to position [51, 0]
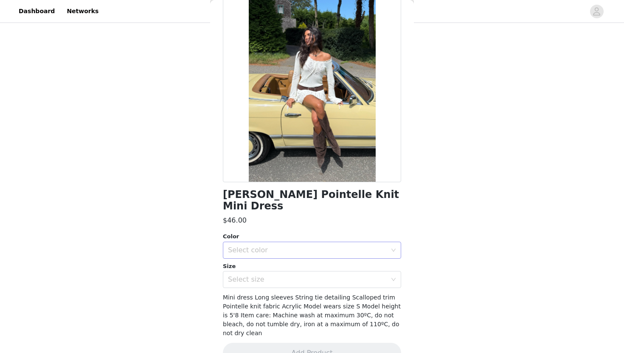
click at [309, 246] on div "Select color" at bounding box center [307, 250] width 159 height 8
click at [321, 215] on div "$46.00" at bounding box center [312, 220] width 178 height 10
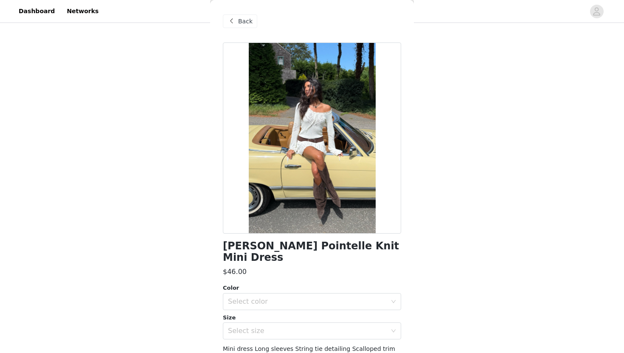
click at [238, 24] on span "Back" at bounding box center [245, 21] width 14 height 9
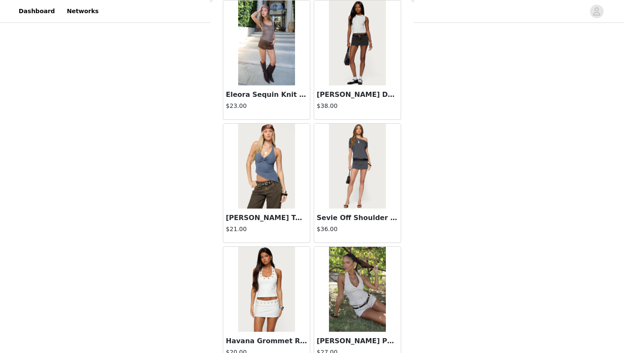
scroll to position [4881, 0]
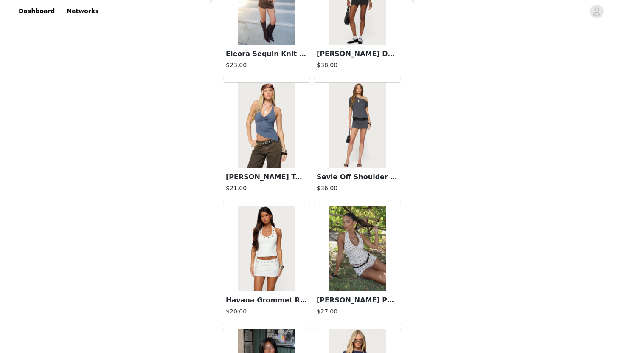
click at [343, 260] on img at bounding box center [357, 248] width 56 height 85
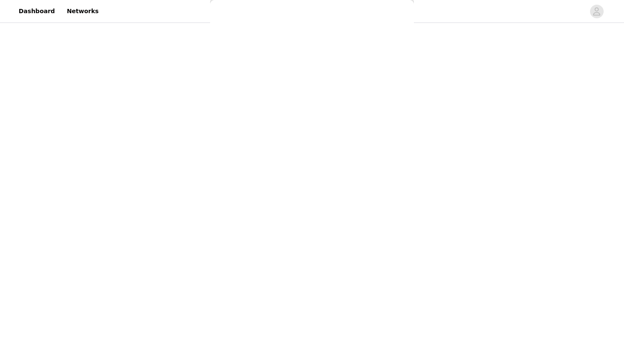
scroll to position [60, 0]
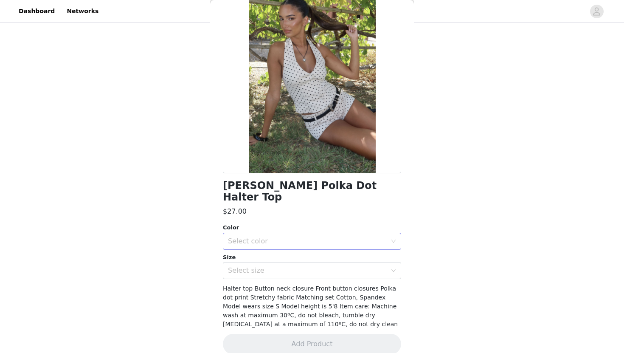
click at [336, 237] on div "Select color" at bounding box center [307, 241] width 159 height 8
click at [324, 241] on li "CREAM" at bounding box center [312, 248] width 178 height 14
click at [320, 266] on div "Select size" at bounding box center [307, 270] width 159 height 8
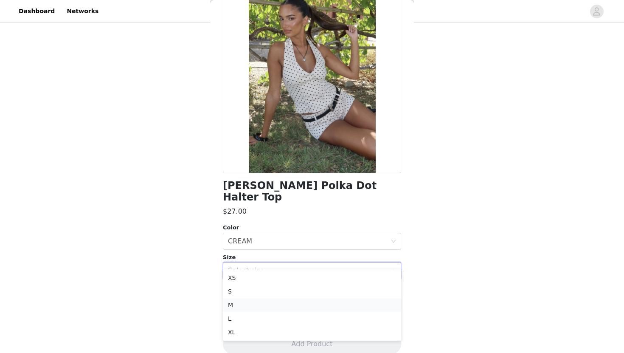
click at [291, 302] on li "M" at bounding box center [312, 305] width 178 height 14
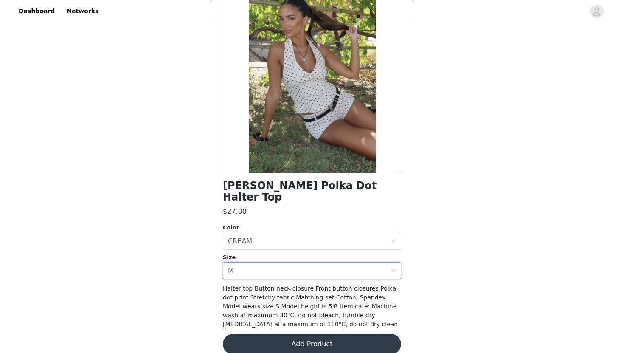
click at [293, 333] on button "Add Product" at bounding box center [312, 343] width 178 height 20
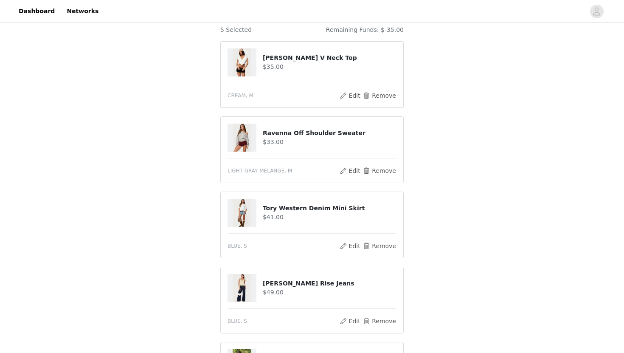
scroll to position [76, 0]
click at [386, 321] on button "Remove" at bounding box center [379, 320] width 34 height 10
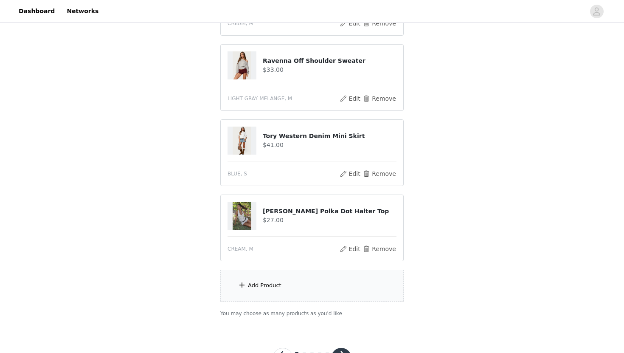
scroll to position [148, 0]
click at [336, 278] on div "Add Product" at bounding box center [311, 286] width 183 height 32
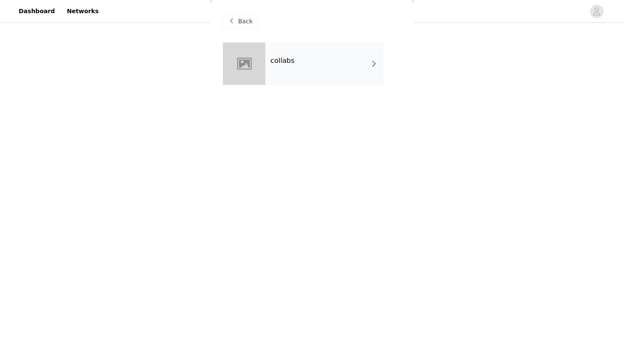
click at [327, 72] on div "collabs" at bounding box center [324, 63] width 118 height 42
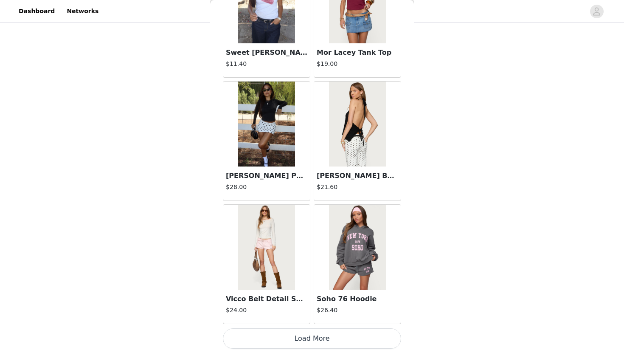
scroll to position [184, 0]
click at [297, 339] on button "Load More" at bounding box center [312, 338] width 178 height 20
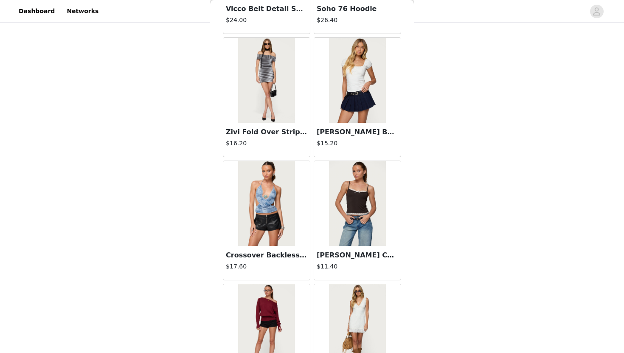
scroll to position [1234, 0]
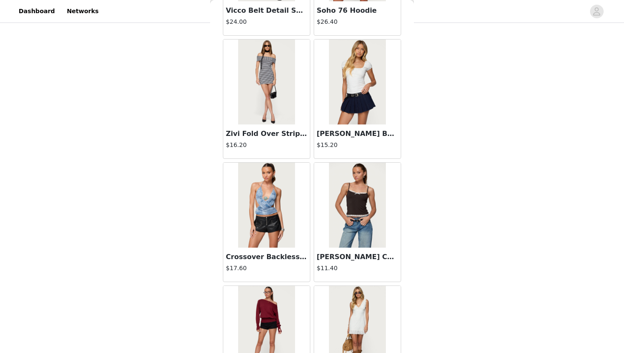
click at [365, 106] on img at bounding box center [357, 81] width 56 height 85
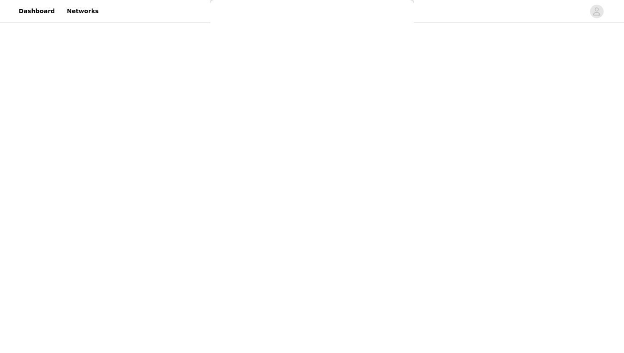
scroll to position [0, 0]
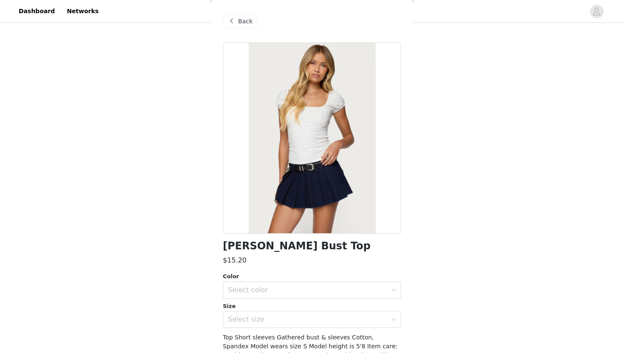
click at [239, 19] on span "Back" at bounding box center [245, 21] width 14 height 9
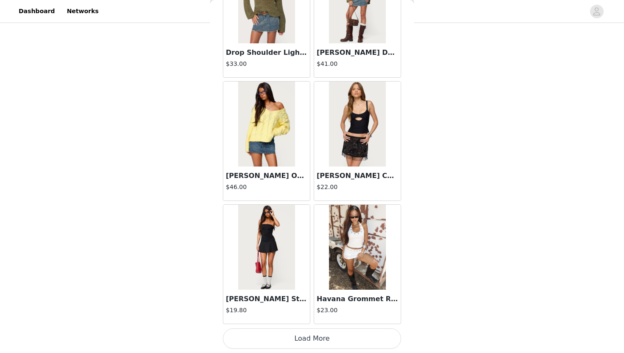
scroll to position [2175, 0]
click at [297, 338] on button "Load More" at bounding box center [312, 338] width 178 height 20
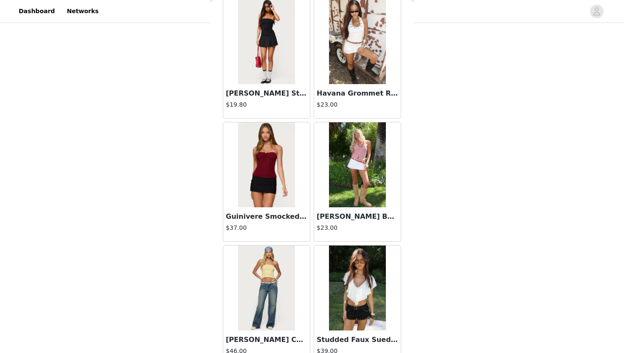
scroll to position [2389, 0]
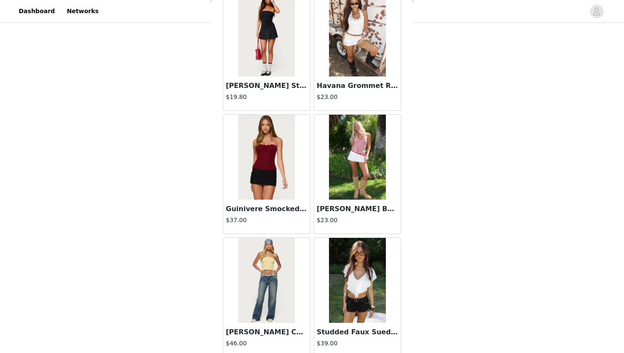
click at [373, 182] on img at bounding box center [357, 157] width 56 height 85
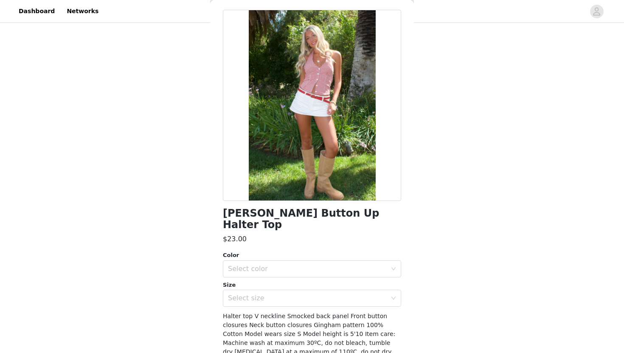
scroll to position [34, 0]
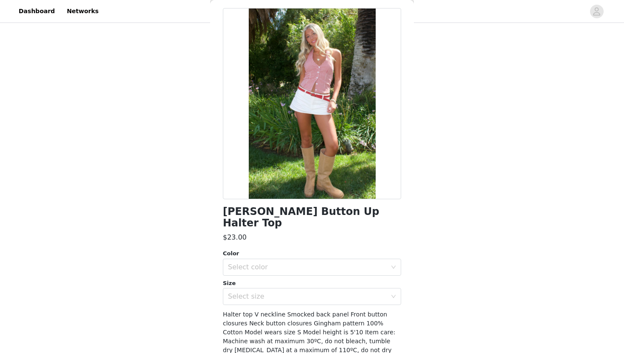
click at [297, 249] on div "Color" at bounding box center [312, 253] width 178 height 8
click at [297, 263] on div "Select color" at bounding box center [307, 267] width 159 height 8
click at [283, 277] on li "RED" at bounding box center [312, 274] width 178 height 14
click at [283, 292] on div "Select size" at bounding box center [307, 296] width 159 height 8
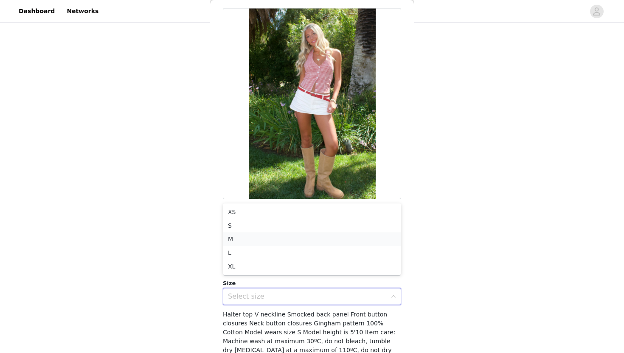
click at [276, 235] on li "M" at bounding box center [312, 239] width 178 height 14
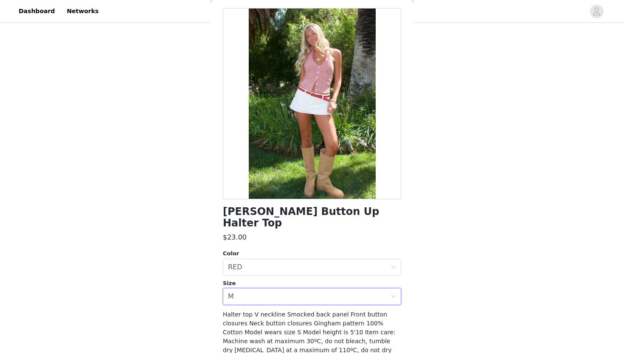
scroll to position [60, 0]
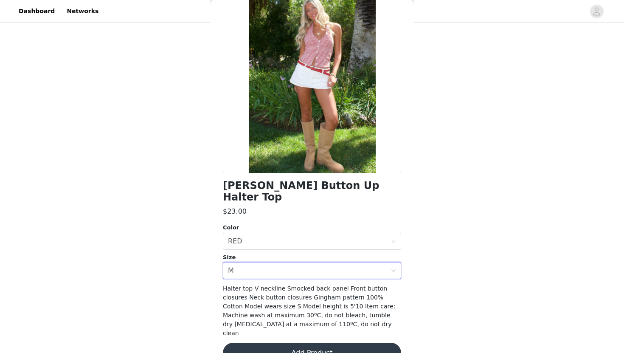
click at [291, 342] on button "Add Product" at bounding box center [312, 352] width 178 height 20
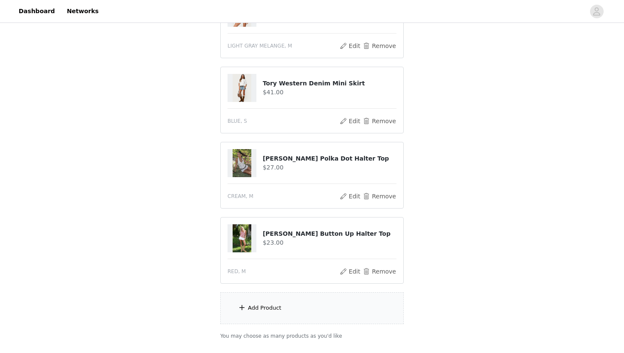
scroll to position [206, 0]
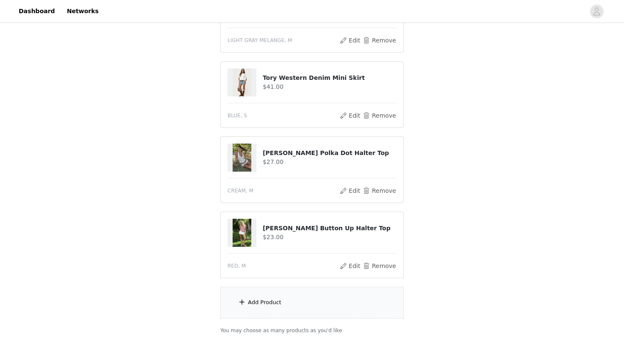
click at [266, 295] on div "Add Product" at bounding box center [311, 302] width 183 height 32
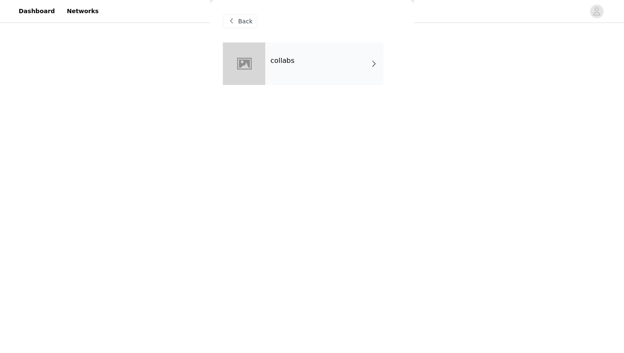
click at [288, 61] on h4 "collabs" at bounding box center [282, 61] width 24 height 8
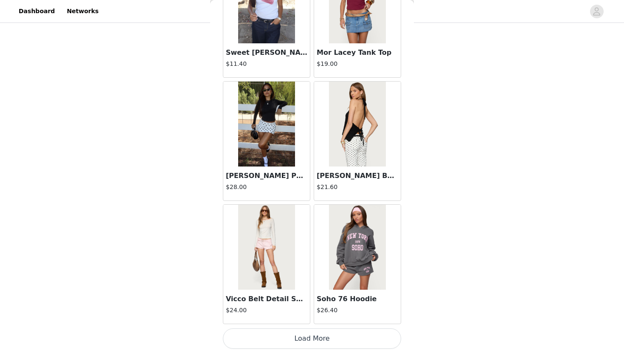
scroll to position [259, 0]
click at [273, 338] on button "Load More" at bounding box center [312, 338] width 178 height 20
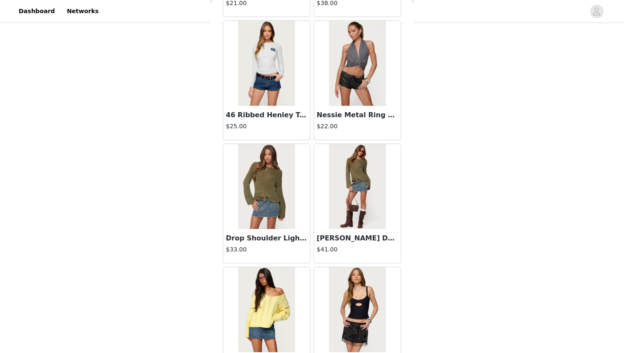
scroll to position [2176, 0]
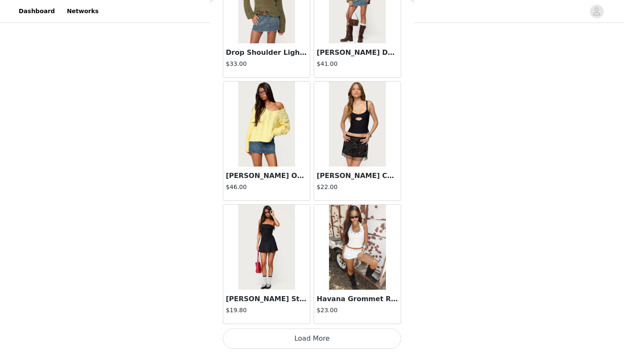
click at [279, 339] on button "Load More" at bounding box center [312, 338] width 178 height 20
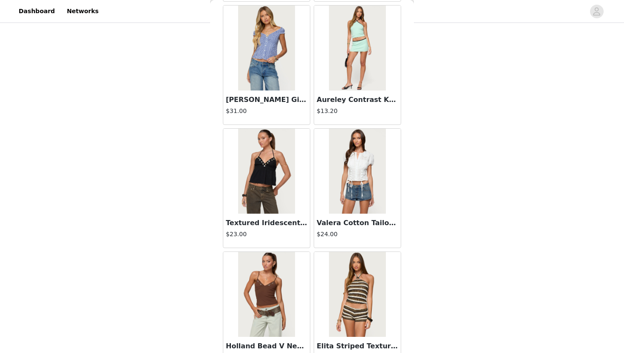
scroll to position [3406, 0]
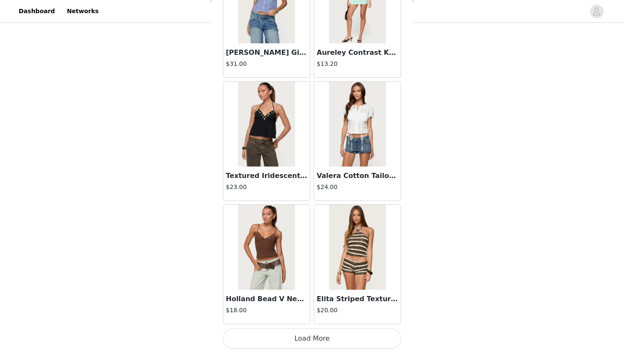
click at [263, 341] on button "Load More" at bounding box center [312, 338] width 178 height 20
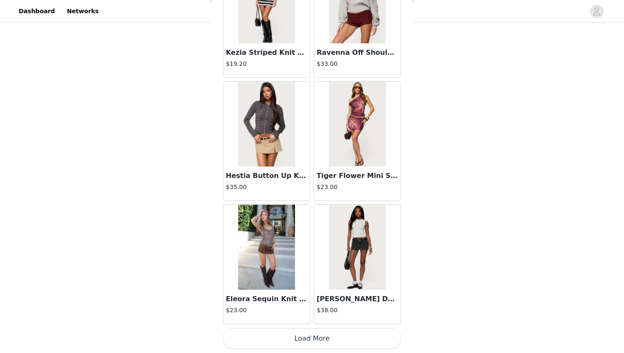
scroll to position [100, 0]
click at [284, 341] on button "Load More" at bounding box center [312, 338] width 178 height 20
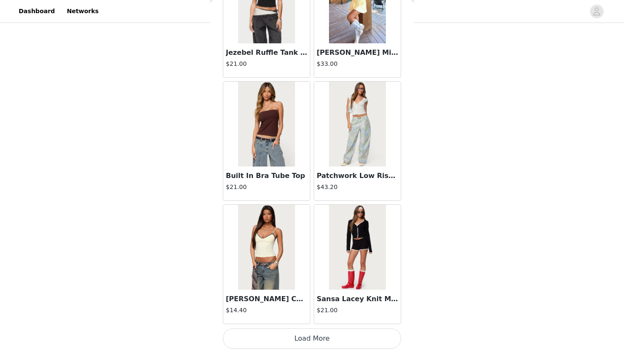
scroll to position [102, 0]
click at [293, 341] on button "Load More" at bounding box center [312, 338] width 178 height 20
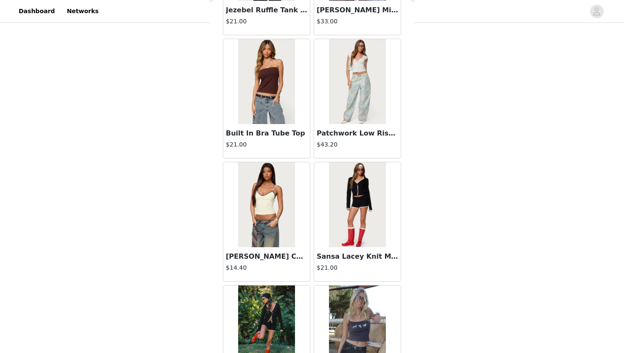
scroll to position [5877, 0]
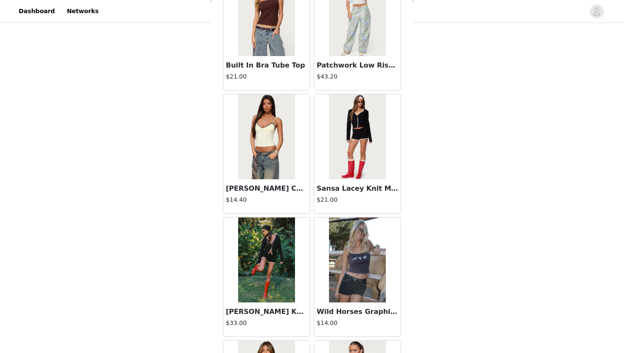
click at [280, 60] on h3 "Built In Bra Tube Top" at bounding box center [266, 65] width 81 height 10
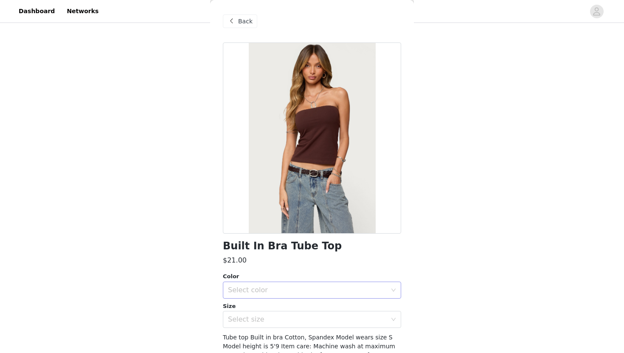
click at [278, 289] on div "Select color" at bounding box center [307, 289] width 159 height 8
click at [278, 267] on div "Built In Bra Tube Top $21.00 Color Select color Size Select size Tube top Built…" at bounding box center [312, 222] width 178 height 361
click at [245, 20] on span "Back" at bounding box center [245, 21] width 14 height 9
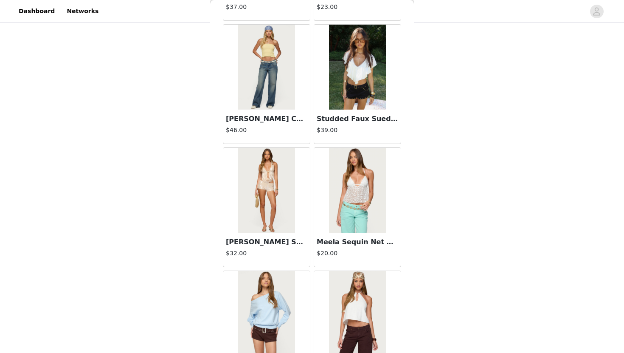
click at [277, 88] on img at bounding box center [266, 67] width 56 height 85
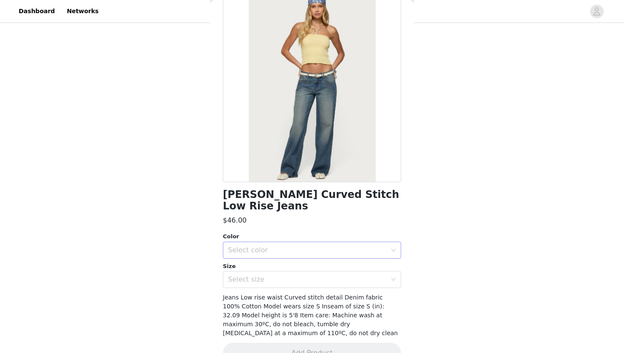
click at [291, 246] on div "Select color" at bounding box center [307, 250] width 159 height 8
click at [292, 249] on ul "BLUE WASHED" at bounding box center [312, 257] width 178 height 17
click at [289, 256] on li "BLUE WASHED" at bounding box center [312, 257] width 178 height 14
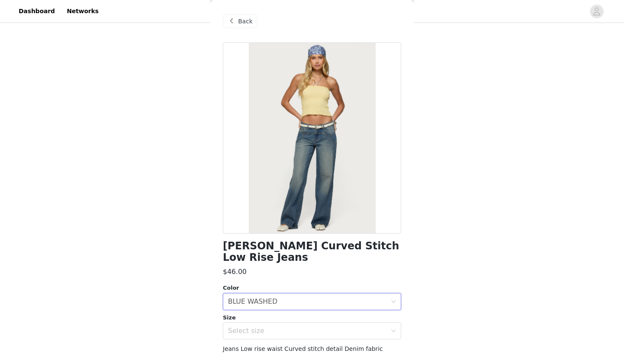
click at [243, 20] on span "Back" at bounding box center [245, 21] width 14 height 9
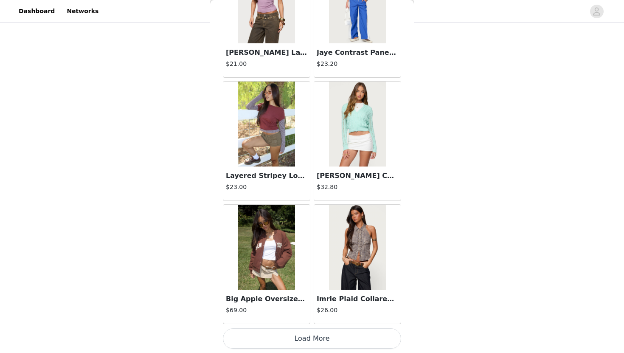
scroll to position [208, 0]
click at [291, 341] on button "Load More" at bounding box center [312, 338] width 178 height 20
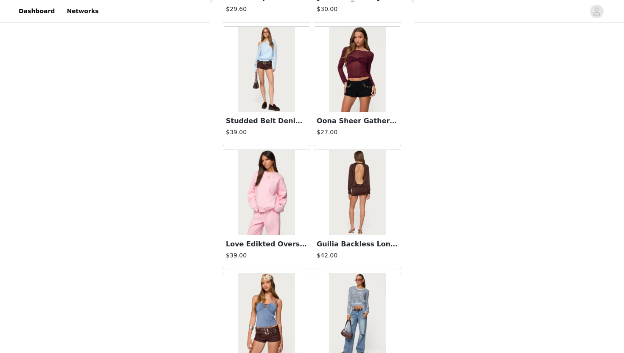
scroll to position [7763, 0]
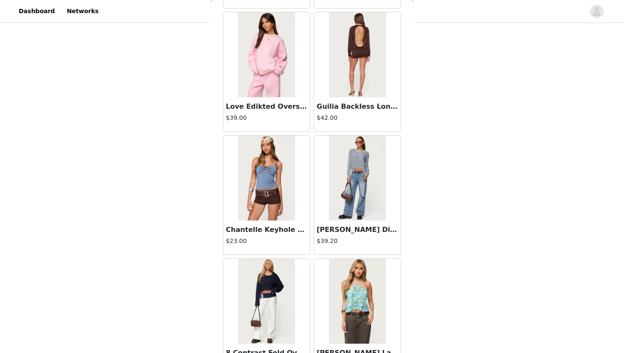
click at [352, 227] on h3 "Dutton Distressed Low Rise Jeans" at bounding box center [356, 229] width 81 height 10
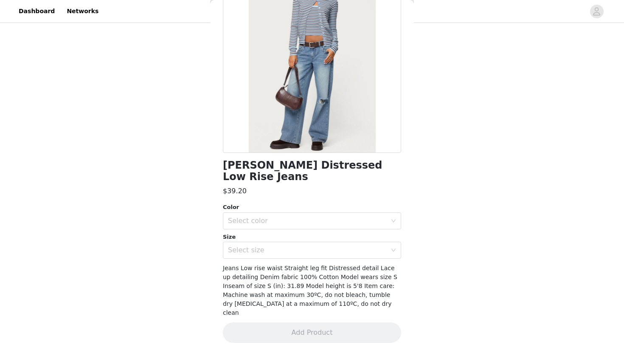
scroll to position [60, 0]
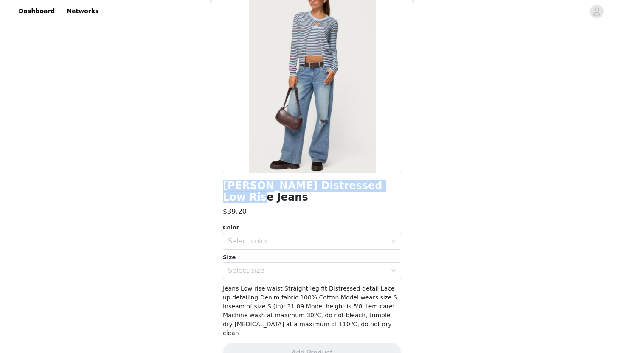
drag, startPoint x: 392, startPoint y: 189, endPoint x: 204, endPoint y: 187, distance: 187.5
click at [204, 187] on div "STEP 1 OF 5 Products Choose as many products as you'd like, up to $150.00. 5 Se…" at bounding box center [312, 79] width 624 height 526
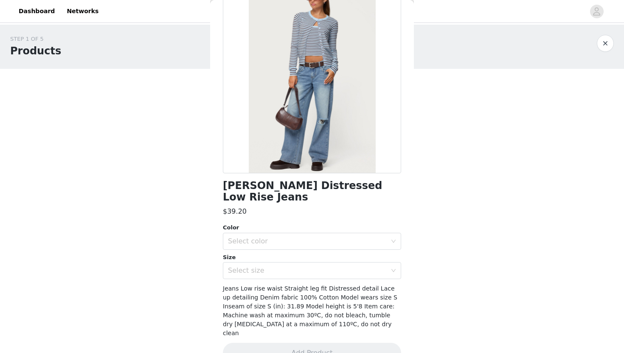
click at [173, 164] on div "STEP 1 OF 5 Products Choose as many products as you'd like, up to $150.00. 5 Se…" at bounding box center [312, 288] width 624 height 526
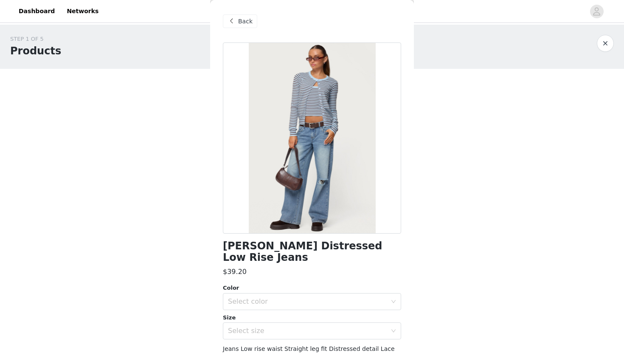
click at [242, 14] on div "Back" at bounding box center [312, 21] width 178 height 42
click at [242, 21] on span "Back" at bounding box center [245, 21] width 14 height 9
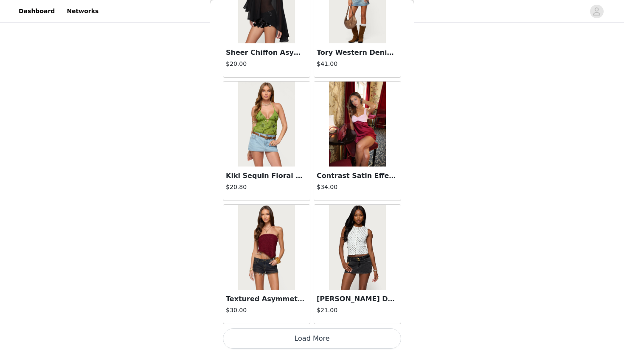
scroll to position [259, 0]
click at [248, 334] on button "Load More" at bounding box center [312, 338] width 178 height 20
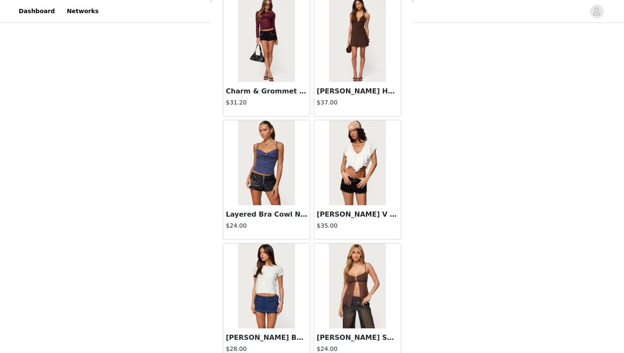
scroll to position [9557, 0]
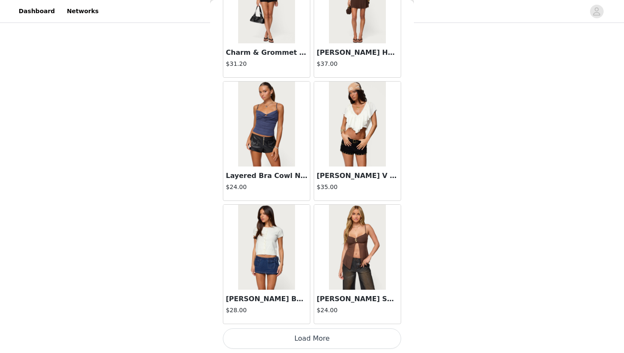
click at [276, 337] on button "Load More" at bounding box center [312, 338] width 178 height 20
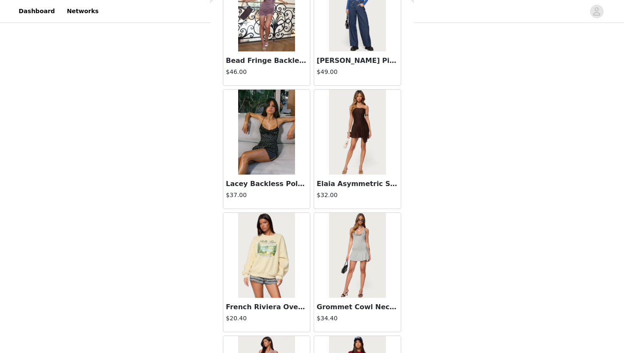
scroll to position [10787, 0]
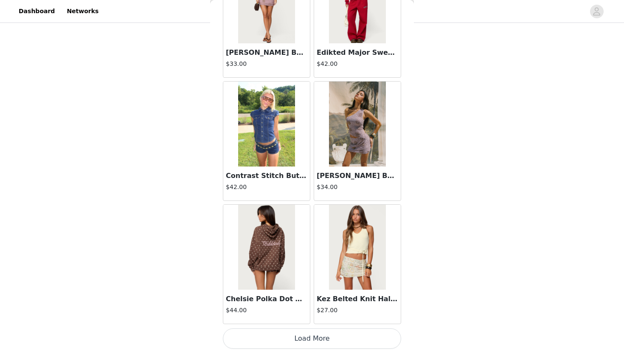
click at [323, 339] on button "Load More" at bounding box center [312, 338] width 178 height 20
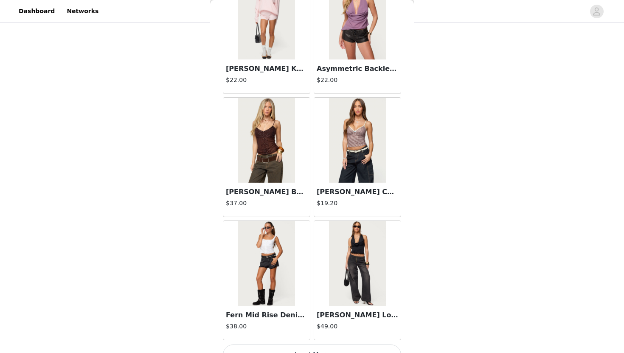
scroll to position [12017, 0]
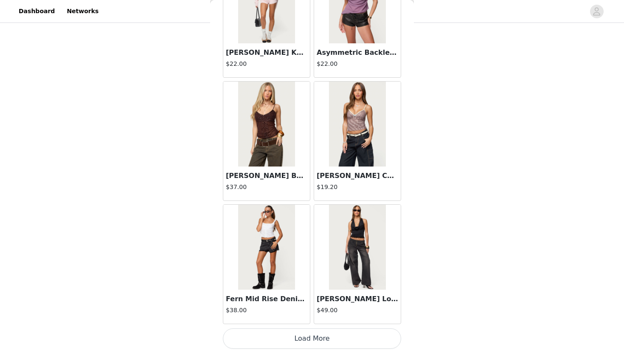
click at [313, 338] on button "Load More" at bounding box center [312, 338] width 178 height 20
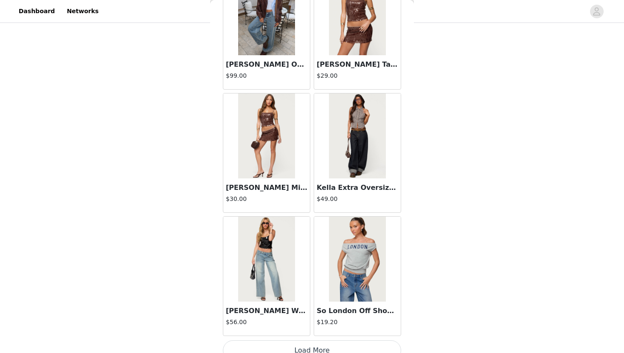
scroll to position [13247, 0]
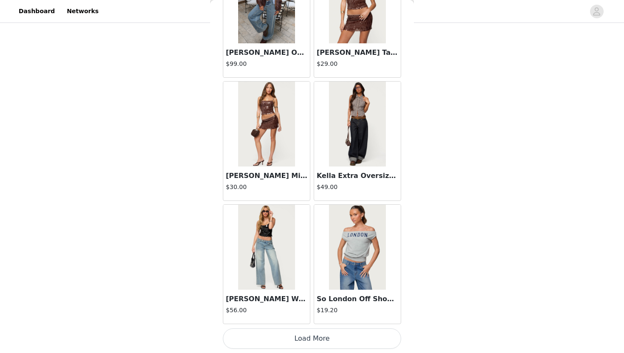
click at [319, 335] on button "Load More" at bounding box center [312, 338] width 178 height 20
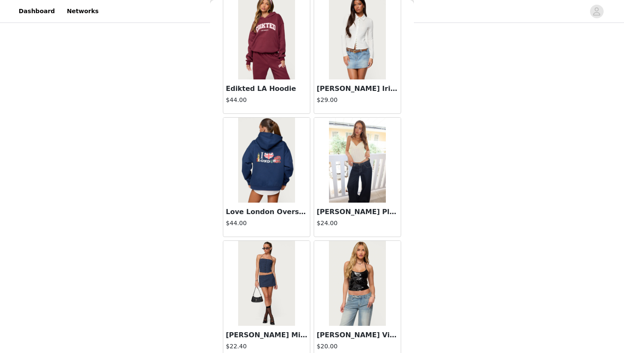
scroll to position [14477, 0]
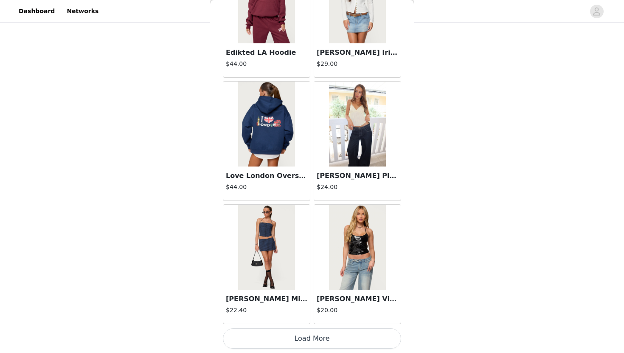
click at [330, 337] on button "Load More" at bounding box center [312, 338] width 178 height 20
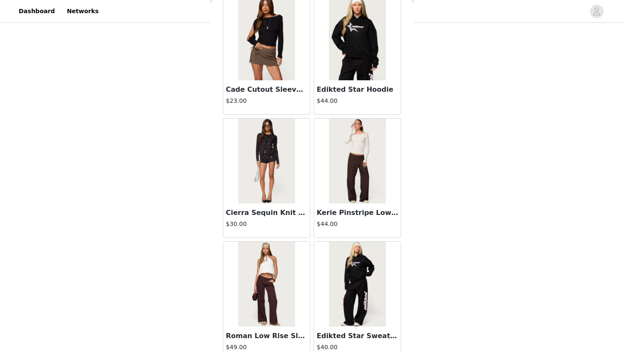
scroll to position [15707, 0]
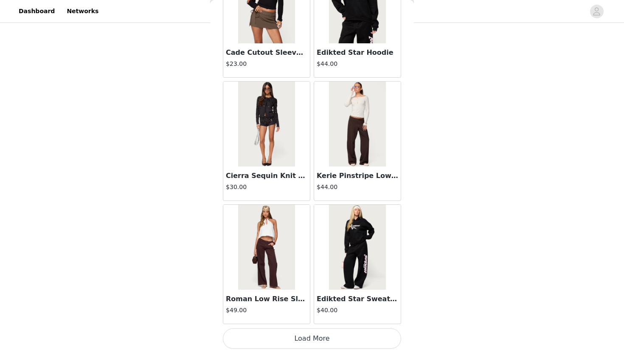
click at [327, 341] on button "Load More" at bounding box center [312, 338] width 178 height 20
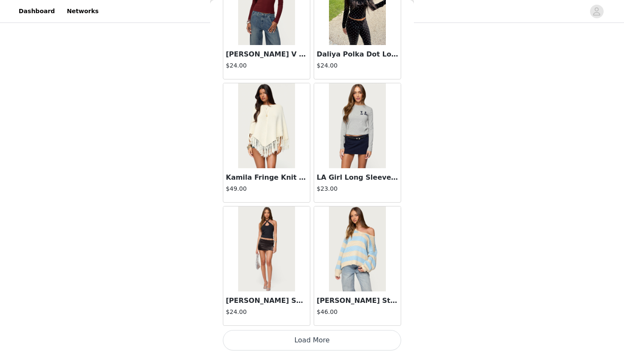
scroll to position [16938, 0]
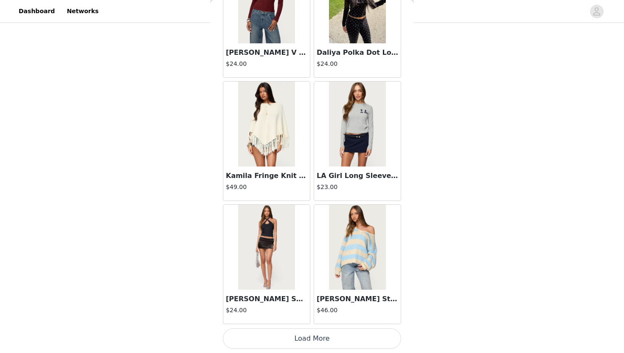
click at [328, 336] on button "Load More" at bounding box center [312, 338] width 178 height 20
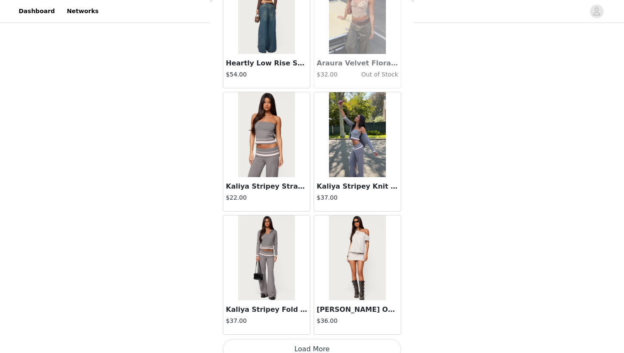
scroll to position [18168, 0]
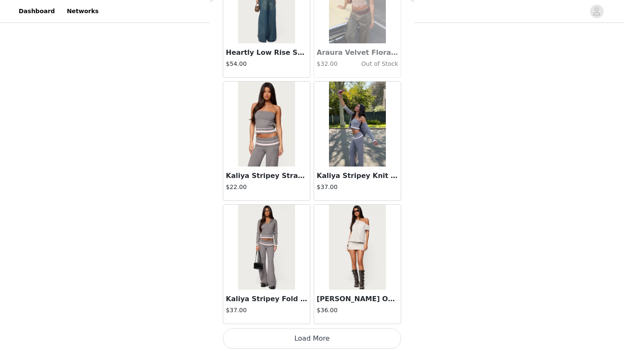
click at [328, 339] on button "Load More" at bounding box center [312, 338] width 178 height 20
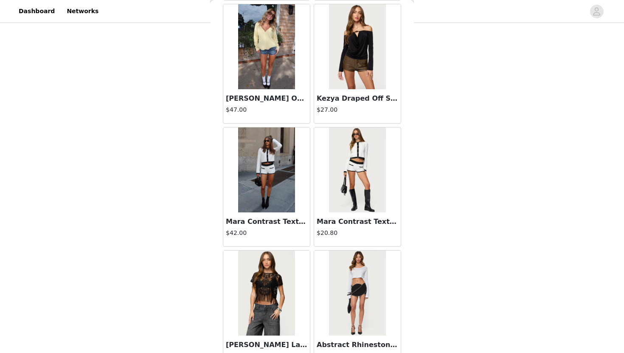
scroll to position [19398, 0]
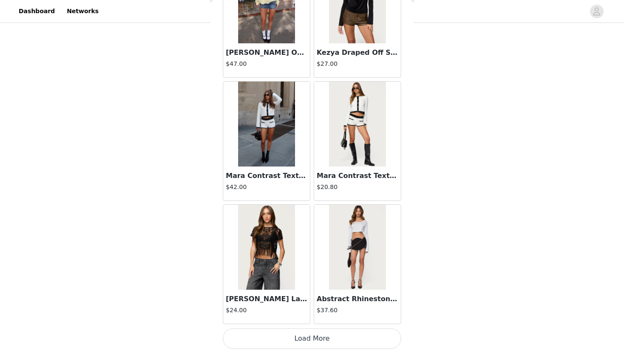
click at [324, 341] on button "Load More" at bounding box center [312, 338] width 178 height 20
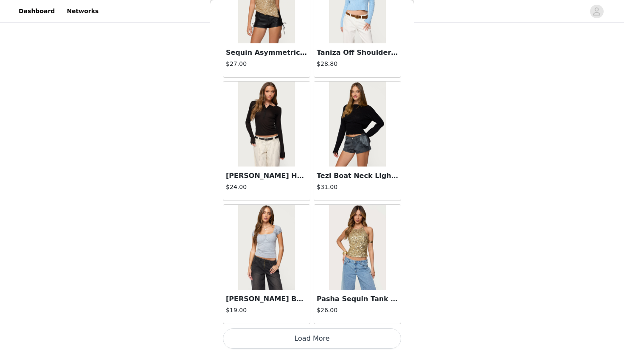
scroll to position [20628, 0]
click at [323, 338] on button "Load More" at bounding box center [312, 338] width 178 height 20
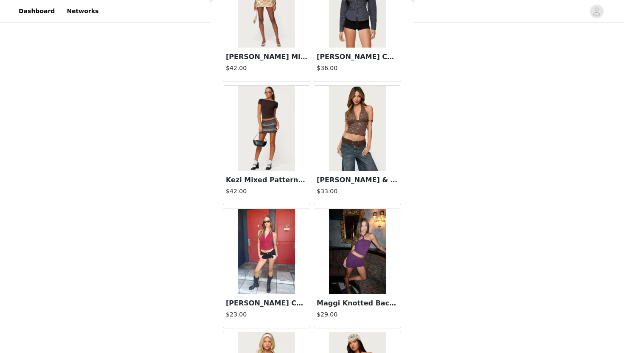
scroll to position [21858, 0]
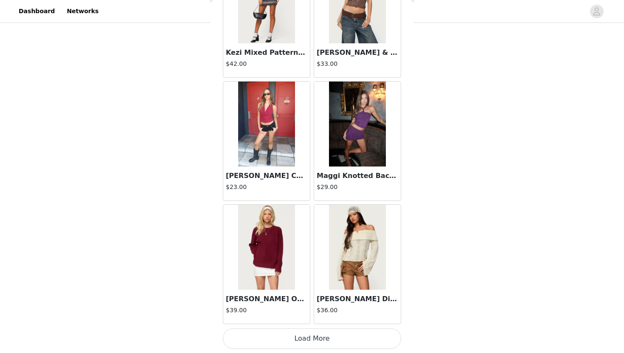
click at [322, 333] on button "Load More" at bounding box center [312, 338] width 178 height 20
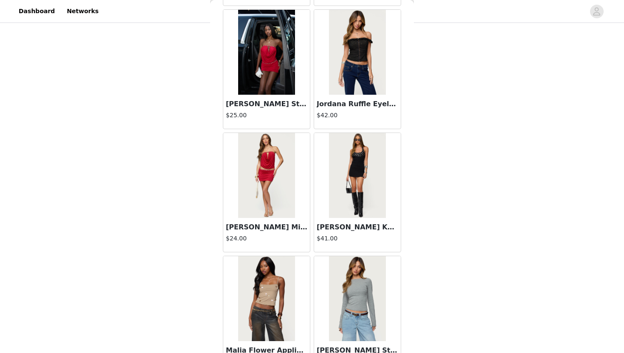
scroll to position [23088, 0]
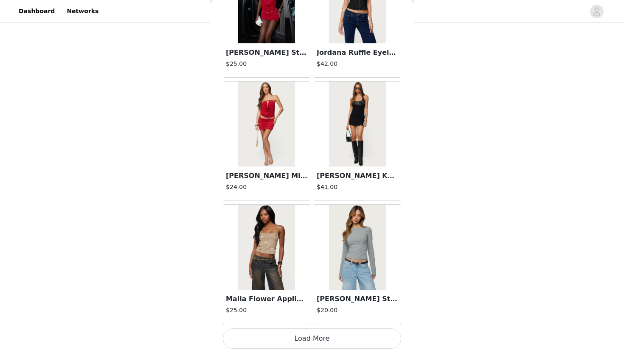
click at [327, 339] on button "Load More" at bounding box center [312, 338] width 178 height 20
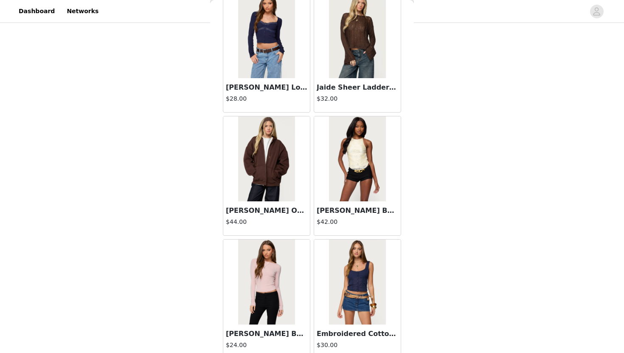
scroll to position [24319, 0]
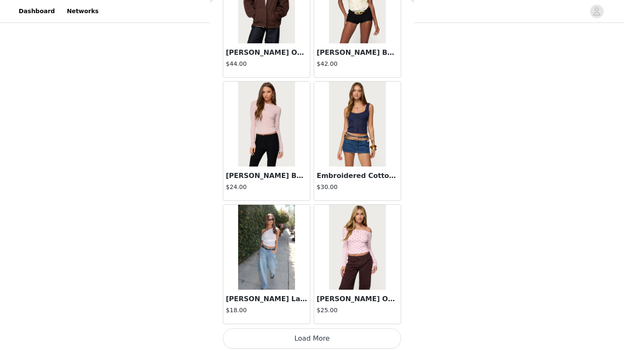
click at [323, 336] on button "Load More" at bounding box center [312, 338] width 178 height 20
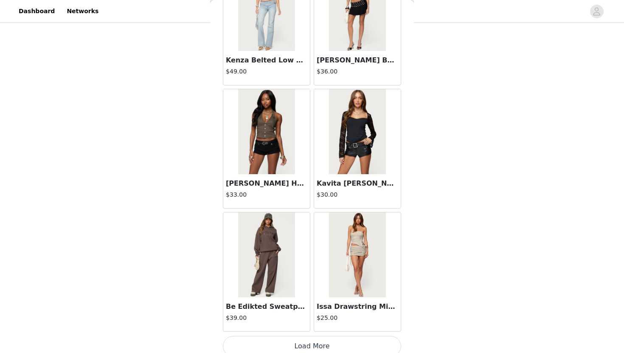
scroll to position [25549, 0]
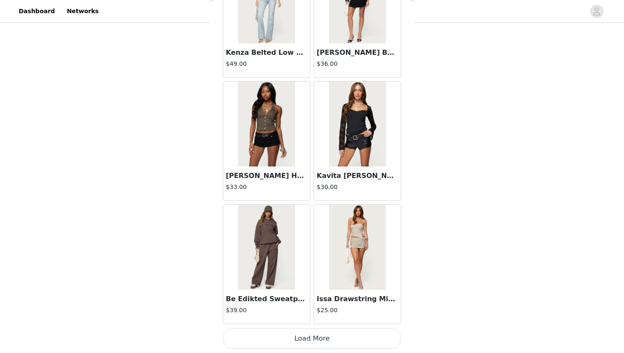
click at [327, 335] on button "Load More" at bounding box center [312, 338] width 178 height 20
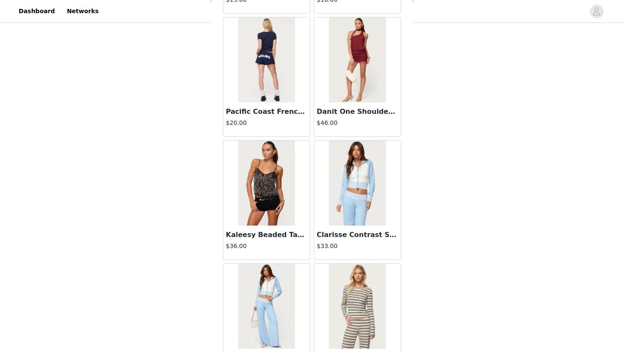
scroll to position [26779, 0]
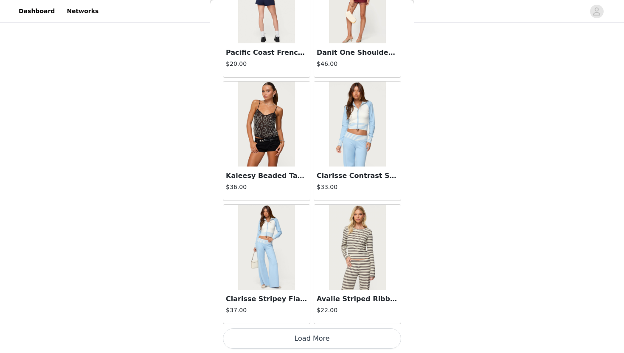
click at [325, 341] on button "Load More" at bounding box center [312, 338] width 178 height 20
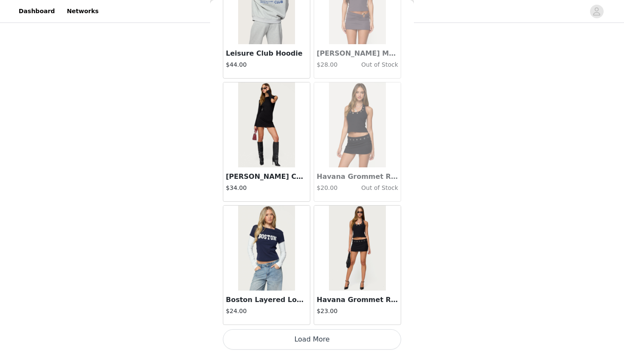
scroll to position [28009, 0]
click at [335, 345] on button "Load More" at bounding box center [312, 338] width 178 height 20
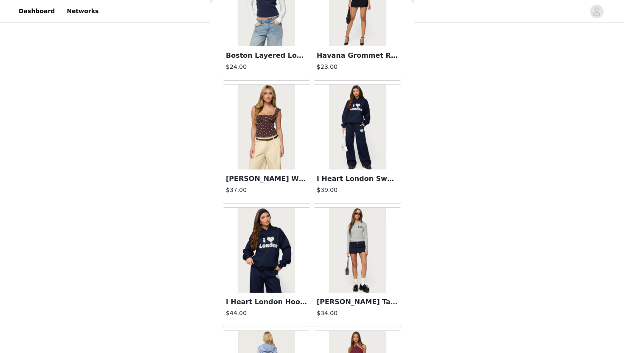
scroll to position [28171, 0]
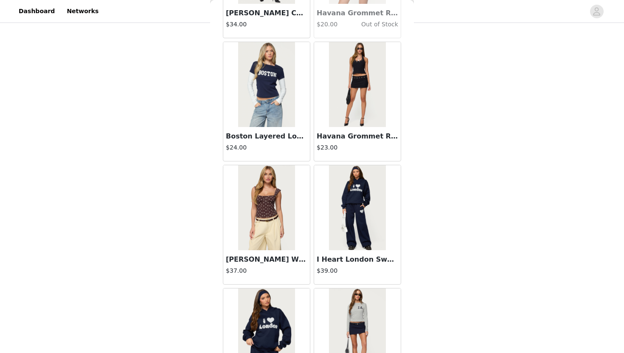
click at [284, 214] on img at bounding box center [266, 207] width 56 height 85
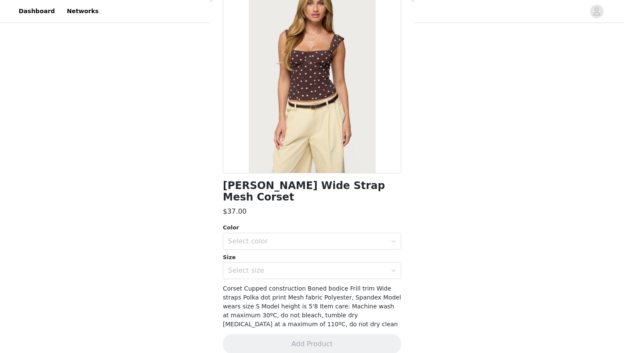
scroll to position [0, 0]
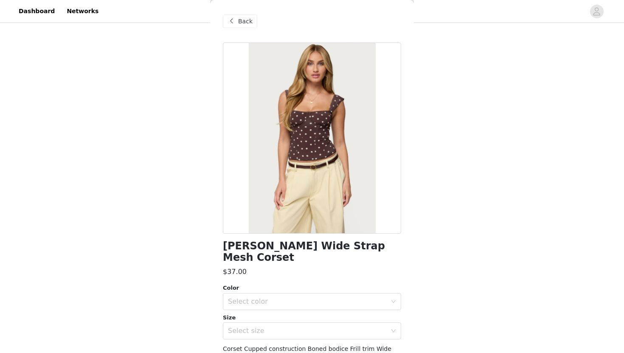
click at [238, 22] on span "Back" at bounding box center [245, 21] width 14 height 9
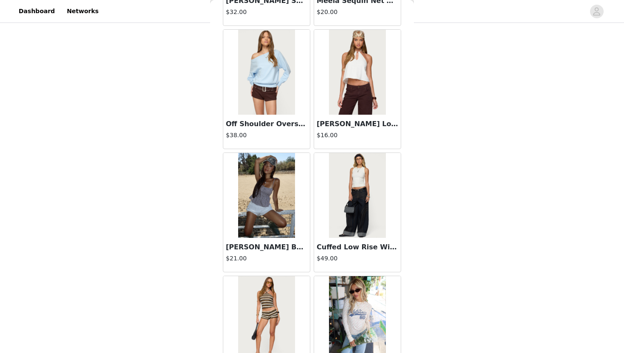
scroll to position [2845, 0]
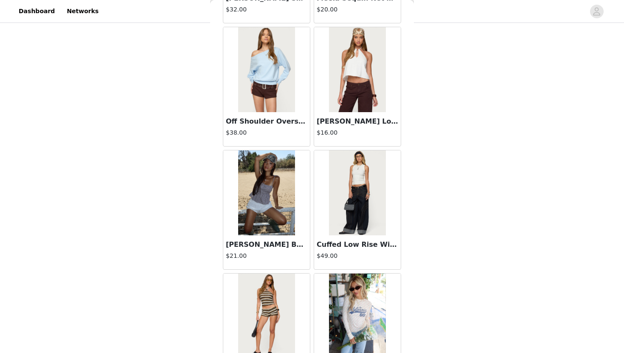
click at [279, 213] on img at bounding box center [266, 192] width 56 height 85
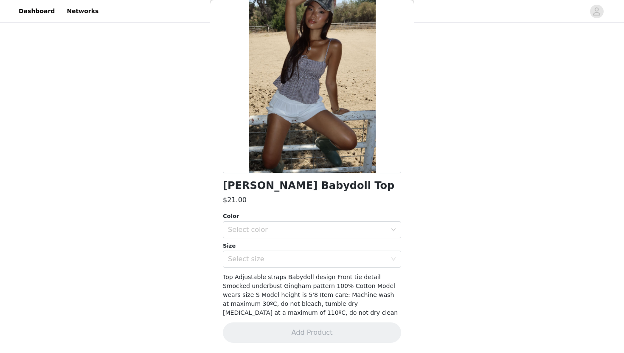
scroll to position [0, 0]
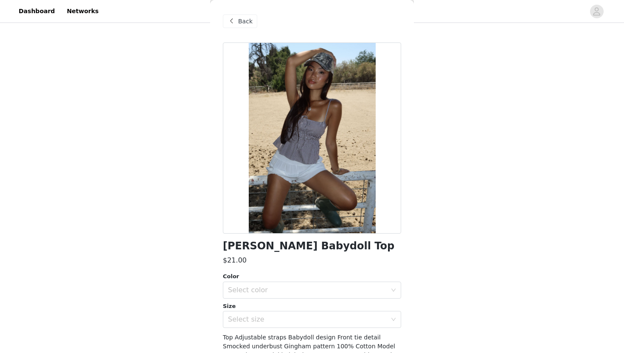
click at [244, 25] on span "Back" at bounding box center [245, 21] width 14 height 9
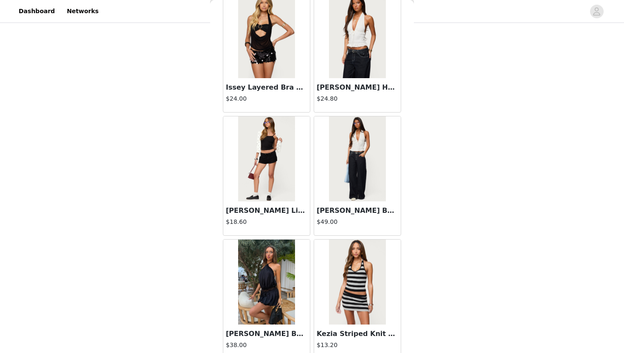
scroll to position [4233, 0]
click at [375, 189] on img at bounding box center [357, 158] width 56 height 85
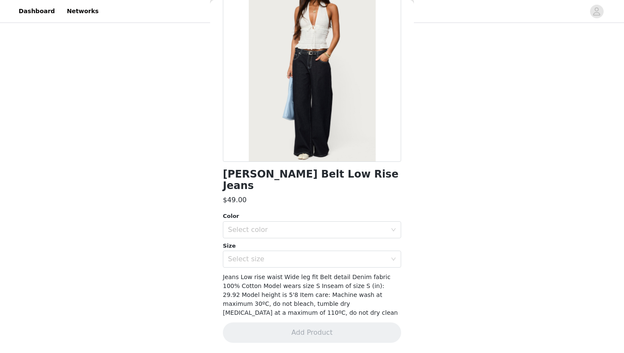
scroll to position [0, 0]
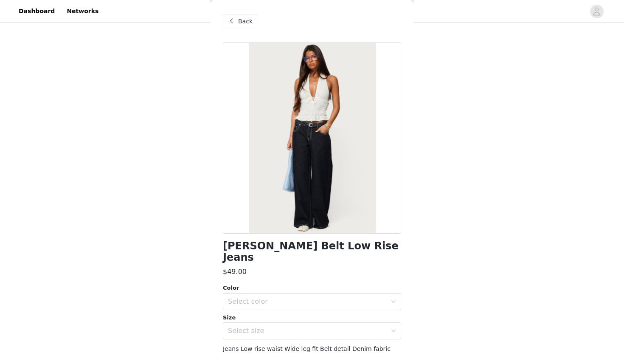
click at [248, 23] on span "Back" at bounding box center [245, 21] width 14 height 9
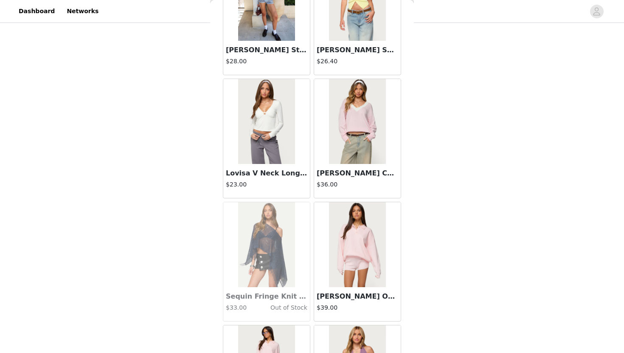
scroll to position [11651, 0]
click at [373, 118] on img at bounding box center [357, 120] width 56 height 85
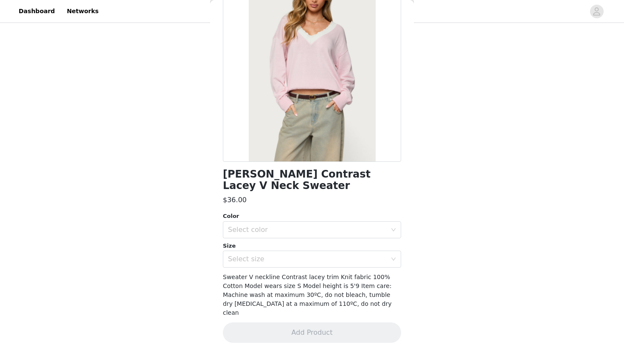
scroll to position [51, 0]
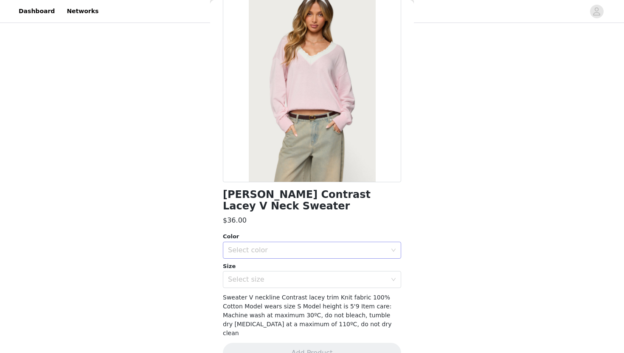
click at [313, 246] on div "Select color" at bounding box center [307, 250] width 159 height 8
click at [304, 256] on li "LIGHT PINK" at bounding box center [312, 257] width 178 height 14
click at [302, 275] on div "Select size" at bounding box center [307, 279] width 159 height 8
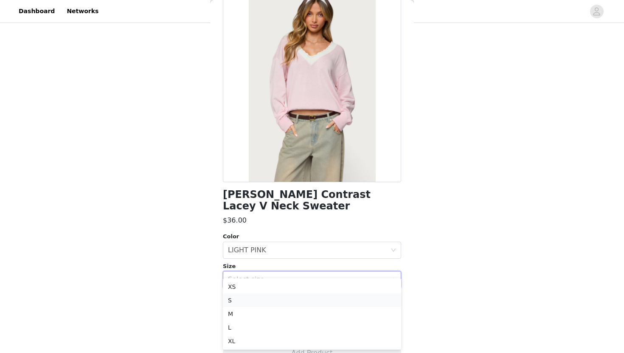
click at [281, 302] on li "S" at bounding box center [312, 300] width 178 height 14
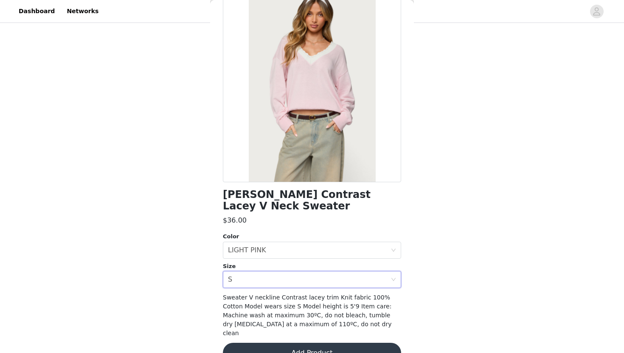
click at [277, 342] on button "Add Product" at bounding box center [312, 352] width 178 height 20
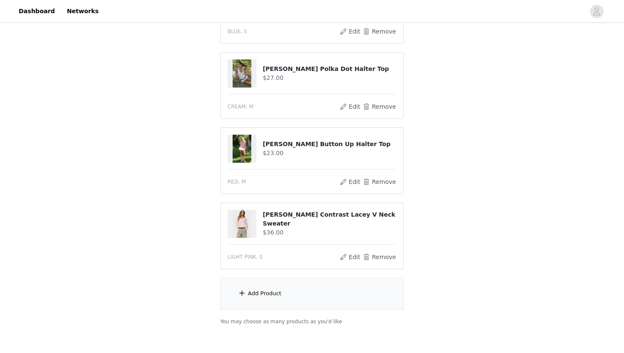
scroll to position [271, 0]
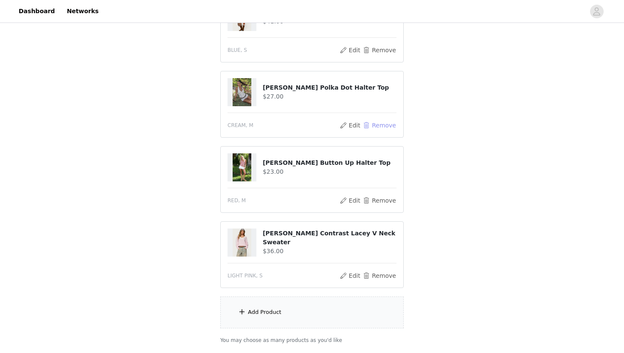
click at [385, 125] on button "Remove" at bounding box center [379, 125] width 34 height 10
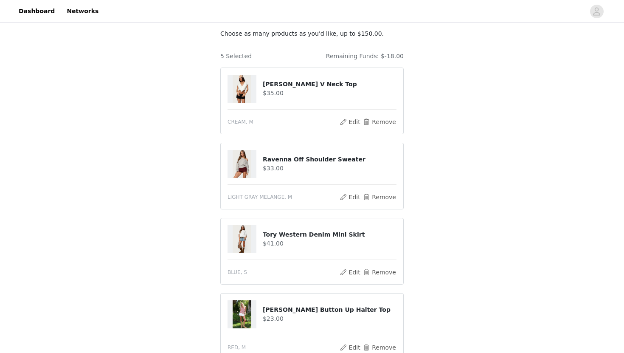
scroll to position [125, 0]
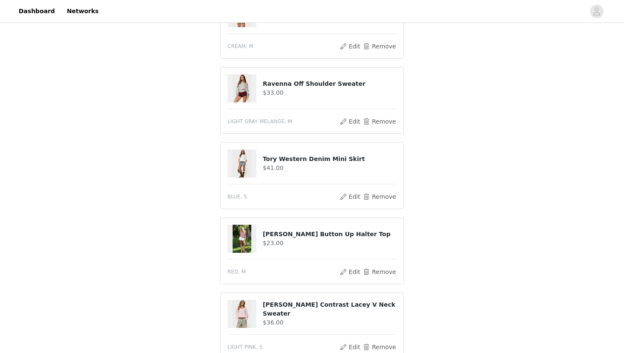
click at [351, 235] on h4 "Evan Gingham Button Up Halter Top" at bounding box center [330, 233] width 134 height 9
click at [239, 234] on img at bounding box center [241, 238] width 19 height 28
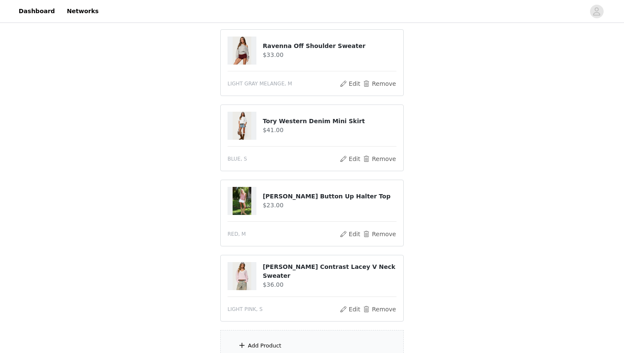
scroll to position [174, 0]
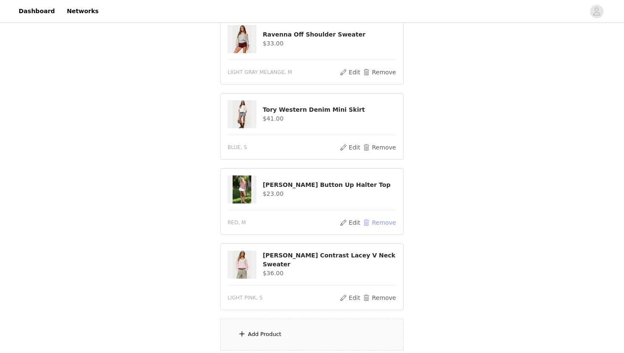
click at [383, 220] on button "Remove" at bounding box center [379, 222] width 34 height 10
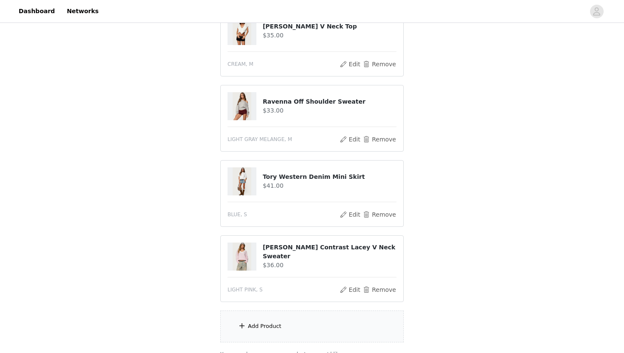
scroll to position [112, 0]
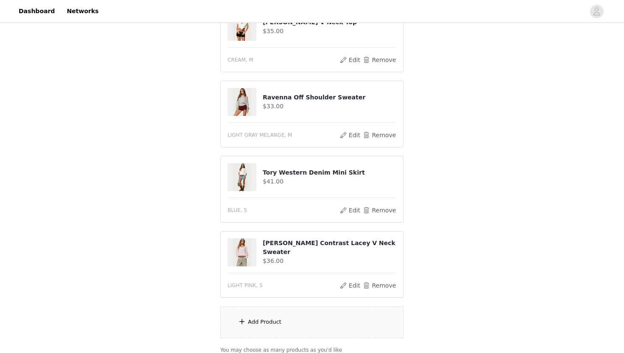
click at [299, 320] on div "Add Product" at bounding box center [311, 322] width 183 height 32
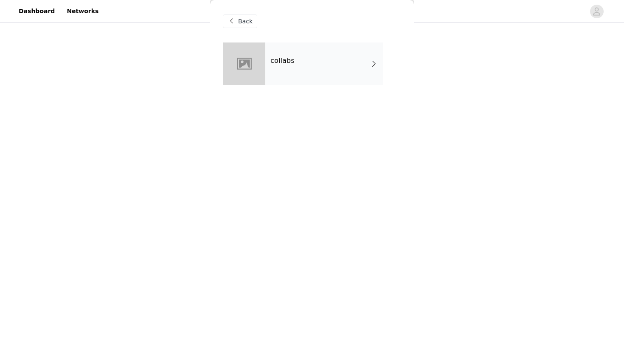
click at [248, 21] on span "Back" at bounding box center [245, 21] width 14 height 9
click at [288, 73] on div "collabs" at bounding box center [324, 63] width 118 height 42
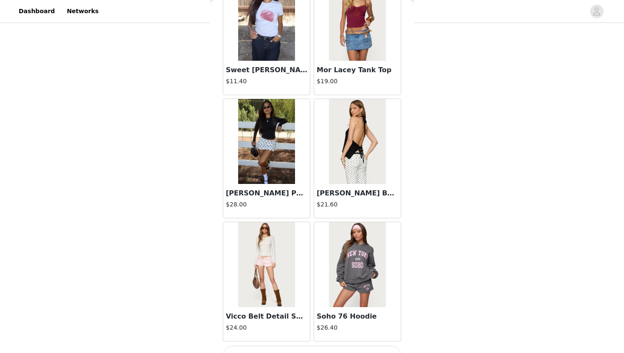
scroll to position [946, 0]
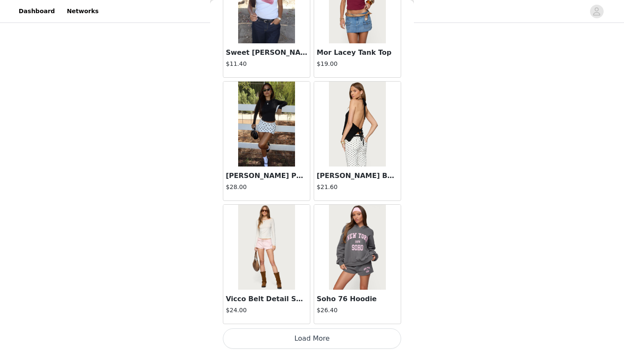
click at [302, 338] on button "Load More" at bounding box center [312, 338] width 178 height 20
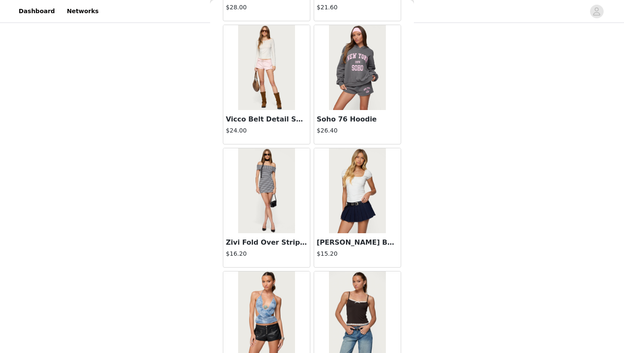
scroll to position [1209, 0]
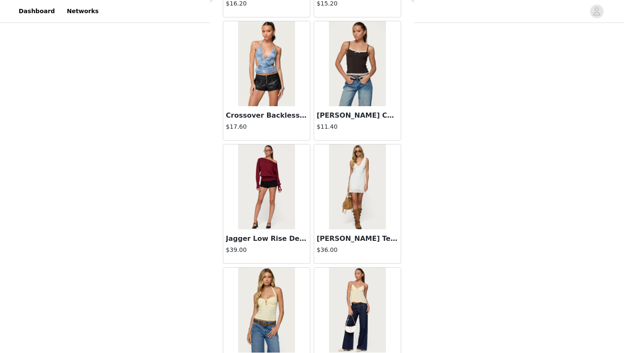
click at [272, 209] on img at bounding box center [266, 186] width 56 height 85
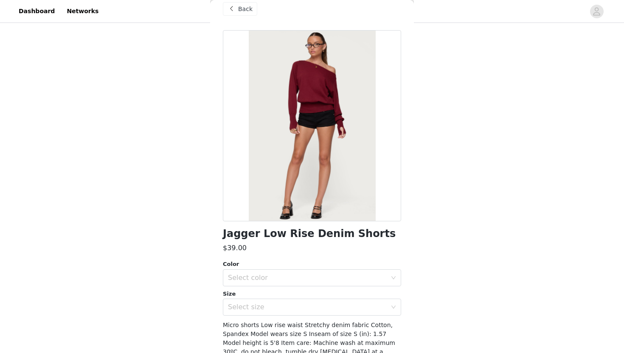
scroll to position [6, 0]
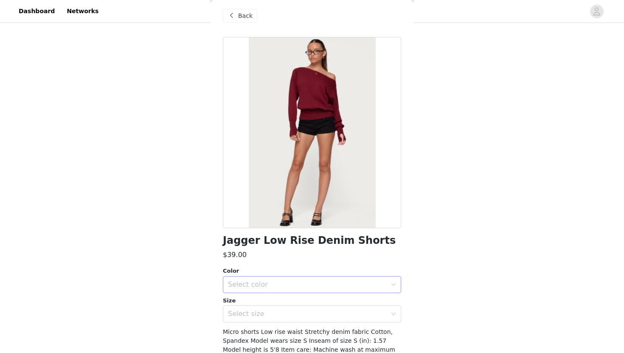
click at [289, 283] on div "Select color" at bounding box center [307, 284] width 159 height 8
click at [275, 301] on li "BLACK" at bounding box center [312, 303] width 178 height 14
click at [246, 314] on div "Select size" at bounding box center [307, 313] width 159 height 8
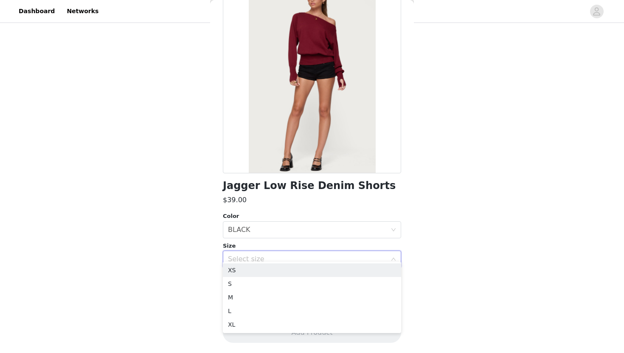
scroll to position [183, 0]
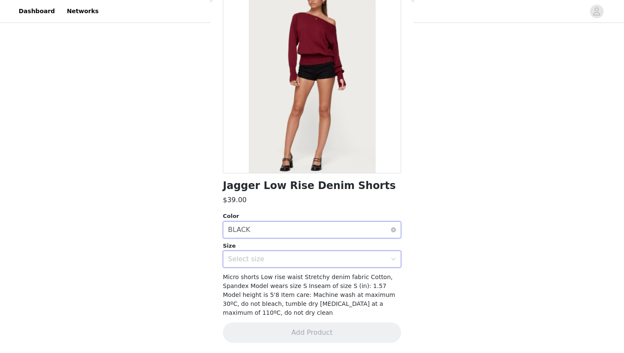
click at [269, 236] on div "Select color BLACK" at bounding box center [309, 229] width 162 height 16
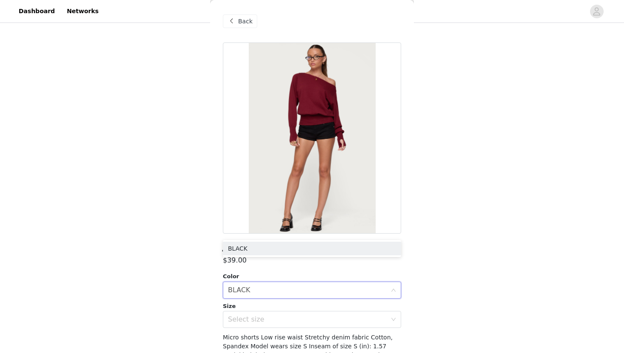
click at [237, 23] on div "Back" at bounding box center [240, 21] width 34 height 14
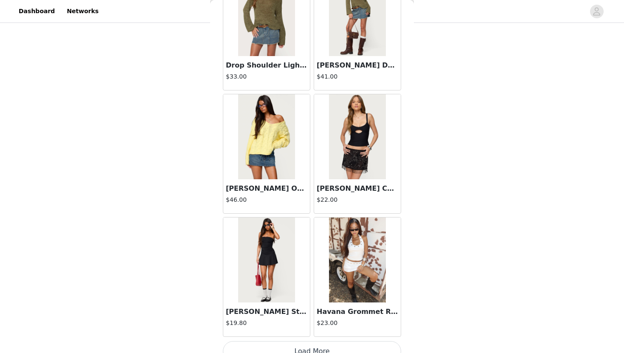
scroll to position [2176, 0]
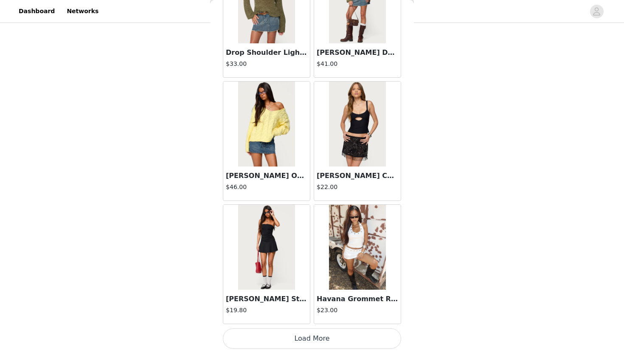
click at [345, 333] on button "Load More" at bounding box center [312, 338] width 178 height 20
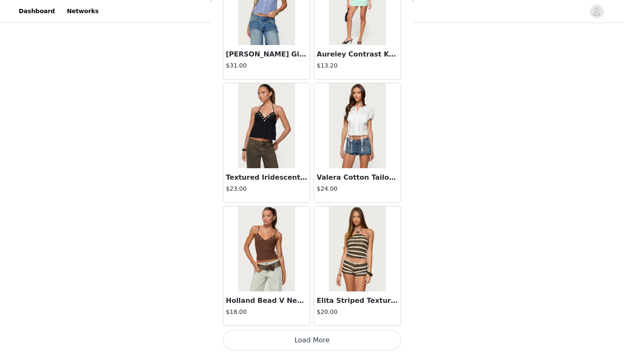
scroll to position [3406, 0]
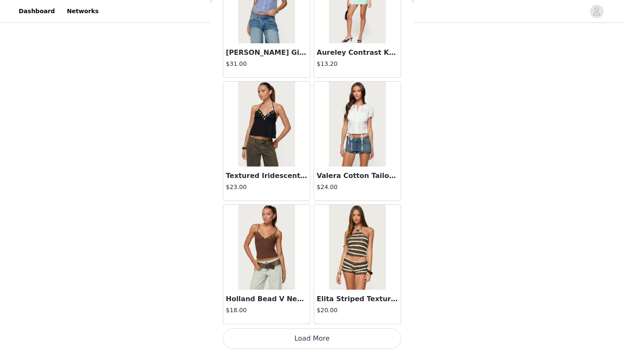
click at [345, 334] on button "Load More" at bounding box center [312, 338] width 178 height 20
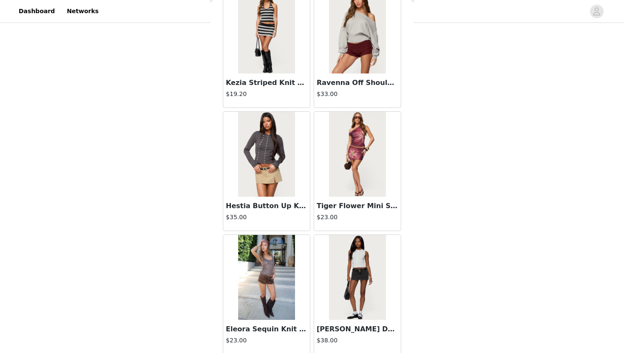
scroll to position [4636, 0]
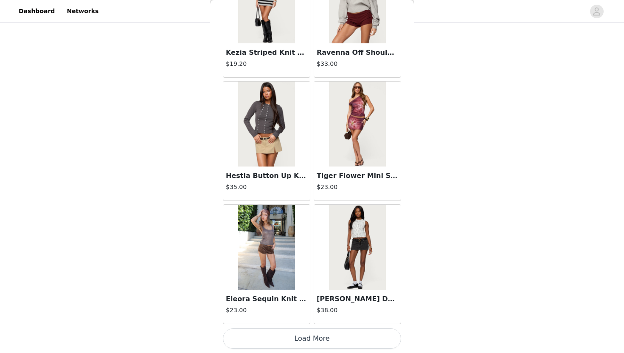
click at [276, 290] on div "Eleora Sequin Knit Tank Top $23.00" at bounding box center [266, 306] width 87 height 34
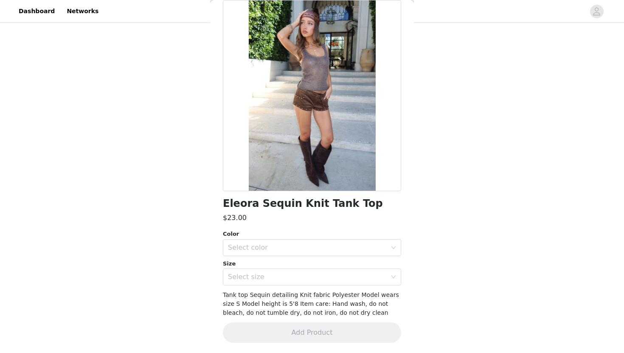
scroll to position [42, 0]
click at [310, 248] on div "Select color" at bounding box center [307, 247] width 159 height 8
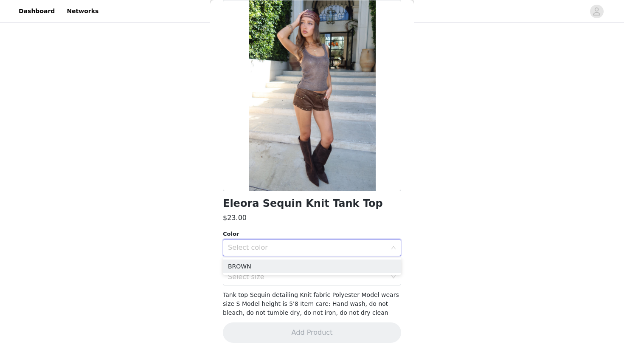
click at [302, 257] on ul "BROWN" at bounding box center [312, 265] width 178 height 17
click at [300, 264] on li "BROWN" at bounding box center [312, 266] width 178 height 14
click at [294, 272] on div "Select size" at bounding box center [307, 276] width 159 height 8
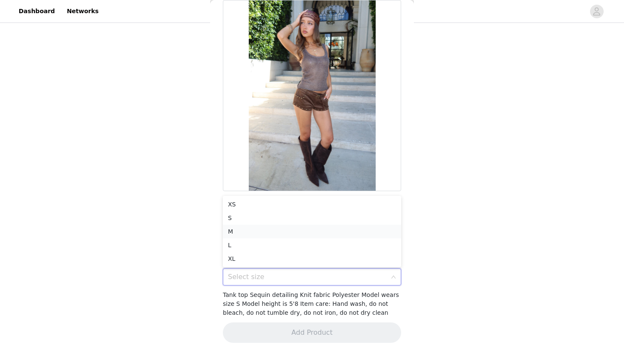
click at [282, 232] on li "M" at bounding box center [312, 231] width 178 height 14
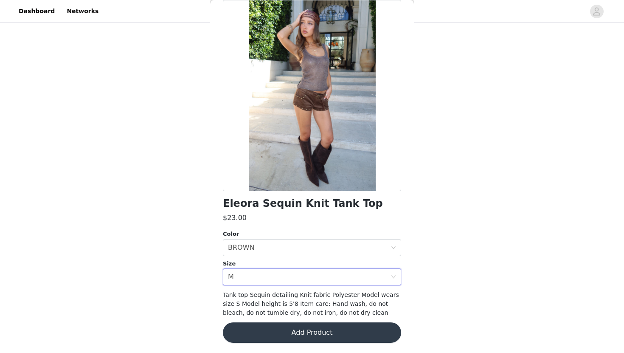
click at [282, 334] on button "Add Product" at bounding box center [312, 332] width 178 height 20
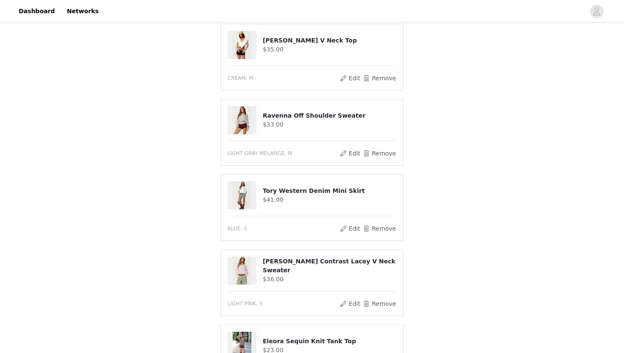
scroll to position [89, 0]
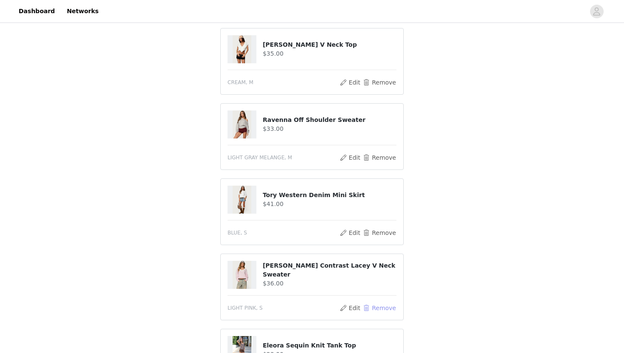
click at [383, 304] on button "Remove" at bounding box center [379, 307] width 34 height 10
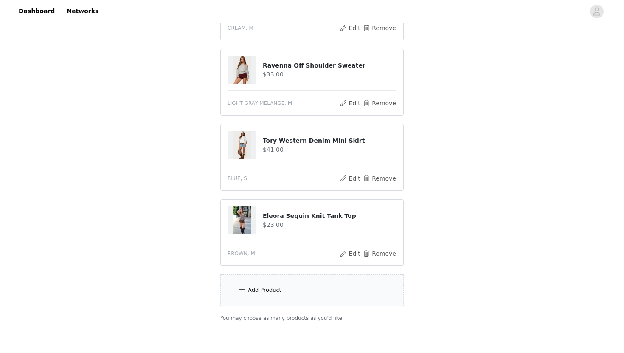
scroll to position [184, 0]
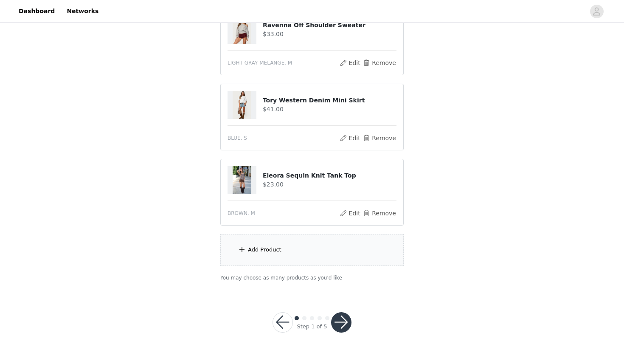
click at [346, 251] on div "Add Product" at bounding box center [311, 250] width 183 height 32
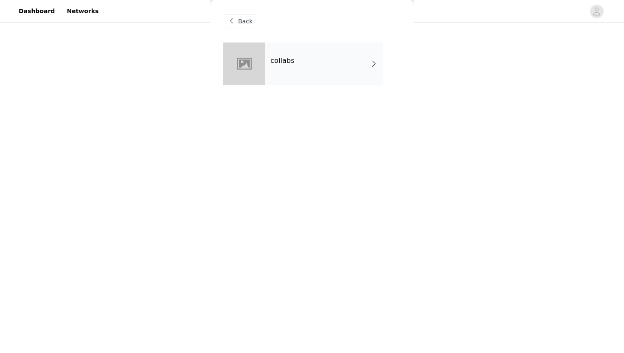
click at [341, 55] on div "collabs" at bounding box center [324, 63] width 118 height 42
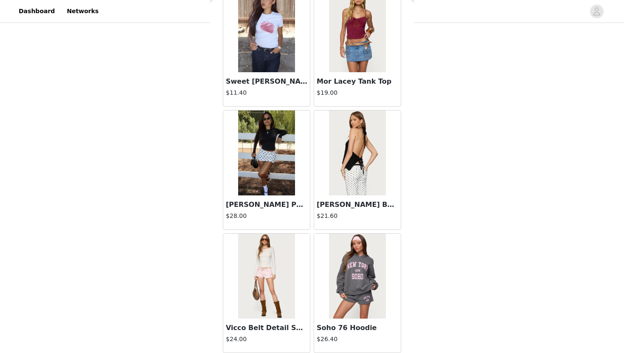
scroll to position [946, 0]
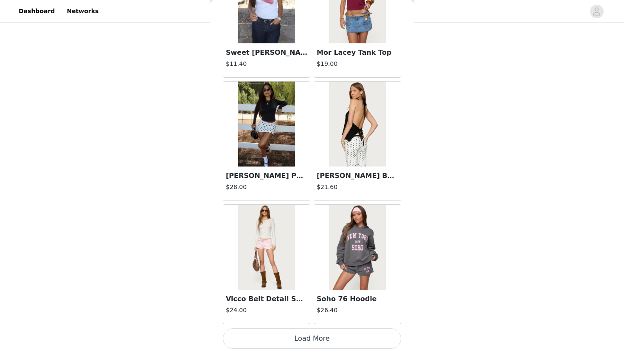
click at [295, 336] on button "Load More" at bounding box center [312, 338] width 178 height 20
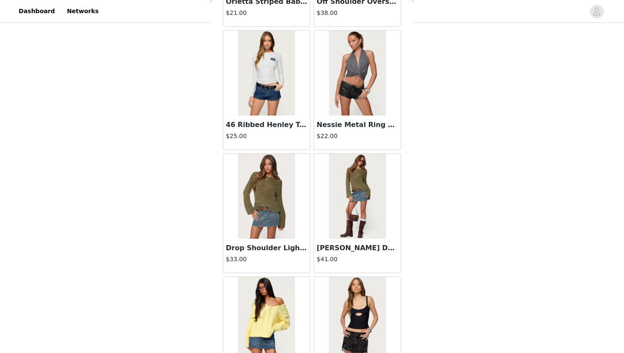
scroll to position [2176, 0]
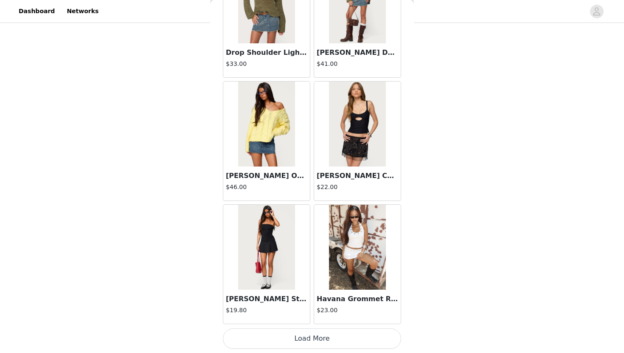
click at [278, 342] on button "Load More" at bounding box center [312, 338] width 178 height 20
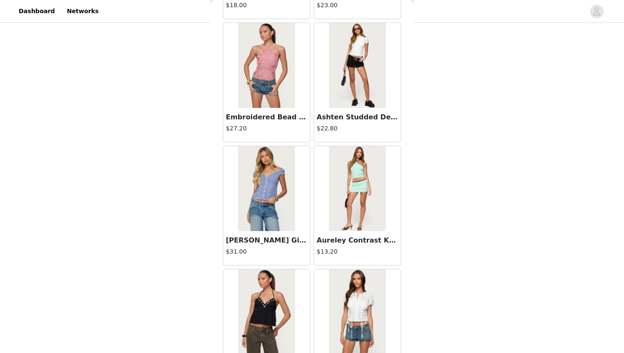
scroll to position [3406, 0]
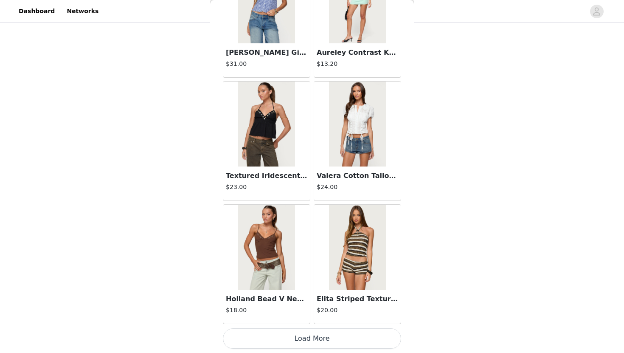
click at [291, 338] on button "Load More" at bounding box center [312, 338] width 178 height 20
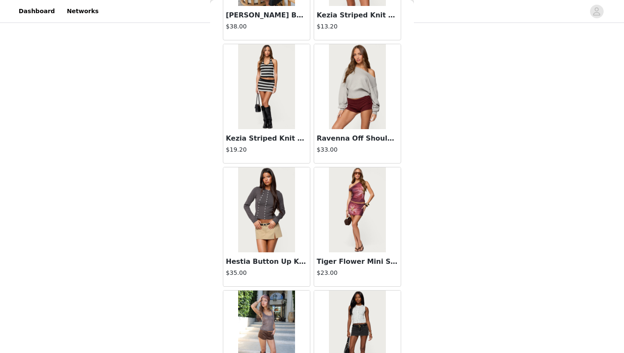
scroll to position [4636, 0]
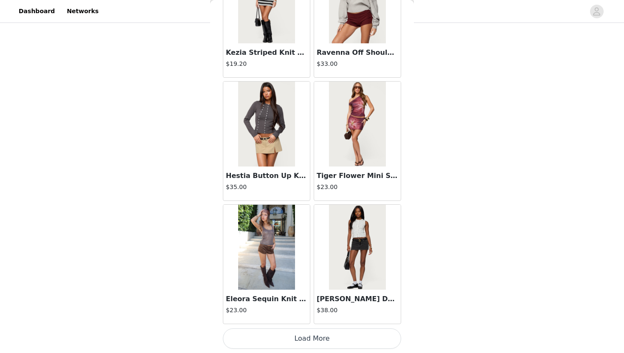
click at [295, 342] on button "Load More" at bounding box center [312, 338] width 178 height 20
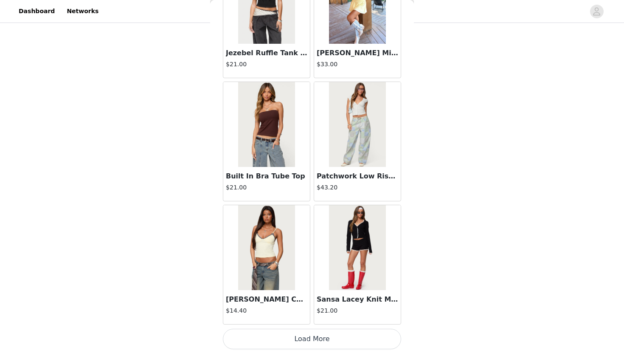
scroll to position [5866, 0]
click at [297, 339] on button "Load More" at bounding box center [312, 338] width 178 height 20
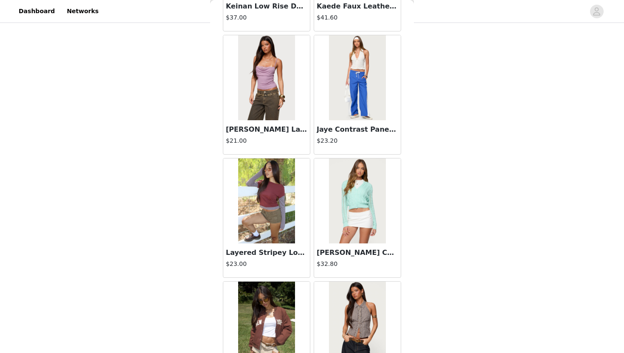
scroll to position [7096, 0]
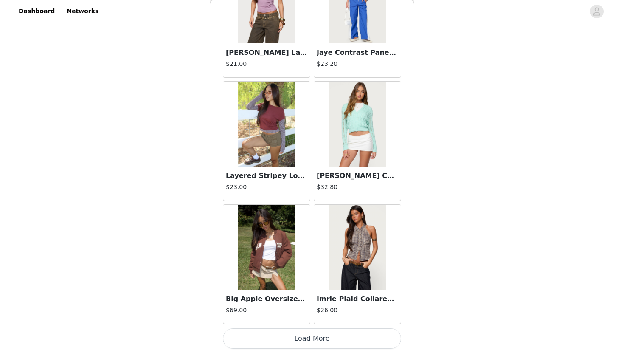
click at [303, 344] on button "Load More" at bounding box center [312, 338] width 178 height 20
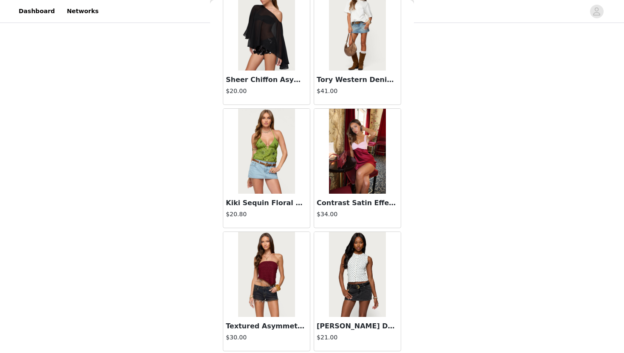
scroll to position [8326, 0]
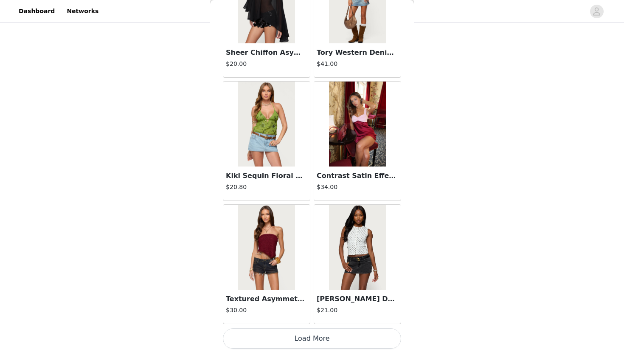
click at [343, 338] on button "Load More" at bounding box center [312, 338] width 178 height 20
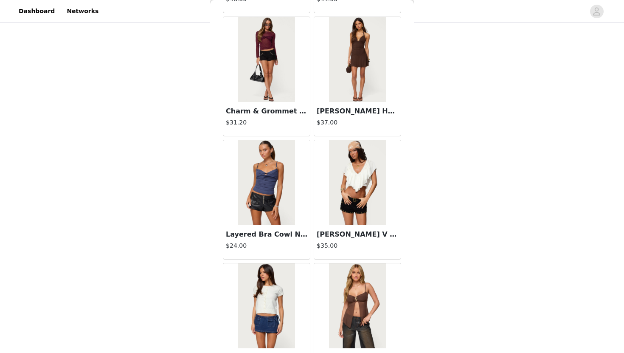
scroll to position [9557, 0]
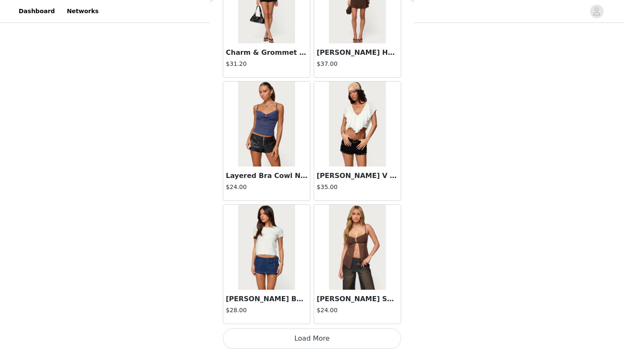
click at [313, 337] on button "Load More" at bounding box center [312, 338] width 178 height 20
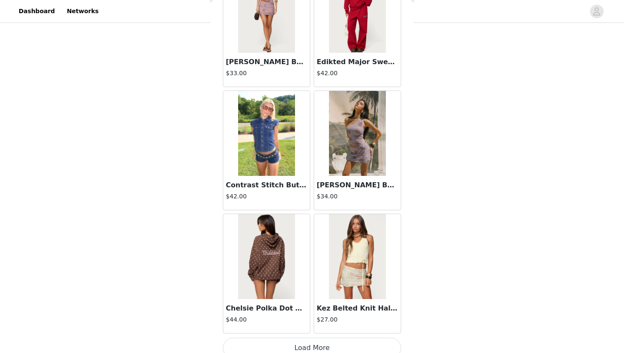
scroll to position [10787, 0]
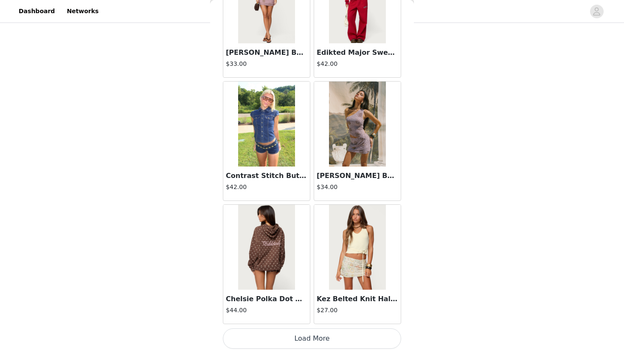
click at [320, 335] on button "Load More" at bounding box center [312, 338] width 178 height 20
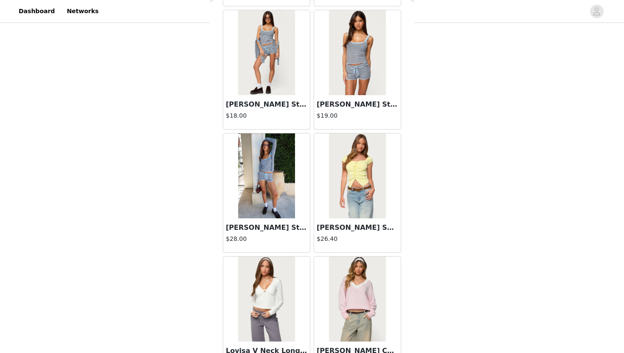
scroll to position [11474, 0]
click at [296, 203] on div at bounding box center [266, 175] width 87 height 85
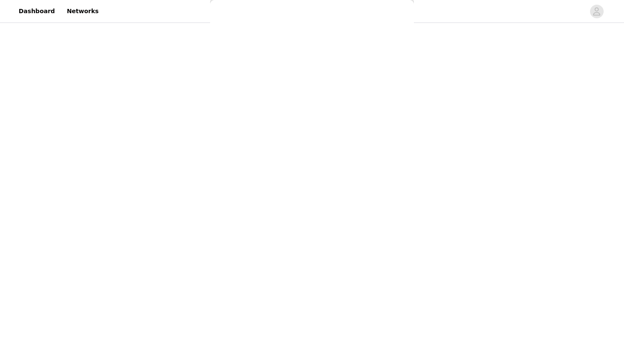
scroll to position [60, 0]
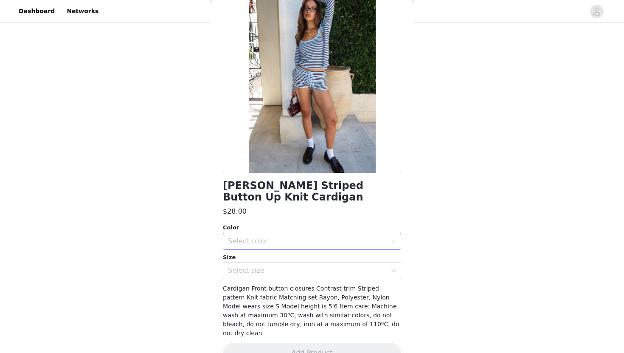
click at [329, 237] on div "Select color" at bounding box center [307, 241] width 159 height 8
click at [314, 244] on li "LIGHT BLUE" at bounding box center [312, 248] width 178 height 14
click at [312, 262] on div "Select size" at bounding box center [309, 270] width 162 height 16
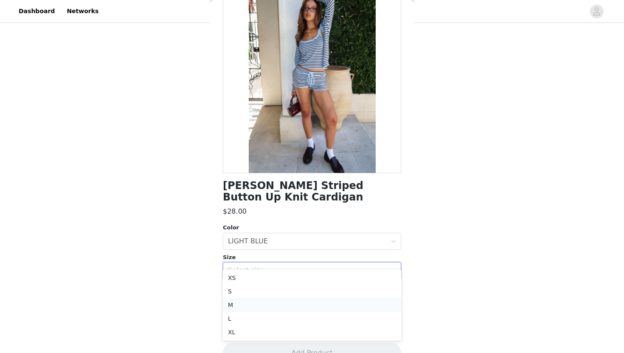
click at [291, 301] on li "M" at bounding box center [312, 305] width 178 height 14
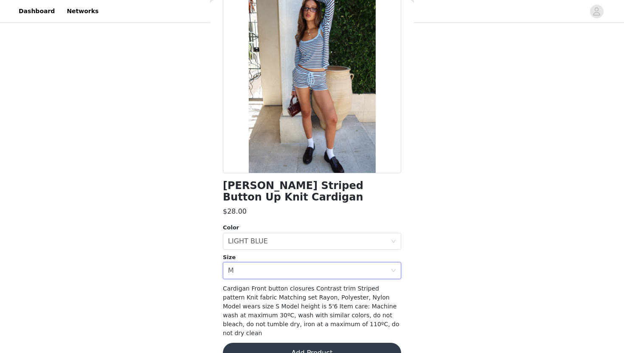
click at [302, 342] on button "Add Product" at bounding box center [312, 352] width 178 height 20
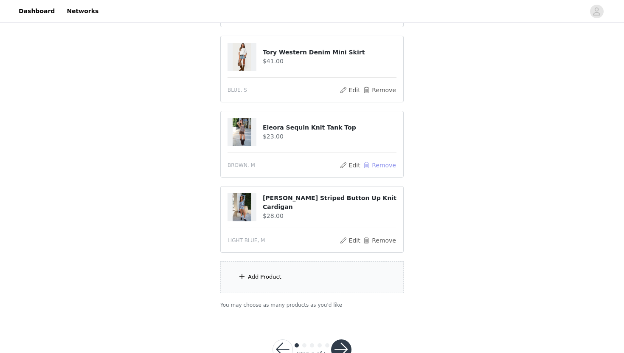
scroll to position [230, 0]
click at [389, 166] on button "Remove" at bounding box center [379, 166] width 34 height 10
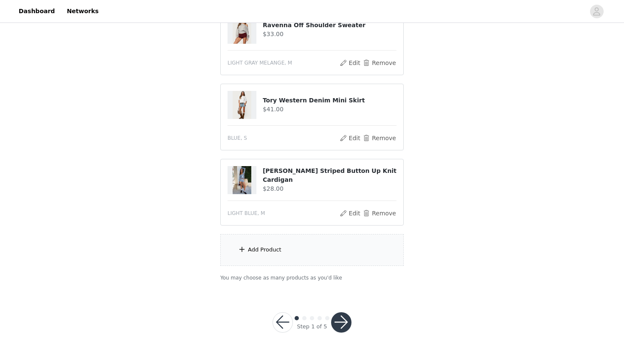
scroll to position [184, 0]
click at [291, 247] on div "Add Product" at bounding box center [311, 250] width 183 height 32
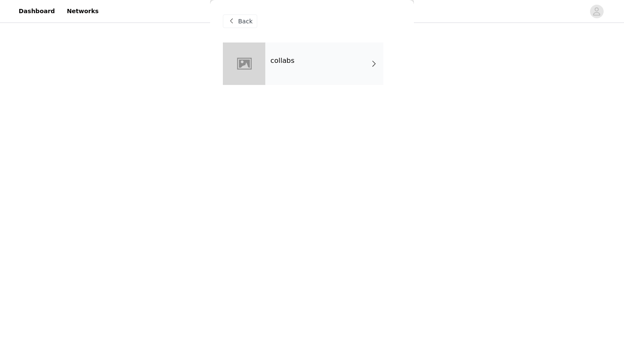
click at [306, 47] on div "collabs" at bounding box center [324, 63] width 118 height 42
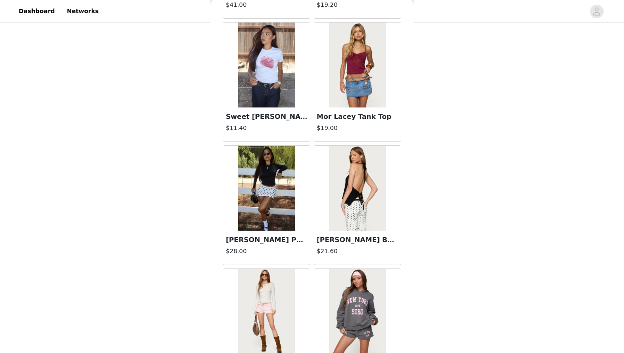
scroll to position [946, 0]
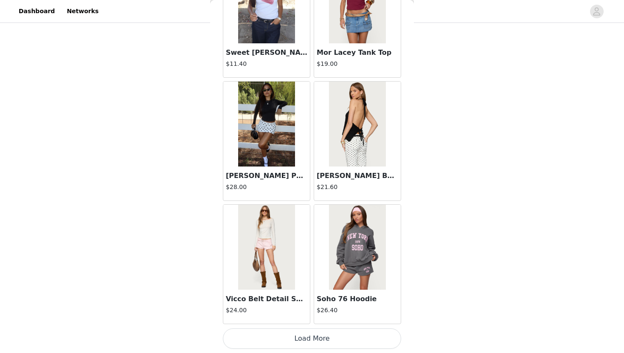
click at [290, 336] on button "Load More" at bounding box center [312, 338] width 178 height 20
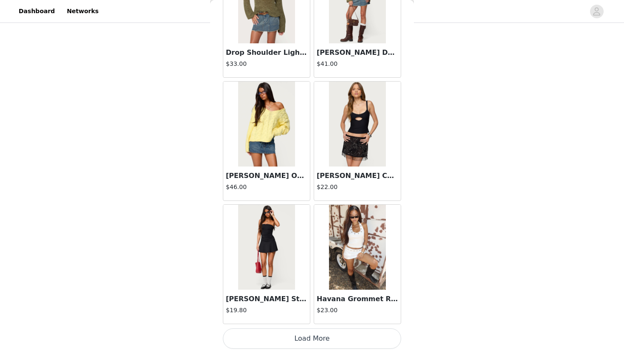
click at [290, 339] on button "Load More" at bounding box center [312, 338] width 178 height 20
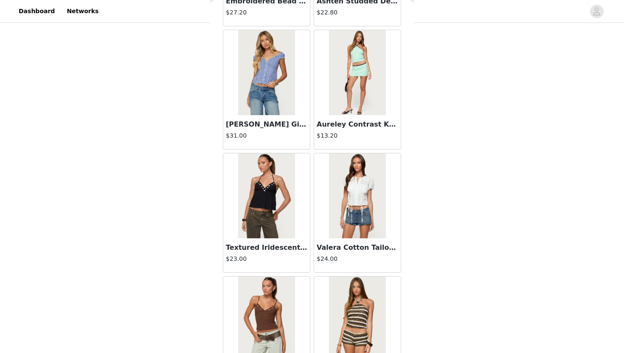
scroll to position [3406, 0]
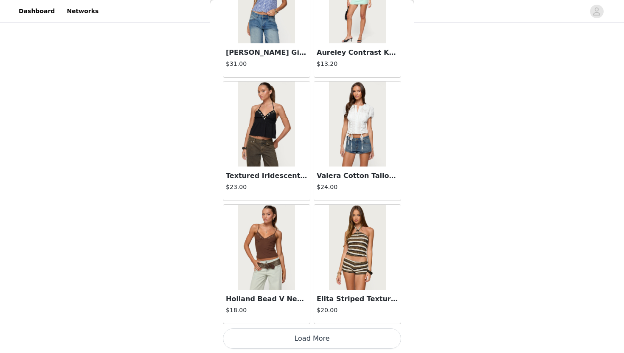
click at [301, 336] on button "Load More" at bounding box center [312, 338] width 178 height 20
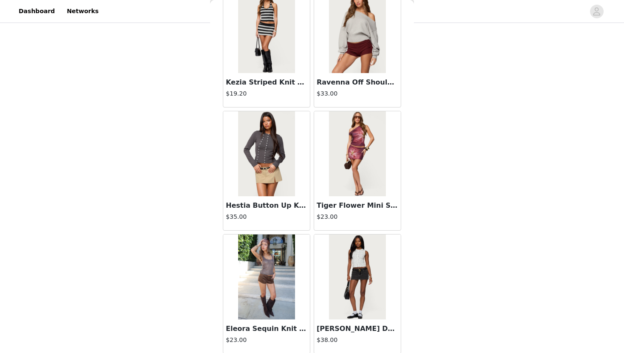
scroll to position [4636, 0]
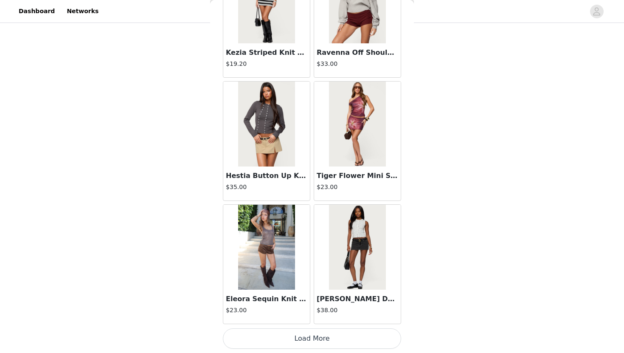
click at [301, 340] on button "Load More" at bounding box center [312, 338] width 178 height 20
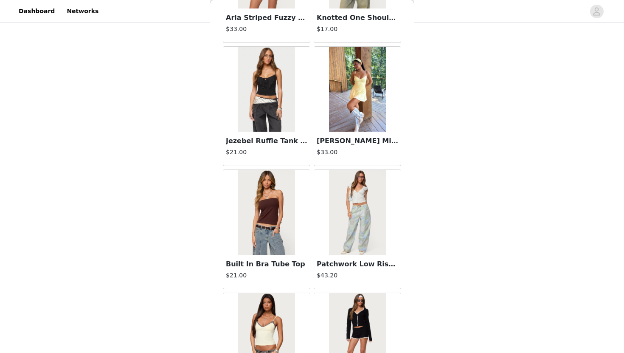
scroll to position [5866, 0]
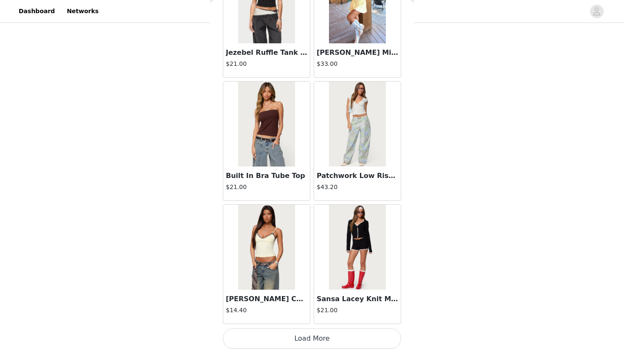
click at [298, 336] on button "Load More" at bounding box center [312, 338] width 178 height 20
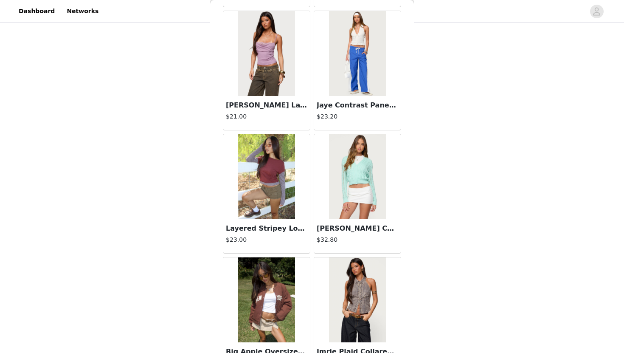
scroll to position [7096, 0]
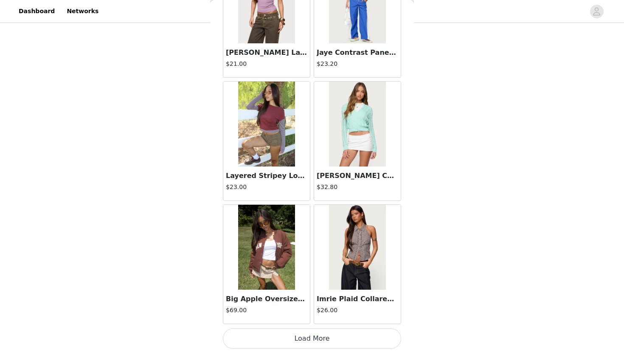
click at [293, 341] on button "Load More" at bounding box center [312, 338] width 178 height 20
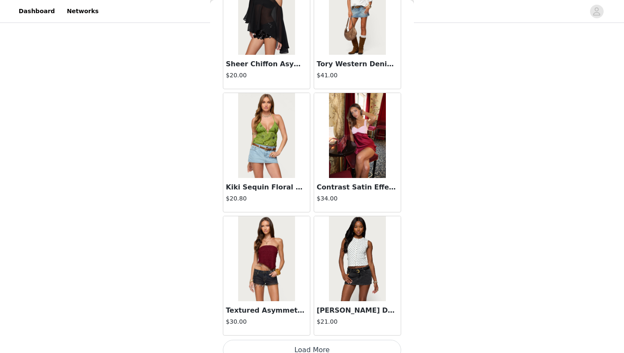
scroll to position [8326, 0]
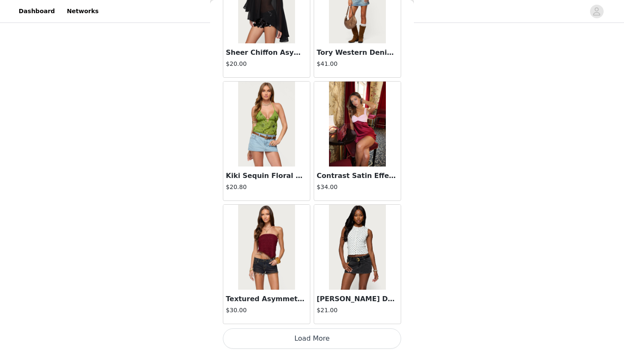
click at [291, 342] on button "Load More" at bounding box center [312, 338] width 178 height 20
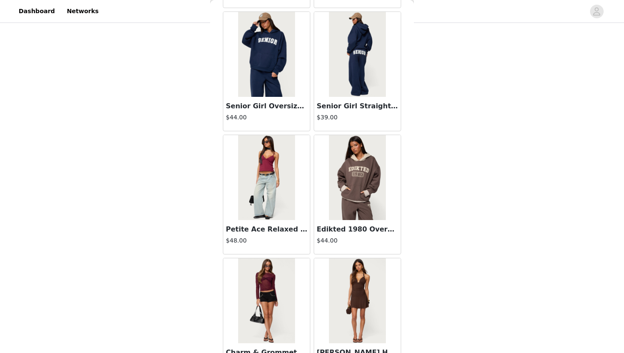
scroll to position [9557, 0]
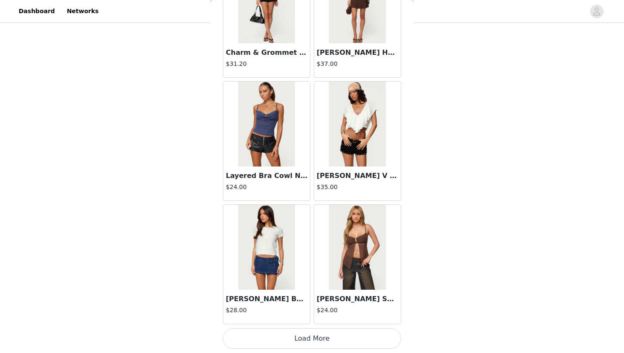
click at [291, 335] on button "Load More" at bounding box center [312, 338] width 178 height 20
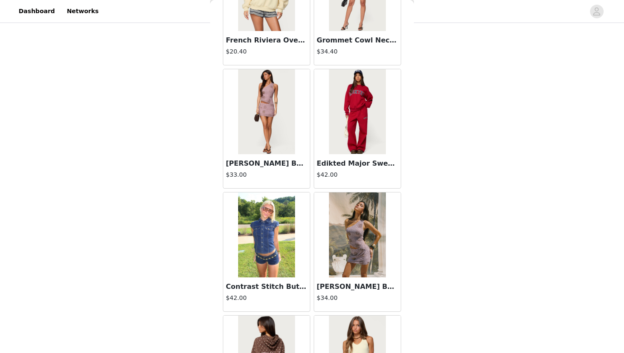
scroll to position [10787, 0]
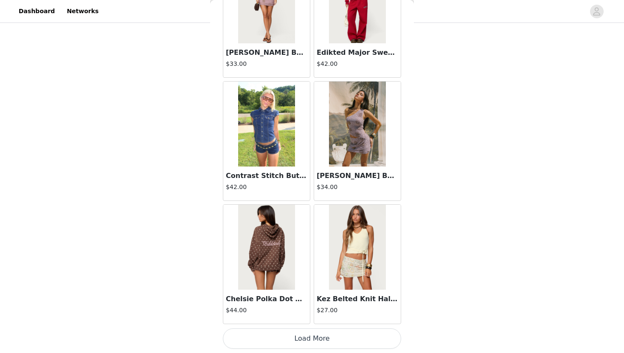
click at [286, 335] on button "Load More" at bounding box center [312, 338] width 178 height 20
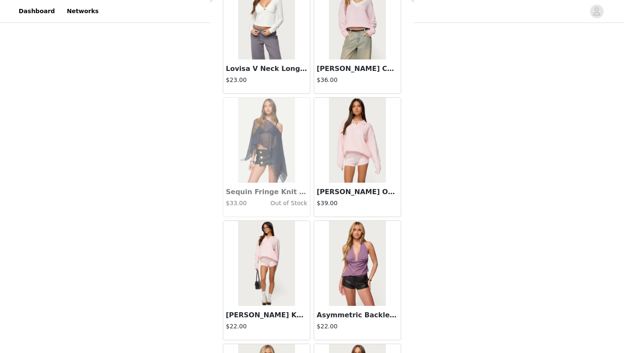
scroll to position [12017, 0]
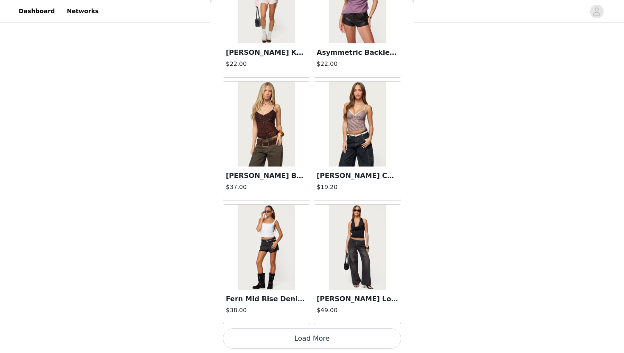
click at [289, 336] on button "Load More" at bounding box center [312, 338] width 178 height 20
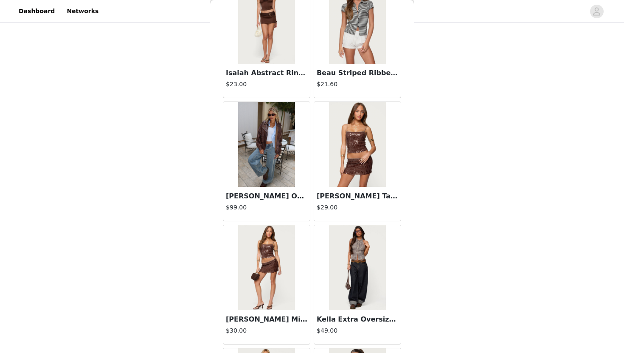
scroll to position [13247, 0]
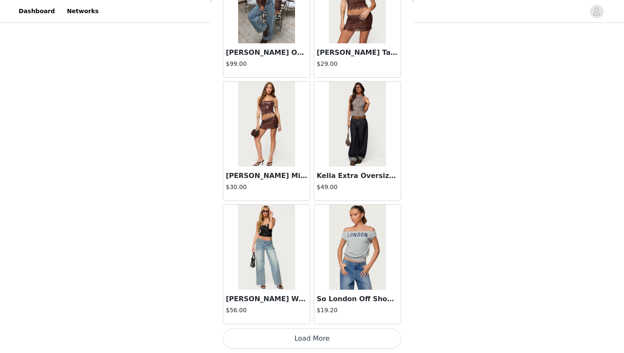
click at [288, 340] on button "Load More" at bounding box center [312, 338] width 178 height 20
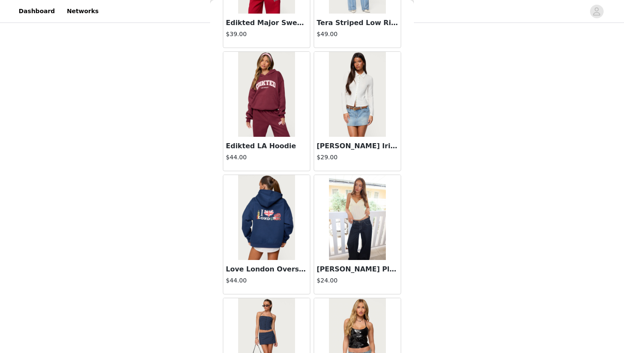
scroll to position [14477, 0]
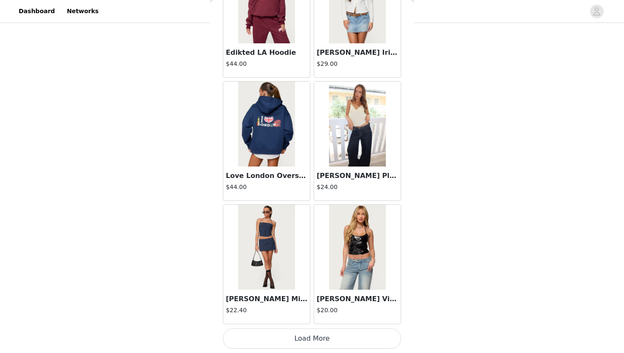
click at [292, 338] on button "Load More" at bounding box center [312, 338] width 178 height 20
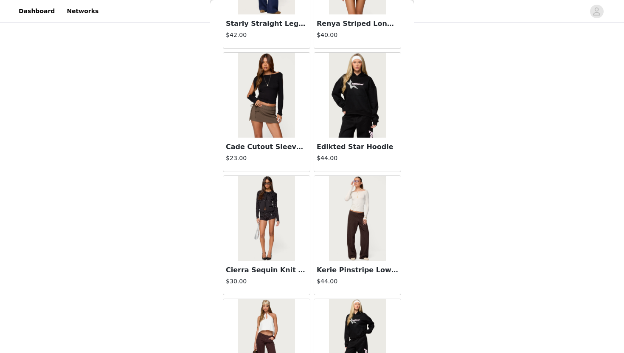
scroll to position [15707, 0]
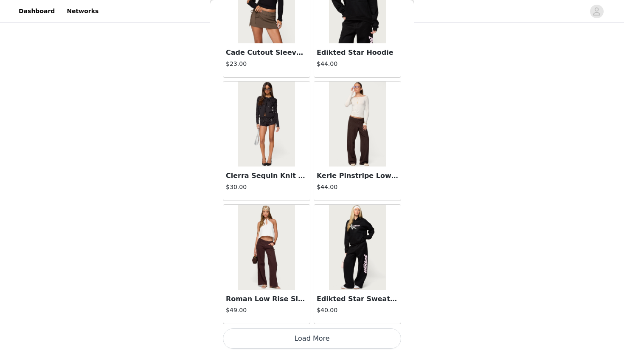
click at [291, 335] on button "Load More" at bounding box center [312, 338] width 178 height 20
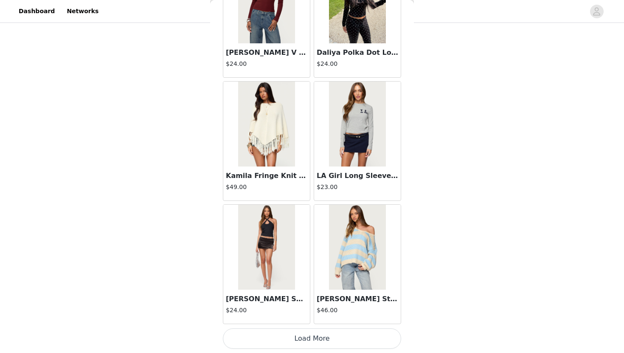
scroll to position [182, 0]
click at [291, 334] on button "Load More" at bounding box center [312, 338] width 178 height 20
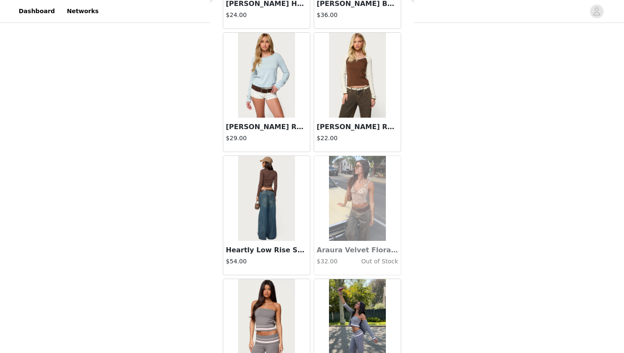
scroll to position [18168, 0]
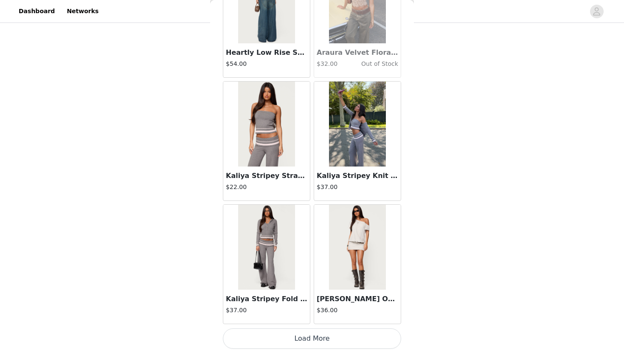
click at [253, 336] on button "Load More" at bounding box center [312, 338] width 178 height 20
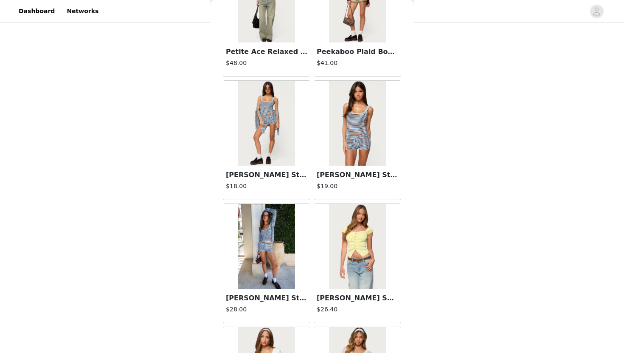
scroll to position [11402, 0]
click at [344, 142] on img at bounding box center [357, 123] width 56 height 85
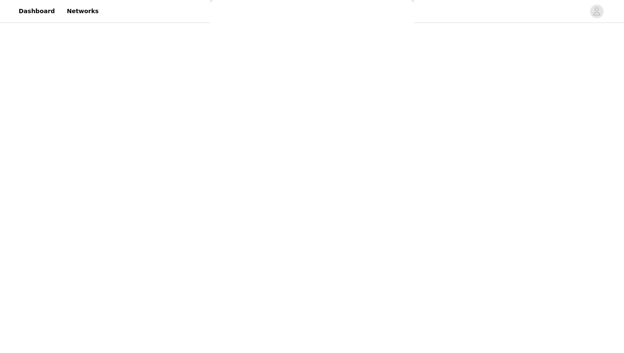
scroll to position [0, 0]
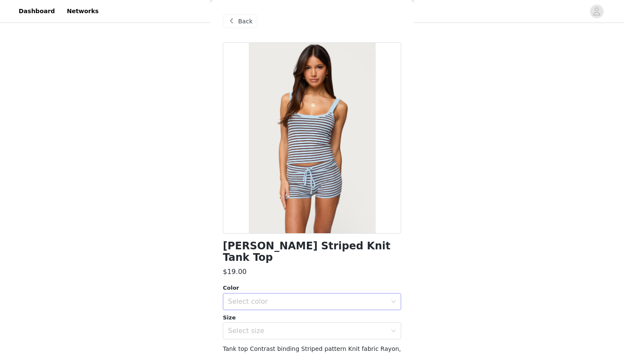
click at [277, 297] on div "Select color" at bounding box center [307, 301] width 159 height 8
click at [273, 311] on li "LIGHT BLUE" at bounding box center [312, 309] width 178 height 14
click at [272, 326] on div "Select size" at bounding box center [307, 330] width 159 height 8
click at [257, 315] on li "M" at bounding box center [312, 317] width 178 height 14
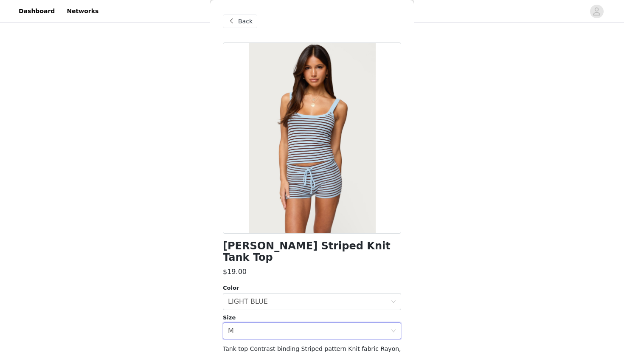
scroll to position [60, 0]
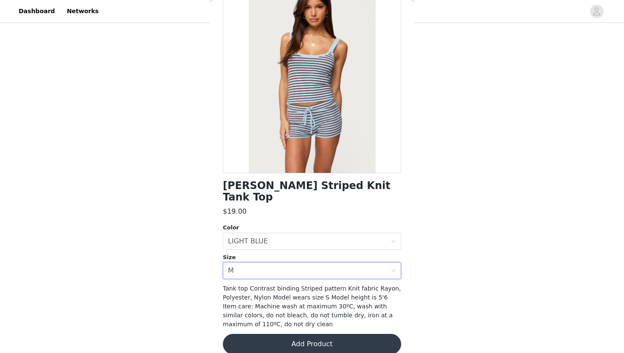
click at [299, 333] on button "Add Product" at bounding box center [312, 343] width 178 height 20
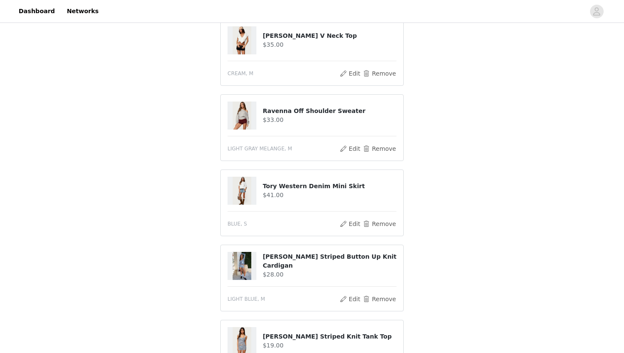
scroll to position [179, 0]
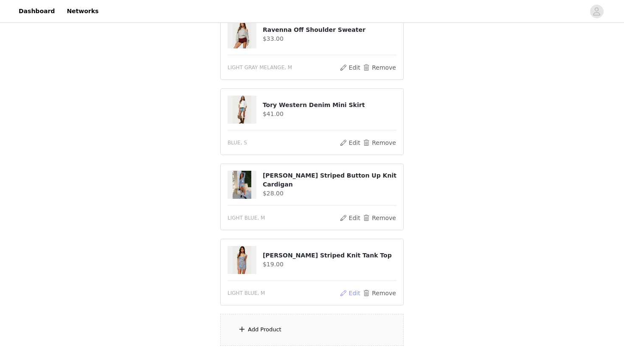
click at [346, 295] on button "Edit" at bounding box center [350, 293] width 22 height 10
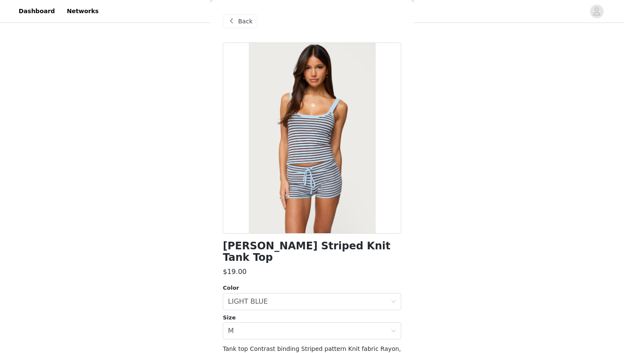
click at [238, 22] on span "Back" at bounding box center [245, 21] width 14 height 9
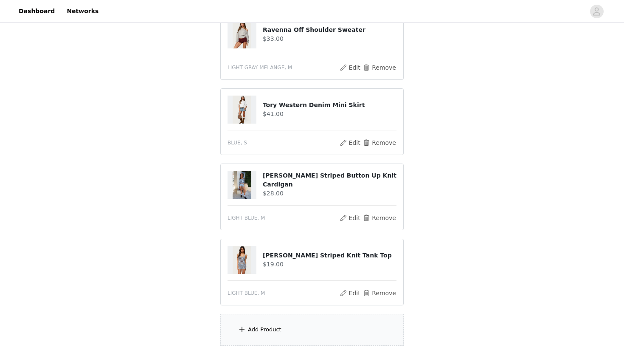
click at [258, 329] on div "Add Product" at bounding box center [265, 329] width 34 height 8
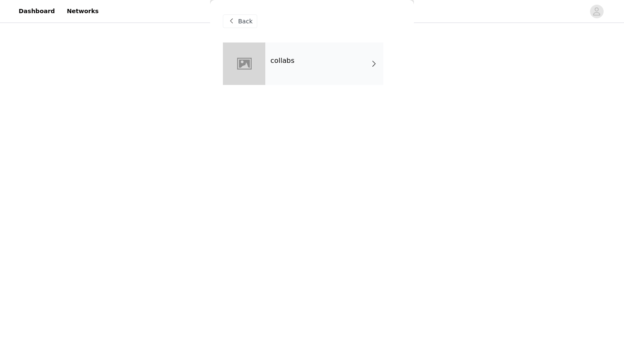
click at [316, 77] on div "collabs" at bounding box center [324, 63] width 118 height 42
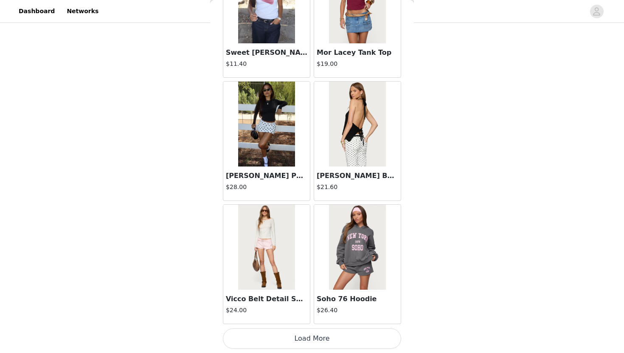
scroll to position [259, 0]
click at [278, 343] on button "Load More" at bounding box center [312, 338] width 178 height 20
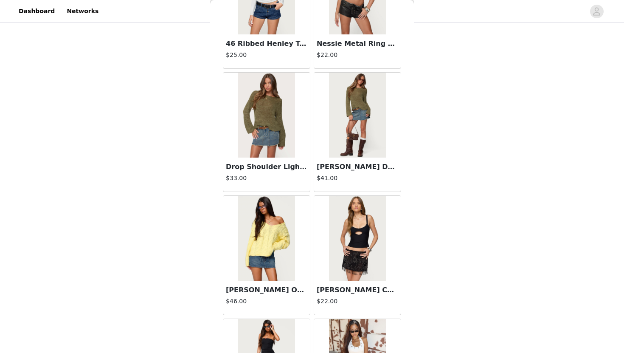
scroll to position [2176, 0]
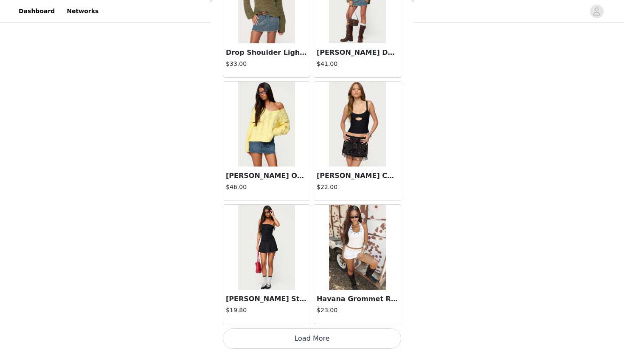
click at [281, 344] on button "Load More" at bounding box center [312, 338] width 178 height 20
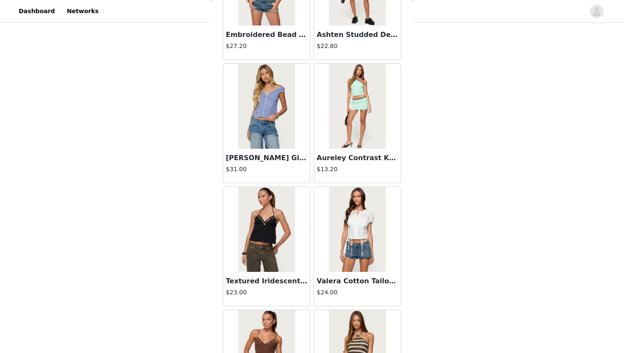
scroll to position [3406, 0]
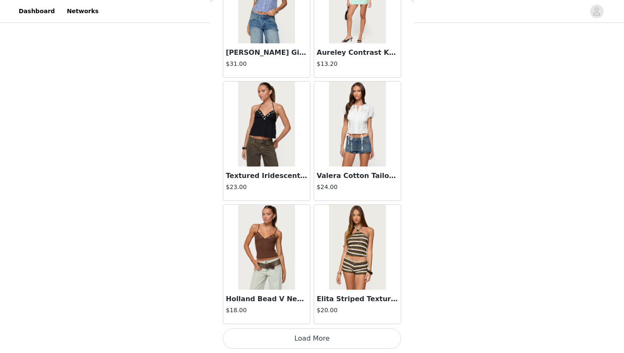
click at [275, 342] on button "Load More" at bounding box center [312, 338] width 178 height 20
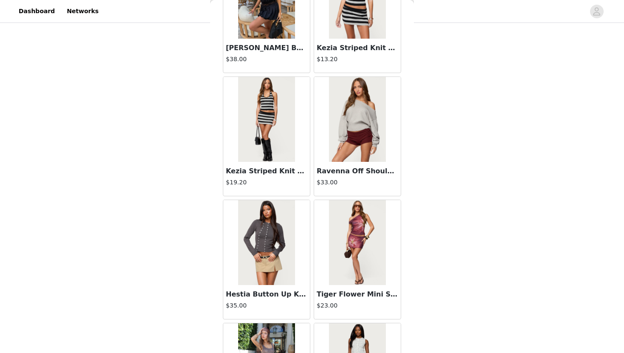
scroll to position [4636, 0]
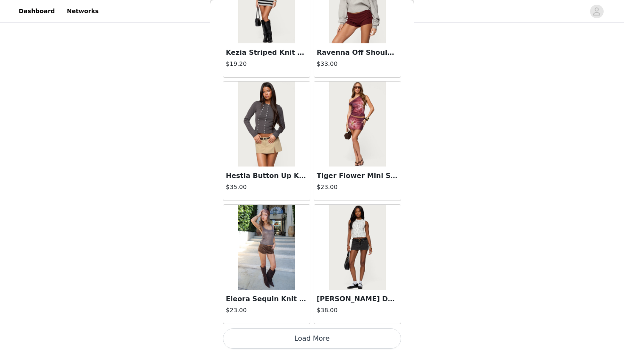
click at [280, 338] on button "Load More" at bounding box center [312, 338] width 178 height 20
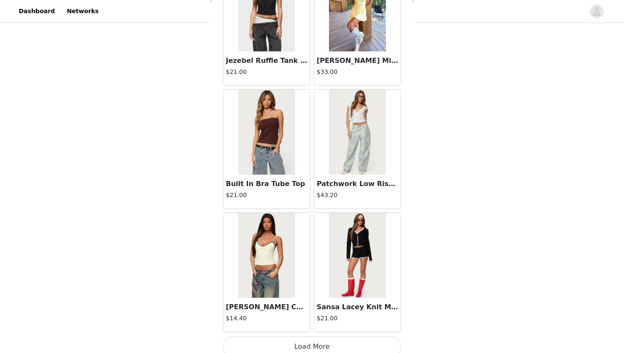
scroll to position [5866, 0]
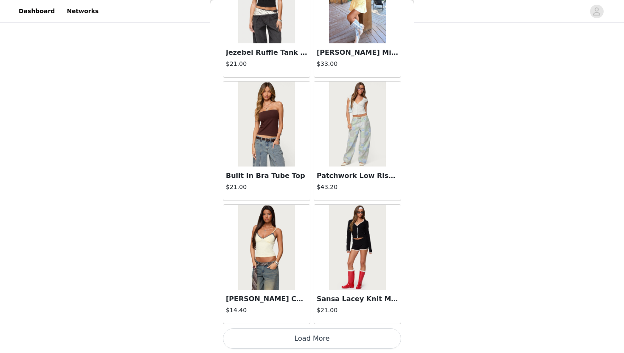
click at [304, 341] on button "Load More" at bounding box center [312, 338] width 178 height 20
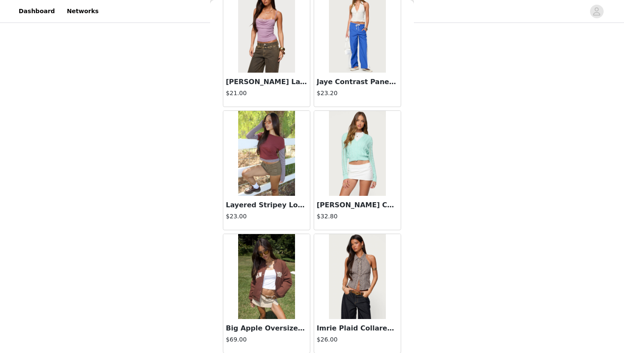
scroll to position [7096, 0]
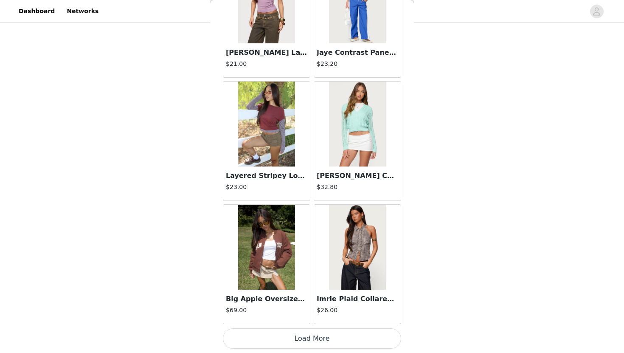
click at [308, 339] on button "Load More" at bounding box center [312, 338] width 178 height 20
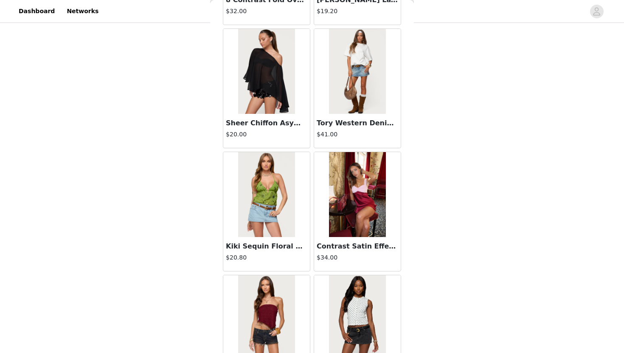
scroll to position [8326, 0]
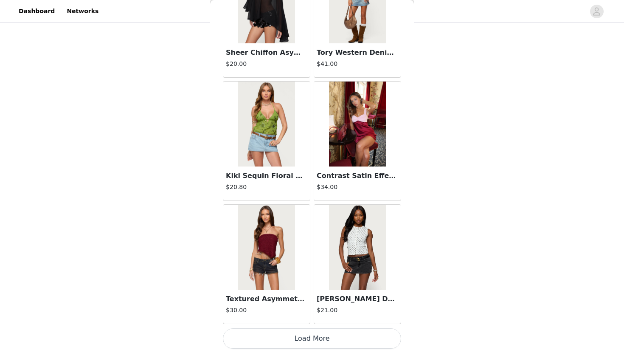
click at [308, 339] on button "Load More" at bounding box center [312, 338] width 178 height 20
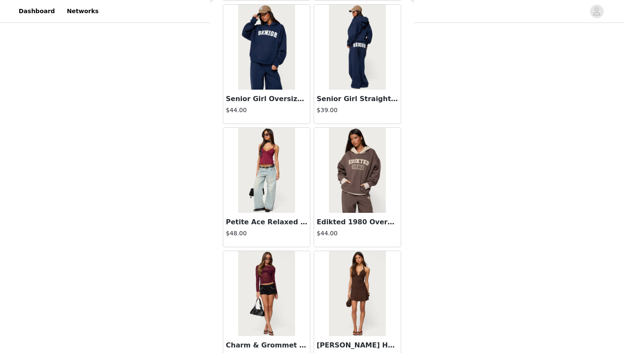
scroll to position [9266, 0]
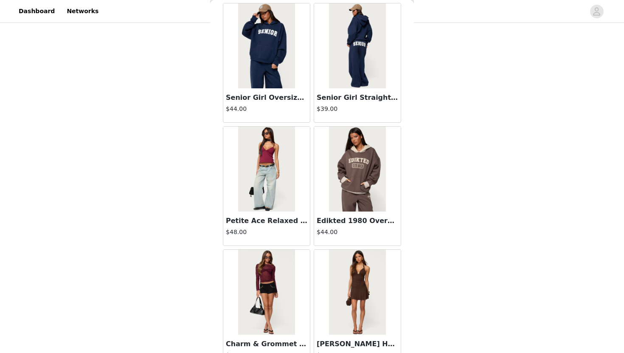
click at [293, 207] on img at bounding box center [266, 168] width 56 height 85
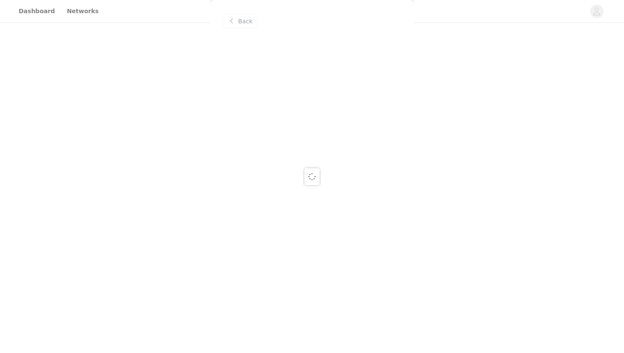
scroll to position [0, 0]
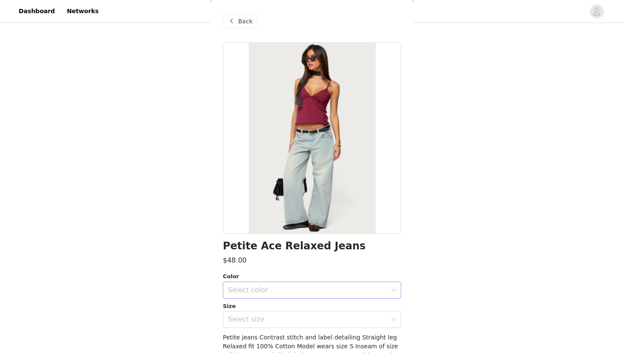
click at [281, 294] on div "Select color" at bounding box center [309, 290] width 162 height 16
click at [277, 307] on li "LIGHT BLUE" at bounding box center [312, 309] width 178 height 14
click at [277, 315] on div "Select size" at bounding box center [307, 319] width 159 height 8
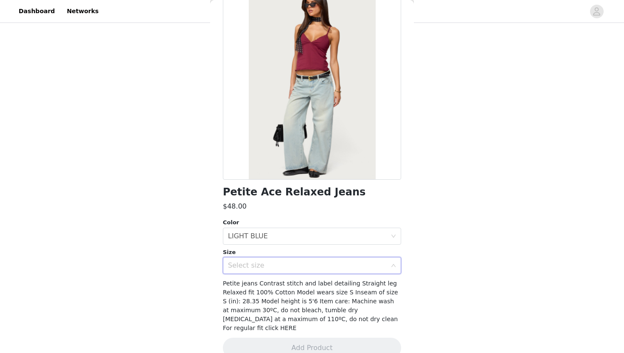
scroll to position [60, 0]
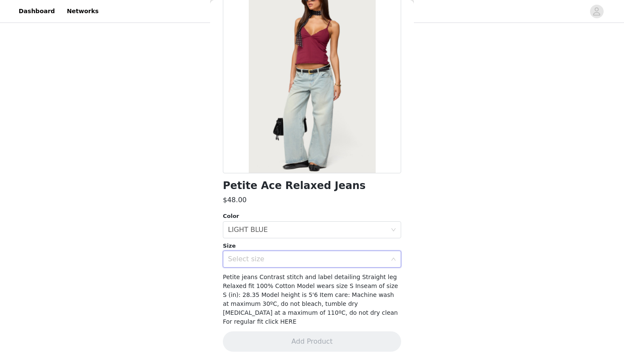
click at [293, 265] on div "Select size" at bounding box center [309, 259] width 162 height 16
click at [291, 257] on div "Select size" at bounding box center [307, 259] width 159 height 8
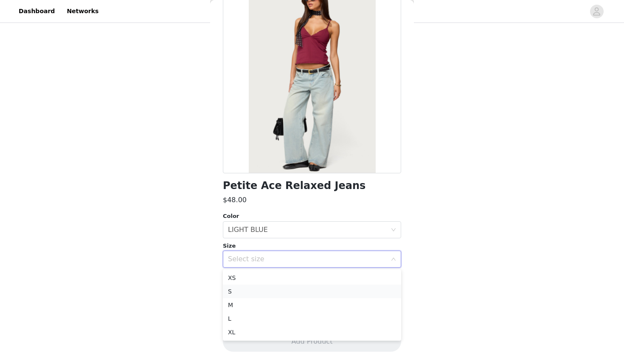
click at [274, 297] on li "S" at bounding box center [312, 291] width 178 height 14
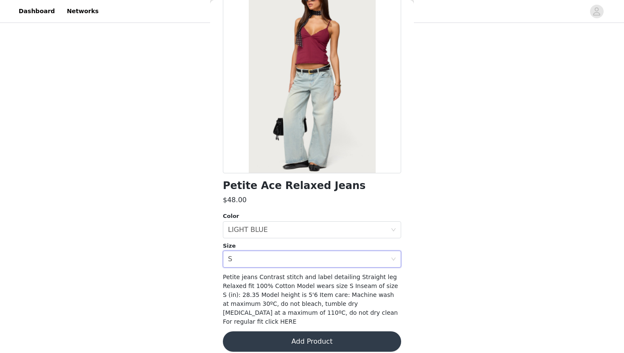
click at [275, 331] on button "Add Product" at bounding box center [312, 341] width 178 height 20
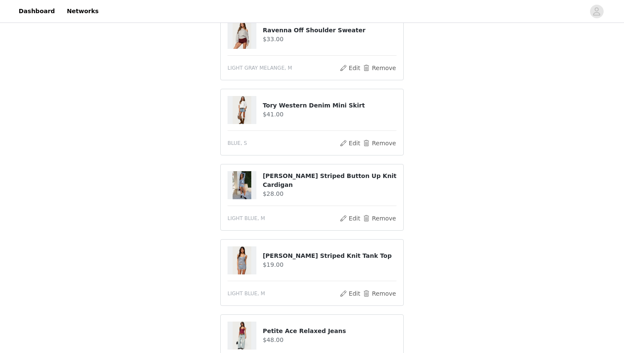
scroll to position [178, 0]
click at [388, 219] on button "Remove" at bounding box center [379, 219] width 34 height 10
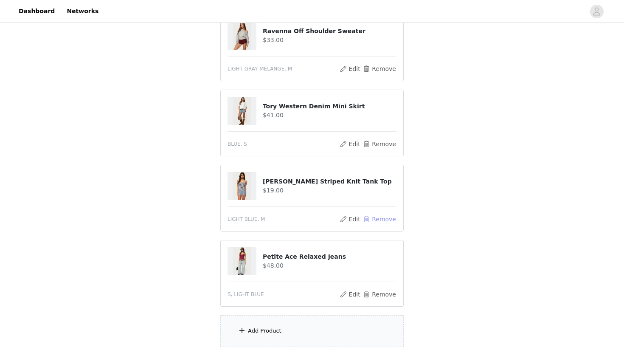
click at [388, 219] on button "Remove" at bounding box center [379, 219] width 34 height 10
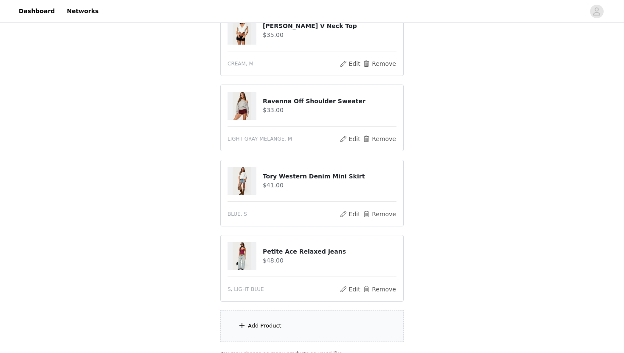
scroll to position [109, 0]
click at [389, 289] on button "Remove" at bounding box center [379, 288] width 34 height 10
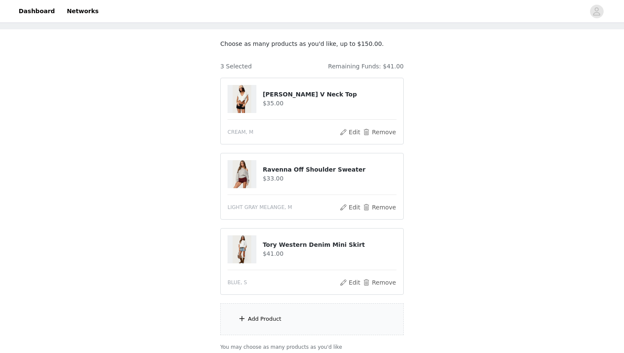
scroll to position [40, 0]
click at [313, 330] on div "Add Product" at bounding box center [311, 318] width 183 height 32
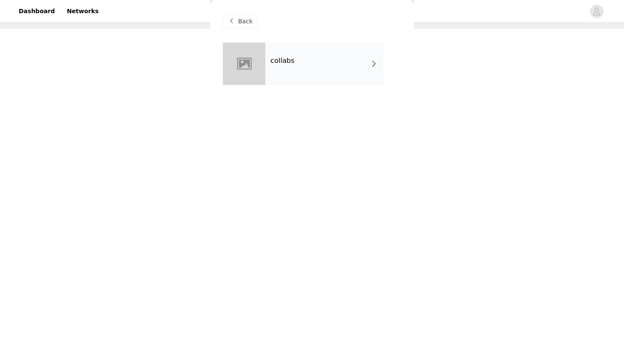
click at [336, 69] on div "collabs" at bounding box center [324, 63] width 118 height 42
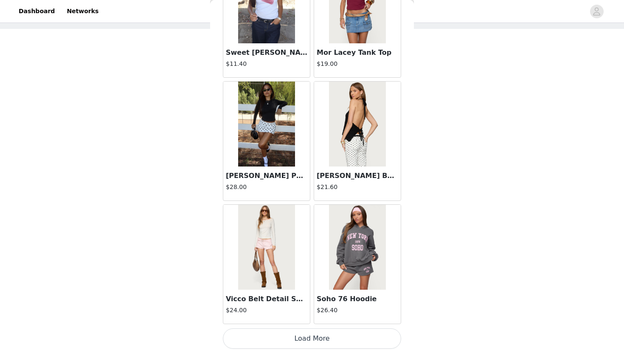
scroll to position [109, 0]
click at [239, 342] on button "Load More" at bounding box center [312, 338] width 178 height 20
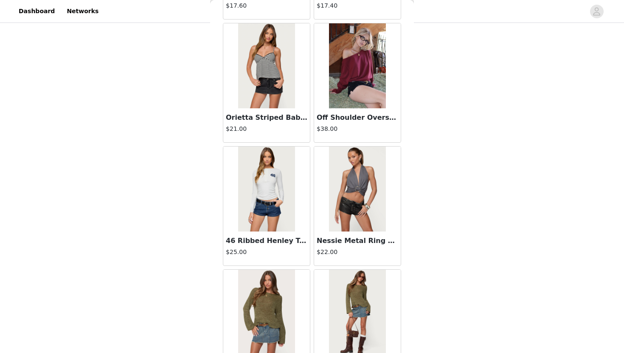
scroll to position [2176, 0]
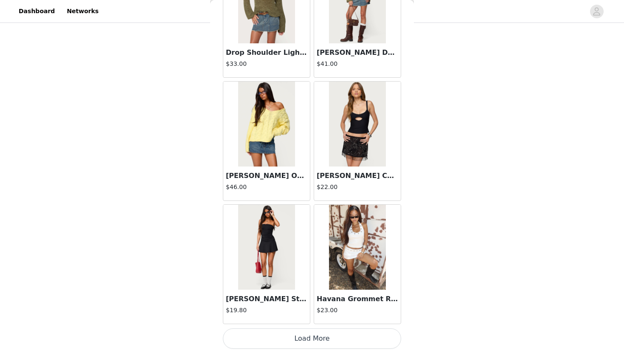
click at [269, 337] on button "Load More" at bounding box center [312, 338] width 178 height 20
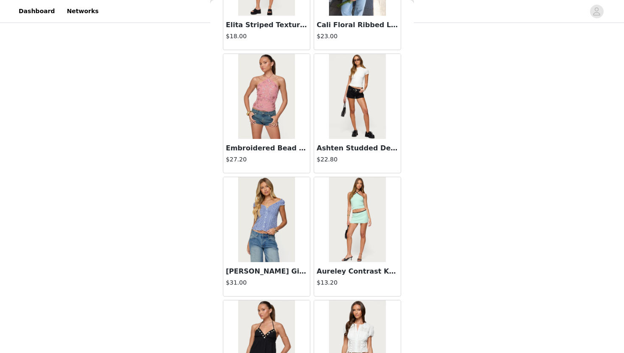
scroll to position [3406, 0]
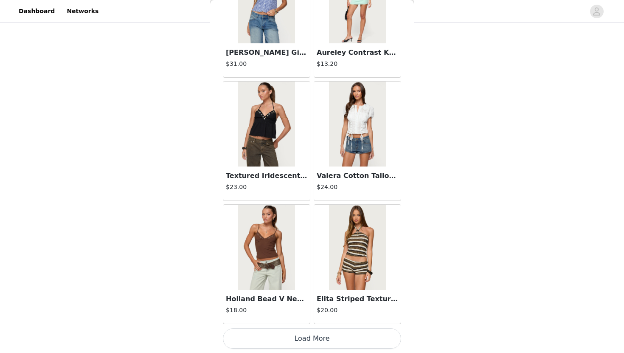
click at [266, 338] on button "Load More" at bounding box center [312, 338] width 178 height 20
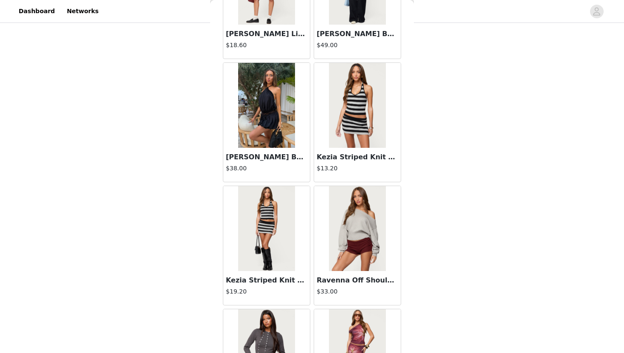
scroll to position [4410, 0]
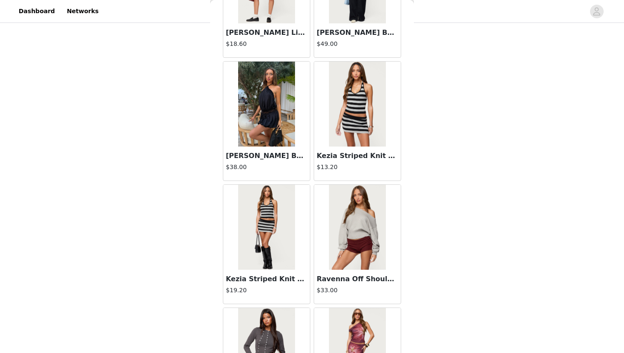
click at [277, 241] on img at bounding box center [266, 227] width 56 height 85
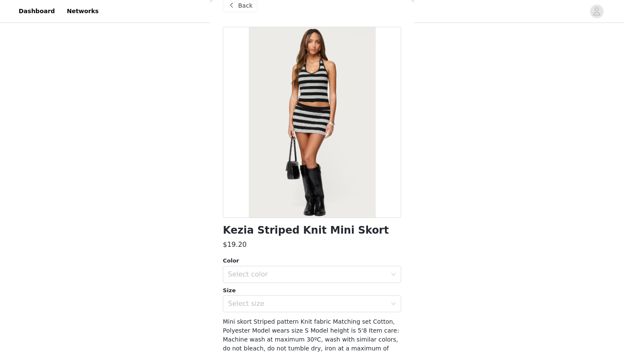
scroll to position [0, 0]
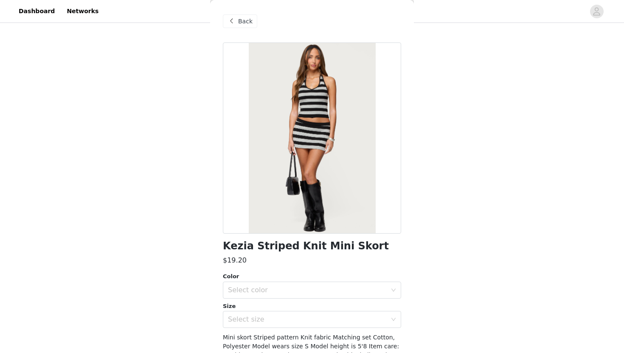
click at [235, 20] on span at bounding box center [231, 21] width 10 height 10
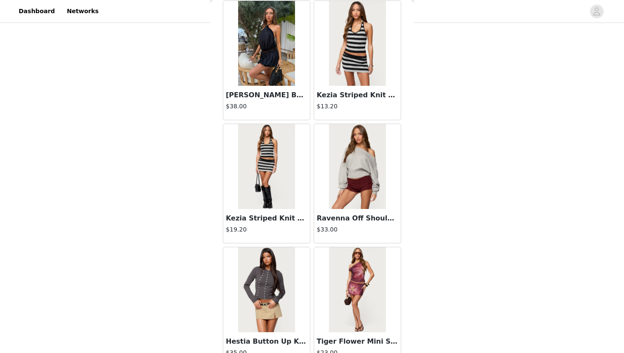
scroll to position [4636, 0]
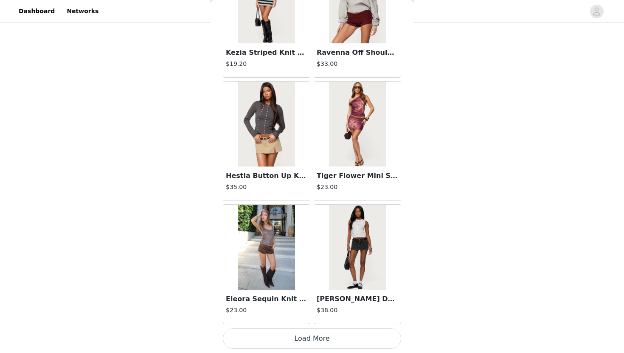
click at [264, 333] on button "Load More" at bounding box center [312, 338] width 178 height 20
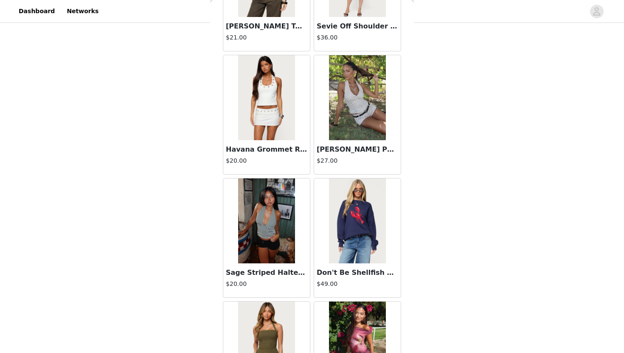
scroll to position [4970, 0]
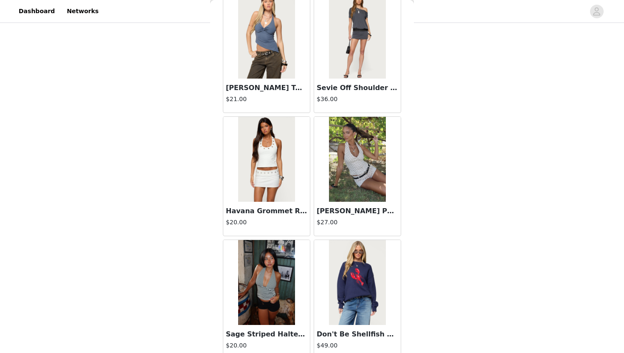
click at [366, 194] on img at bounding box center [357, 159] width 56 height 85
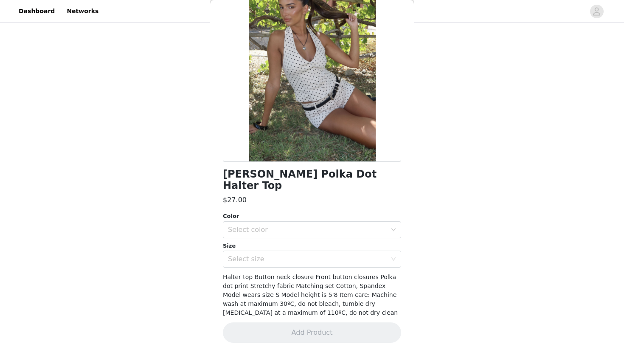
scroll to position [60, 0]
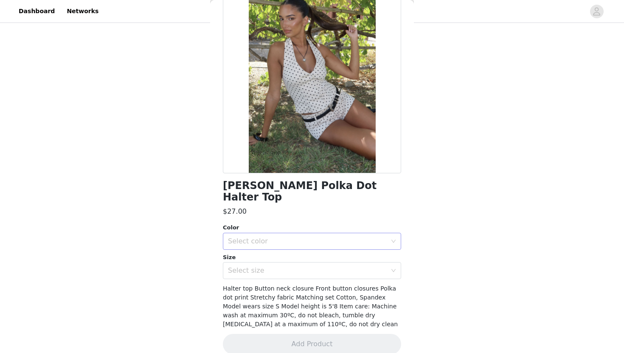
click at [350, 237] on div "Select color" at bounding box center [307, 241] width 159 height 8
click at [333, 246] on li "CREAM" at bounding box center [312, 248] width 178 height 14
click at [331, 266] on div "Select size" at bounding box center [307, 270] width 159 height 8
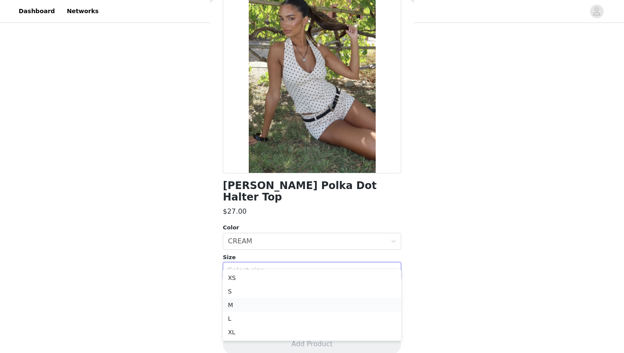
click at [310, 302] on li "M" at bounding box center [312, 305] width 178 height 14
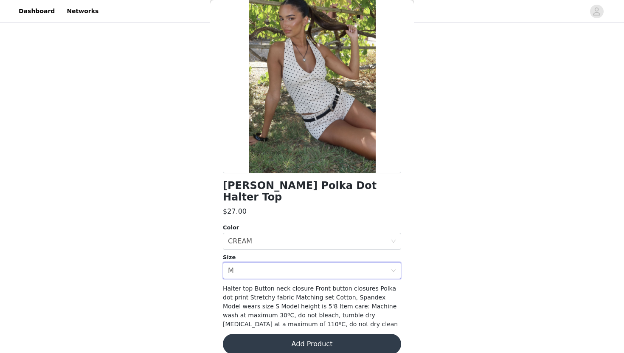
click at [301, 333] on button "Add Product" at bounding box center [312, 343] width 178 height 20
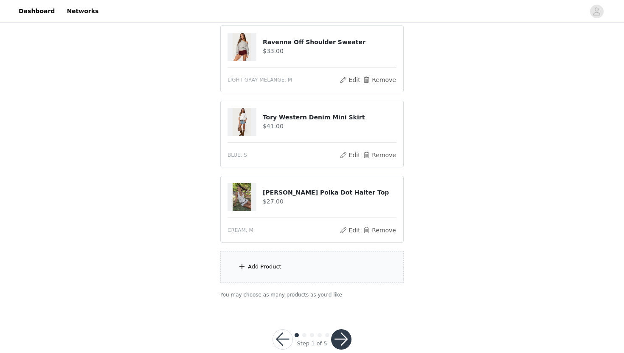
scroll to position [184, 0]
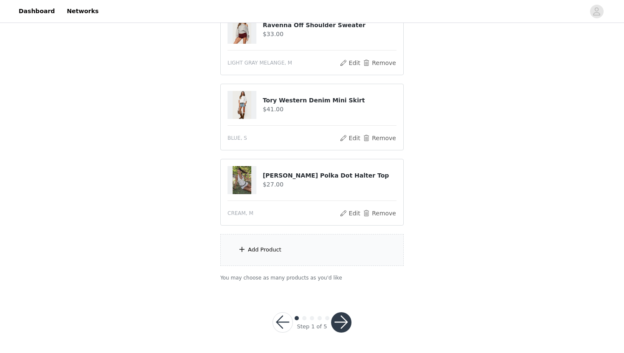
click at [296, 254] on div "Add Product" at bounding box center [311, 250] width 183 height 32
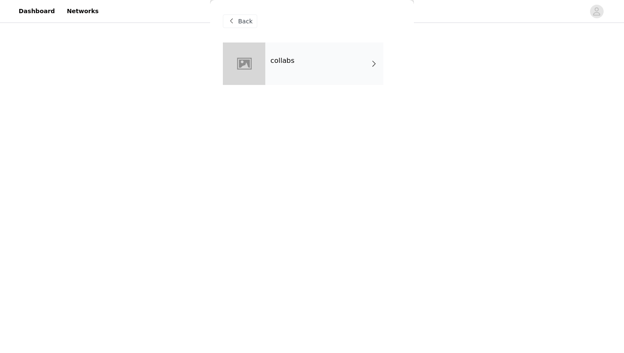
click at [334, 67] on div "collabs" at bounding box center [324, 63] width 118 height 42
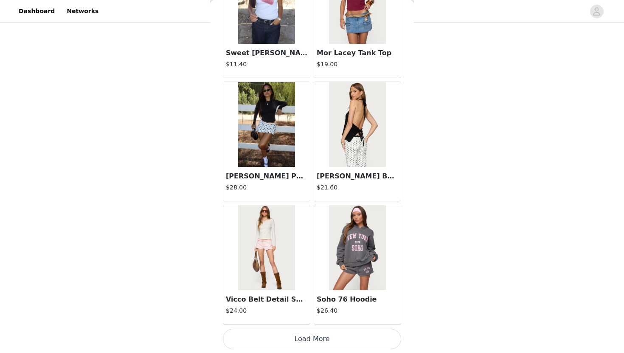
scroll to position [946, 0]
click at [269, 333] on button "Load More" at bounding box center [312, 338] width 178 height 20
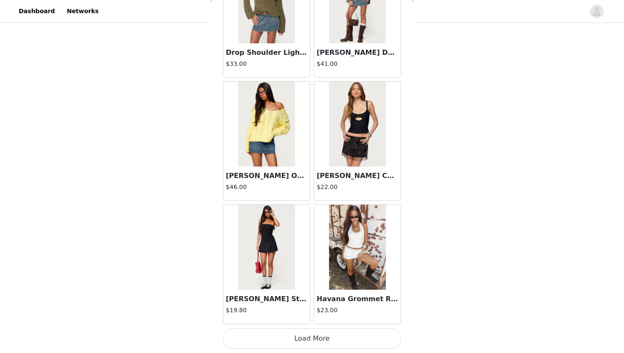
scroll to position [183, 0]
click at [269, 333] on button "Load More" at bounding box center [312, 338] width 178 height 20
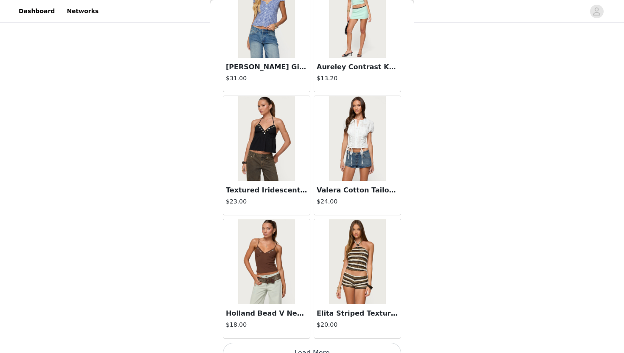
scroll to position [3406, 0]
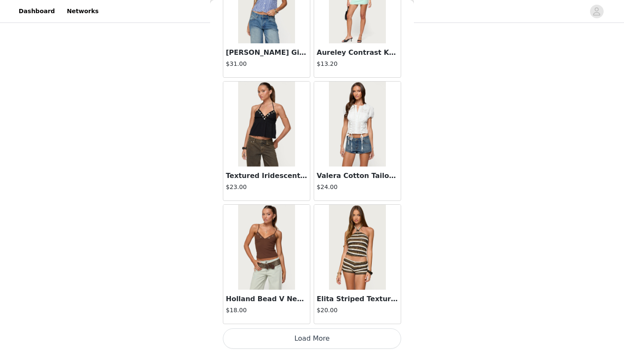
click at [249, 340] on button "Load More" at bounding box center [312, 338] width 178 height 20
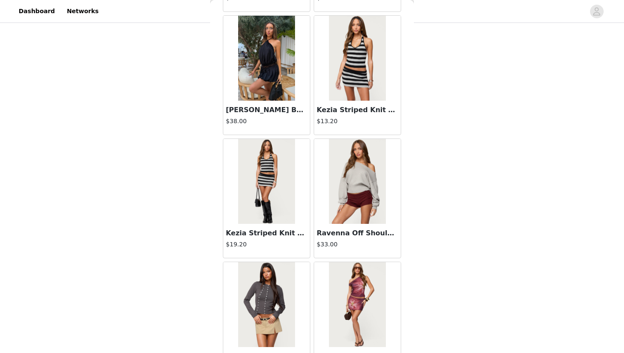
scroll to position [4457, 0]
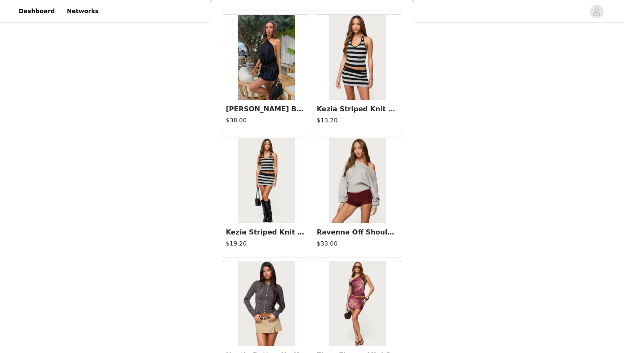
click at [358, 98] on img at bounding box center [357, 57] width 56 height 85
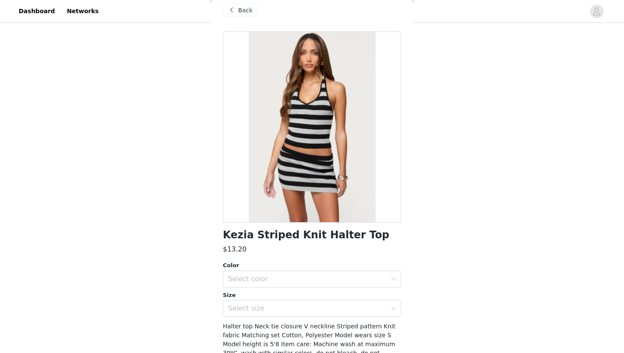
scroll to position [60, 0]
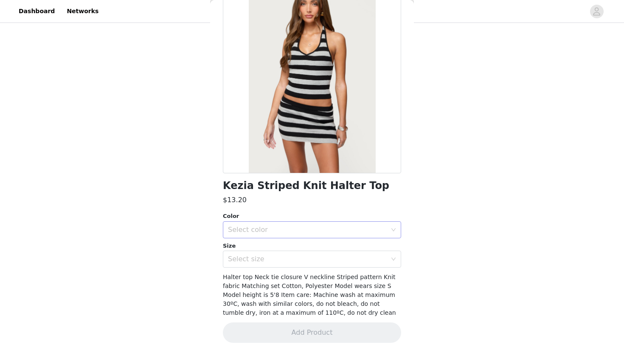
click at [305, 227] on div "Select color" at bounding box center [307, 229] width 159 height 8
click at [293, 250] on li "BLACK" at bounding box center [312, 248] width 178 height 14
click at [290, 254] on div "Select size" at bounding box center [309, 259] width 162 height 16
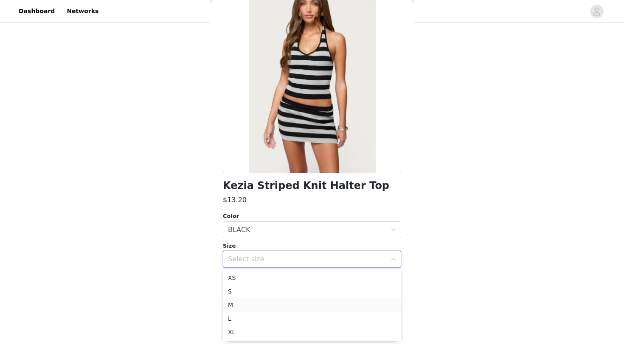
click at [276, 299] on li "M" at bounding box center [312, 305] width 178 height 14
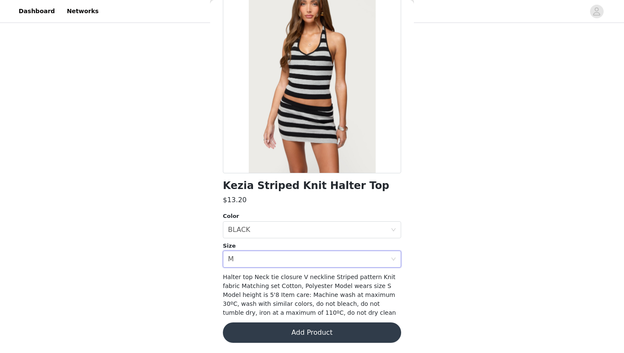
click at [269, 330] on button "Add Product" at bounding box center [312, 332] width 178 height 20
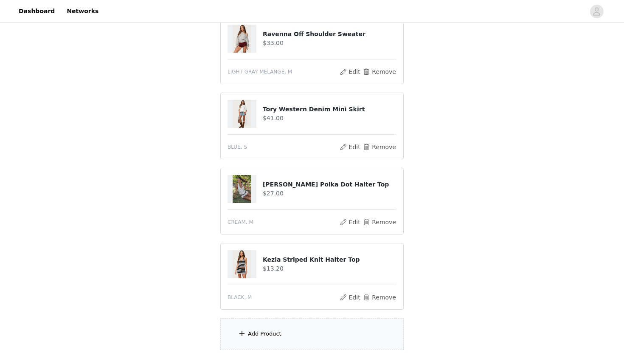
scroll to position [195, 0]
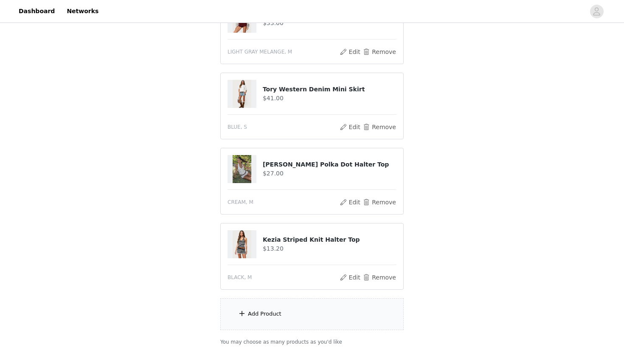
click at [270, 311] on div "Add Product" at bounding box center [265, 313] width 34 height 8
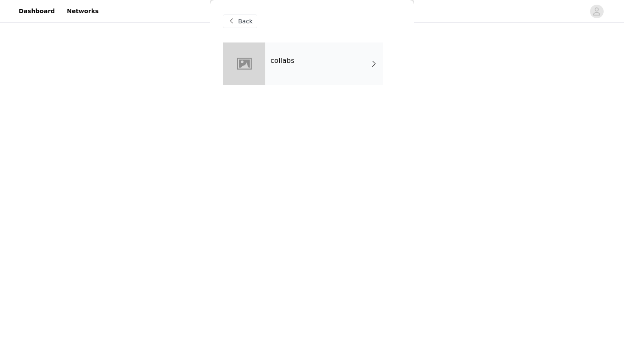
click at [307, 73] on div "collabs" at bounding box center [324, 63] width 118 height 42
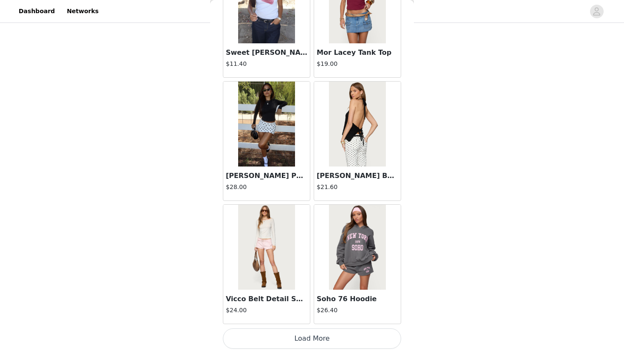
scroll to position [200, 0]
click at [249, 338] on button "Load More" at bounding box center [312, 338] width 178 height 20
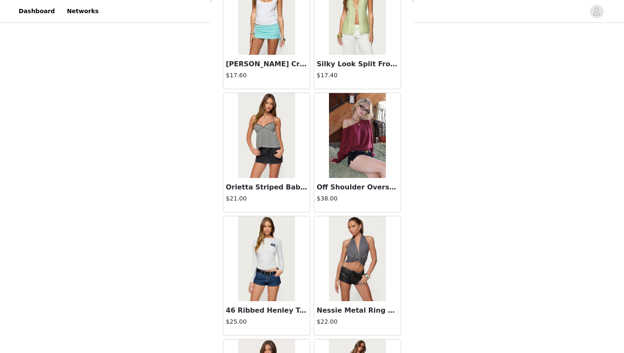
scroll to position [2176, 0]
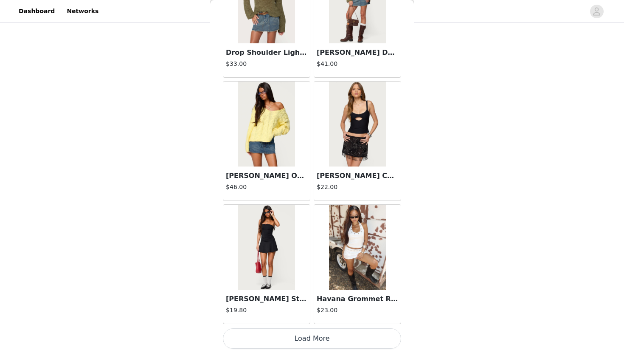
click at [246, 344] on button "Load More" at bounding box center [312, 338] width 178 height 20
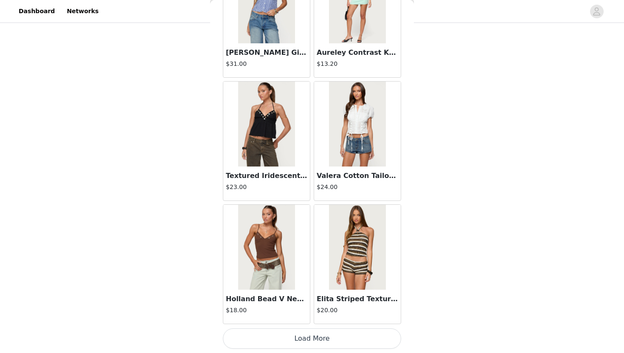
scroll to position [229, 0]
click at [274, 333] on button "Load More" at bounding box center [312, 338] width 178 height 20
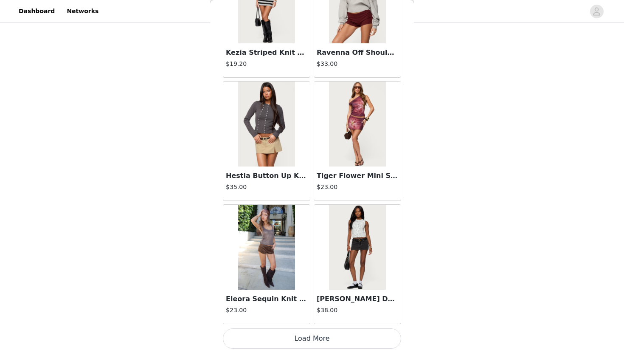
click at [282, 341] on button "Load More" at bounding box center [312, 338] width 178 height 20
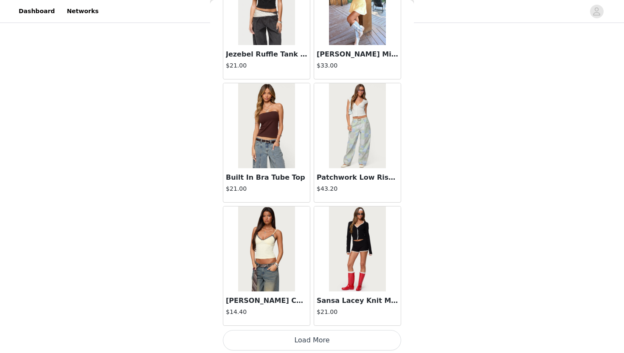
scroll to position [5866, 0]
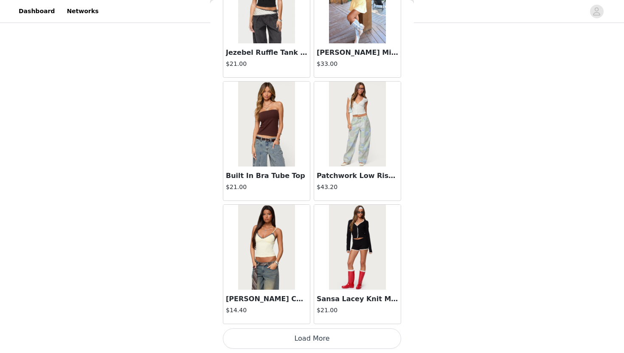
click at [277, 339] on button "Load More" at bounding box center [312, 338] width 178 height 20
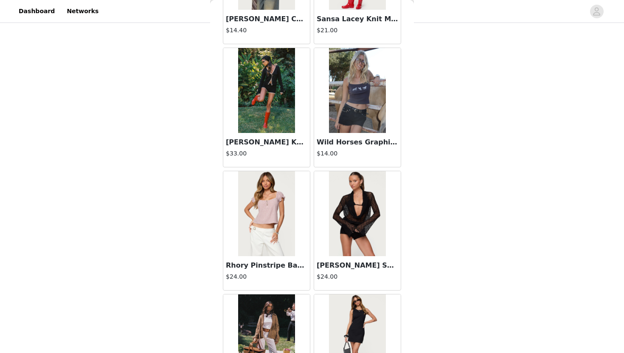
scroll to position [6132, 0]
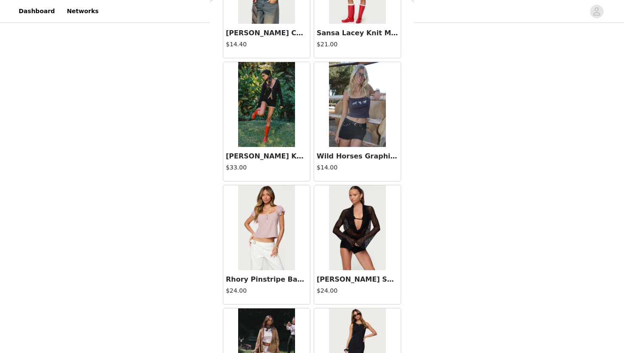
click at [353, 130] on img at bounding box center [357, 104] width 56 height 85
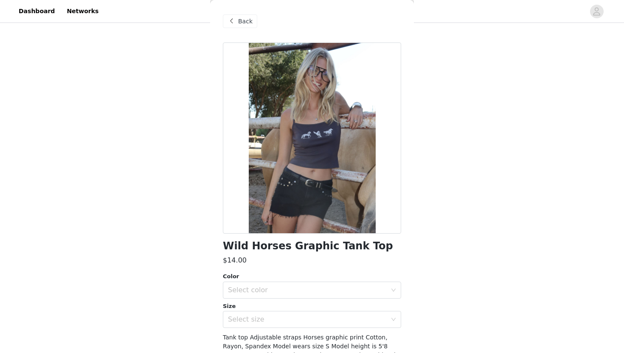
scroll to position [252, 0]
click at [247, 24] on span "Back" at bounding box center [245, 21] width 14 height 9
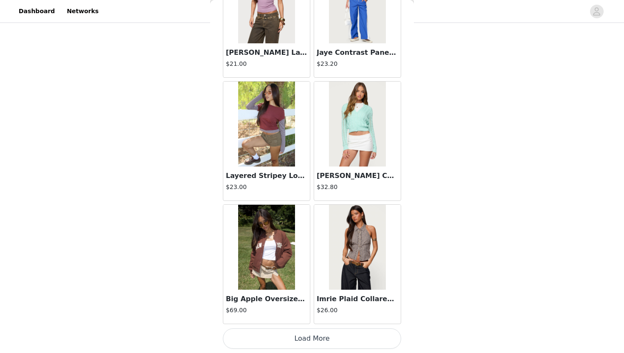
scroll to position [259, 0]
click at [287, 341] on button "Load More" at bounding box center [312, 338] width 178 height 20
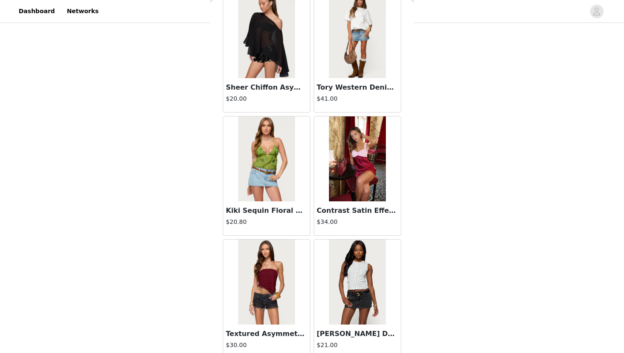
scroll to position [8326, 0]
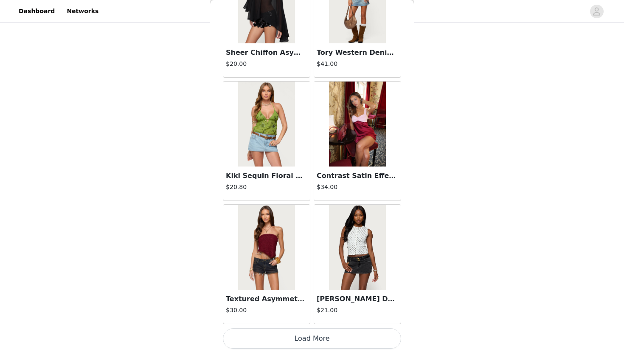
click at [294, 339] on button "Load More" at bounding box center [312, 338] width 178 height 20
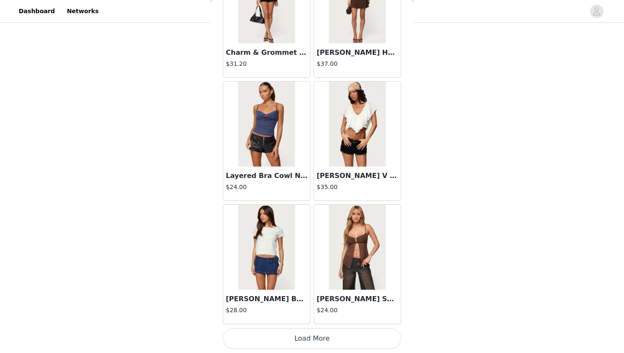
scroll to position [259, 0]
click at [290, 339] on button "Load More" at bounding box center [312, 338] width 178 height 20
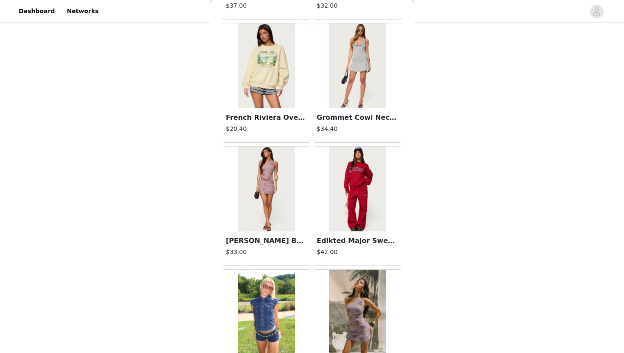
scroll to position [10787, 0]
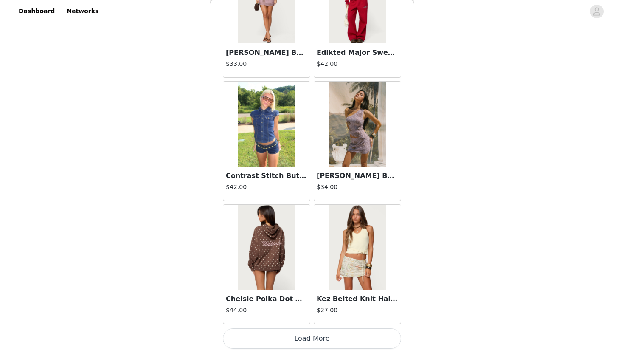
click at [283, 336] on button "Load More" at bounding box center [312, 338] width 178 height 20
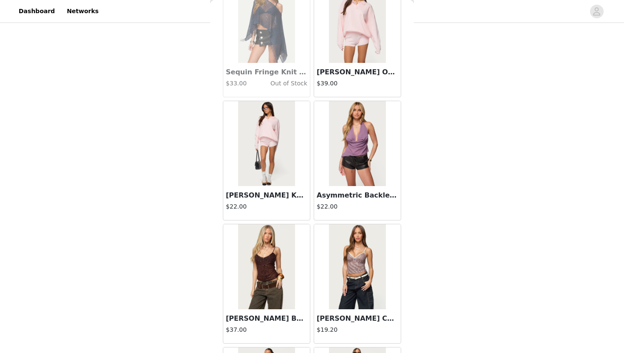
scroll to position [12017, 0]
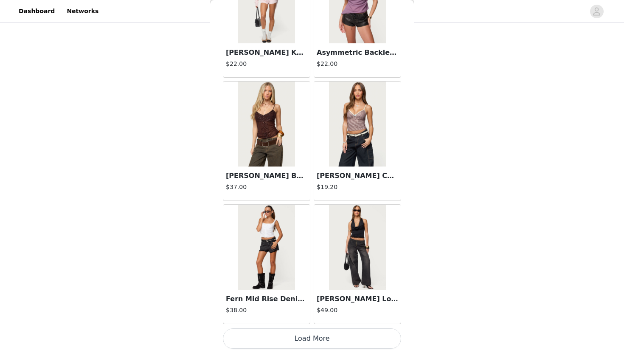
click at [288, 336] on button "Load More" at bounding box center [312, 338] width 178 height 20
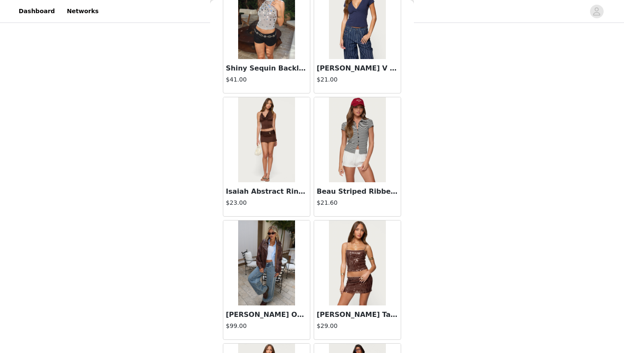
scroll to position [13247, 0]
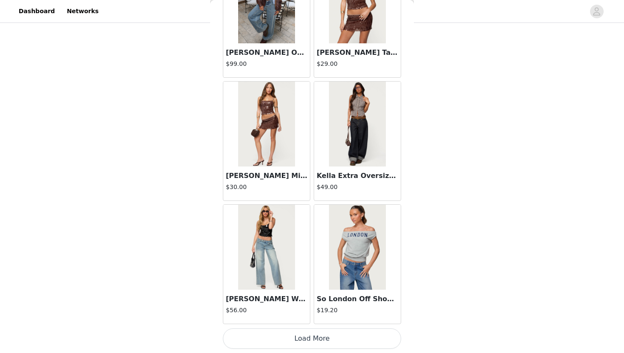
click at [274, 342] on button "Load More" at bounding box center [312, 338] width 178 height 20
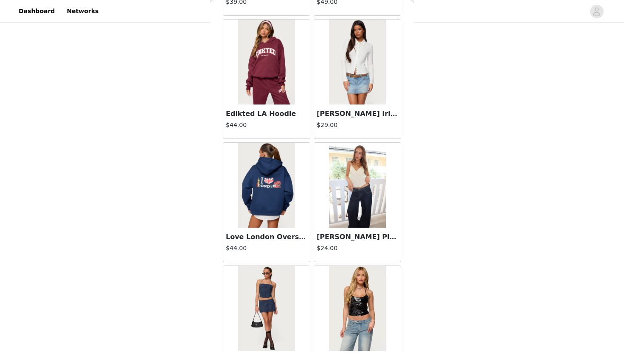
scroll to position [14477, 0]
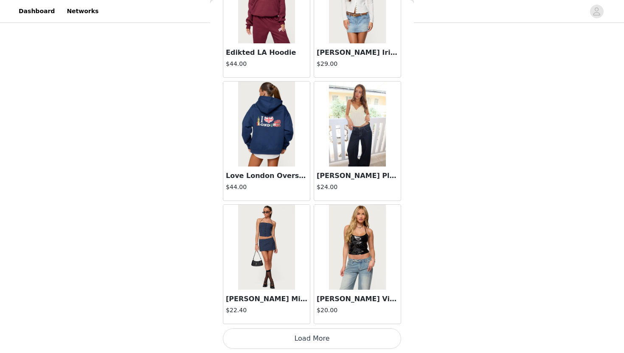
click at [274, 341] on button "Load More" at bounding box center [312, 338] width 178 height 20
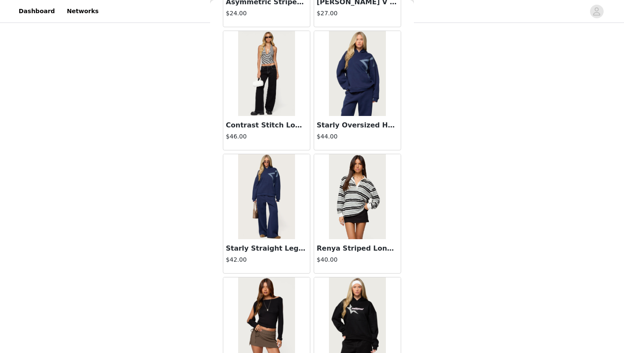
scroll to position [15707, 0]
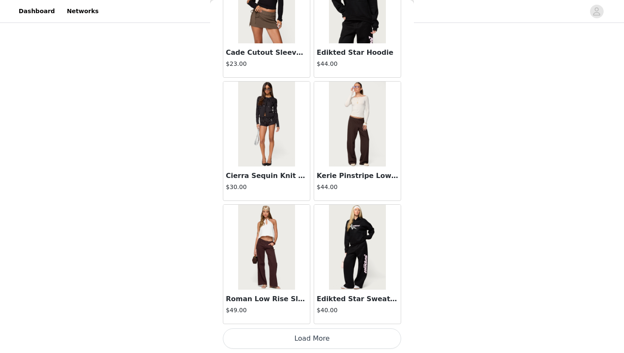
click at [289, 341] on button "Load More" at bounding box center [312, 338] width 178 height 20
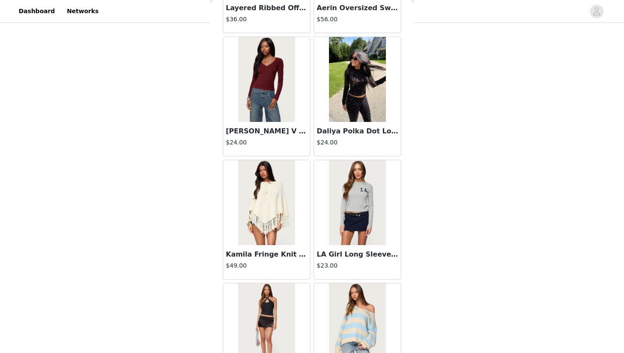
scroll to position [16938, 0]
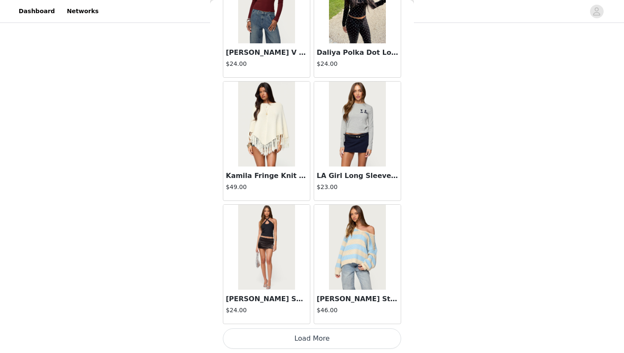
click at [290, 339] on button "Load More" at bounding box center [312, 338] width 178 height 20
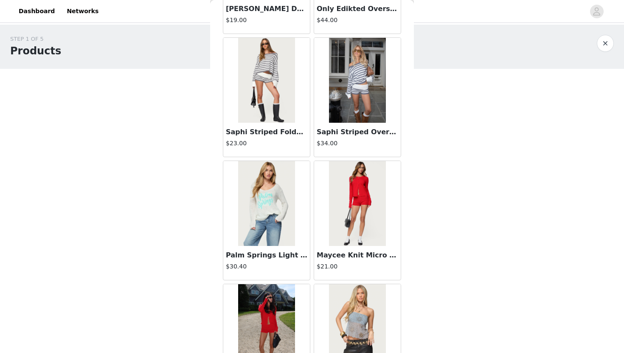
scroll to position [17471, 0]
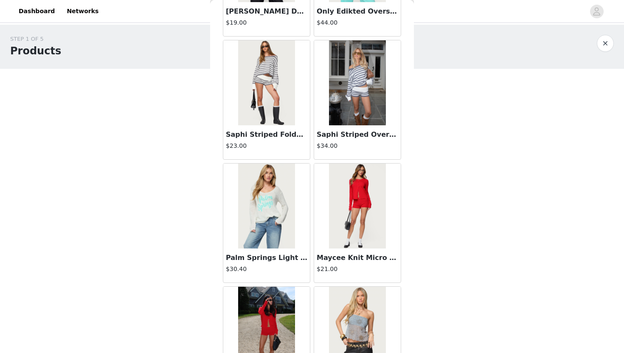
click at [370, 101] on img at bounding box center [357, 82] width 56 height 85
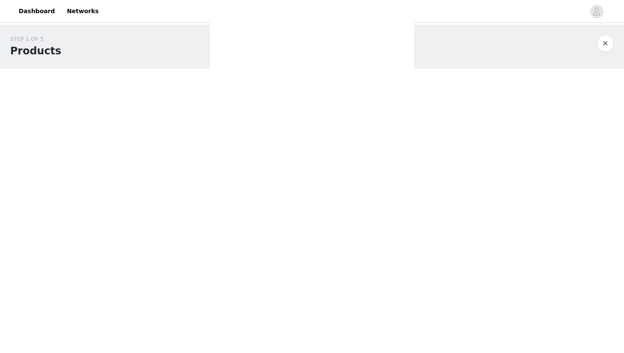
scroll to position [51, 0]
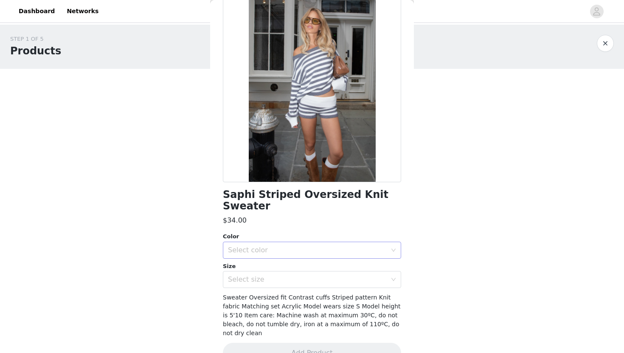
click at [301, 246] on div "Select color" at bounding box center [307, 250] width 159 height 8
click at [287, 263] on li "GRAY-AND-WHITE" at bounding box center [312, 257] width 178 height 14
click at [287, 262] on div "Size Select size" at bounding box center [312, 275] width 178 height 26
click at [289, 275] on div "Select size" at bounding box center [307, 279] width 159 height 8
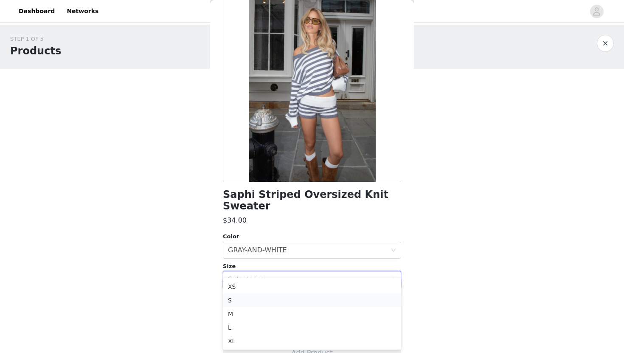
click at [267, 302] on li "S" at bounding box center [312, 300] width 178 height 14
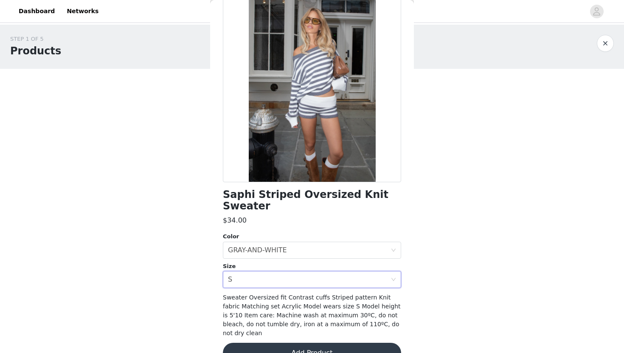
click at [266, 342] on button "Add Product" at bounding box center [312, 352] width 178 height 20
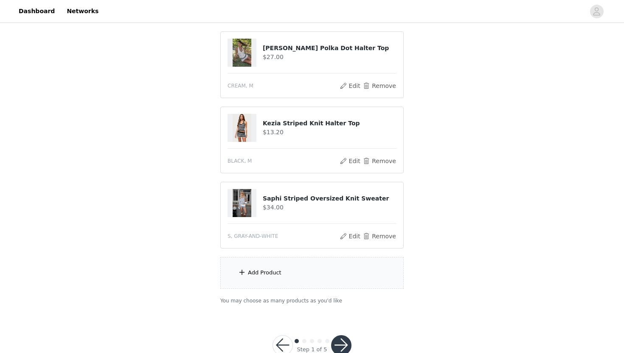
scroll to position [334, 0]
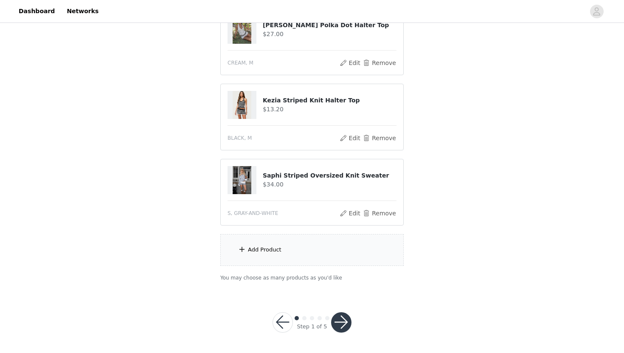
click at [284, 247] on div "Add Product" at bounding box center [311, 250] width 183 height 32
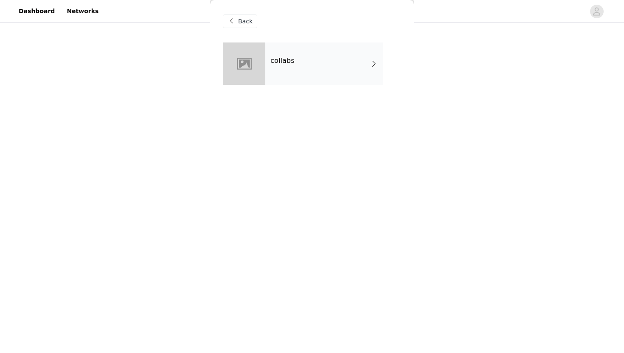
click at [319, 62] on div "collabs" at bounding box center [324, 63] width 118 height 42
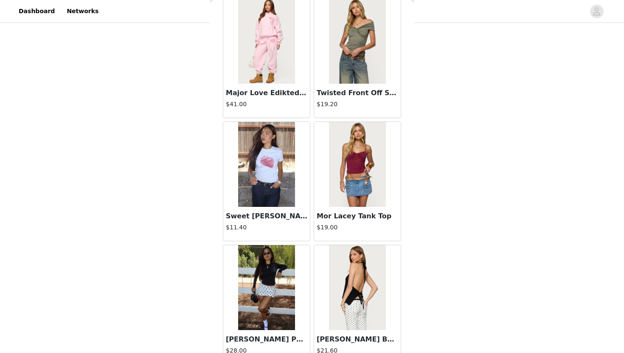
scroll to position [946, 0]
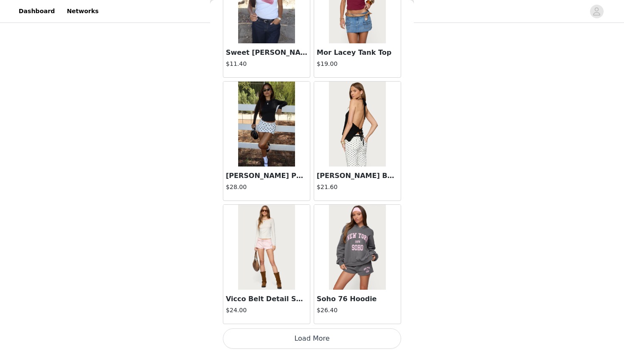
click at [265, 342] on button "Load More" at bounding box center [312, 338] width 178 height 20
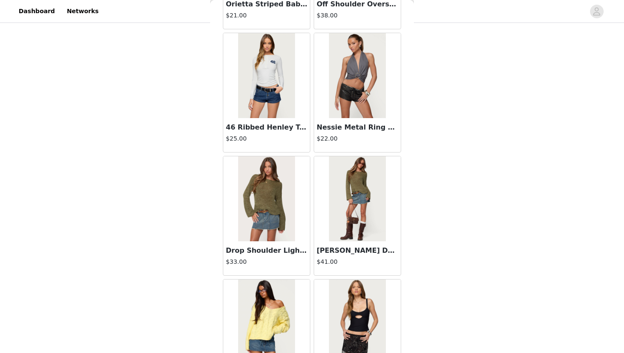
scroll to position [2176, 0]
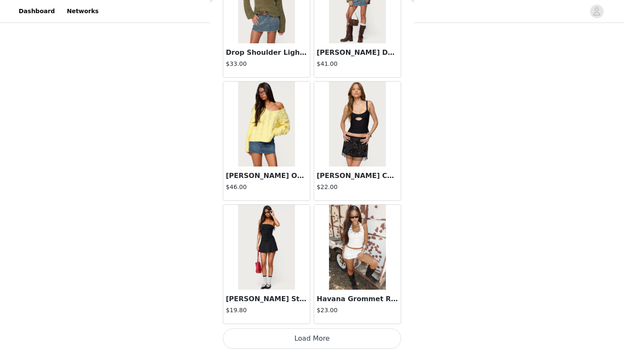
click at [264, 334] on button "Load More" at bounding box center [312, 338] width 178 height 20
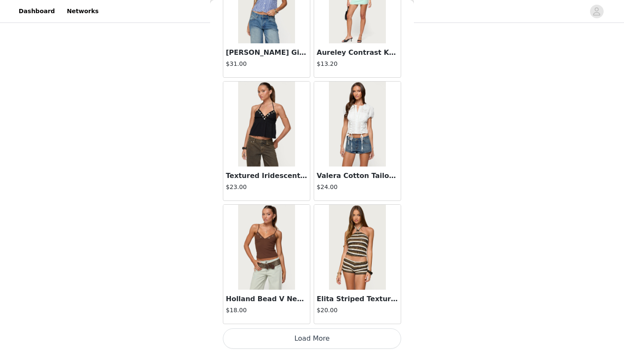
click at [264, 334] on button "Load More" at bounding box center [312, 338] width 178 height 20
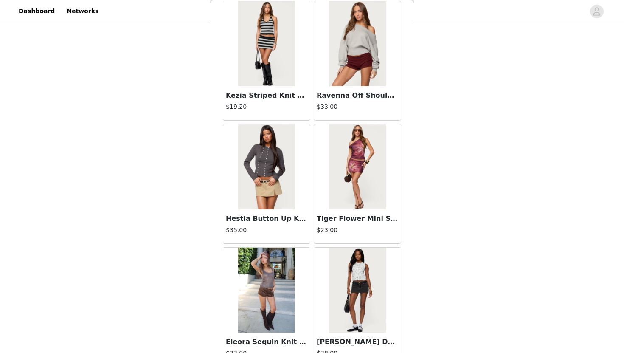
scroll to position [4636, 0]
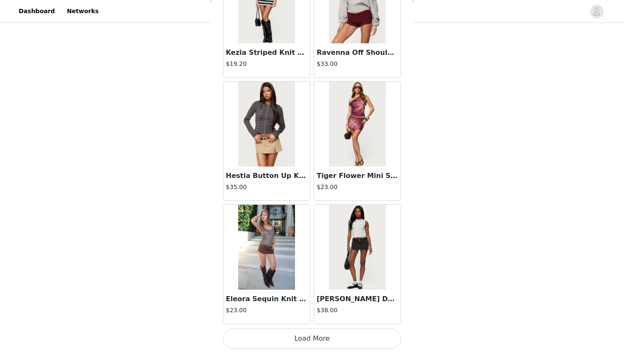
click at [287, 336] on button "Load More" at bounding box center [312, 338] width 178 height 20
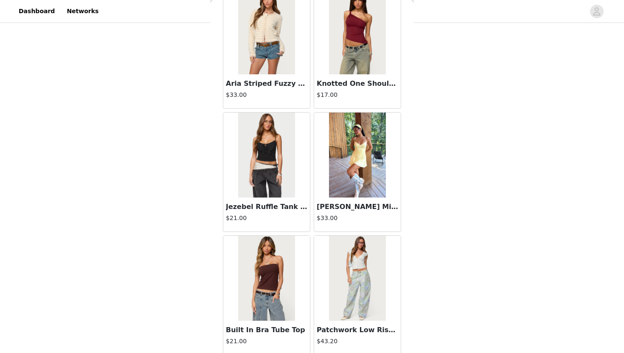
scroll to position [5866, 0]
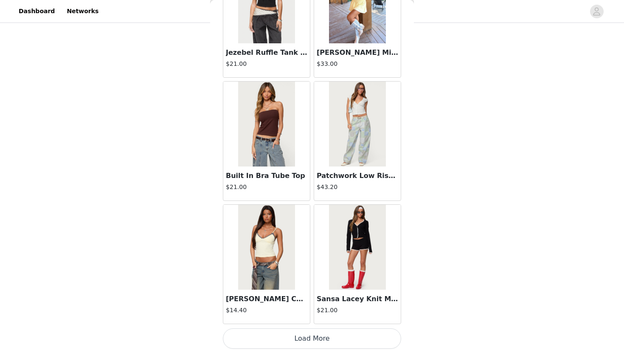
click at [288, 336] on button "Load More" at bounding box center [312, 338] width 178 height 20
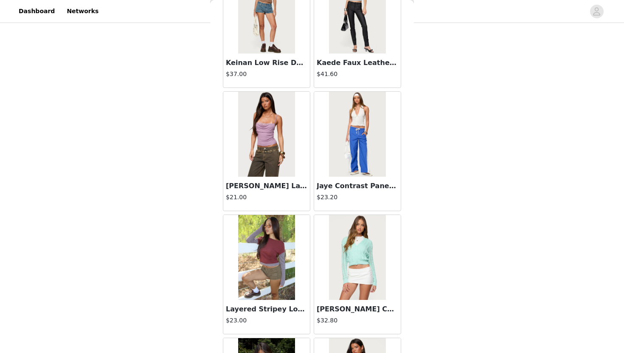
scroll to position [7096, 0]
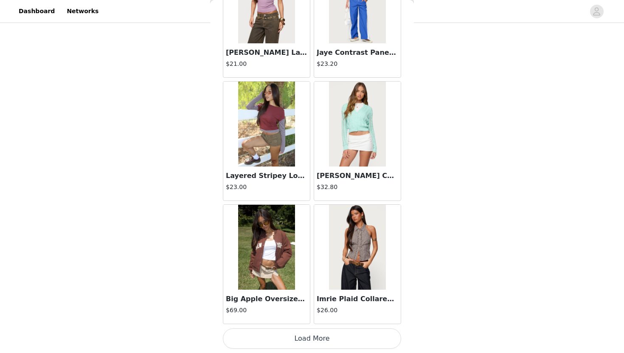
click at [287, 338] on button "Load More" at bounding box center [312, 338] width 178 height 20
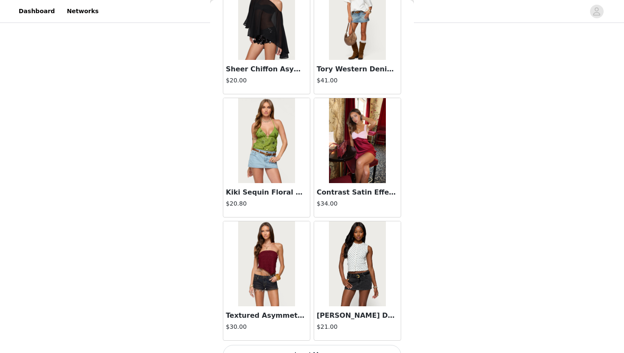
scroll to position [8326, 0]
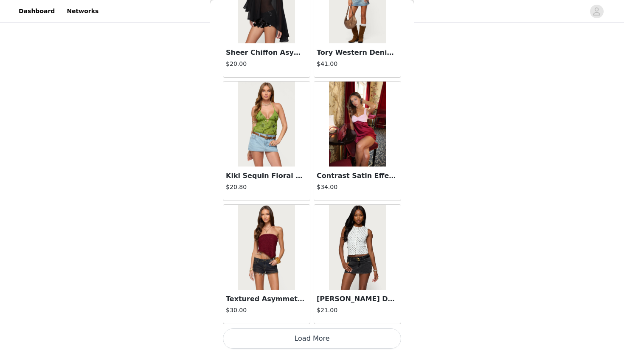
click at [298, 333] on button "Load More" at bounding box center [312, 338] width 178 height 20
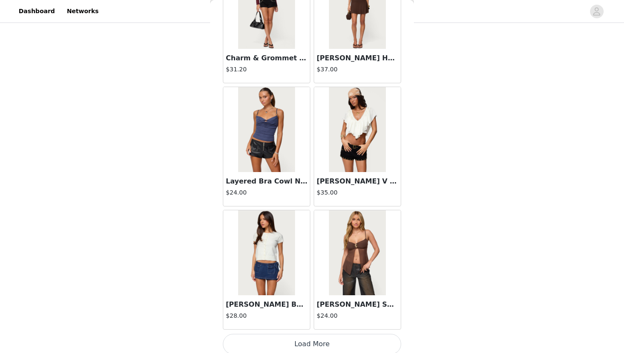
scroll to position [9557, 0]
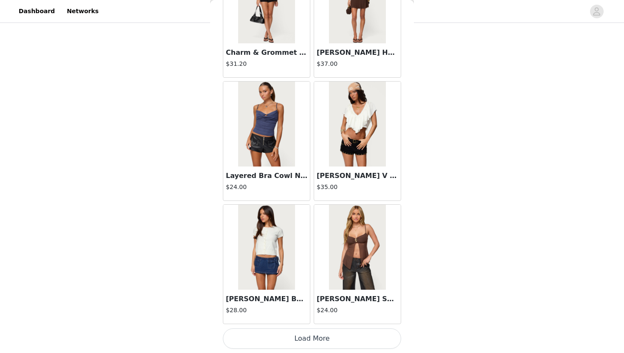
click at [297, 339] on button "Load More" at bounding box center [312, 338] width 178 height 20
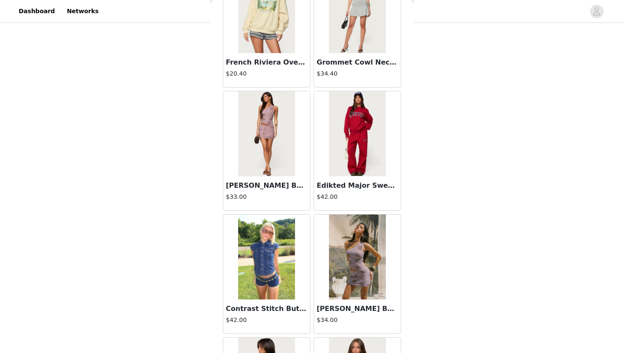
scroll to position [10787, 0]
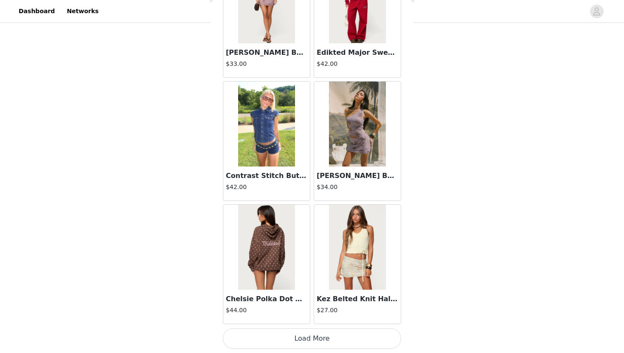
click at [308, 333] on button "Load More" at bounding box center [312, 338] width 178 height 20
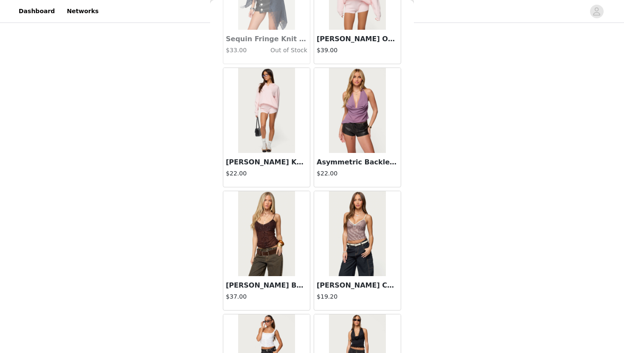
scroll to position [12017, 0]
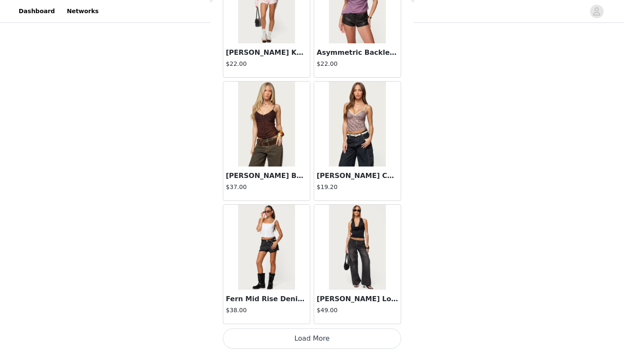
click at [308, 343] on button "Load More" at bounding box center [312, 338] width 178 height 20
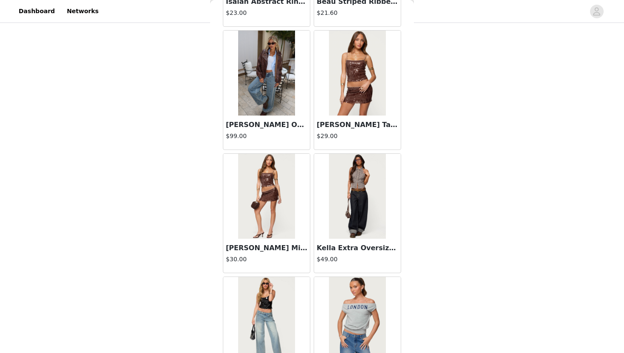
scroll to position [13247, 0]
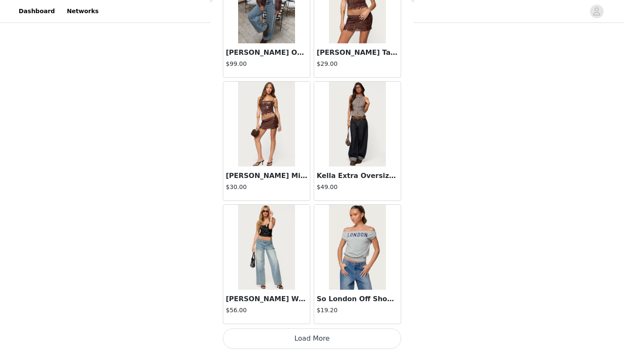
click at [317, 332] on button "Load More" at bounding box center [312, 338] width 178 height 20
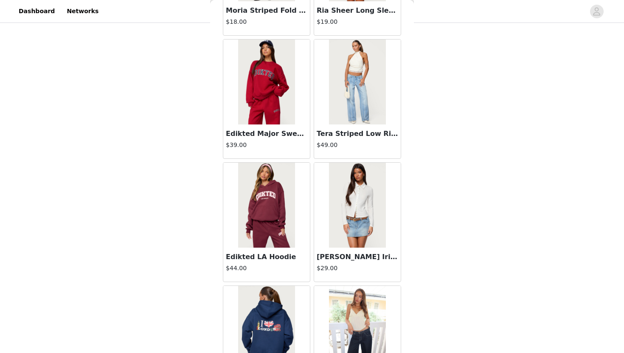
scroll to position [14477, 0]
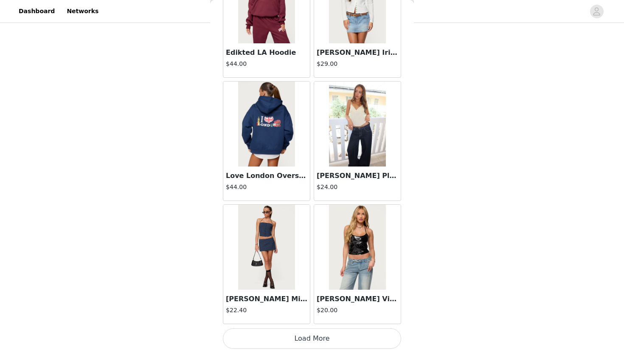
click at [317, 338] on button "Load More" at bounding box center [312, 338] width 178 height 20
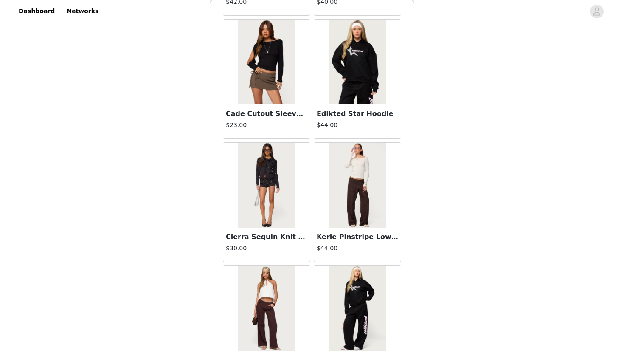
scroll to position [15707, 0]
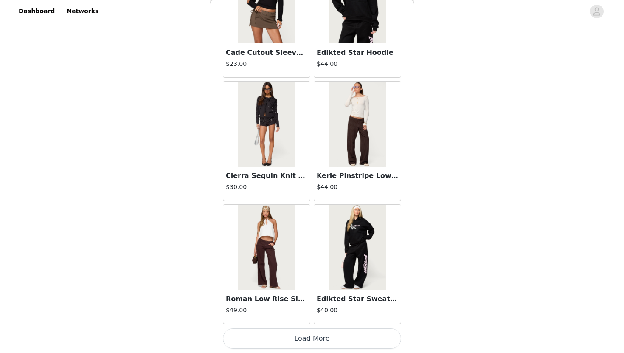
click at [322, 339] on button "Load More" at bounding box center [312, 338] width 178 height 20
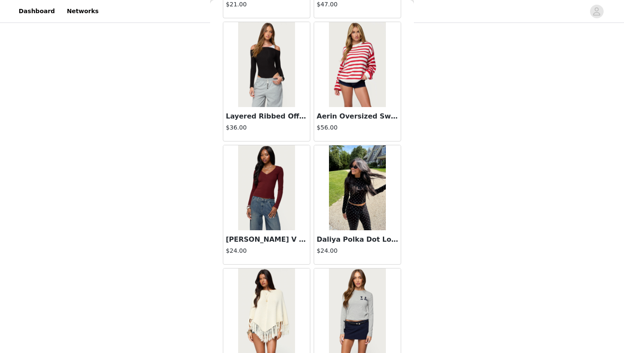
scroll to position [16938, 0]
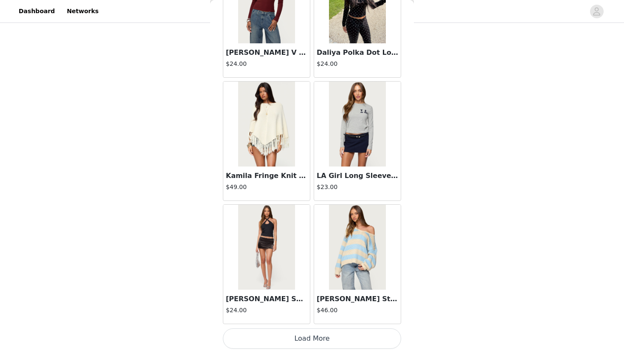
click at [325, 336] on button "Load More" at bounding box center [312, 338] width 178 height 20
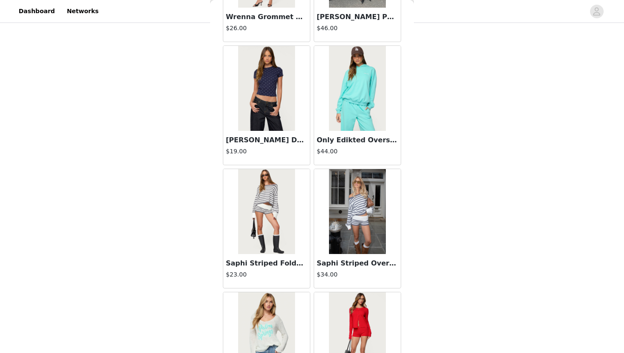
scroll to position [17453, 0]
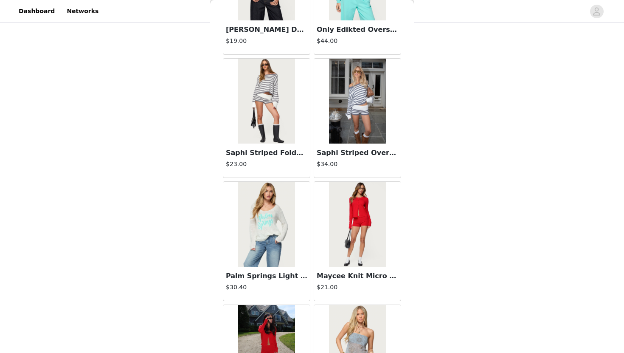
click at [274, 109] on img at bounding box center [266, 101] width 56 height 85
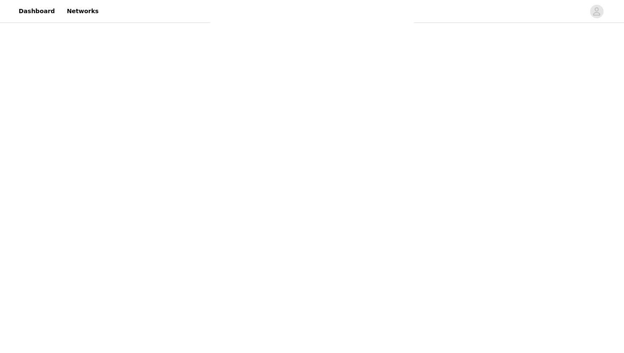
scroll to position [60, 0]
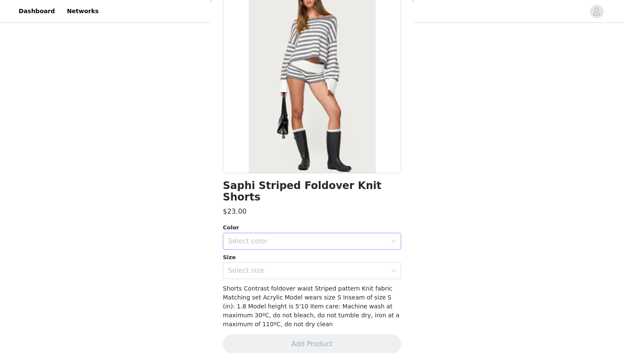
click at [267, 237] on div "Select color" at bounding box center [307, 241] width 159 height 8
click at [265, 246] on li "GRAY-AND-WHITE" at bounding box center [312, 248] width 178 height 14
click at [266, 266] on div "Select size" at bounding box center [307, 270] width 159 height 8
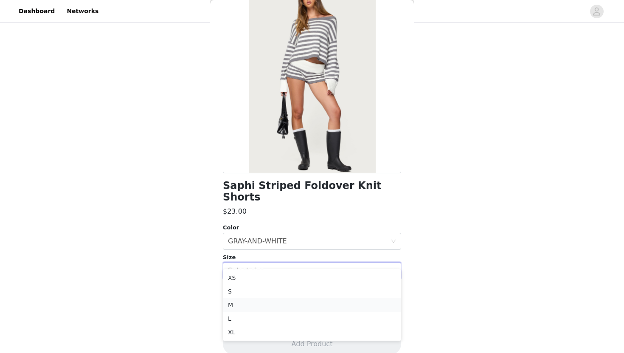
click at [255, 303] on li "M" at bounding box center [312, 305] width 178 height 14
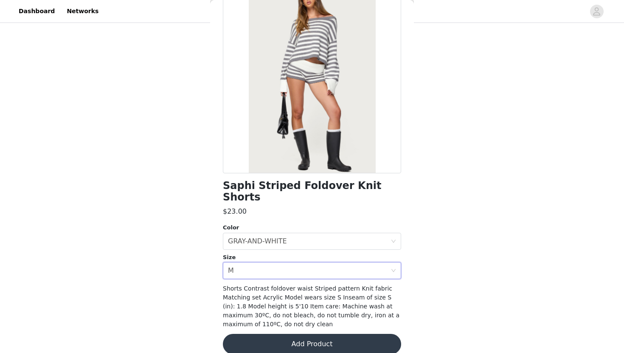
click at [255, 333] on button "Add Product" at bounding box center [312, 343] width 178 height 20
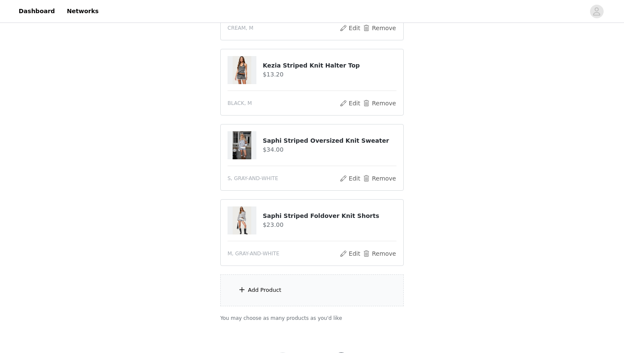
scroll to position [409, 0]
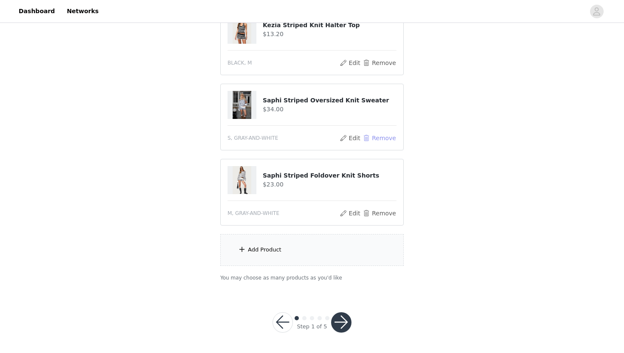
click at [385, 140] on button "Remove" at bounding box center [379, 138] width 34 height 10
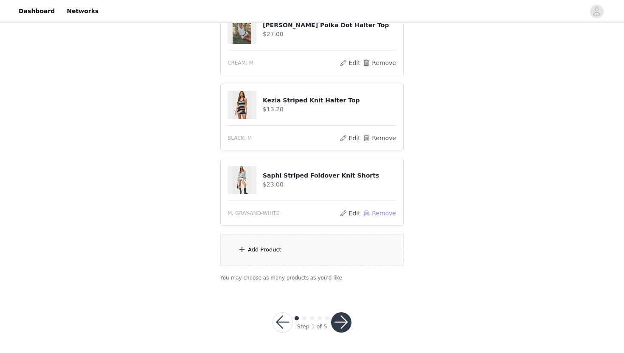
click at [384, 211] on button "Remove" at bounding box center [379, 213] width 34 height 10
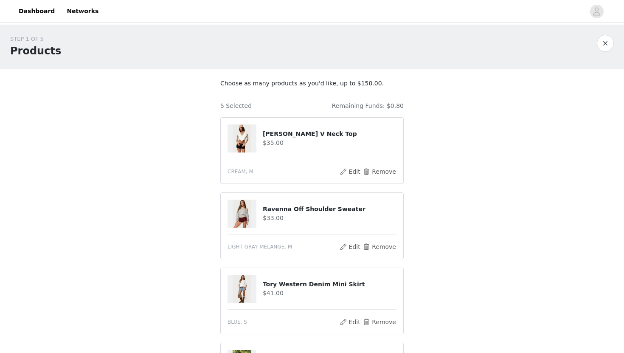
scroll to position [259, 0]
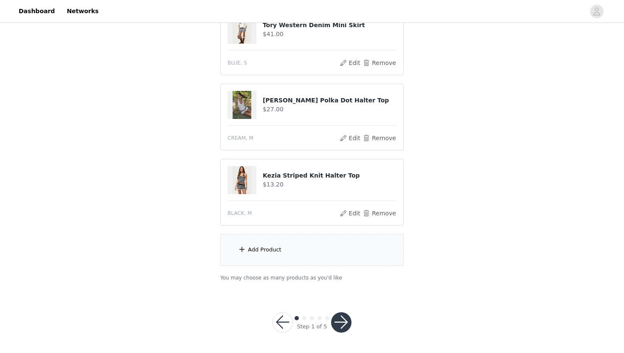
click at [345, 324] on button "button" at bounding box center [341, 322] width 20 height 20
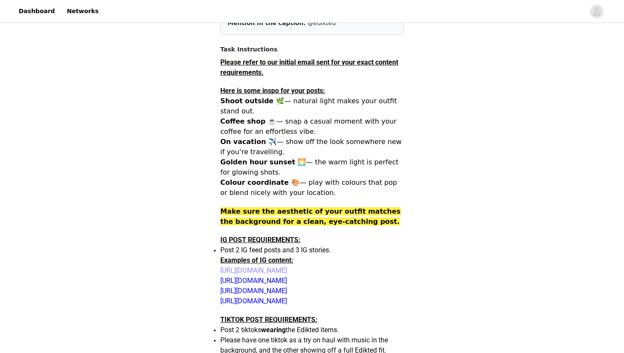
scroll to position [108, 0]
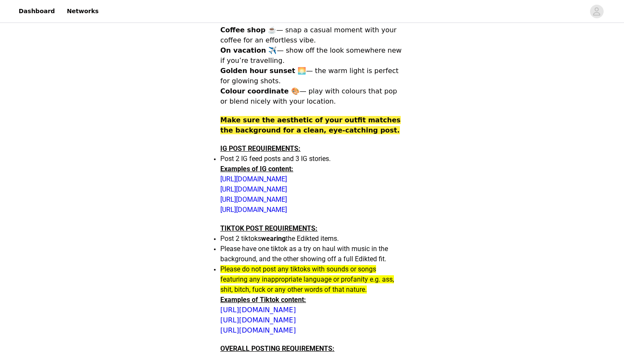
scroll to position [201, 0]
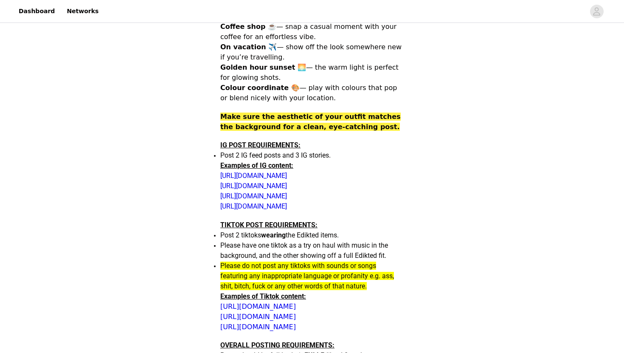
click at [450, 130] on div "STEP 2 OF 5 Posting requirements All content must include the following informa…" at bounding box center [312, 299] width 624 height 951
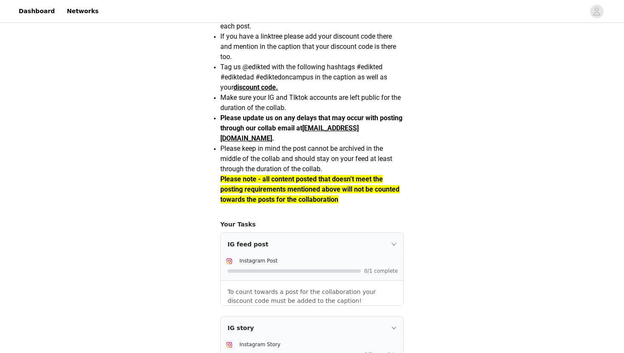
scroll to position [590, 0]
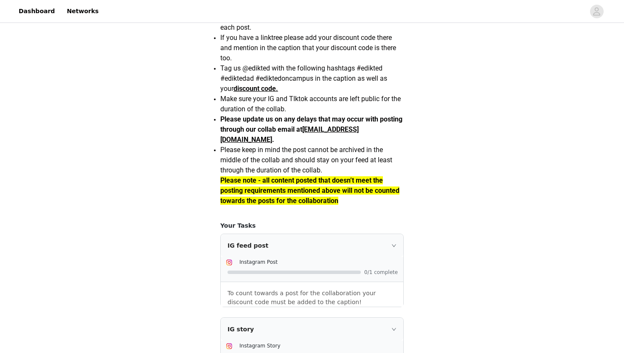
click at [335, 145] on p "Please update us on any delays that may occur with posting through our collab e…" at bounding box center [311, 129] width 183 height 31
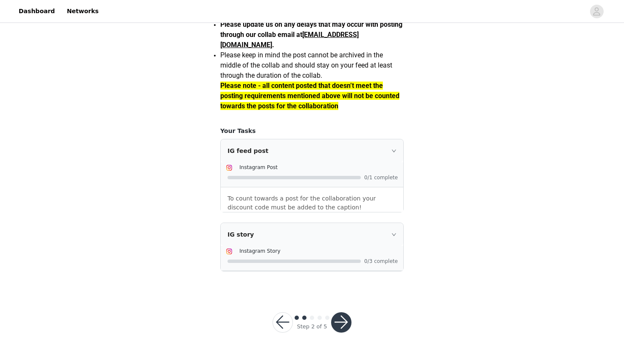
scroll to position [719, 0]
click at [395, 153] on icon "icon: right" at bounding box center [393, 150] width 5 height 5
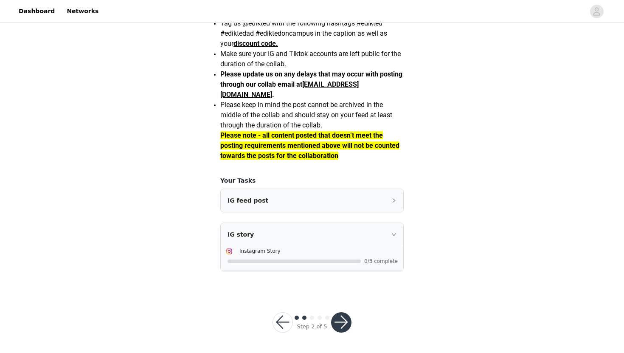
click at [382, 203] on div "IG feed post" at bounding box center [312, 200] width 182 height 23
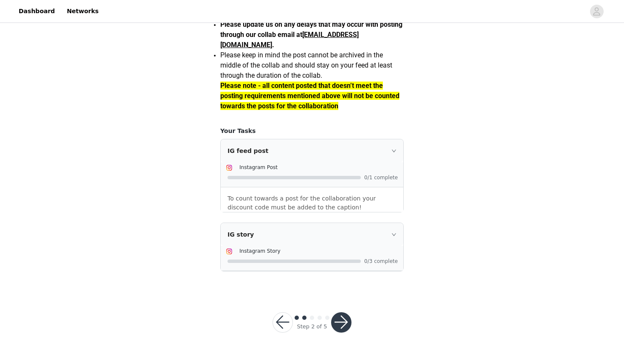
click at [337, 324] on button "button" at bounding box center [341, 322] width 20 height 20
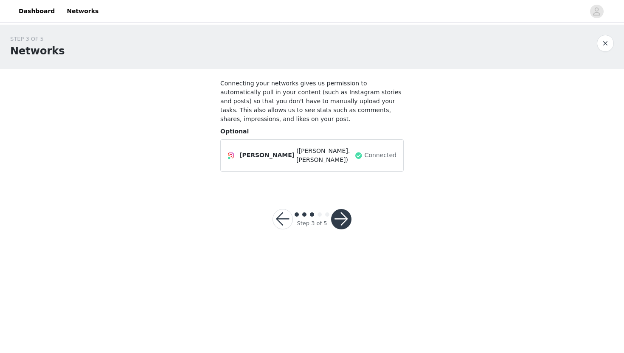
click at [342, 219] on button "button" at bounding box center [341, 219] width 20 height 20
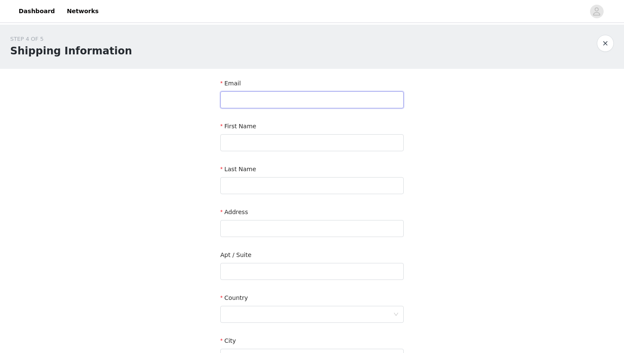
click at [329, 95] on input "text" at bounding box center [311, 99] width 183 height 17
type input "carolineratte5@gmail.com"
click at [297, 135] on input "text" at bounding box center [311, 142] width 183 height 17
type input "Caroline"
click at [250, 180] on input "text" at bounding box center [311, 185] width 183 height 17
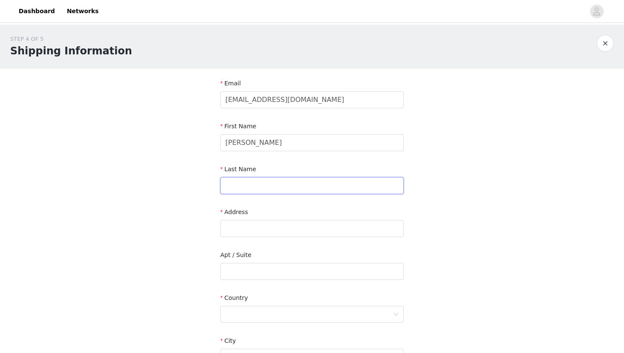
type input "T"
type input "Ratté"
click at [229, 228] on input "text" at bounding box center [311, 228] width 183 height 17
type input "89 pine street and"
type input "Andover"
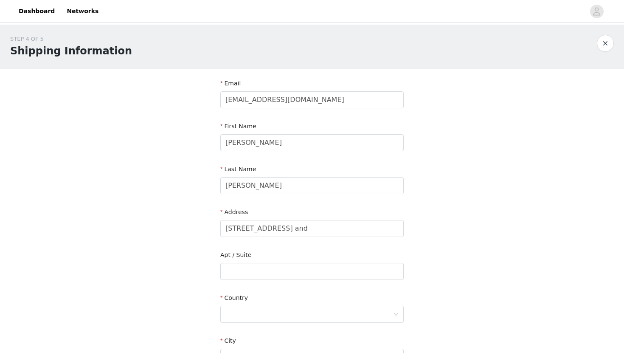
type input "01810-1721"
type input "9783055346"
type input "89 pine street"
click at [238, 311] on div at bounding box center [309, 314] width 168 height 16
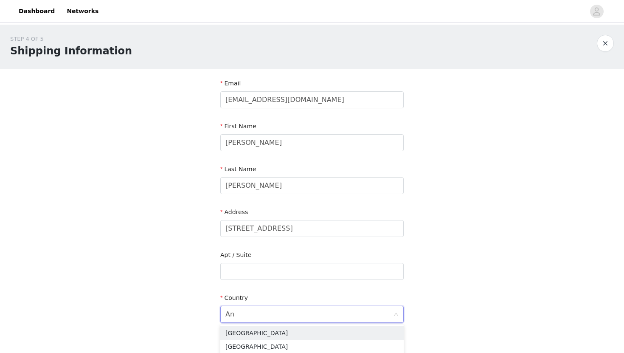
type input "A"
click at [249, 330] on li "[GEOGRAPHIC_DATA]" at bounding box center [311, 333] width 183 height 14
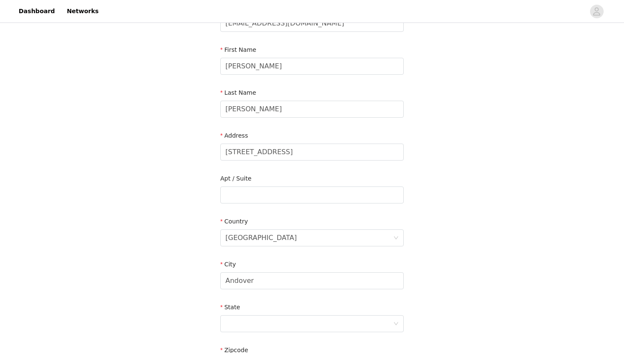
scroll to position [105, 0]
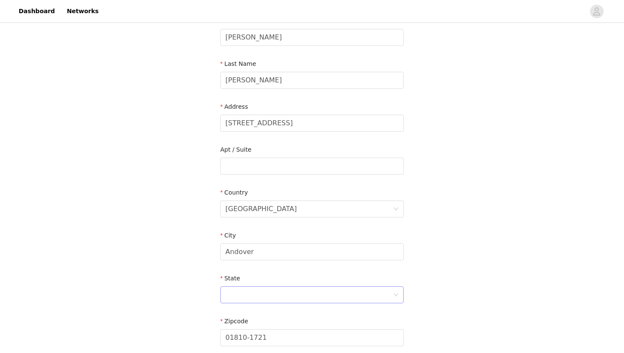
click at [267, 297] on div at bounding box center [309, 294] width 168 height 16
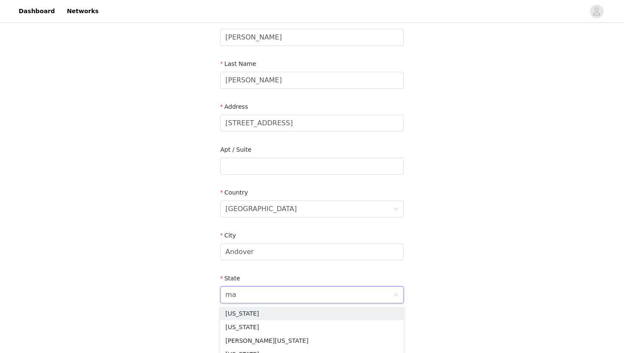
type input "mas"
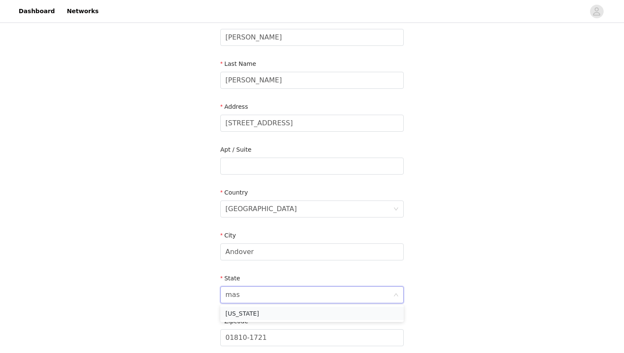
click at [265, 316] on li "Massachusetts" at bounding box center [311, 313] width 183 height 14
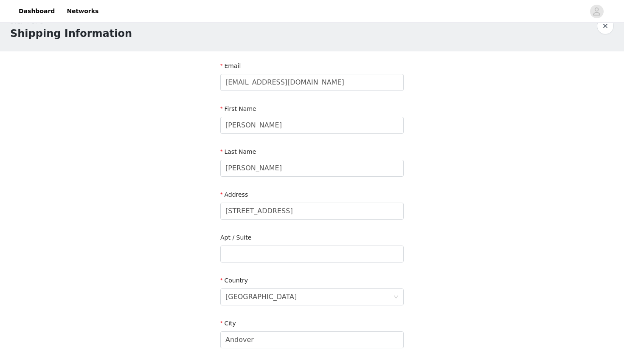
scroll to position [0, 0]
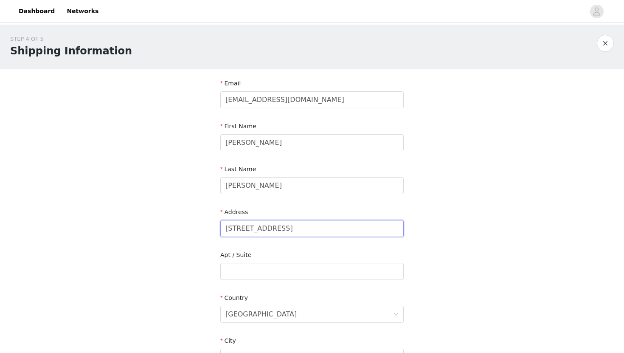
drag, startPoint x: 292, startPoint y: 226, endPoint x: 198, endPoint y: 227, distance: 94.6
click at [197, 227] on div "STEP 4 OF 5 Shipping Information Email carolineratte5@gmail.com First Name Caro…" at bounding box center [312, 271] width 624 height 493
type input "308 Husky Village D2"
click at [280, 312] on div "[GEOGRAPHIC_DATA]" at bounding box center [309, 314] width 168 height 16
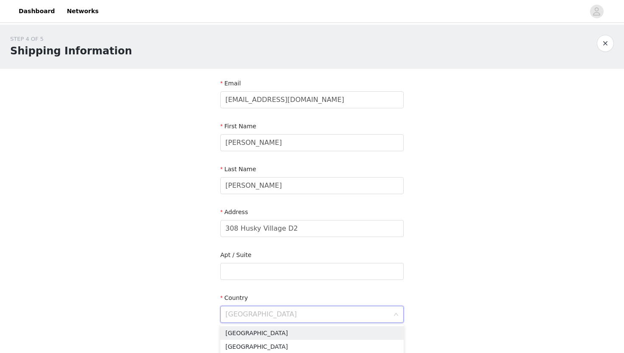
click at [170, 300] on div "STEP 4 OF 5 Shipping Information Email carolineratte5@gmail.com First Name Caro…" at bounding box center [312, 271] width 624 height 493
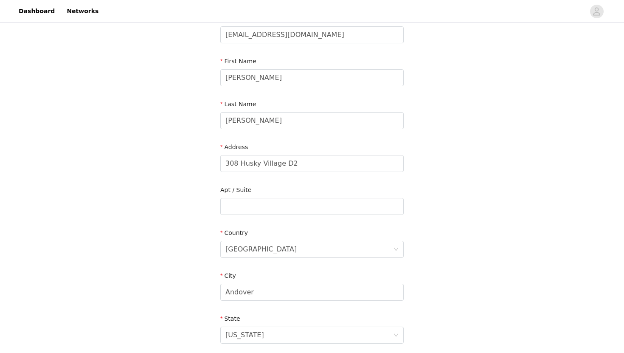
scroll to position [79, 0]
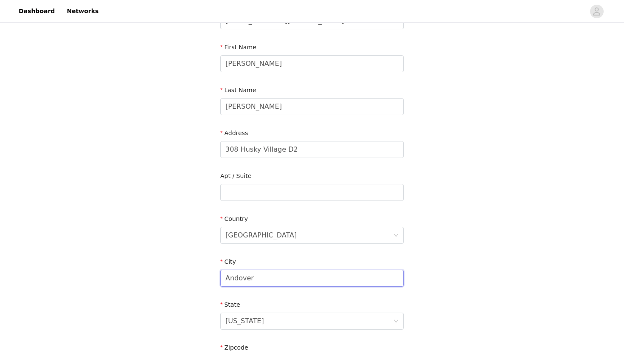
click at [280, 280] on input "Andover" at bounding box center [311, 277] width 183 height 17
drag, startPoint x: 270, startPoint y: 280, endPoint x: 209, endPoint y: 277, distance: 61.6
click at [209, 277] on div "STEP 4 OF 5 Shipping Information Email carolineratte5@gmail.com First Name Caro…" at bounding box center [312, 192] width 624 height 493
type input "STORRS MANSFIELD"
click at [295, 322] on div "Massachusetts" at bounding box center [309, 321] width 168 height 16
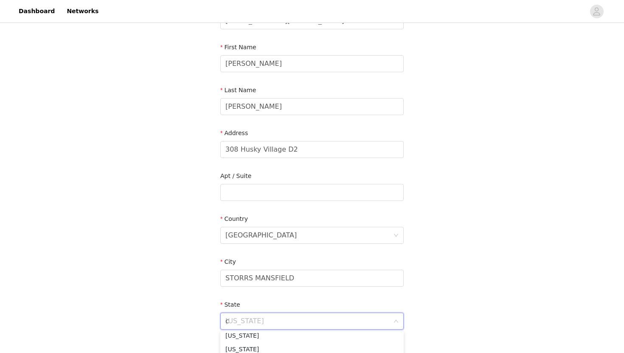
scroll to position [2, 0]
type input "c"
type input "con"
click at [266, 340] on li "Connecticut" at bounding box center [311, 340] width 183 height 14
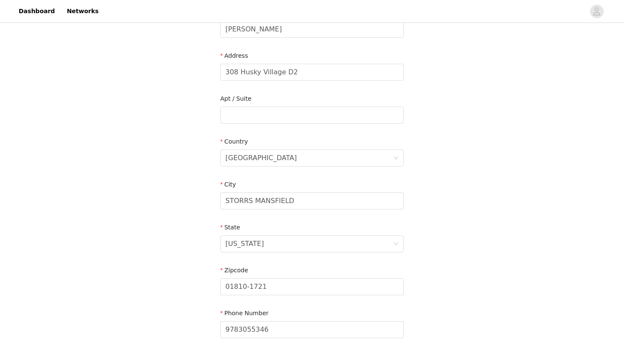
scroll to position [164, 0]
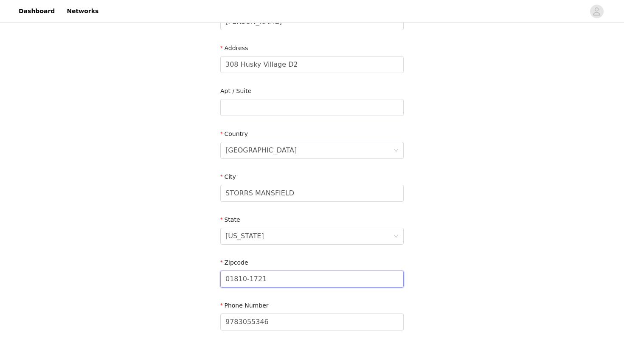
click at [293, 276] on input "01810-1721" at bounding box center [311, 278] width 183 height 17
type input "06269"
click at [295, 294] on form "Email carolineratte5@gmail.com First Name Caroline Last Name Ratté Address 308 …" at bounding box center [311, 124] width 183 height 418
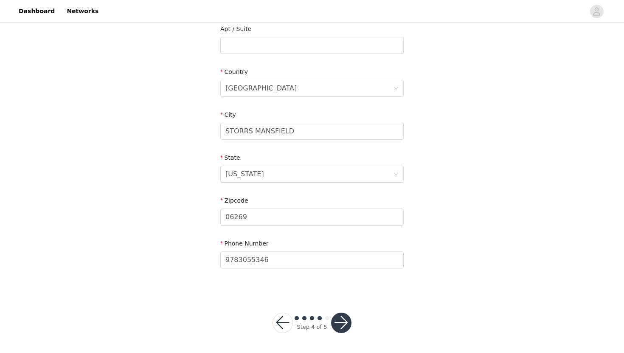
click at [341, 316] on button "button" at bounding box center [341, 322] width 20 height 20
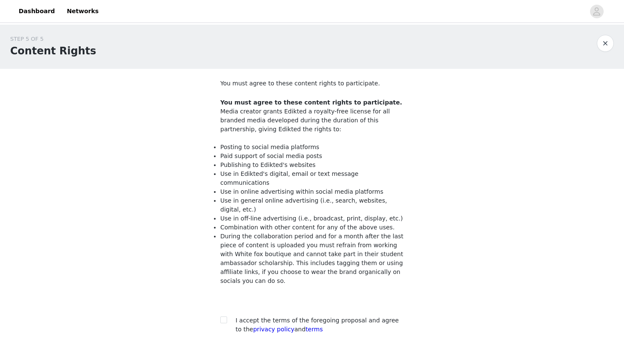
scroll to position [56, 0]
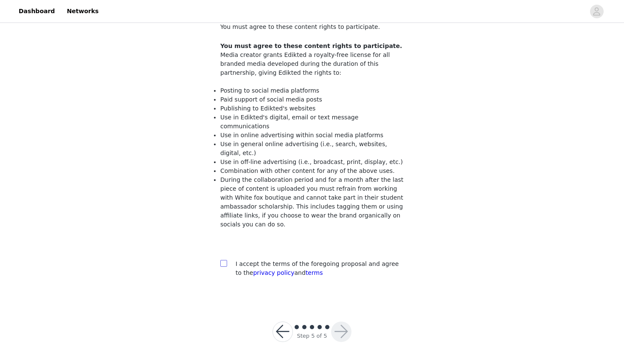
click at [224, 260] on span at bounding box center [223, 263] width 7 height 7
click at [224, 260] on input "checkbox" at bounding box center [223, 263] width 6 height 6
checkbox input "true"
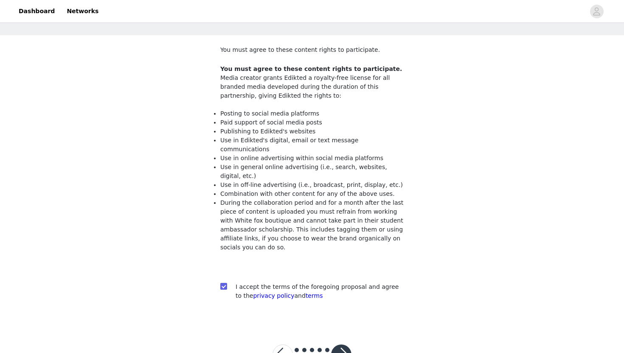
scroll to position [32, 0]
drag, startPoint x: 260, startPoint y: 239, endPoint x: 279, endPoint y: 244, distance: 20.2
click at [279, 245] on span "You must agree to these content rights to participate. Media creator grants Edi…" at bounding box center [311, 168] width 183 height 204
click at [279, 253] on div at bounding box center [311, 261] width 183 height 17
click at [342, 345] on button "button" at bounding box center [341, 355] width 20 height 20
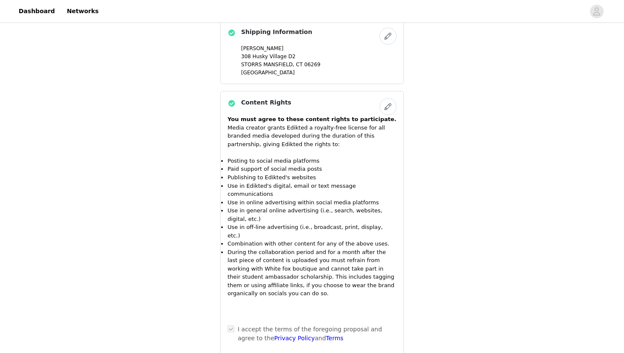
scroll to position [757, 0]
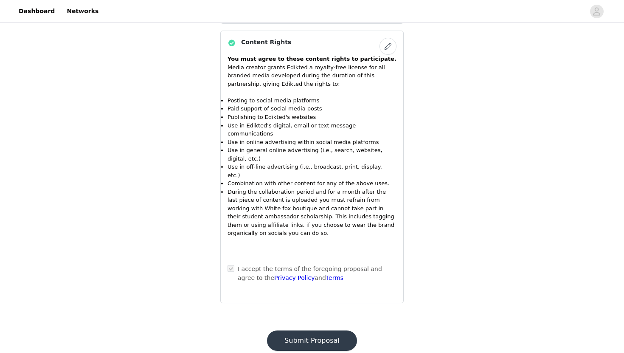
click at [279, 330] on button "Submit Proposal" at bounding box center [312, 340] width 90 height 20
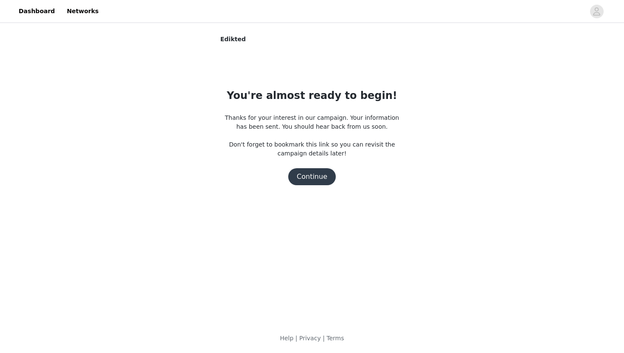
scroll to position [0, 0]
click at [517, 51] on div "Edikted You're almost ready to begin! Thanks for your interest in our campaign.…" at bounding box center [312, 118] width 624 height 187
click at [307, 179] on button "Continue" at bounding box center [312, 176] width 48 height 17
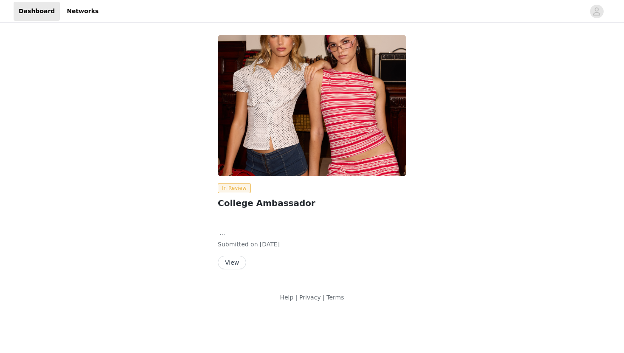
click at [228, 262] on button "View" at bounding box center [232, 262] width 28 height 14
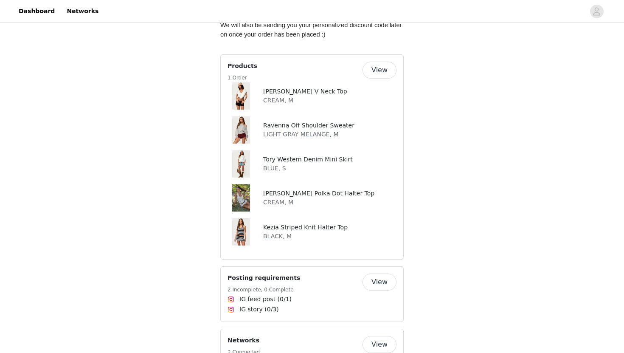
scroll to position [541, 0]
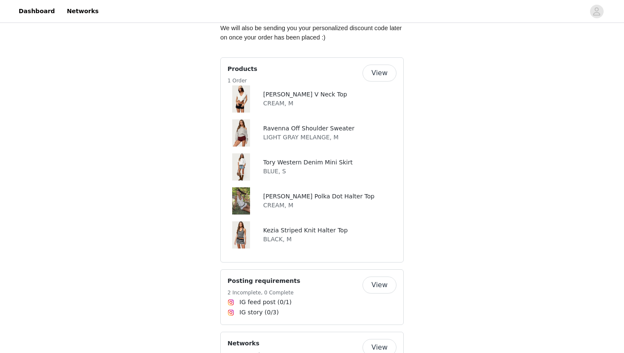
click at [378, 64] on button "View" at bounding box center [379, 72] width 34 height 17
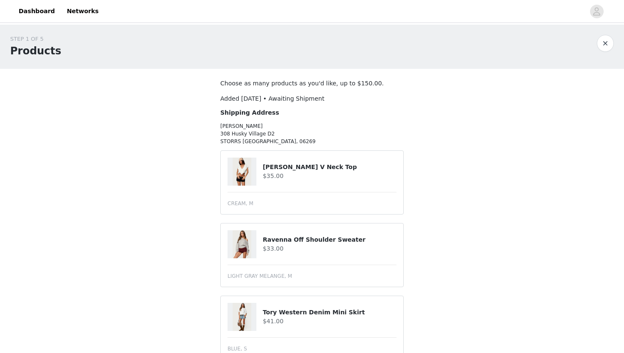
click at [601, 51] on div at bounding box center [604, 43] width 17 height 17
click at [601, 40] on button "button" at bounding box center [604, 43] width 17 height 17
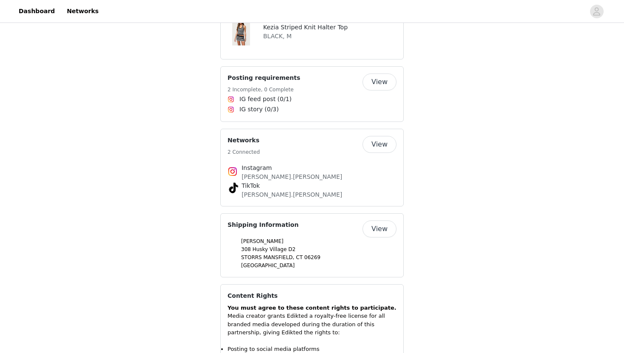
scroll to position [697, 0]
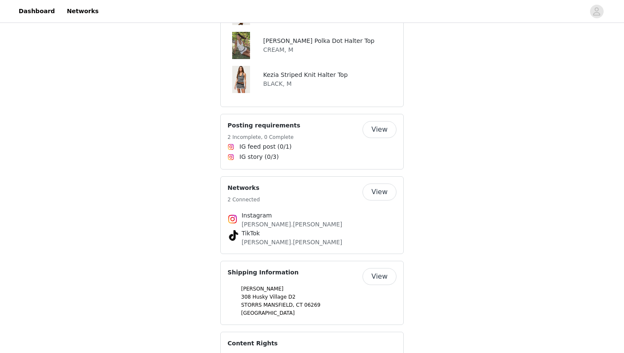
click at [377, 183] on button "View" at bounding box center [379, 191] width 34 height 17
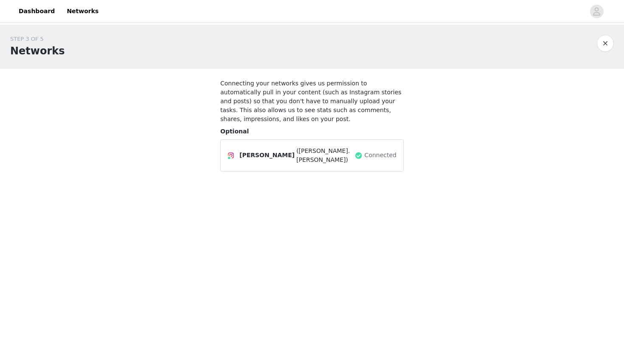
click at [602, 42] on button "button" at bounding box center [604, 43] width 17 height 17
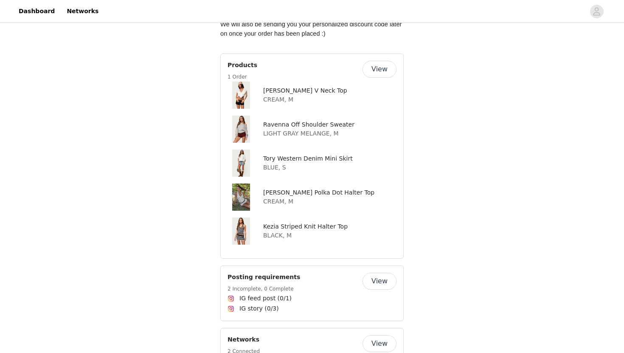
scroll to position [542, 0]
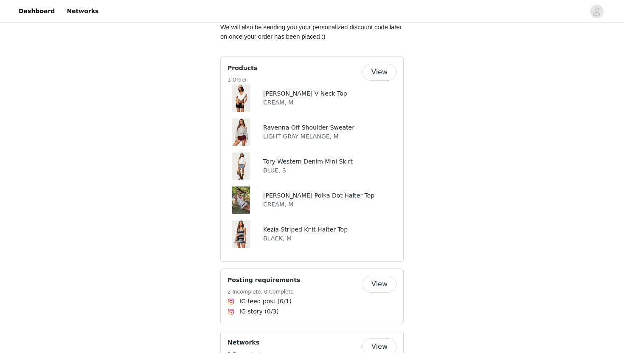
click at [389, 72] on div "Products 1 Order View" at bounding box center [311, 74] width 169 height 21
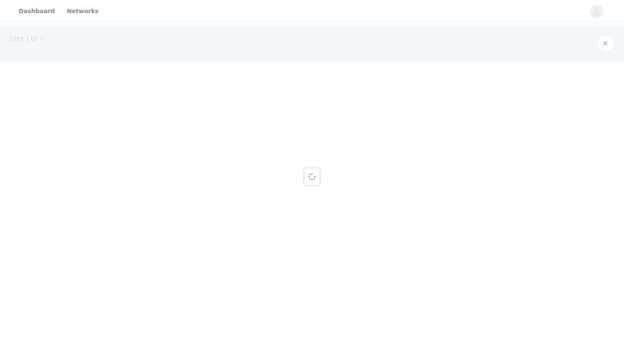
click at [387, 62] on div "STEP 1 OF 5" at bounding box center [312, 43] width 624 height 37
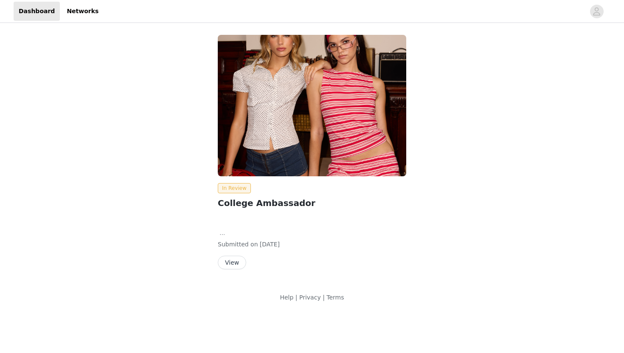
click at [229, 263] on button "View" at bounding box center [232, 262] width 28 height 14
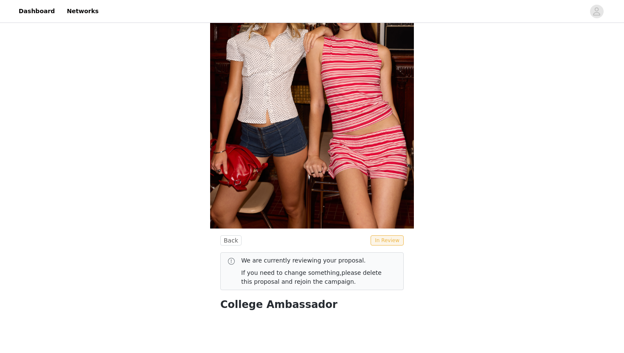
scroll to position [6, 0]
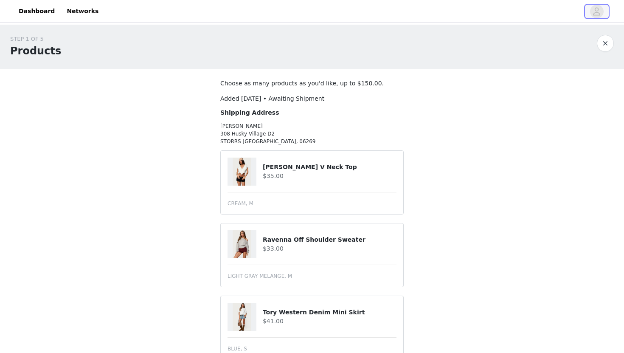
click at [596, 9] on icon "avatar" at bounding box center [596, 12] width 8 height 14
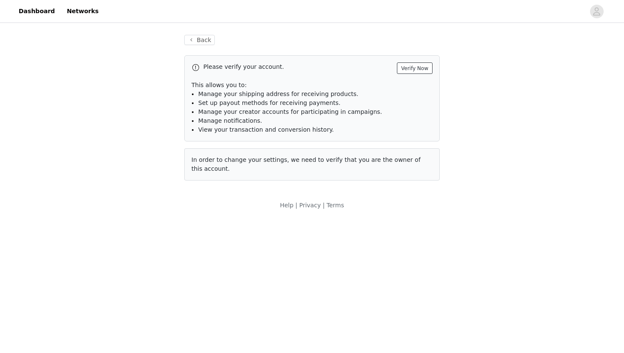
click at [428, 64] on button "Verify Now" at bounding box center [415, 67] width 36 height 11
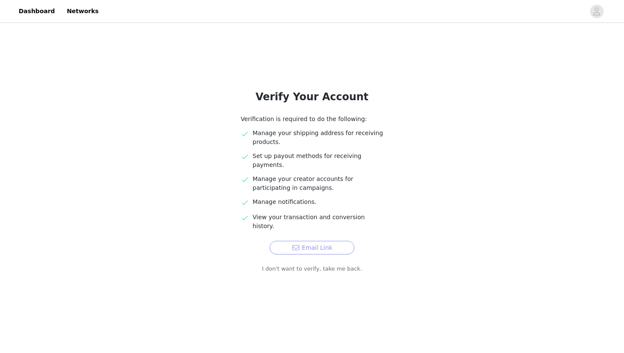
click at [329, 241] on button "Email Link" at bounding box center [311, 248] width 85 height 14
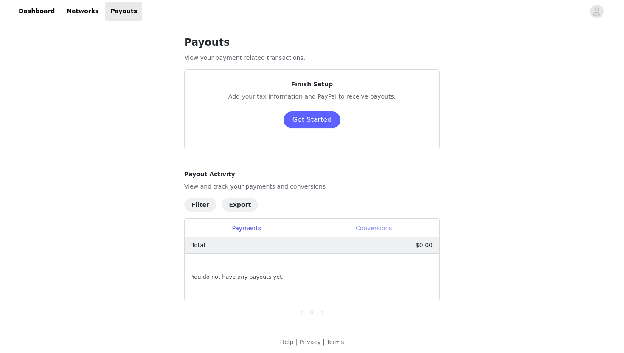
click at [365, 230] on div "Conversions" at bounding box center [373, 227] width 131 height 19
click at [275, 228] on div "Payments" at bounding box center [246, 227] width 123 height 19
click at [319, 117] on button "Get Started" at bounding box center [311, 119] width 57 height 17
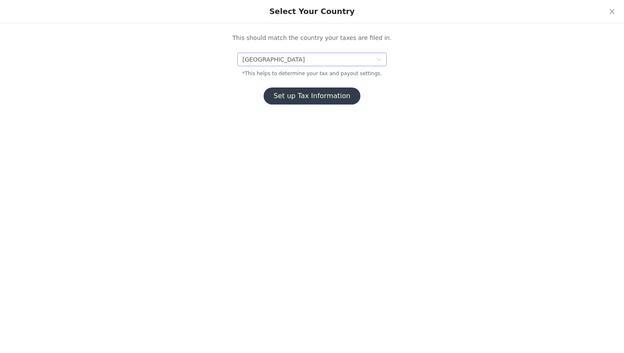
click at [307, 56] on div "[GEOGRAPHIC_DATA]" at bounding box center [309, 59] width 134 height 13
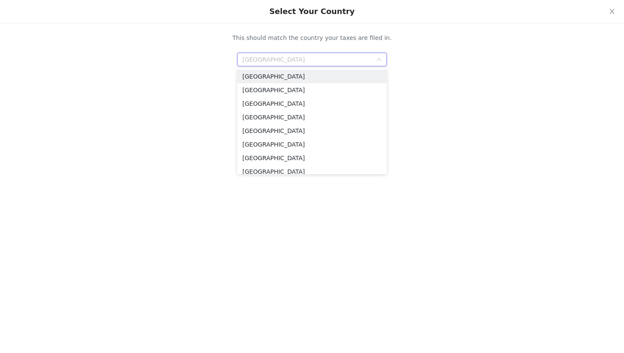
click at [185, 213] on div "Select Your Country This should match the country your taxes are filed in. Unit…" at bounding box center [312, 176] width 624 height 353
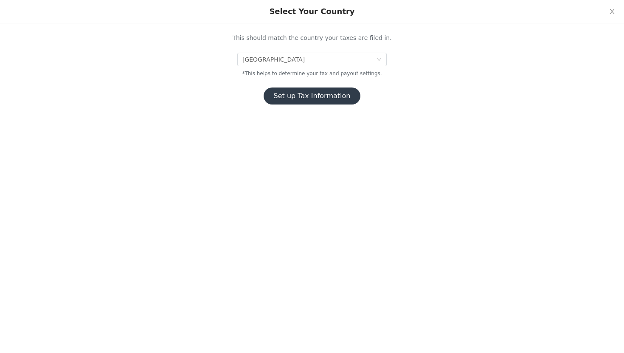
click at [291, 99] on button "Set up Tax Information" at bounding box center [311, 95] width 97 height 17
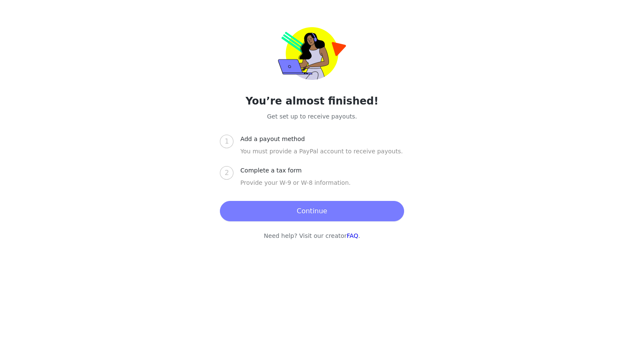
click at [294, 217] on button "Continue" at bounding box center [312, 211] width 184 height 20
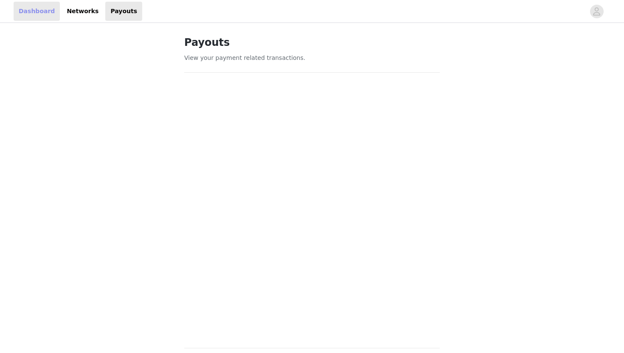
click at [38, 11] on link "Dashboard" at bounding box center [37, 11] width 46 height 19
click at [72, 15] on link "Networks" at bounding box center [83, 11] width 42 height 19
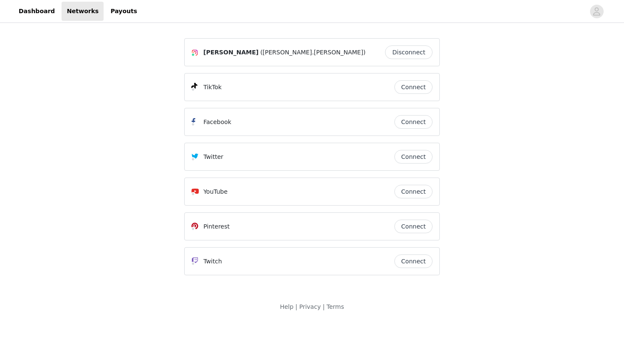
click at [411, 88] on button "Connect" at bounding box center [413, 87] width 38 height 14
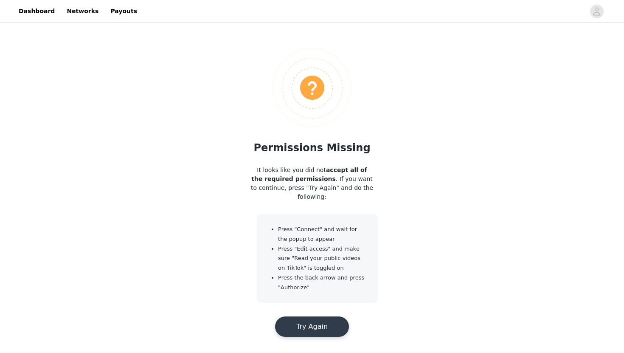
click at [333, 327] on button "Try Again" at bounding box center [312, 326] width 74 height 20
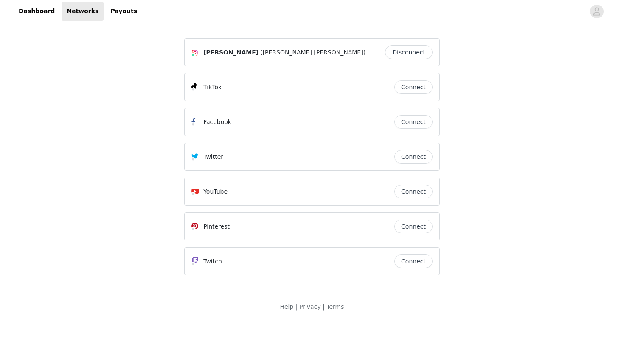
click at [263, 51] on span "([PERSON_NAME].[PERSON_NAME])" at bounding box center [312, 52] width 105 height 9
click at [417, 88] on button "Connect" at bounding box center [413, 87] width 38 height 14
click at [111, 14] on link "Payouts" at bounding box center [123, 11] width 37 height 19
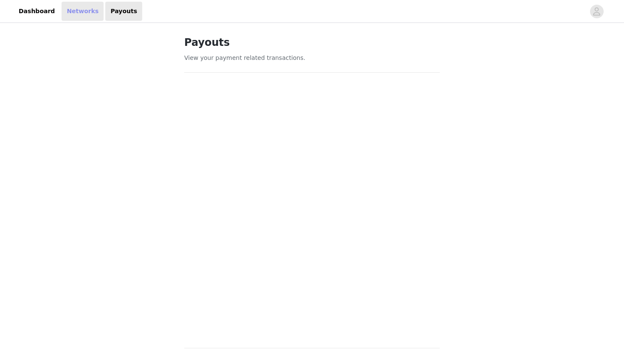
click at [79, 14] on link "Networks" at bounding box center [83, 11] width 42 height 19
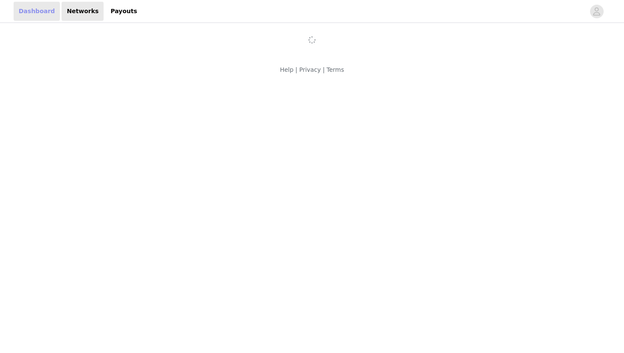
click at [51, 11] on link "Dashboard" at bounding box center [37, 11] width 46 height 19
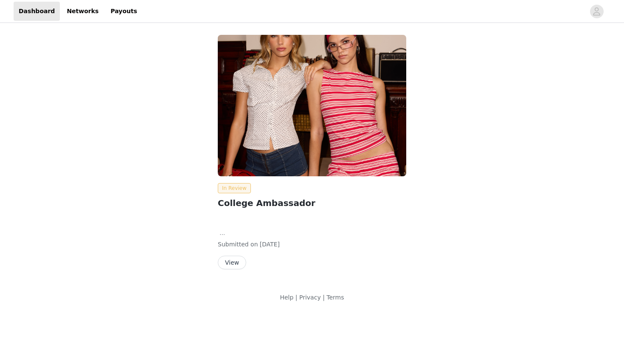
click at [234, 187] on span "In Review" at bounding box center [234, 188] width 33 height 10
